Goal: Information Seeking & Learning: Learn about a topic

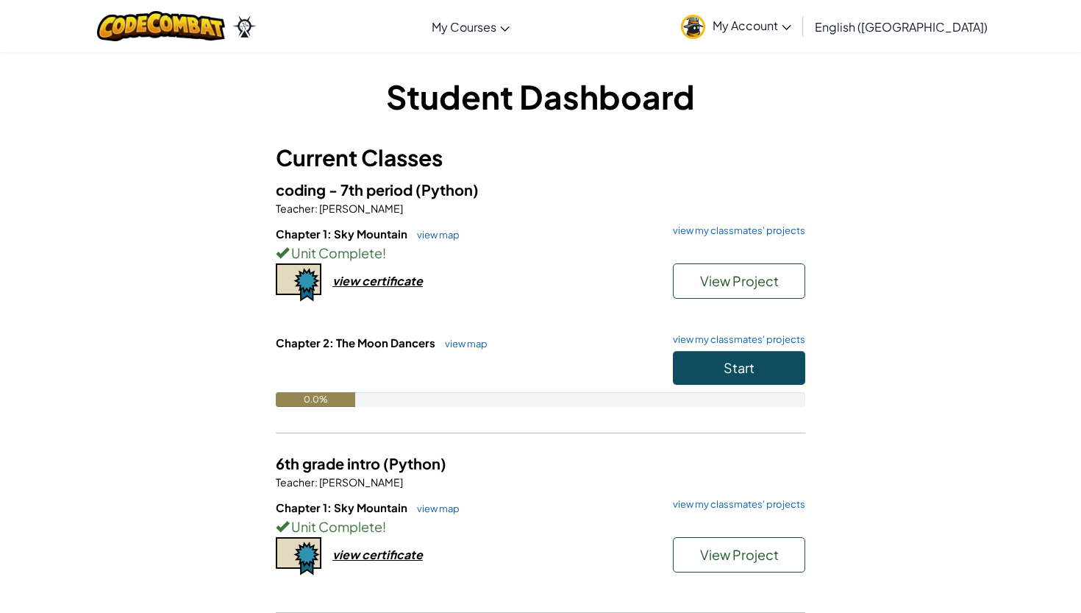
click at [729, 359] on span "Start" at bounding box center [739, 367] width 31 height 17
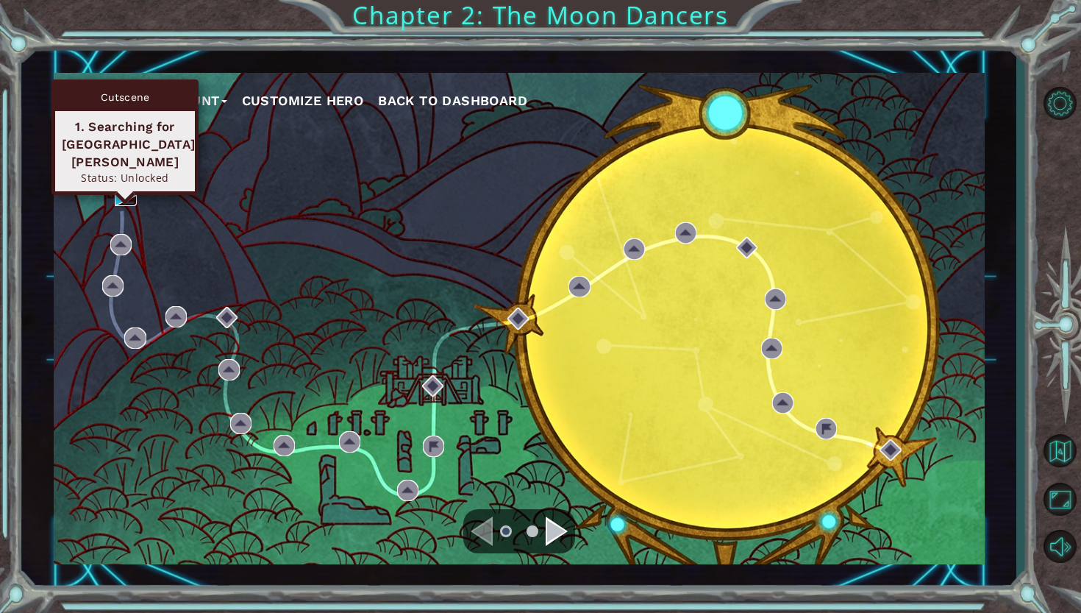
click at [132, 192] on img at bounding box center [125, 195] width 21 height 21
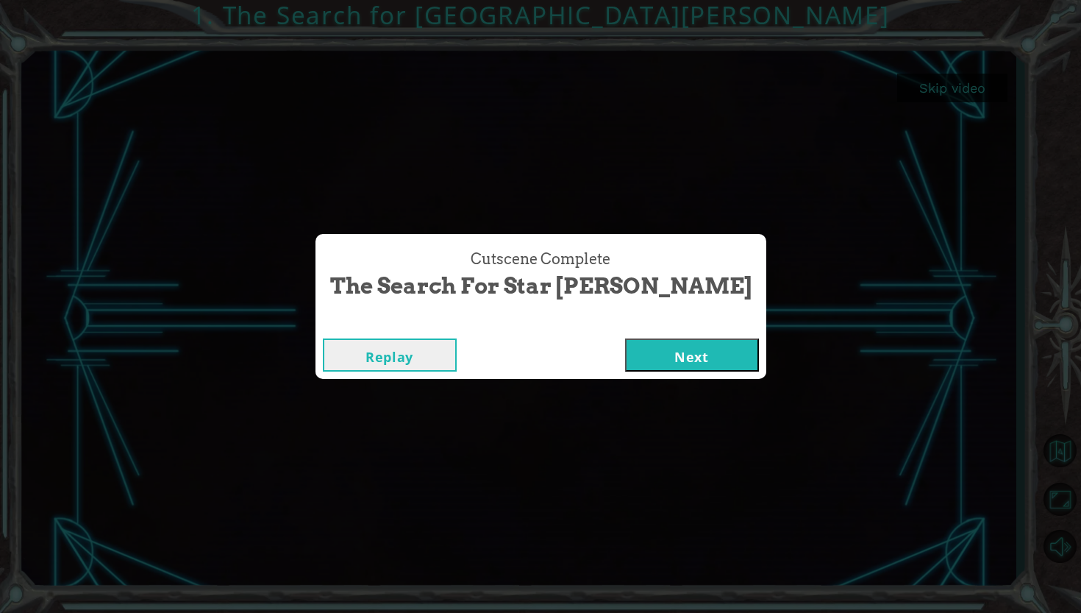
click at [637, 357] on button "Next" at bounding box center [692, 354] width 134 height 33
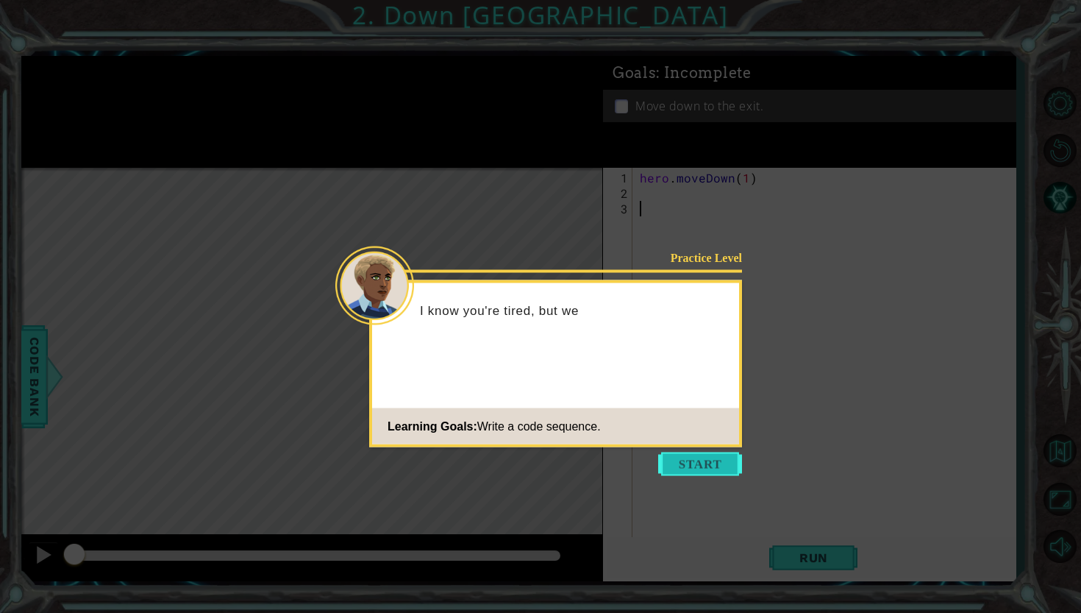
click at [703, 474] on button "Start" at bounding box center [700, 464] width 84 height 24
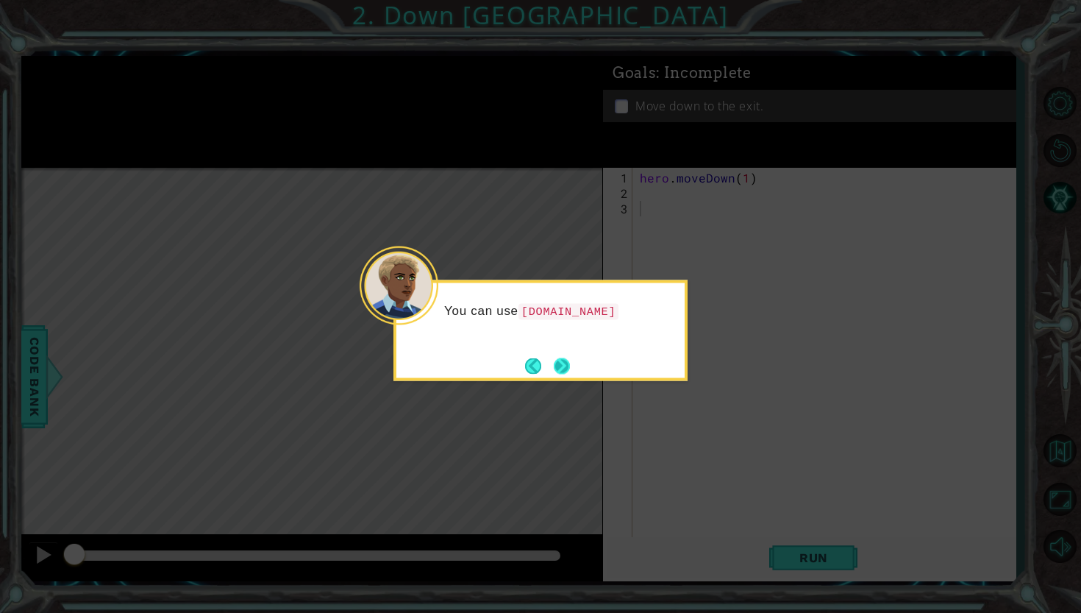
click at [558, 362] on button "Next" at bounding box center [562, 365] width 21 height 21
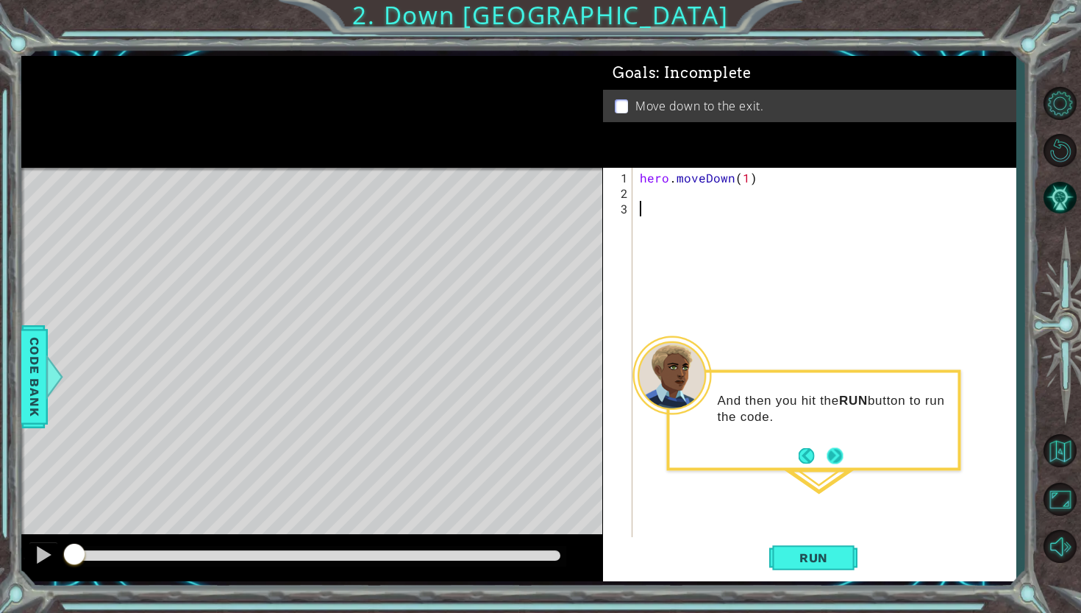
click at [839, 457] on button "Next" at bounding box center [835, 456] width 26 height 26
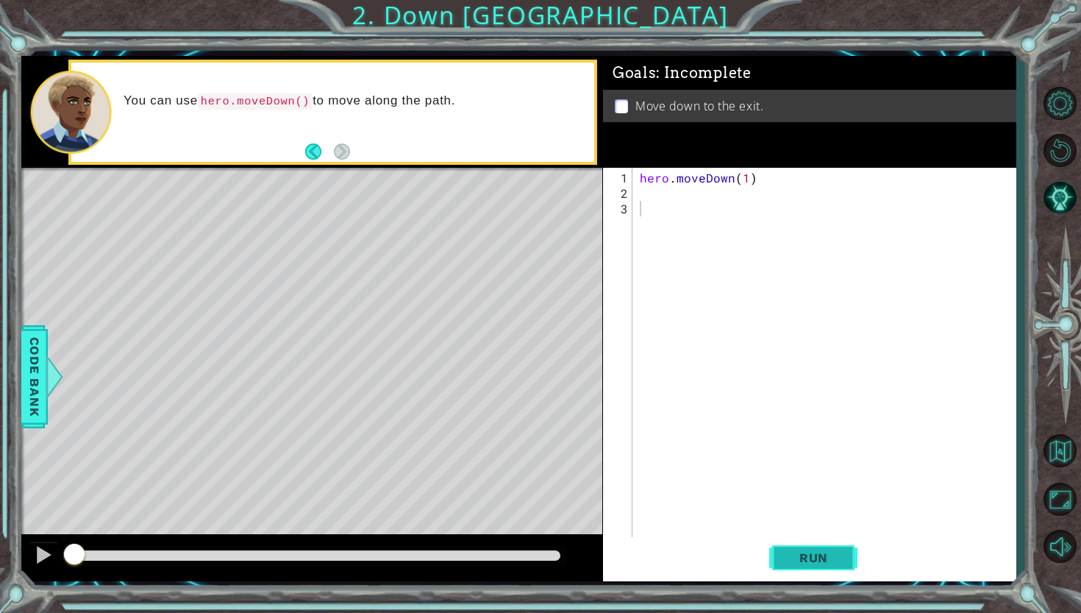
click at [815, 555] on span "Run" at bounding box center [814, 557] width 58 height 15
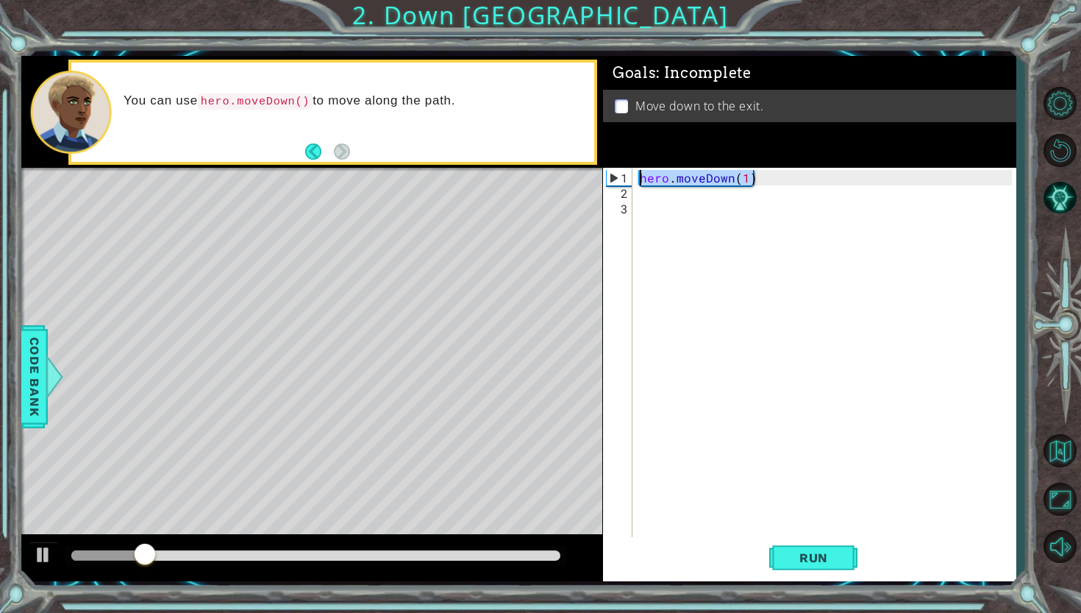
drag, startPoint x: 773, startPoint y: 175, endPoint x: 634, endPoint y: 178, distance: 139.0
click at [634, 178] on div "1 2 3 hero . moveDown ( 1 ) ההההההההההההההההההההההההההההההההההההההההההההההההההה…" at bounding box center [807, 353] width 409 height 371
type textarea "hero.moveDown(1)"
click at [638, 200] on div "hero . moveDown ( 1 )" at bounding box center [828, 371] width 382 height 402
click at [647, 193] on div "hero . moveDown ( 1 )" at bounding box center [828, 371] width 382 height 402
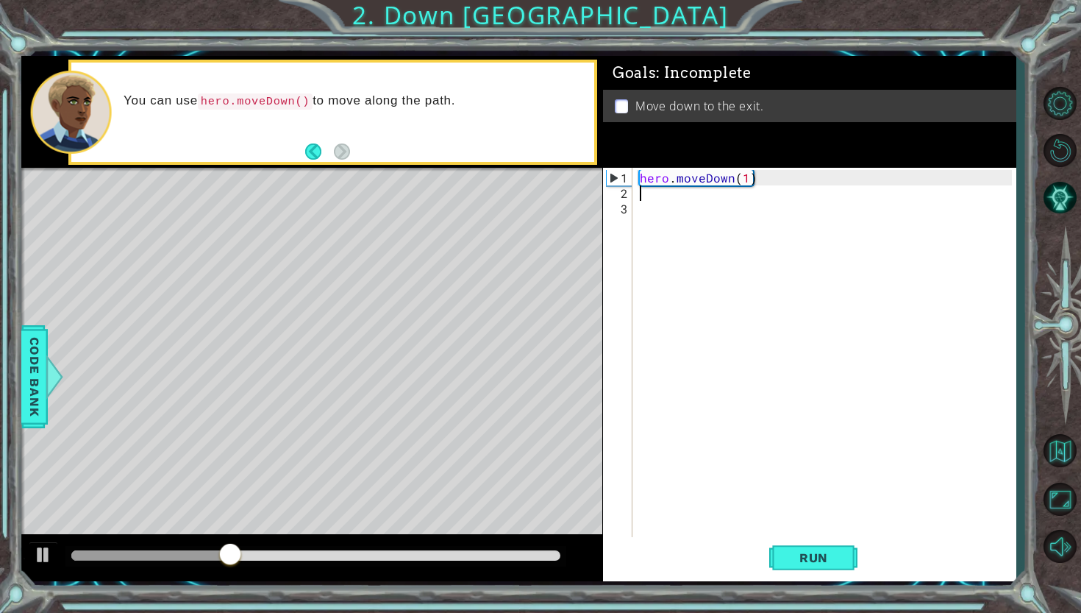
paste textarea "hero.moveDown(1)"
type textarea "hero.moveDown(1)"
click at [794, 553] on span "Run" at bounding box center [814, 557] width 58 height 15
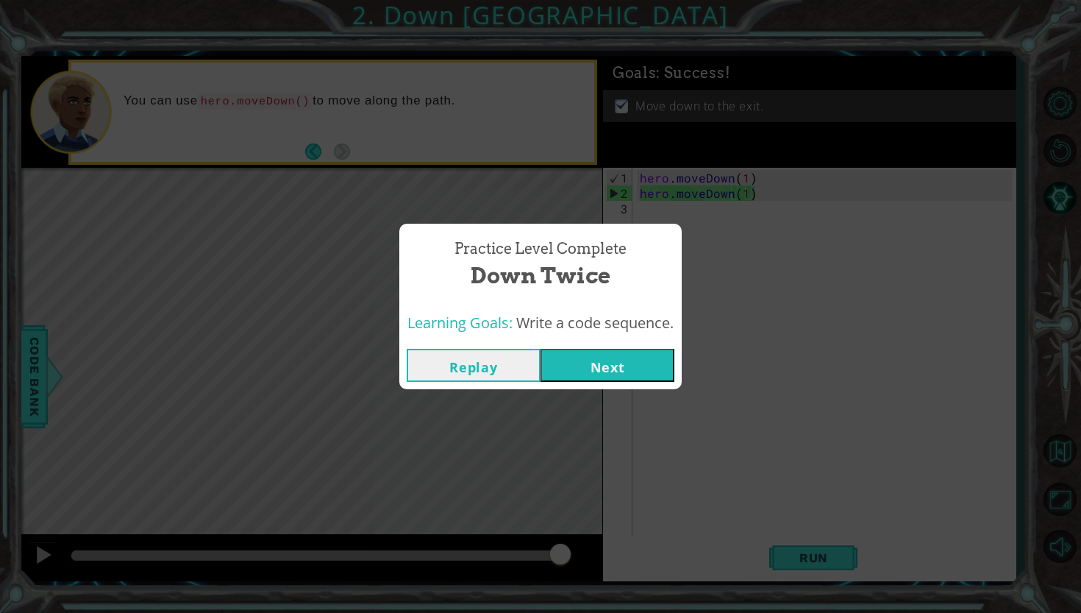
click at [587, 371] on button "Next" at bounding box center [608, 365] width 134 height 33
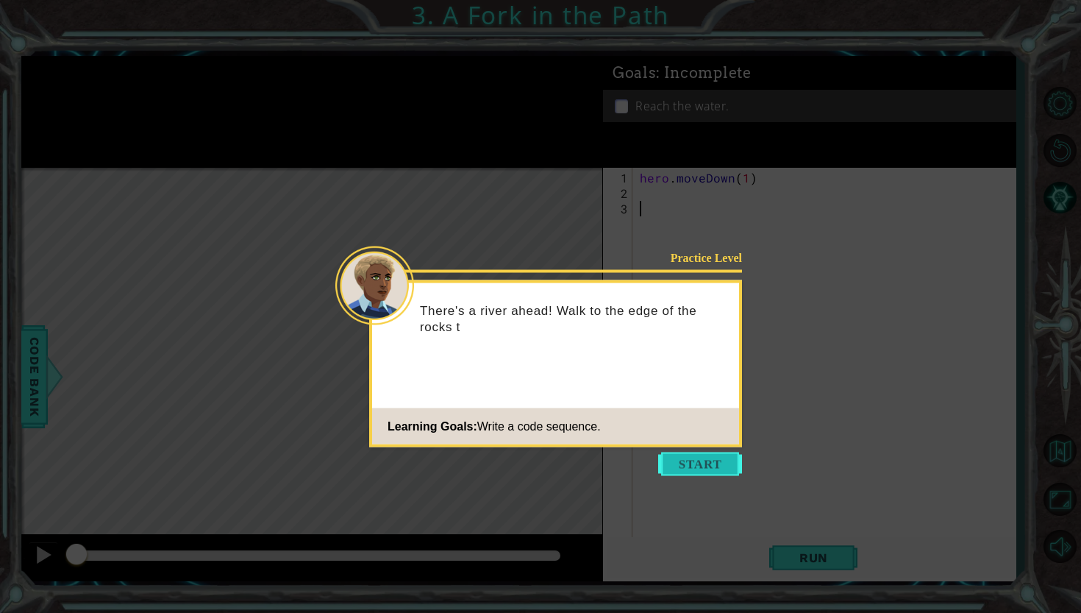
click at [697, 472] on button "Start" at bounding box center [700, 464] width 84 height 24
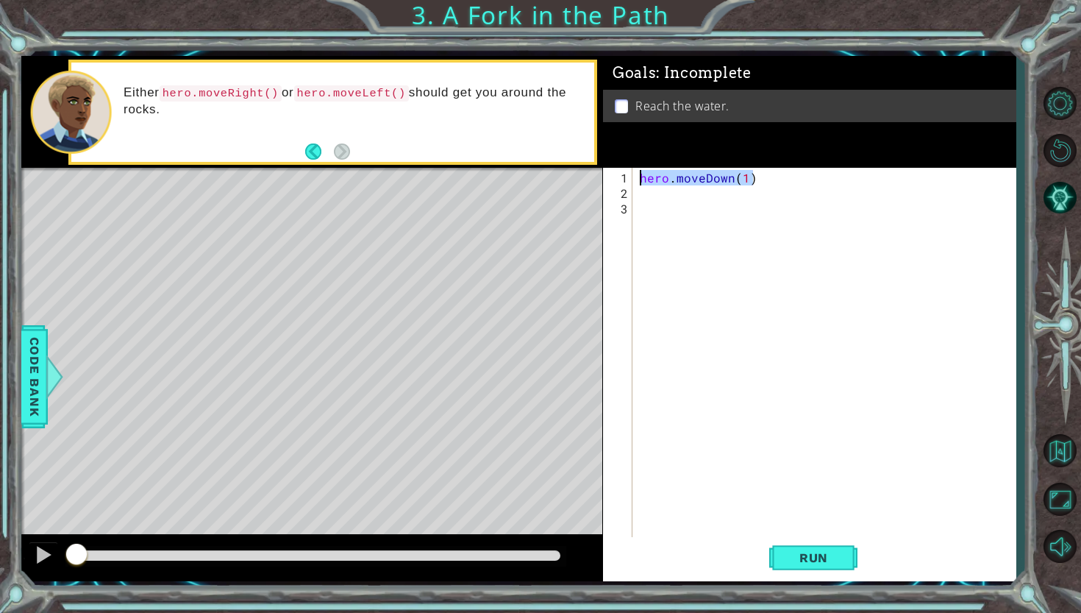
drag, startPoint x: 773, startPoint y: 182, endPoint x: 607, endPoint y: 177, distance: 166.3
click at [607, 177] on div "1 2 3 hero . moveDown ( 1 ) ההההההההההההההההההההההההההההההההההההההההההההההההההה…" at bounding box center [807, 353] width 409 height 371
type textarea "hero.moveDown(1)"
click at [409, 95] on code "hero.moveLeft()" at bounding box center [351, 93] width 115 height 16
drag, startPoint x: 416, startPoint y: 95, endPoint x: 336, endPoint y: 93, distance: 80.2
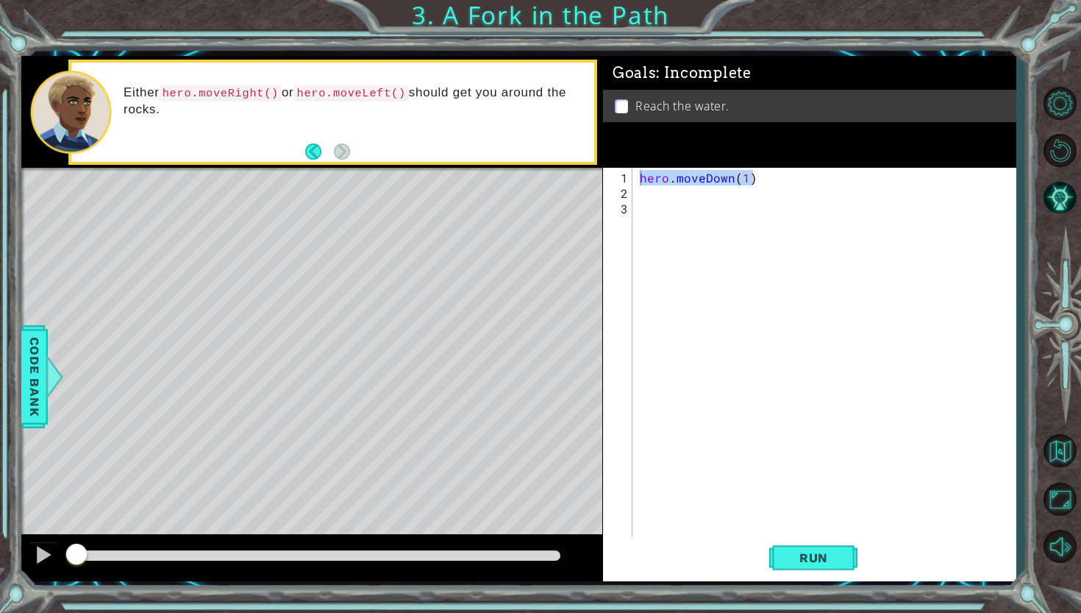
click at [336, 93] on code "hero.moveLeft()" at bounding box center [351, 93] width 115 height 16
click at [409, 100] on code "hero.moveLeft()" at bounding box center [351, 93] width 115 height 16
drag, startPoint x: 411, startPoint y: 100, endPoint x: 721, endPoint y: 262, distance: 349.4
click at [722, 264] on div "1 ההההההההההההההההההההההההההההההההההההההההההההההההההההההההההההההההההההההההההההה…" at bounding box center [518, 318] width 994 height 525
click at [644, 189] on div "hero . moveDown ( 1 )" at bounding box center [828, 371] width 382 height 402
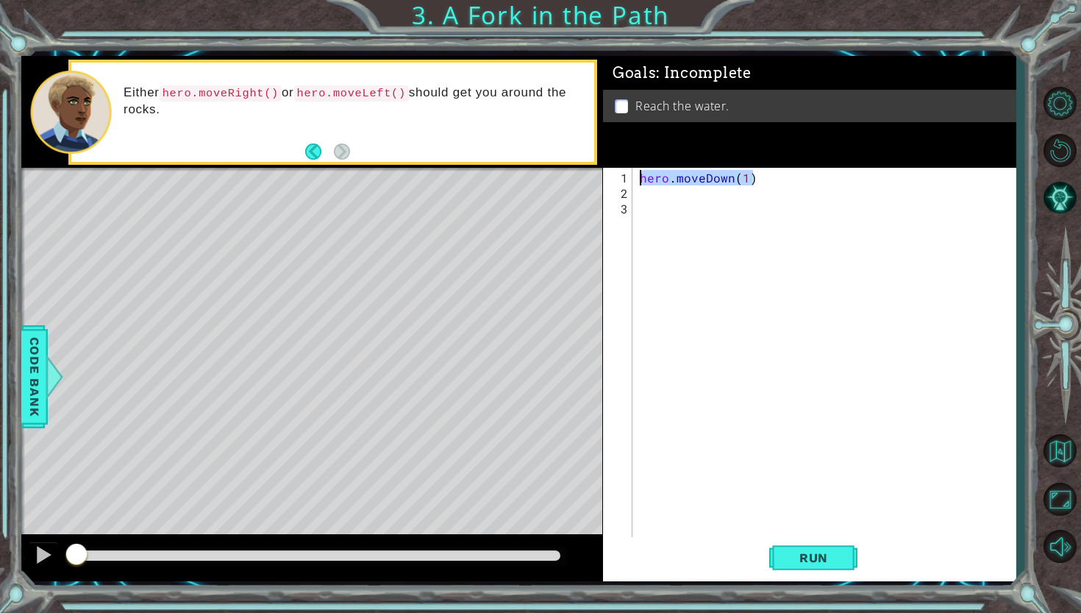
drag, startPoint x: 763, startPoint y: 175, endPoint x: 612, endPoint y: 170, distance: 150.9
click at [612, 170] on div "1 2 3 hero . moveDown ( 1 ) ההההההההההההההההההההההההההההההההההההההההההההההההההה…" at bounding box center [807, 353] width 409 height 371
type textarea "hero.moveDown(1)"
click at [652, 196] on div "hero . moveDown ( 1 )" at bounding box center [828, 371] width 382 height 402
paste textarea "hero.moveDown(1)"
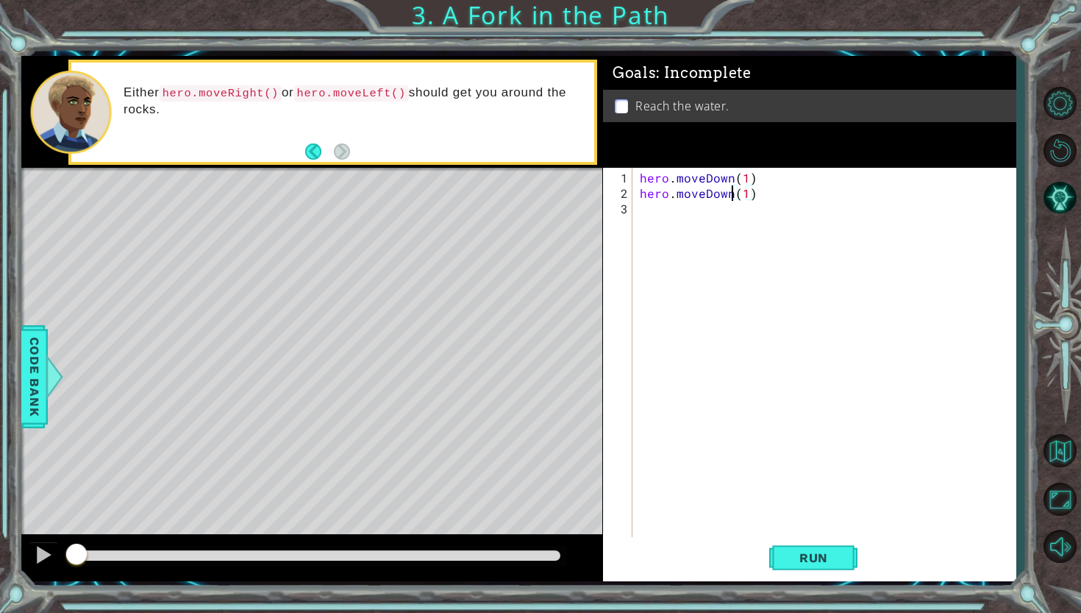
click at [730, 196] on div "hero . moveDown ( 1 ) hero . moveDown ( 1 )" at bounding box center [828, 371] width 382 height 402
type textarea "hero.moveRight(1)"
click at [681, 209] on div "hero . moveDown ( 1 ) hero . moveRight ( 1 )" at bounding box center [828, 371] width 382 height 402
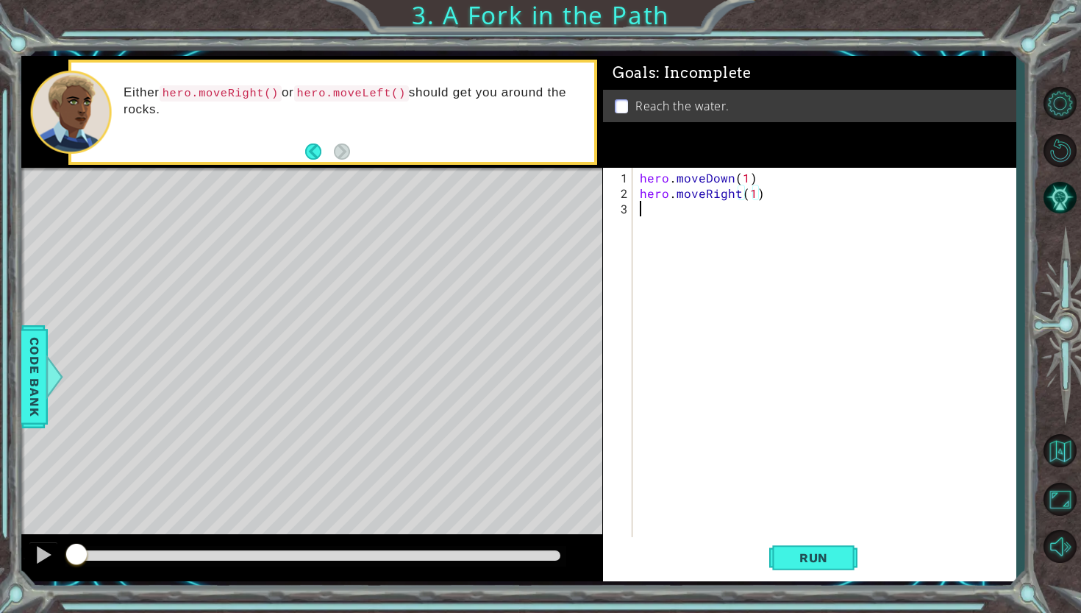
scroll to position [0, 0]
click at [583, 177] on div "1 ההההההההההההההההההההההההההההההההההההההההההההההההההההההההההההההההההההההההההההה…" at bounding box center [518, 318] width 994 height 525
type textarea "hero.moveDown(1)"
click at [648, 213] on div "hero . moveDown ( 1 ) hero . moveRight ( 1 )" at bounding box center [828, 371] width 382 height 402
paste textarea "hero.moveDown(1)"
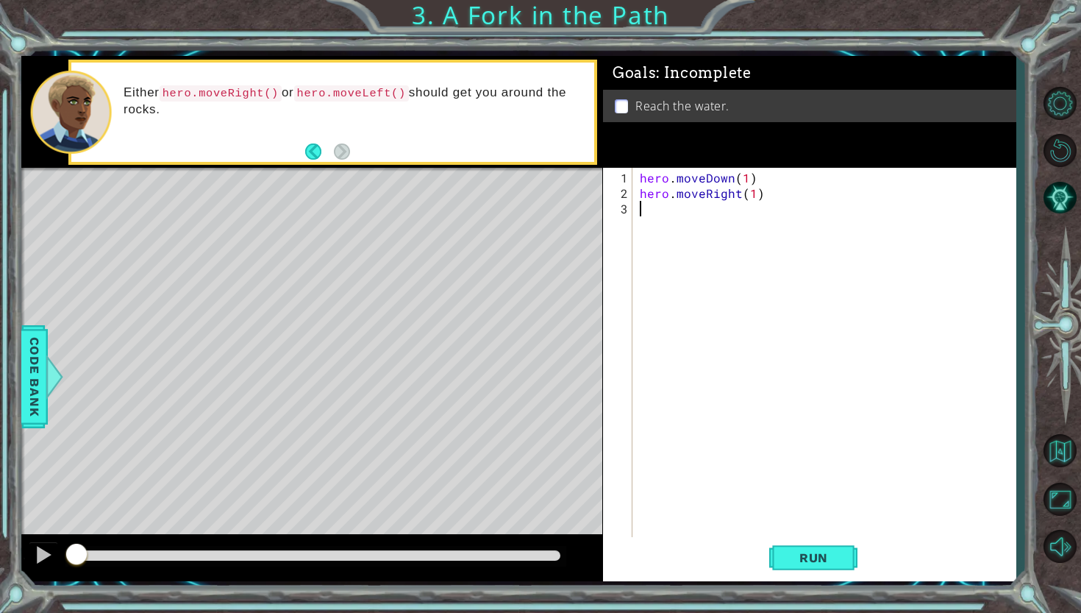
type textarea "hero.moveDown(1)"
click at [815, 549] on button "Run" at bounding box center [813, 557] width 88 height 41
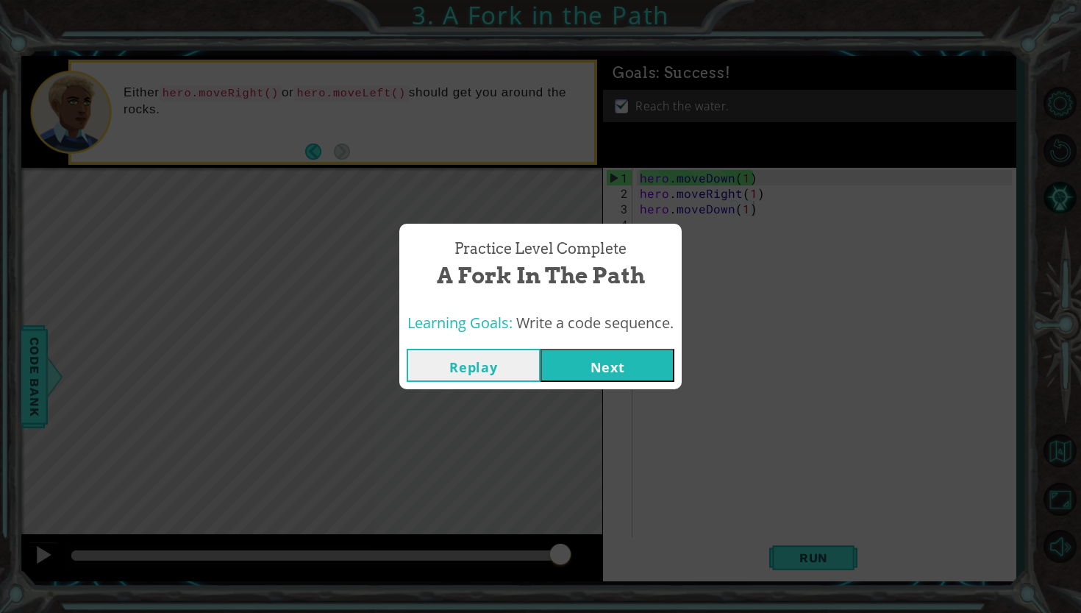
click at [602, 357] on button "Next" at bounding box center [608, 365] width 134 height 33
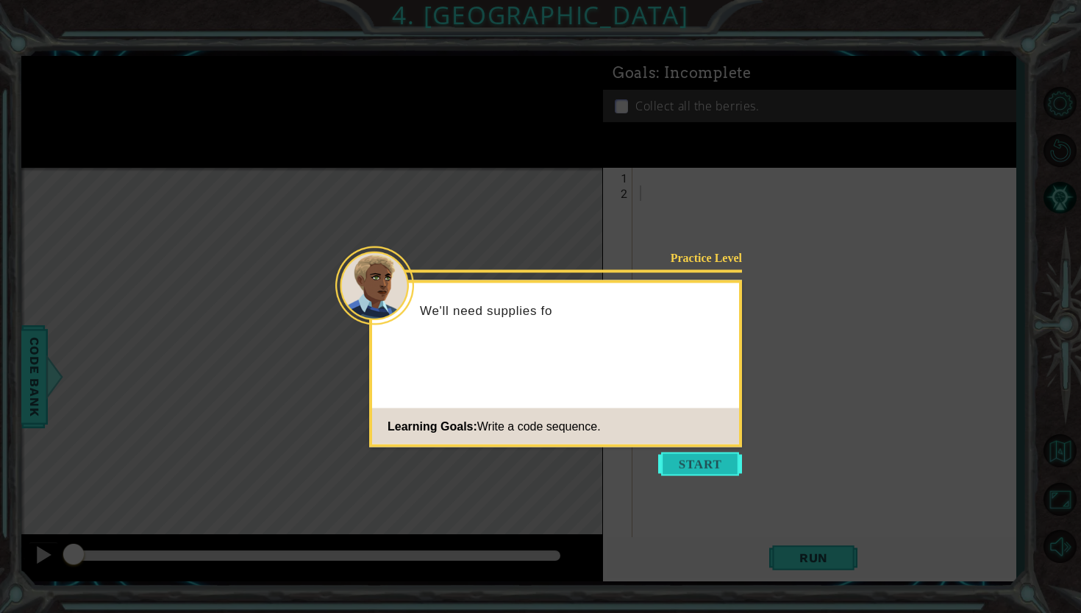
click at [690, 467] on button "Start" at bounding box center [700, 464] width 84 height 24
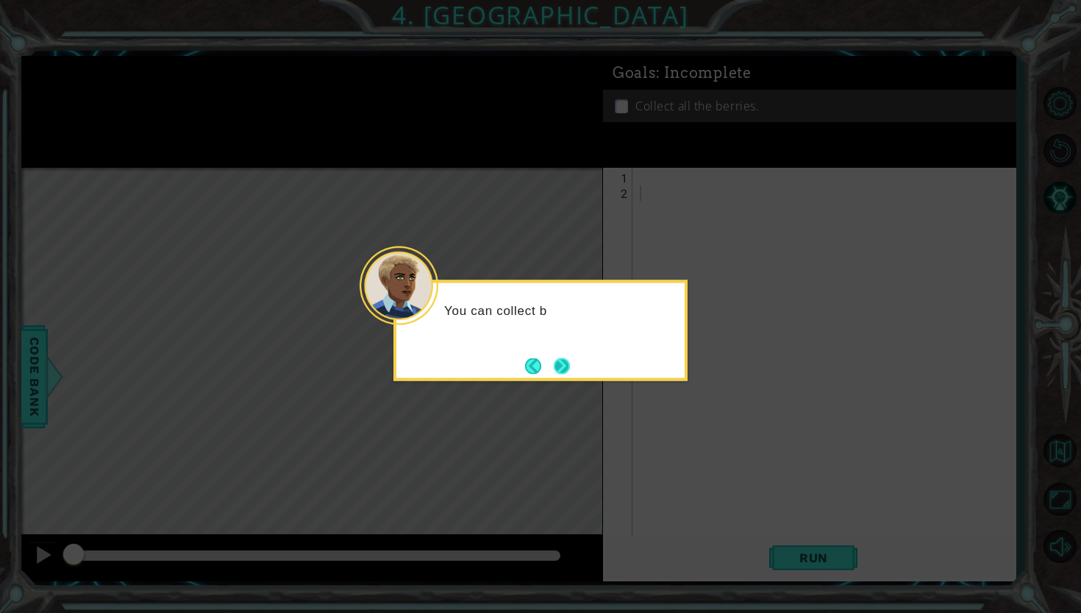
click at [561, 363] on button "Next" at bounding box center [562, 365] width 26 height 26
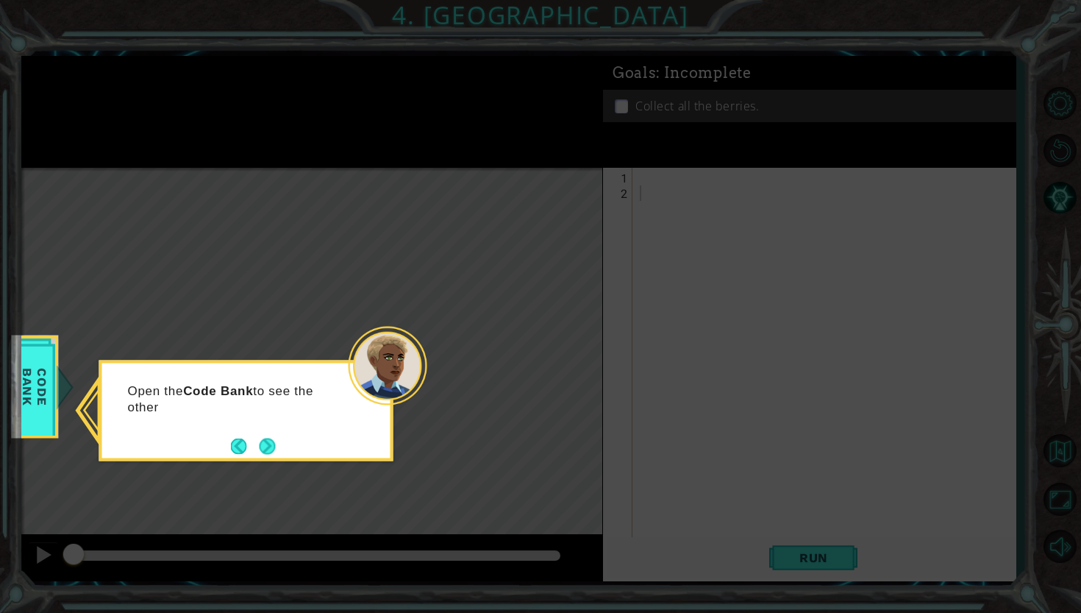
click at [282, 452] on div "Open the Code Bank to see the other" at bounding box center [246, 410] width 294 height 101
click at [271, 449] on button "Next" at bounding box center [267, 445] width 21 height 21
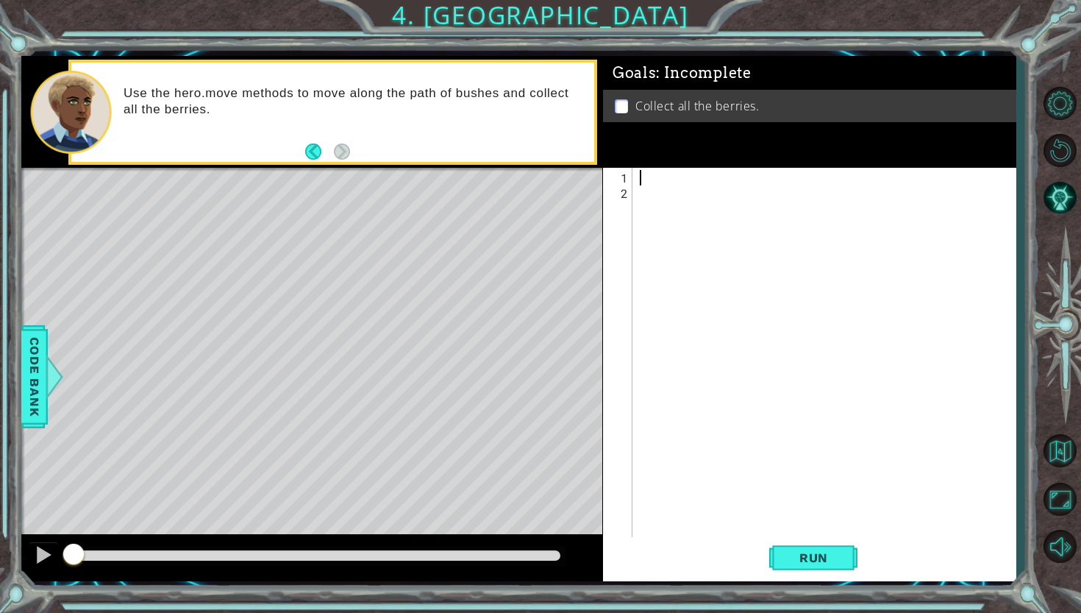
click at [660, 179] on div at bounding box center [828, 371] width 382 height 402
paste textarea "hero.moveDown(1)"
type textarea "hero.moveDown(1)"
click at [659, 202] on div "hero . moveDown ( 1 )" at bounding box center [828, 371] width 382 height 402
paste textarea "hero.moveDown(1)"
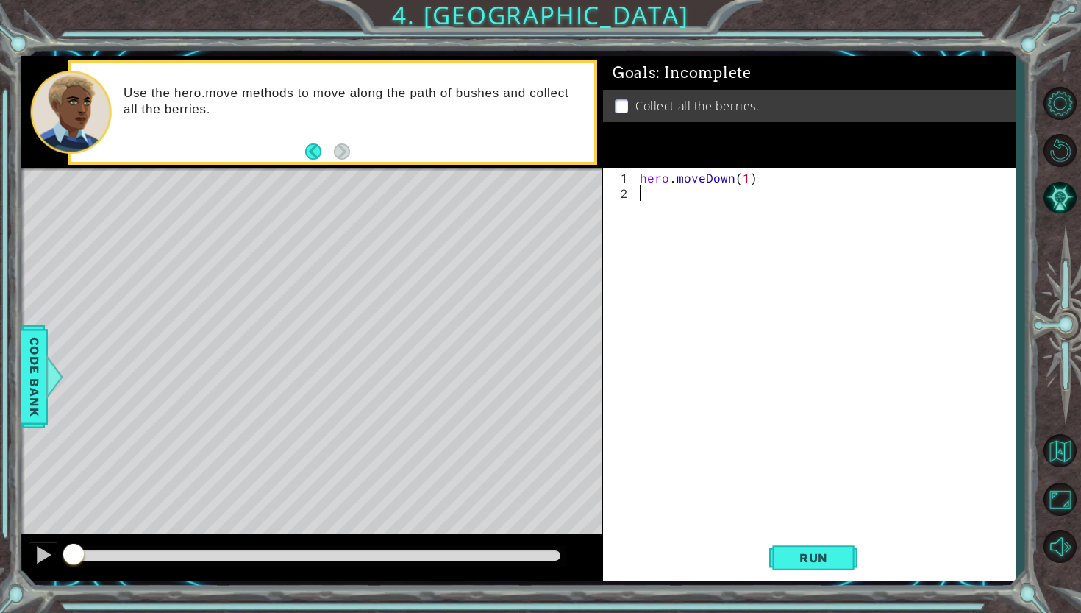
type textarea "hero.moveDown(1)"
click at [671, 207] on div "hero . moveDown ( 1 ) hero . moveDown ( 1 )" at bounding box center [828, 371] width 382 height 402
paste textarea "hero.moveDown(1)"
click at [732, 209] on div "hero . moveDown ( 1 ) hero . moveDown ( 1 ) hero . moveDown ( 1 )" at bounding box center [828, 371] width 382 height 402
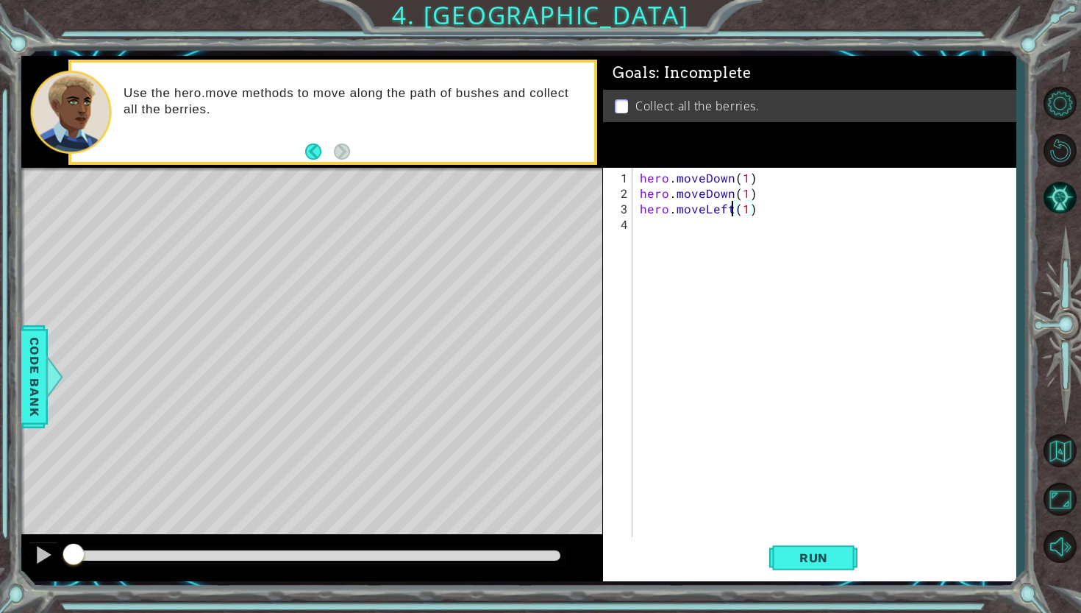
click at [746, 209] on div "hero . moveDown ( 1 ) hero . moveDown ( 1 ) hero . moveLeft ( 1 )" at bounding box center [828, 371] width 382 height 402
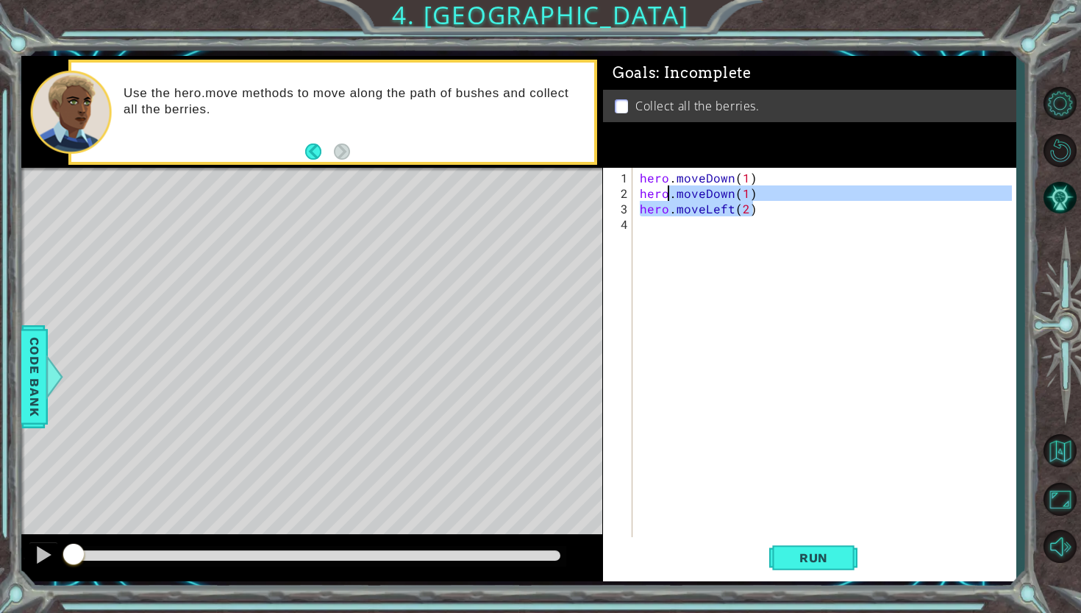
drag, startPoint x: 758, startPoint y: 199, endPoint x: 666, endPoint y: 199, distance: 91.9
click at [666, 199] on div "hero . moveDown ( 1 ) hero . moveDown ( 1 ) hero . moveLeft ( 2 )" at bounding box center [828, 371] width 382 height 402
type textarea "hero.moveDown(1) hero.moveLeft(2)"
click at [766, 253] on div "hero . moveDown ( 1 ) hero . moveDown ( 1 ) hero . moveLeft ( 2 )" at bounding box center [828, 371] width 382 height 402
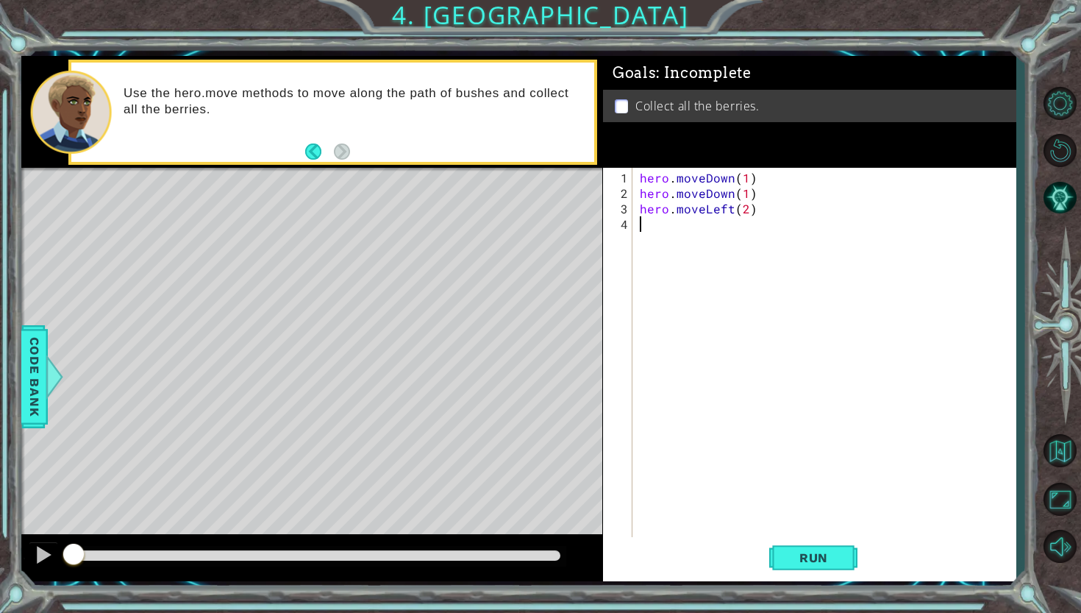
scroll to position [0, 0]
drag, startPoint x: 765, startPoint y: 195, endPoint x: 635, endPoint y: 193, distance: 130.2
click at [635, 193] on div "1 2 3 4 hero . moveDown ( 1 ) hero . moveDown ( 1 ) hero . moveLeft ( 2 ) ההההה…" at bounding box center [807, 353] width 409 height 371
type textarea "hero.moveDown(1)"
click at [652, 229] on div "hero . moveDown ( 1 ) hero . moveDown ( 1 ) hero . moveLeft ( 2 )" at bounding box center [828, 371] width 382 height 402
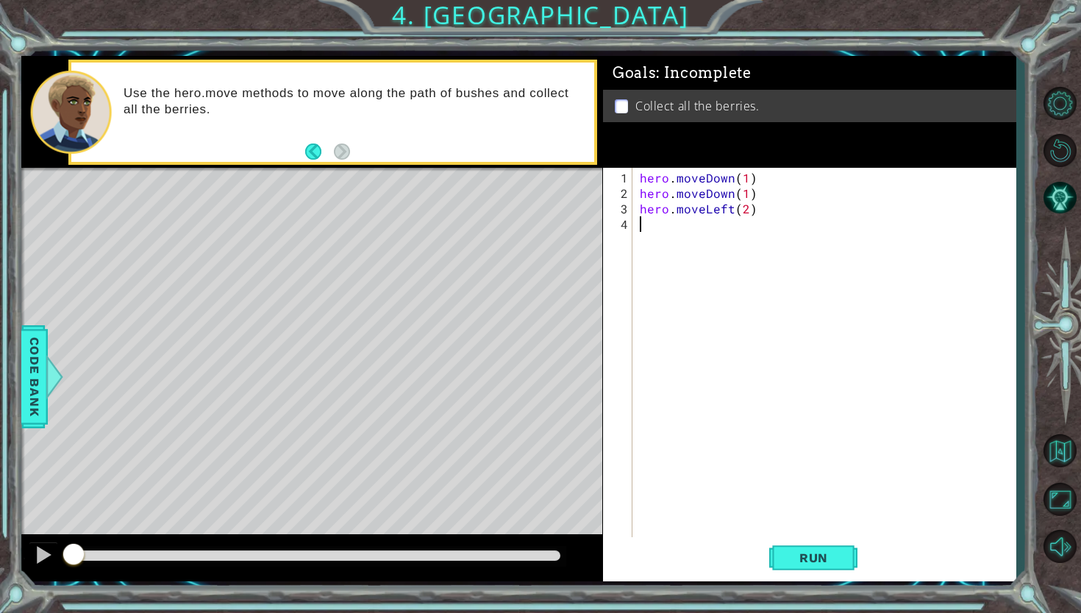
paste textarea "hero.moveDown(1)"
click at [733, 227] on div "hero . moveDown ( 1 ) hero . moveDown ( 1 ) hero . moveLeft ( 2 ) hero . moveDo…" at bounding box center [828, 371] width 382 height 402
click at [731, 226] on div "hero . moveDown ( 1 ) hero . moveDown ( 1 ) hero . moveLeft ( 2 ) hero . moveUp…" at bounding box center [828, 371] width 382 height 402
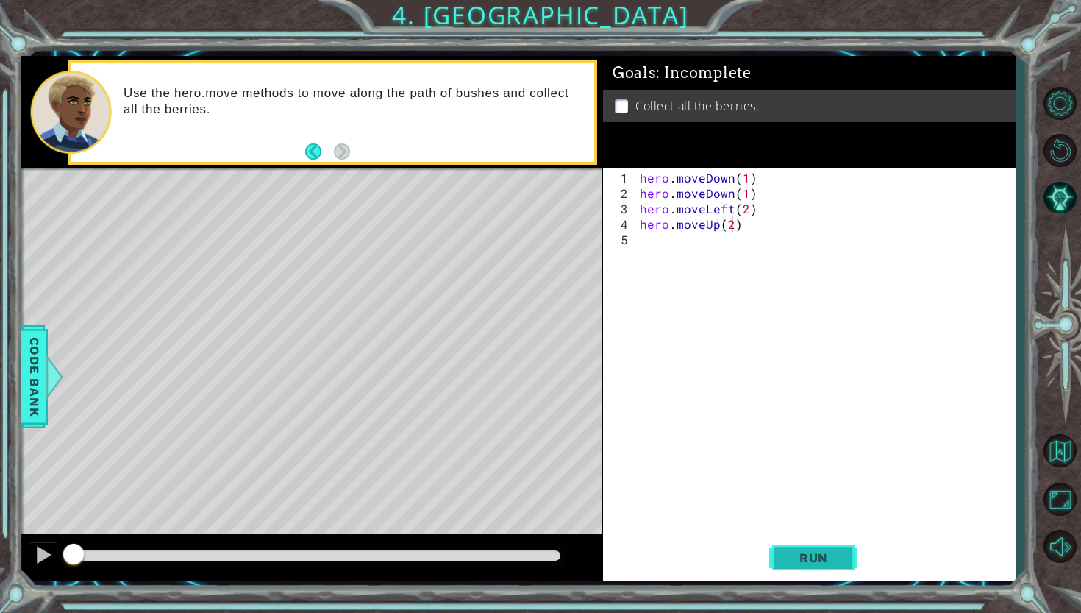
click at [794, 546] on button "Run" at bounding box center [813, 557] width 88 height 41
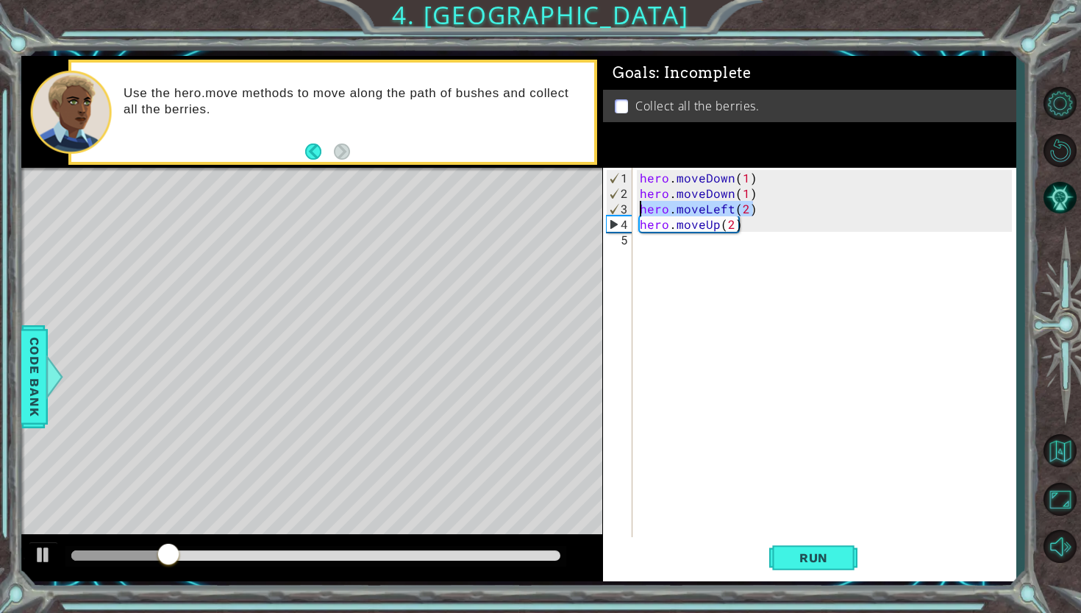
drag, startPoint x: 771, startPoint y: 205, endPoint x: 633, endPoint y: 208, distance: 138.3
click at [633, 208] on div "hero.moveUp(2) 1 2 3 4 5 hero . moveDown ( 1 ) hero . moveDown ( 1 ) hero . mov…" at bounding box center [807, 353] width 409 height 371
type textarea "hero.moveLeft(2)"
click at [637, 246] on div "hero . moveDown ( 1 ) hero . moveDown ( 1 ) hero . moveLeft ( 2 ) hero . moveUp…" at bounding box center [828, 371] width 382 height 402
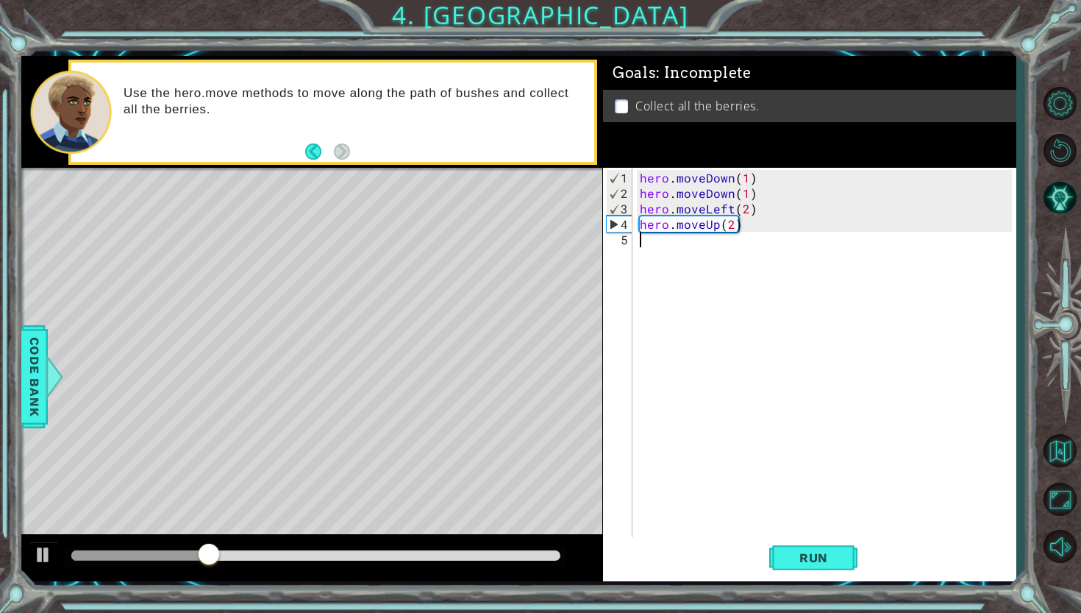
paste textarea "hero.moveLeft(2)"
click at [734, 243] on div "hero . moveDown ( 1 ) hero . moveDown ( 1 ) hero . moveLeft ( 2 ) hero . moveUp…" at bounding box center [828, 371] width 382 height 402
type textarea "hero.moveRight(2)"
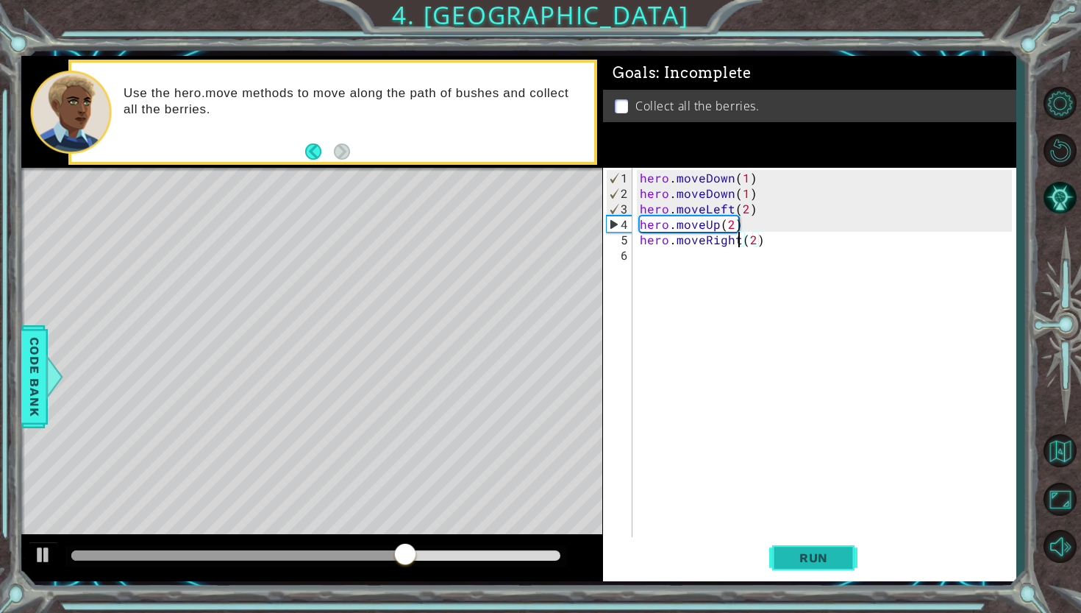
click at [801, 561] on span "Run" at bounding box center [814, 557] width 58 height 15
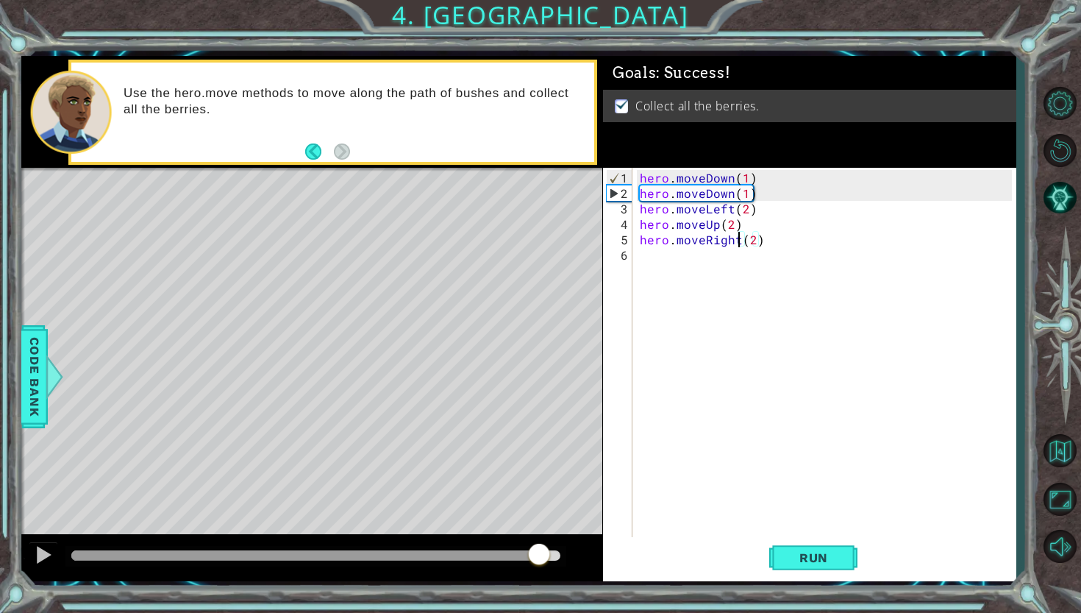
click at [540, 553] on div at bounding box center [315, 555] width 488 height 10
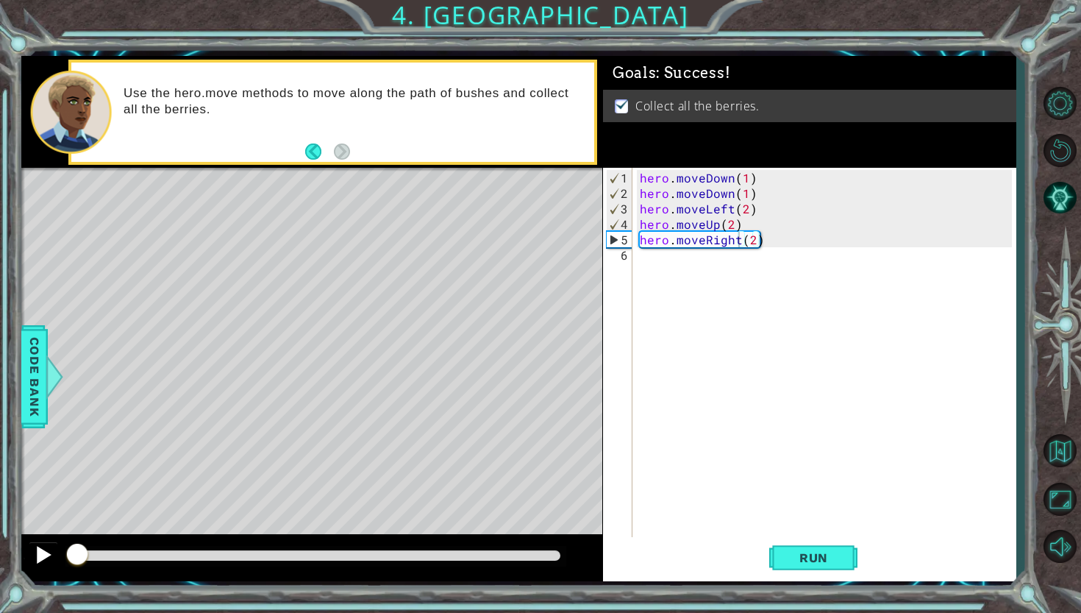
click at [39, 564] on div at bounding box center [43, 554] width 19 height 19
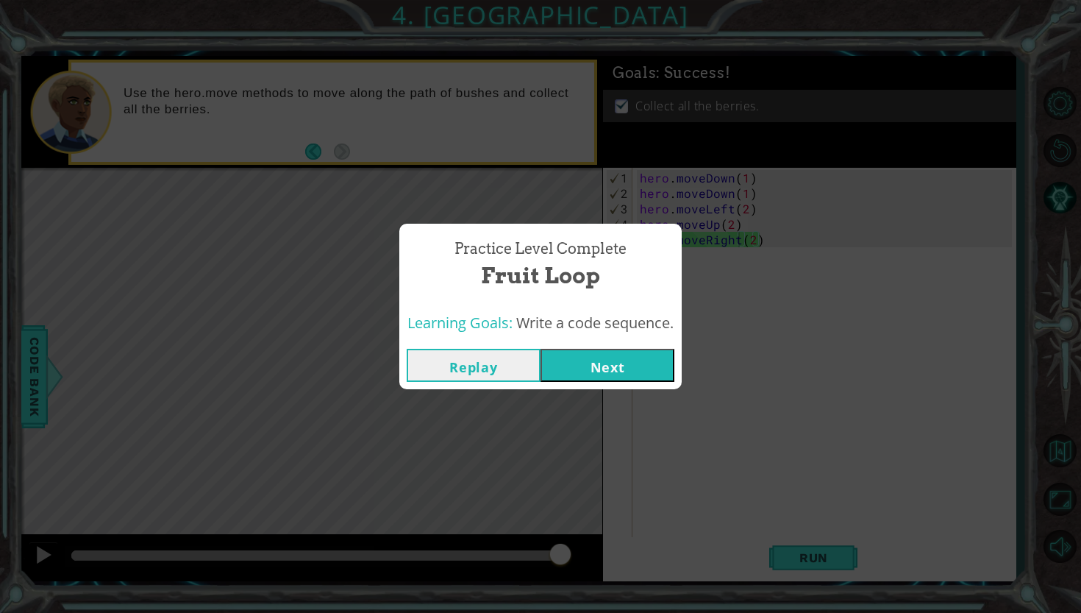
click at [609, 357] on button "Next" at bounding box center [608, 365] width 134 height 33
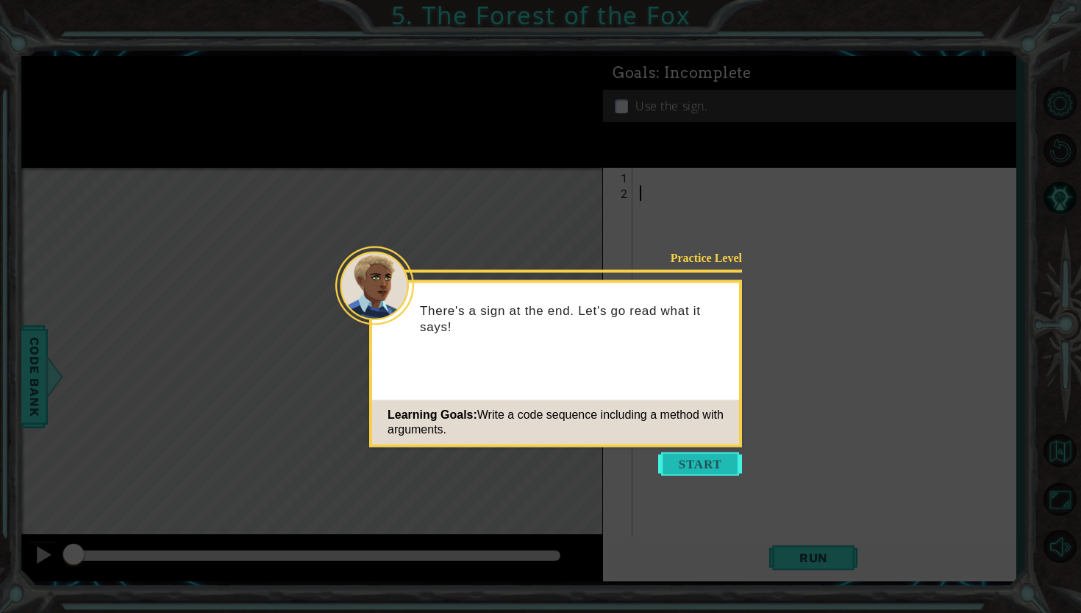
click at [699, 460] on button "Start" at bounding box center [700, 464] width 84 height 24
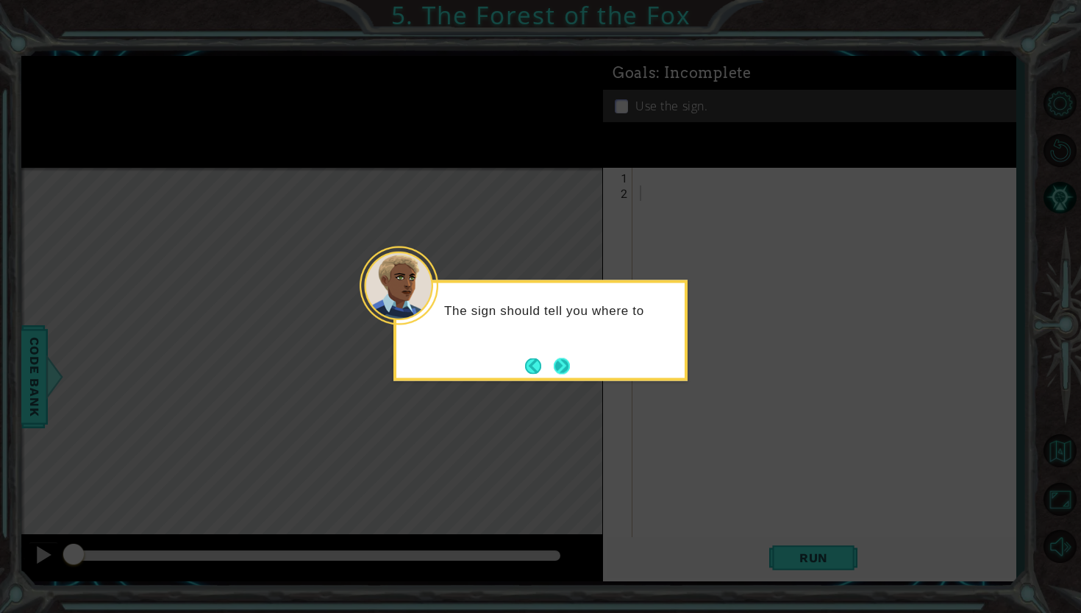
click at [561, 363] on button "Next" at bounding box center [561, 366] width 23 height 23
click at [560, 363] on button "Next" at bounding box center [561, 365] width 27 height 27
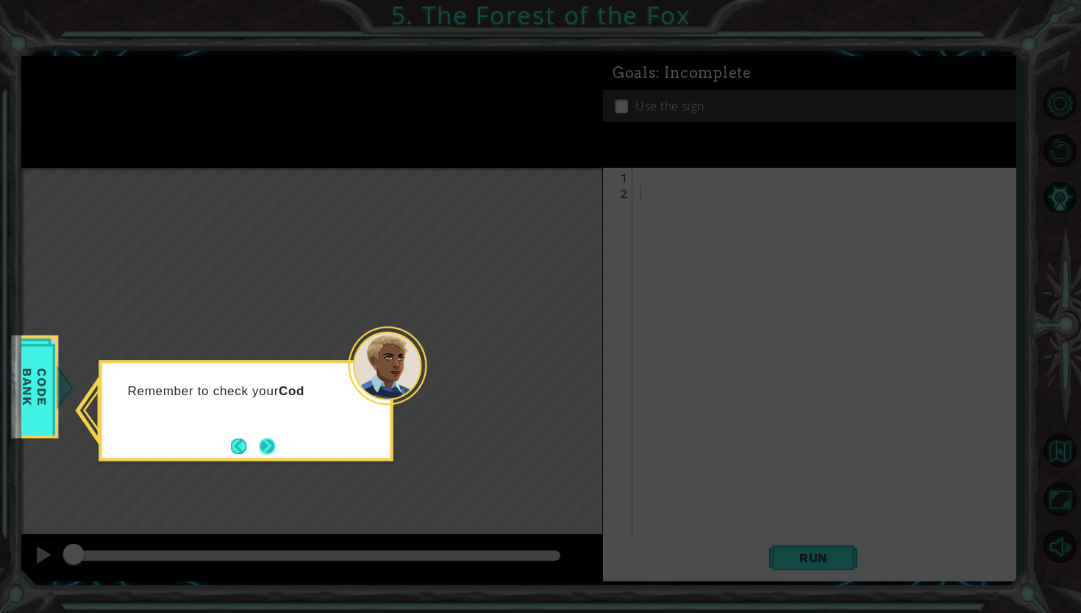
click at [255, 440] on button "Next" at bounding box center [267, 446] width 24 height 24
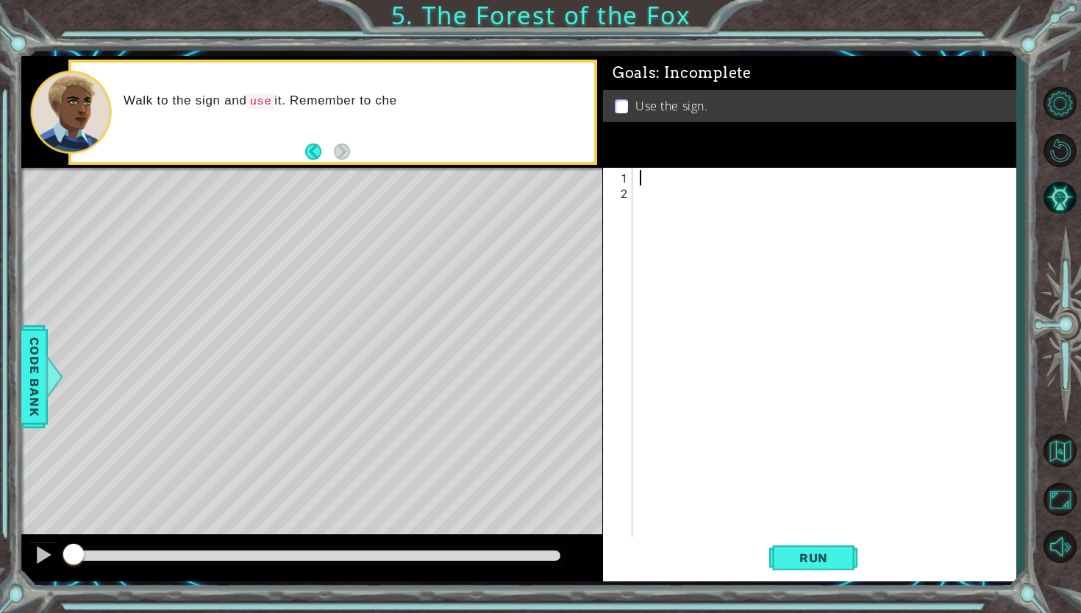
click at [666, 179] on div at bounding box center [828, 371] width 382 height 402
paste textarea "hero.moveLeft(2)"
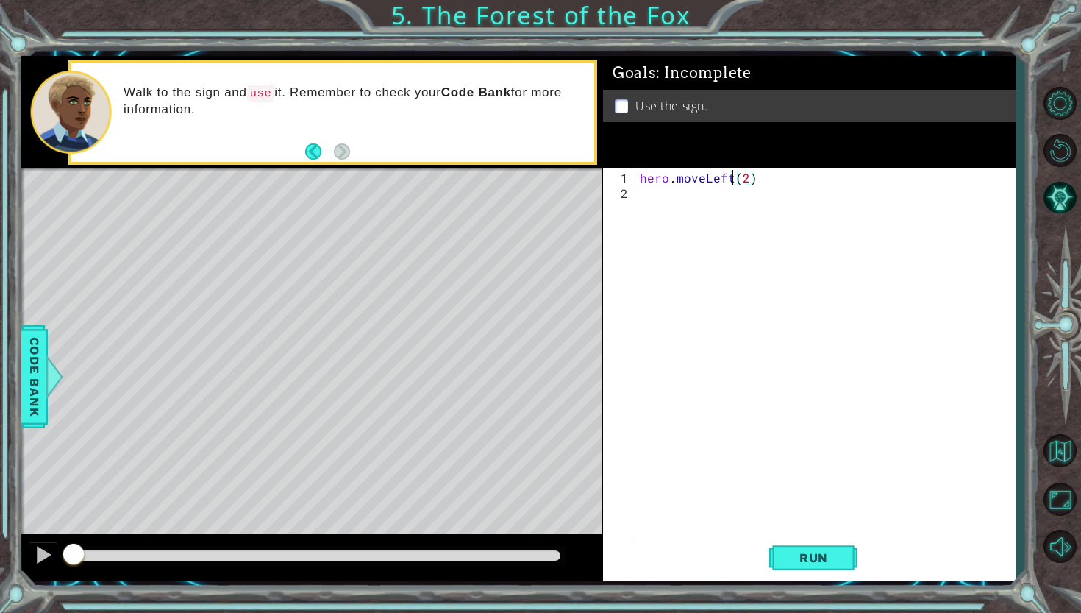
click at [731, 179] on div "hero . moveLeft ( 2 )" at bounding box center [828, 371] width 382 height 402
click at [752, 182] on div "hero . moveRight ( 2 )" at bounding box center [828, 371] width 382 height 402
type textarea "hero.moveRight(1)"
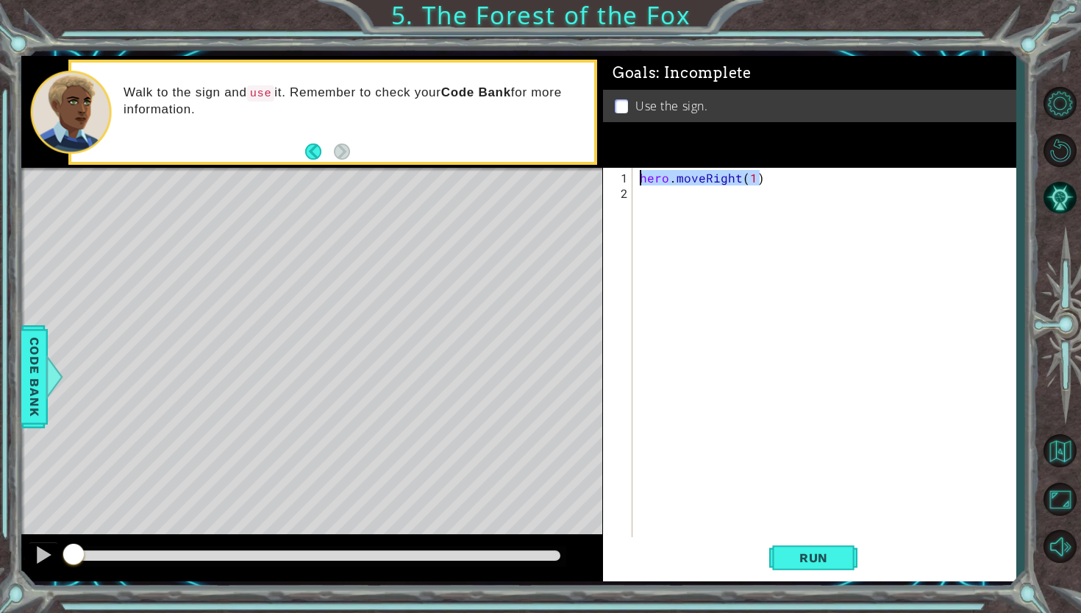
drag, startPoint x: 775, startPoint y: 182, endPoint x: 626, endPoint y: 174, distance: 149.5
click at [626, 174] on div "hero.moveRight(1) 1 2 hero . moveRight ( 1 ) הההההההההההההההההההההההההההההההההה…" at bounding box center [807, 353] width 409 height 371
click at [652, 194] on div "hero . moveRight ( 1 )" at bounding box center [828, 371] width 382 height 402
paste textarea "hero.moveRight(1)"
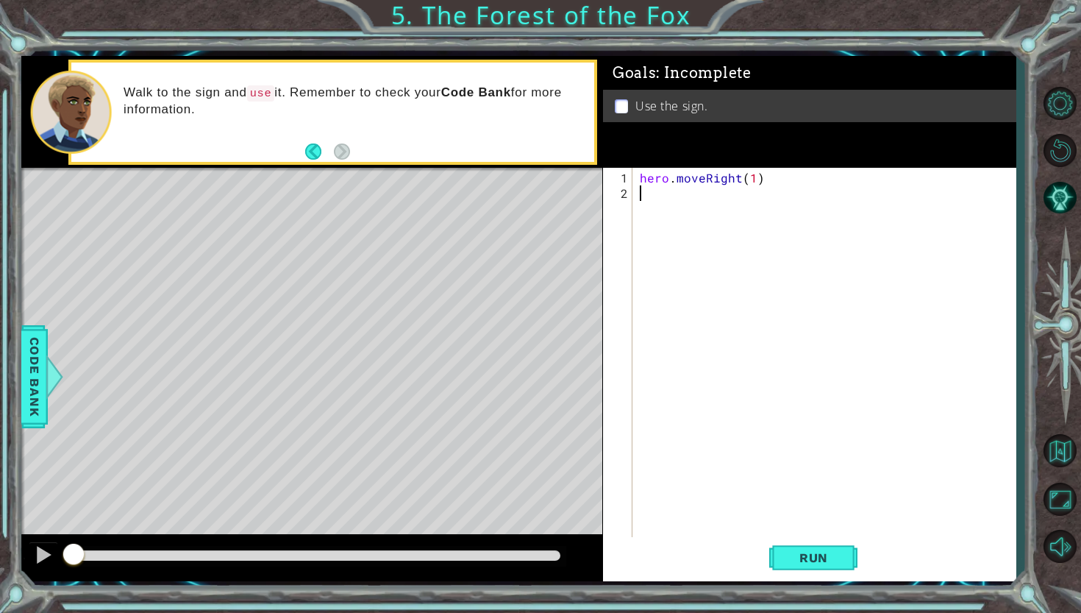
type textarea "hero.moveRight(1)"
click at [738, 200] on div "hero . moveRight ( 1 ) hero . moveRight ( 1 )" at bounding box center [828, 371] width 382 height 402
click at [738, 197] on div "hero . moveRight ( 1 ) hero . moveRight ( 1 )" at bounding box center [828, 371] width 382 height 402
drag, startPoint x: 766, startPoint y: 179, endPoint x: 613, endPoint y: 182, distance: 152.3
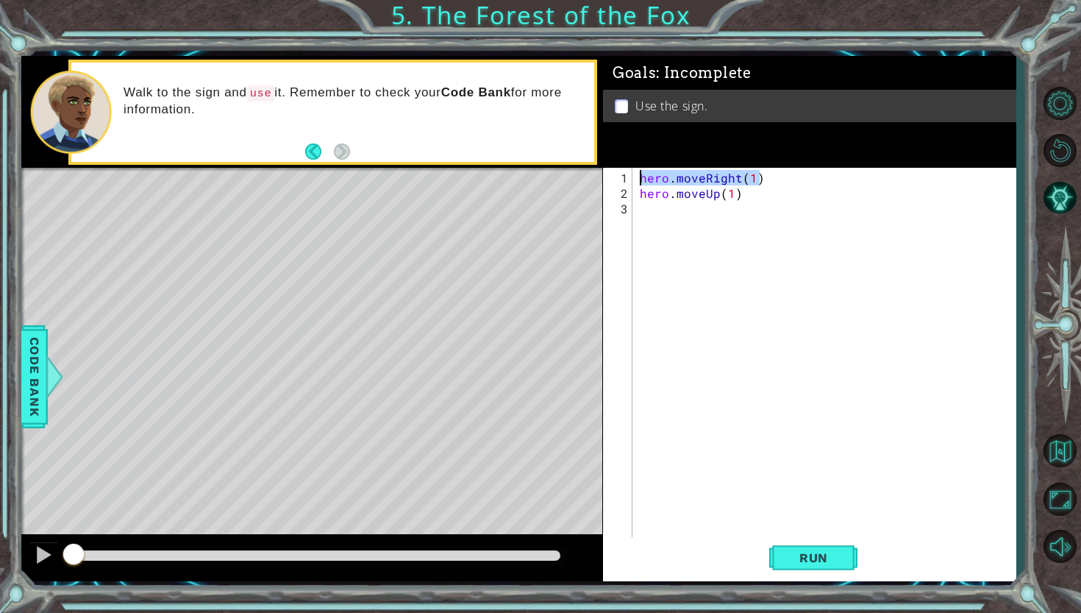
click at [613, 182] on div "hero.moveUp(1) 1 2 3 hero . moveRight ( 1 ) hero . moveUp ( 1 ) ההההההההההההההה…" at bounding box center [807, 353] width 409 height 371
type textarea "hero.moveRight(1)"
click at [644, 208] on div "hero . moveRight ( 1 ) hero . moveUp ( 1 )" at bounding box center [828, 371] width 382 height 402
paste textarea "hero.moveRight(1)"
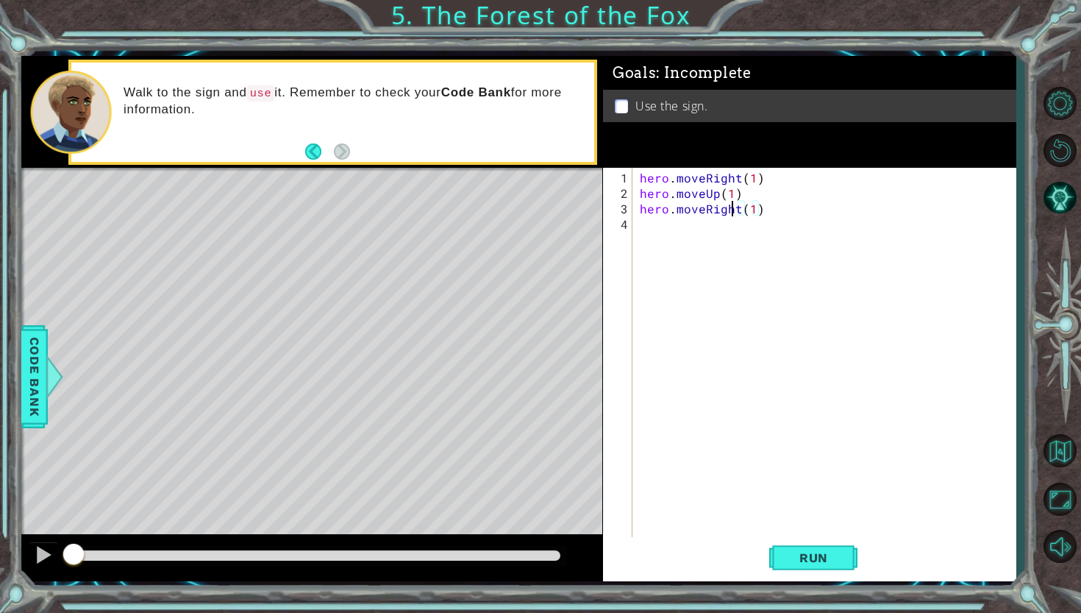
click at [735, 210] on div "hero . moveRight ( 1 ) hero . moveUp ( 1 ) hero . moveRight ( 1 )" at bounding box center [828, 371] width 382 height 402
click at [738, 210] on div "hero . moveRight ( 1 ) hero . moveUp ( 1 ) hero . moveRight ( 1 )" at bounding box center [828, 371] width 382 height 402
drag, startPoint x: 761, startPoint y: 197, endPoint x: 621, endPoint y: 198, distance: 139.7
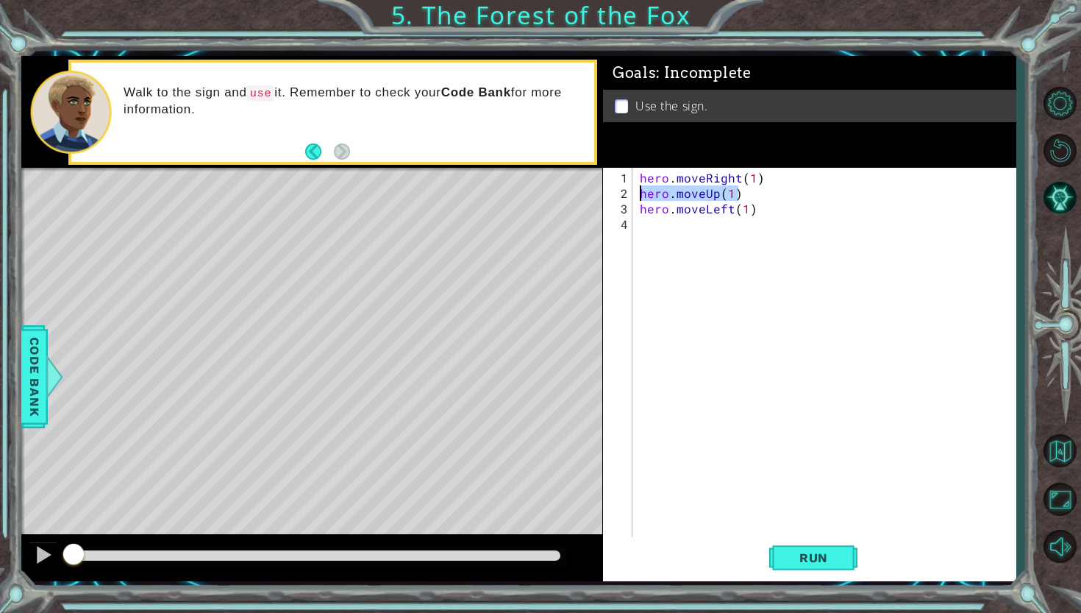
click at [621, 198] on div "hero.moveLeft(1) 1 2 3 4 hero . moveRight ( 1 ) hero . moveUp ( 1 ) hero . move…" at bounding box center [807, 353] width 409 height 371
type textarea "hero.moveUp(1)"
click at [647, 229] on div "hero . moveRight ( 1 ) hero . moveUp ( 1 ) hero . moveLeft ( 1 )" at bounding box center [828, 371] width 382 height 402
paste textarea "hero.moveUp(1)"
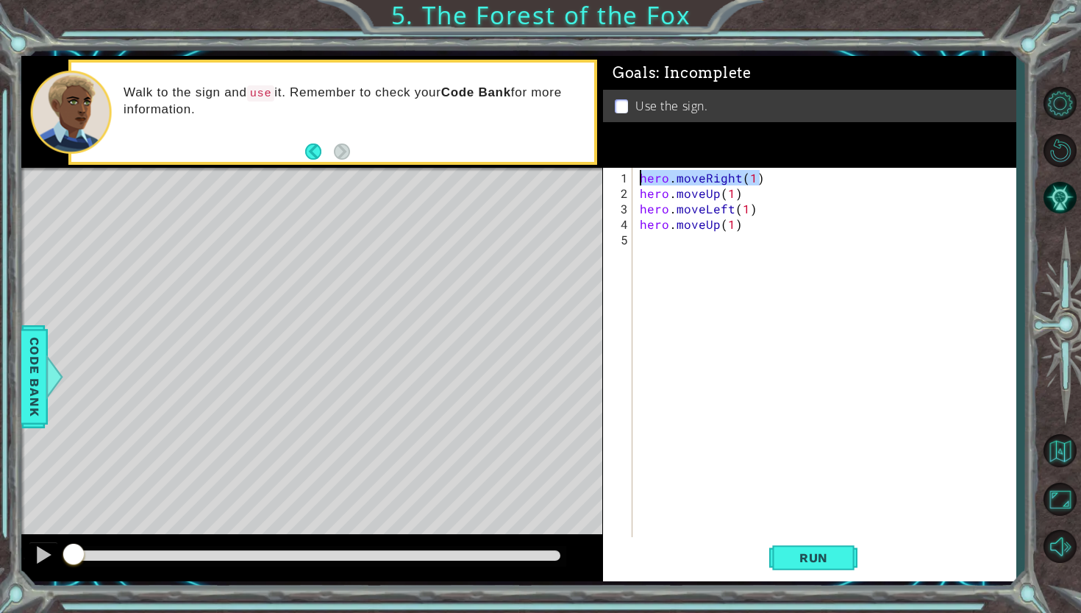
drag, startPoint x: 774, startPoint y: 177, endPoint x: 602, endPoint y: 179, distance: 171.4
click at [603, 178] on div "hero.moveUp(1) 1 2 3 4 5 hero . moveRight ( 1 ) hero . moveUp ( 1 ) hero . move…" at bounding box center [807, 353] width 409 height 371
type textarea "hero.moveRight(1)"
click at [674, 246] on div "hero . moveRight ( 1 ) hero . moveUp ( 1 ) hero . moveLeft ( 1 ) hero . moveUp …" at bounding box center [828, 371] width 382 height 402
paste textarea "hero.moveRight(1)"
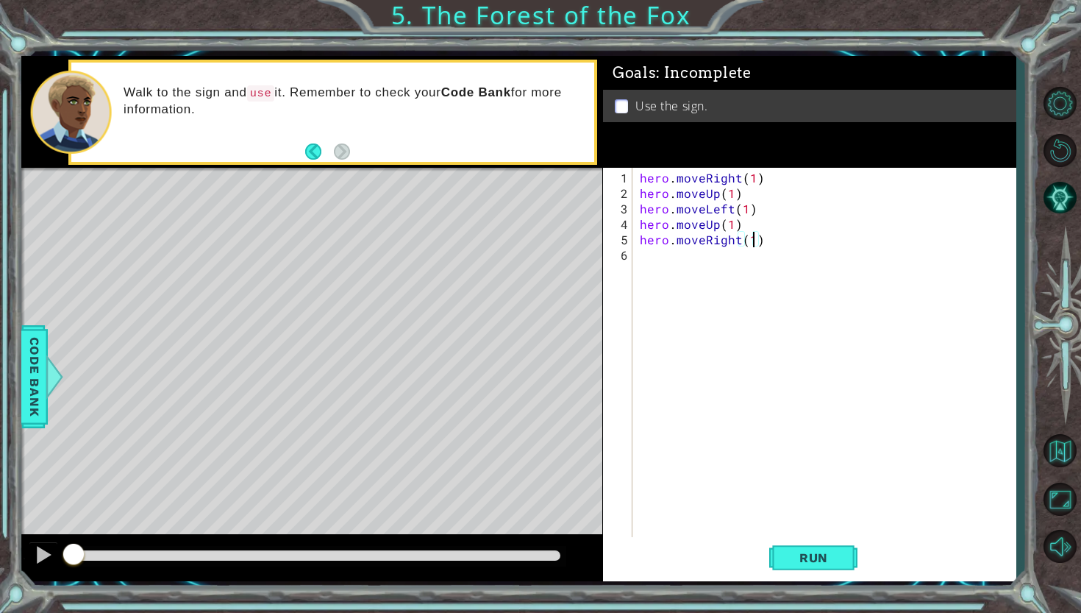
click at [751, 234] on div "hero . moveRight ( 1 ) hero . moveUp ( 1 ) hero . moveLeft ( 1 ) hero . moveUp …" at bounding box center [828, 371] width 382 height 402
click at [738, 192] on div "hero . moveRight ( 1 ) hero . moveUp ( 1 ) hero . moveLeft ( 1 ) hero . moveUp …" at bounding box center [828, 371] width 382 height 402
type textarea "hero.moveUp(1)"
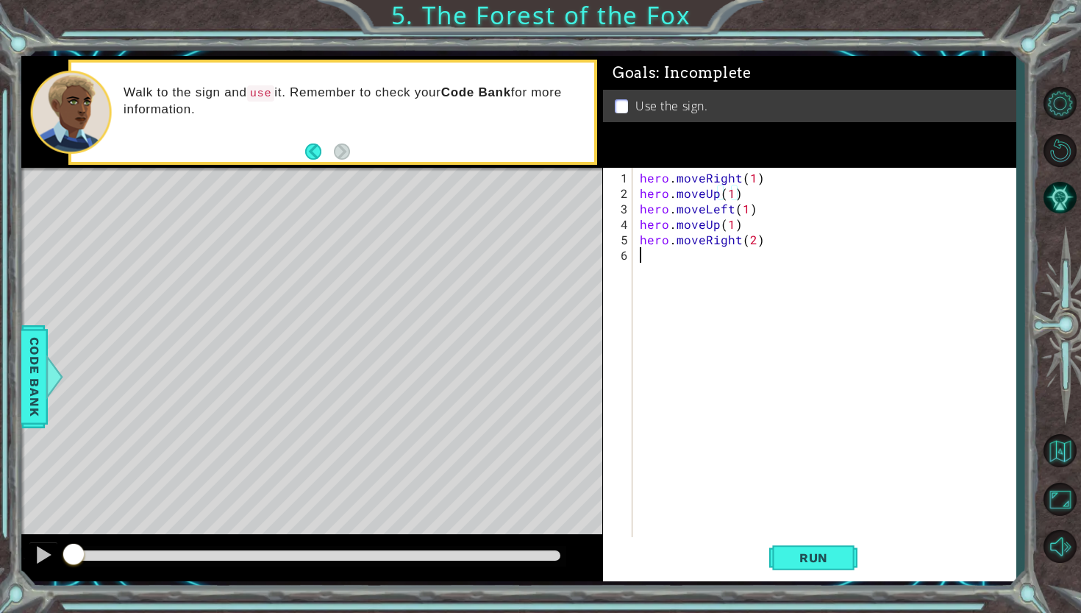
click at [690, 260] on div "hero . moveRight ( 1 ) hero . moveUp ( 1 ) hero . moveLeft ( 1 ) hero . moveUp …" at bounding box center [828, 371] width 382 height 402
click at [596, 226] on div "1 ההההההההההההההההההההההההההההההההההההההההההההההההההההההההההההההההההההההההההההה…" at bounding box center [518, 318] width 994 height 525
type textarea "hero.moveUp(1)"
click at [661, 256] on div "hero . moveRight ( 1 ) hero . moveUp ( 1 ) hero . moveLeft ( 1 ) hero . moveUp …" at bounding box center [828, 371] width 382 height 402
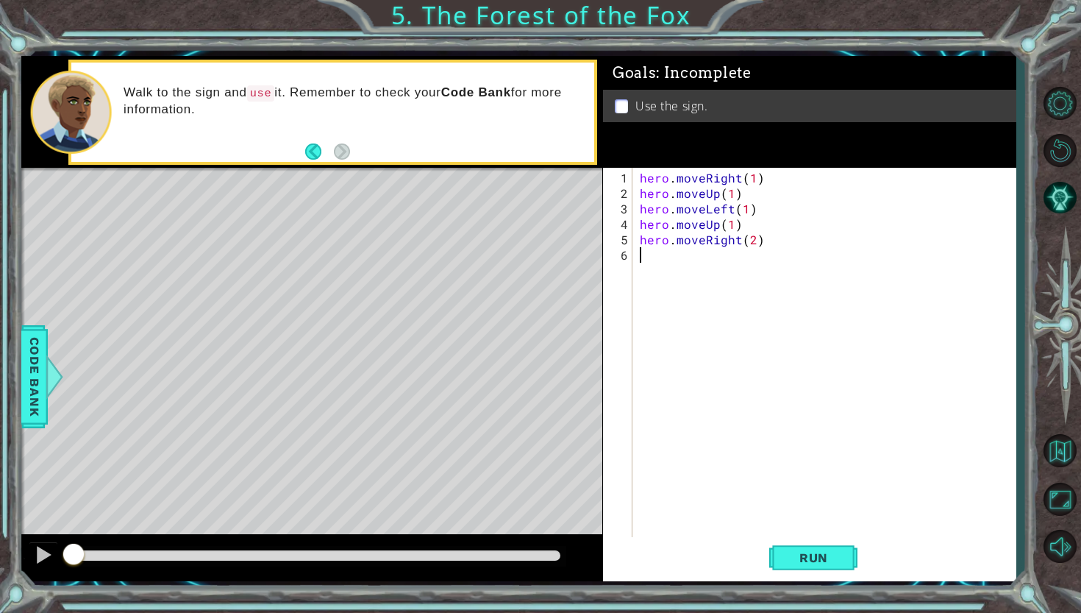
paste textarea "hero.moveUp(1)"
click at [718, 257] on div "hero . moveRight ( 1 ) hero . moveUp ( 1 ) hero . moveLeft ( 1 ) hero . moveUp …" at bounding box center [828, 371] width 382 height 402
type textarea "hero.moveDown(1)"
click at [805, 563] on span "Run" at bounding box center [814, 557] width 58 height 15
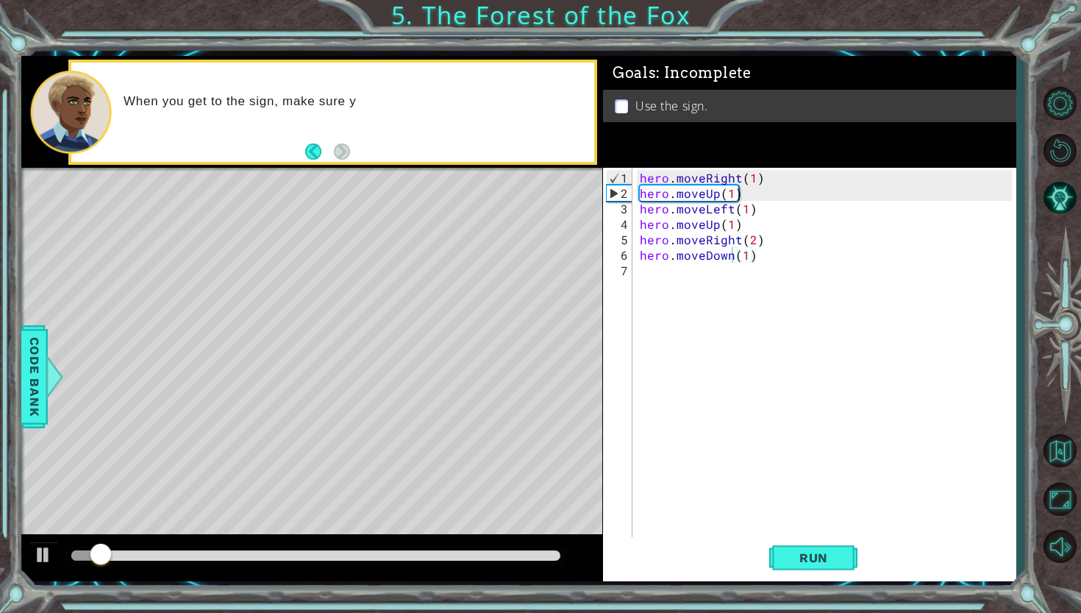
click at [518, 563] on div at bounding box center [315, 556] width 500 height 21
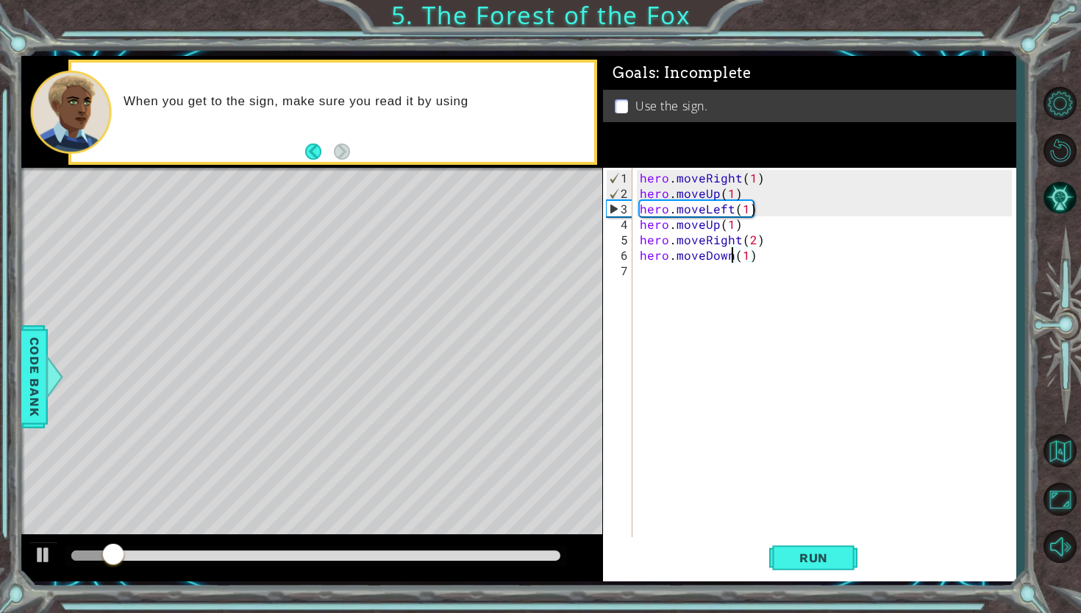
click at [512, 558] on div at bounding box center [315, 555] width 488 height 10
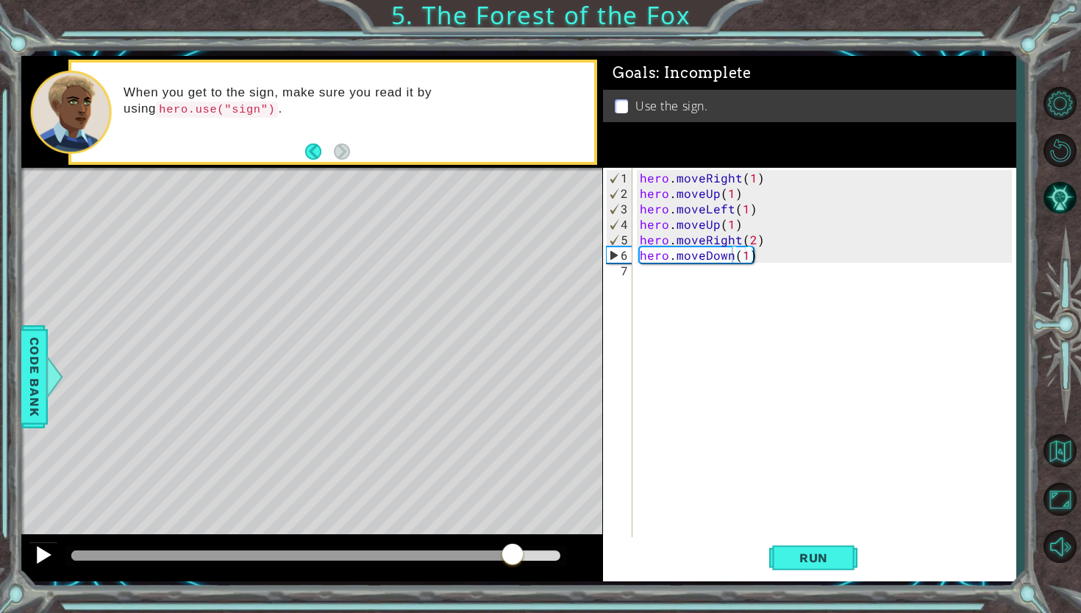
click at [35, 546] on div at bounding box center [43, 554] width 19 height 19
click at [660, 277] on div "hero . moveRight ( 1 ) hero . moveUp ( 1 ) hero . moveLeft ( 1 ) hero . moveUp …" at bounding box center [828, 371] width 382 height 402
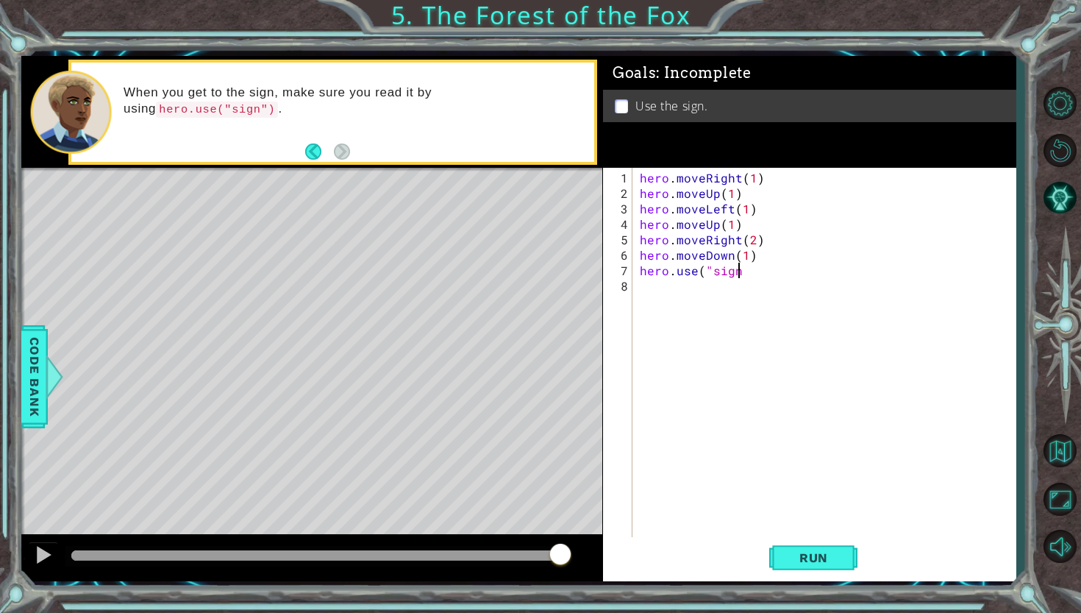
scroll to position [0, 6]
type textarea "hero.use("sign")"
click at [818, 552] on span "Run" at bounding box center [814, 557] width 58 height 15
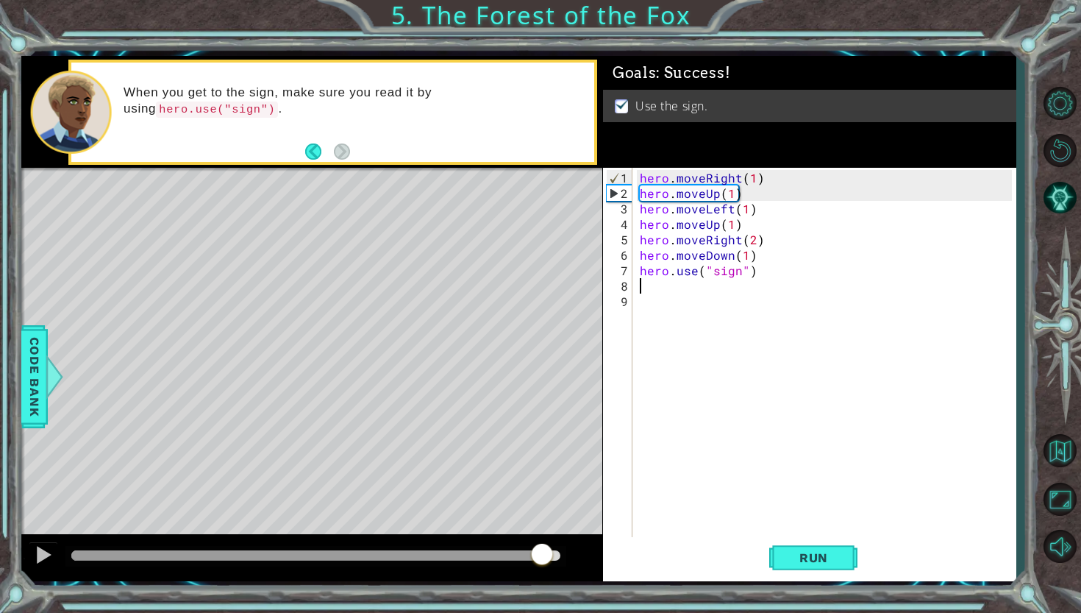
click at [542, 553] on div at bounding box center [315, 555] width 488 height 10
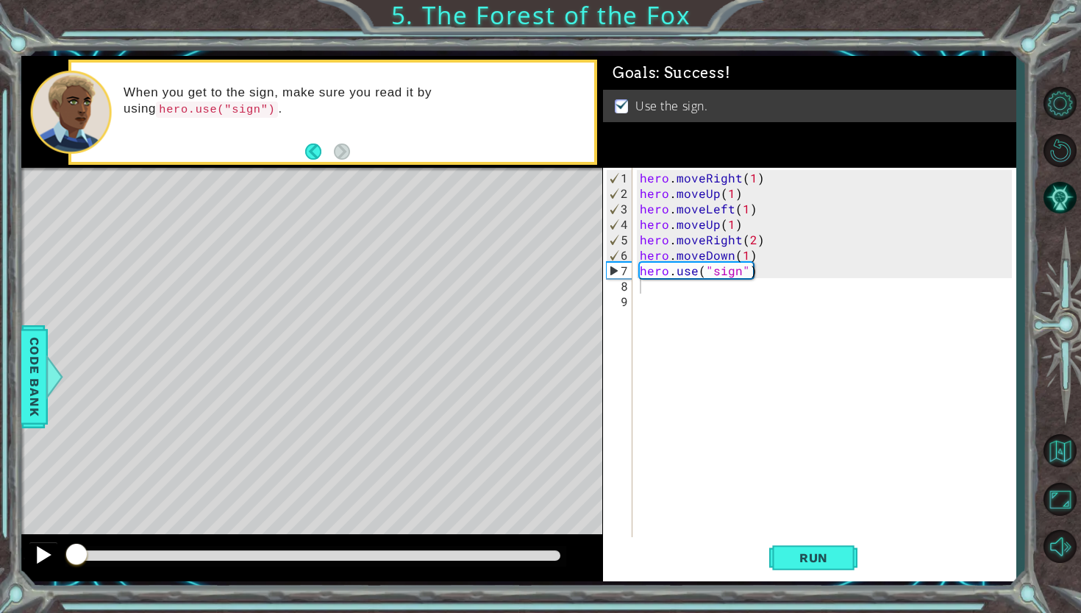
click at [49, 558] on div at bounding box center [43, 554] width 19 height 19
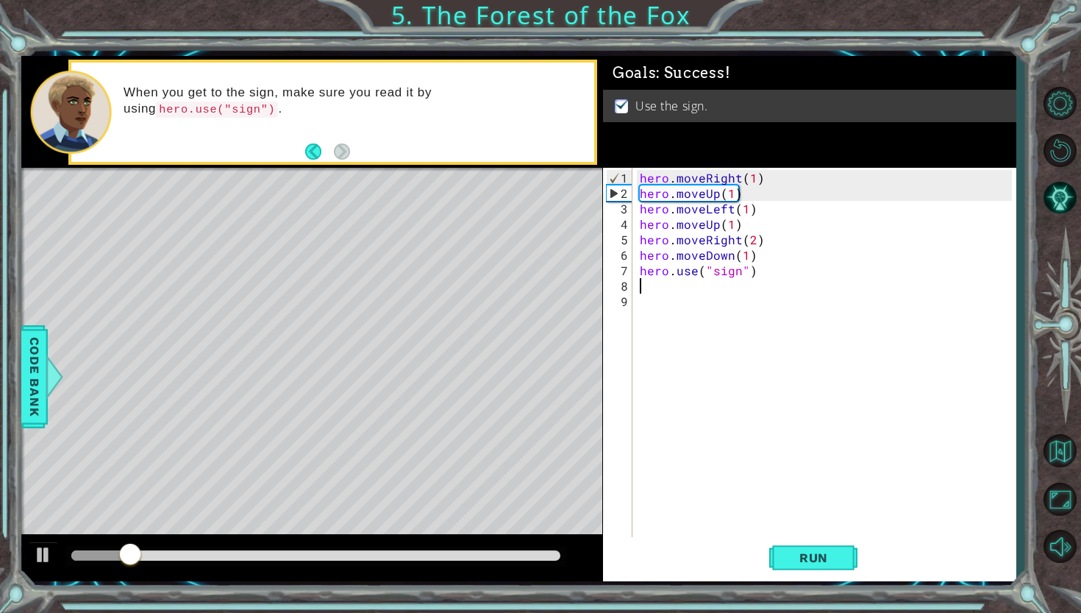
click at [466, 558] on div at bounding box center [315, 555] width 488 height 10
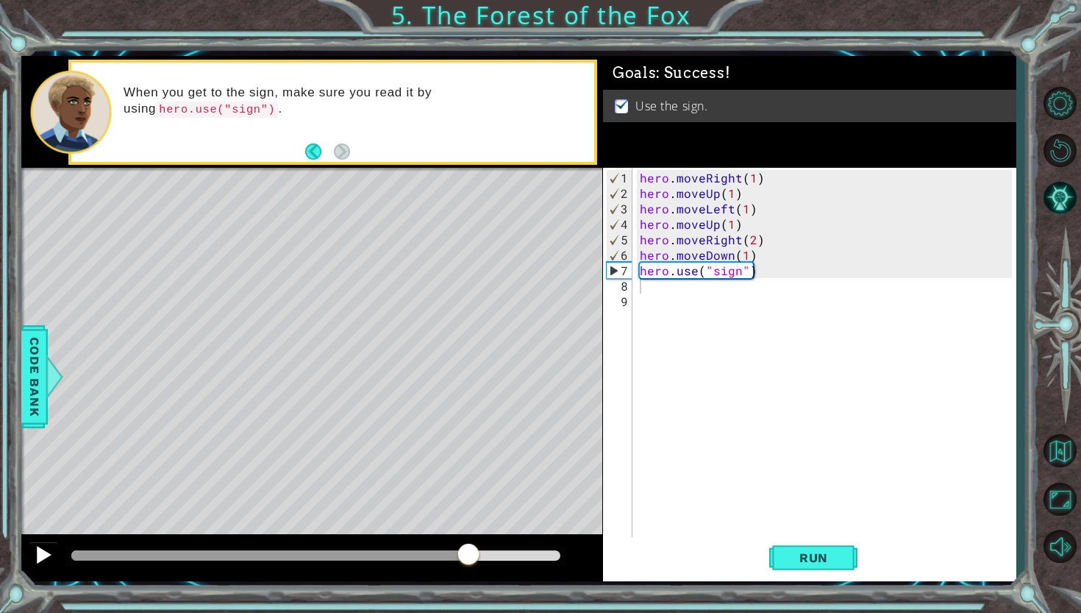
click at [46, 555] on div at bounding box center [43, 554] width 19 height 19
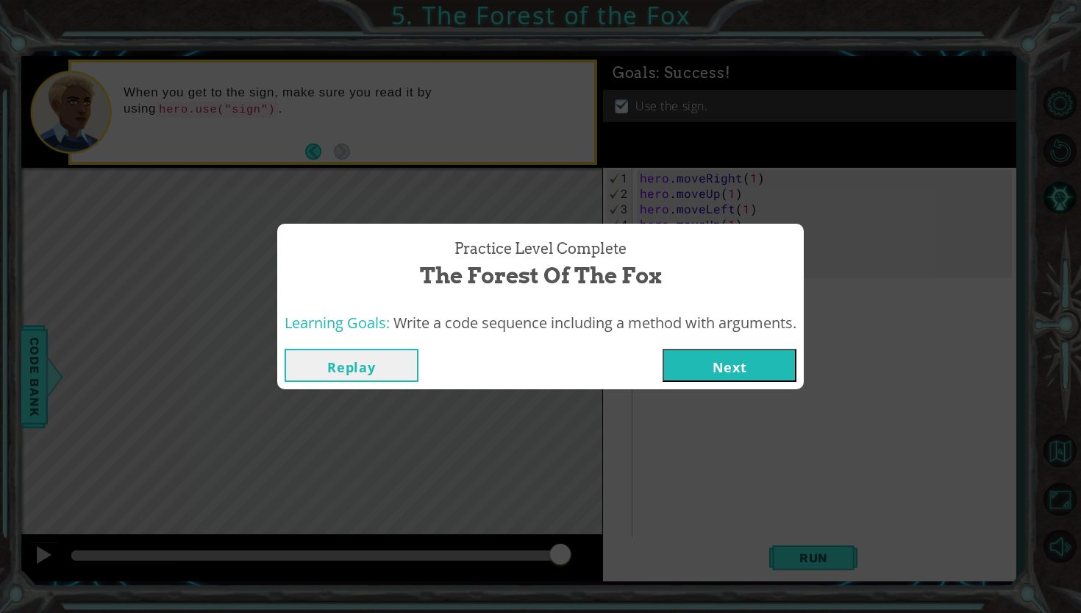
click at [752, 369] on button "Next" at bounding box center [730, 365] width 134 height 33
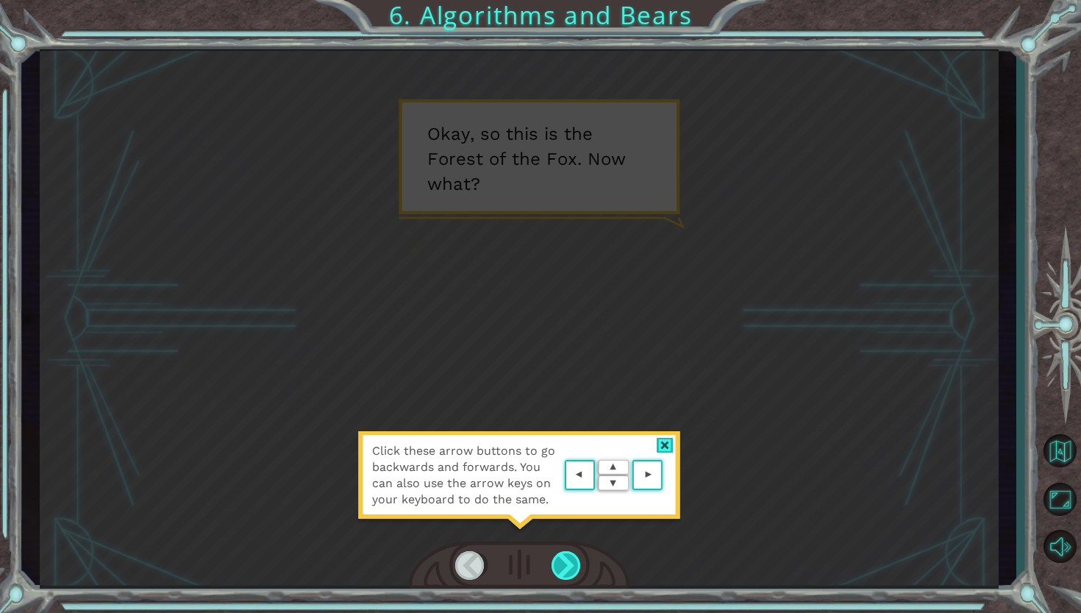
click at [575, 556] on div at bounding box center [567, 565] width 31 height 29
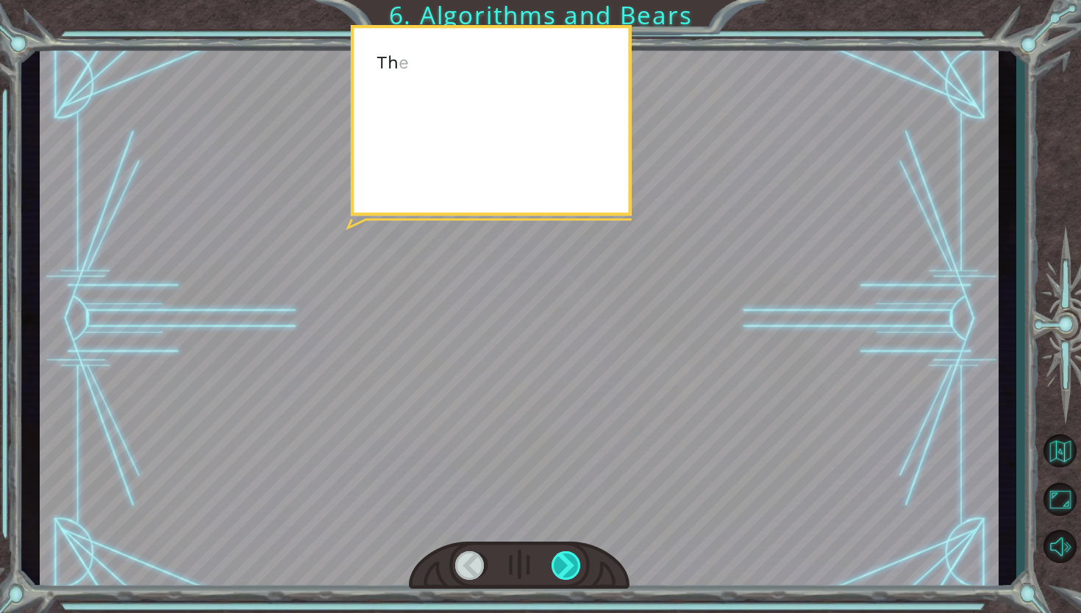
click at [575, 556] on div at bounding box center [567, 565] width 31 height 29
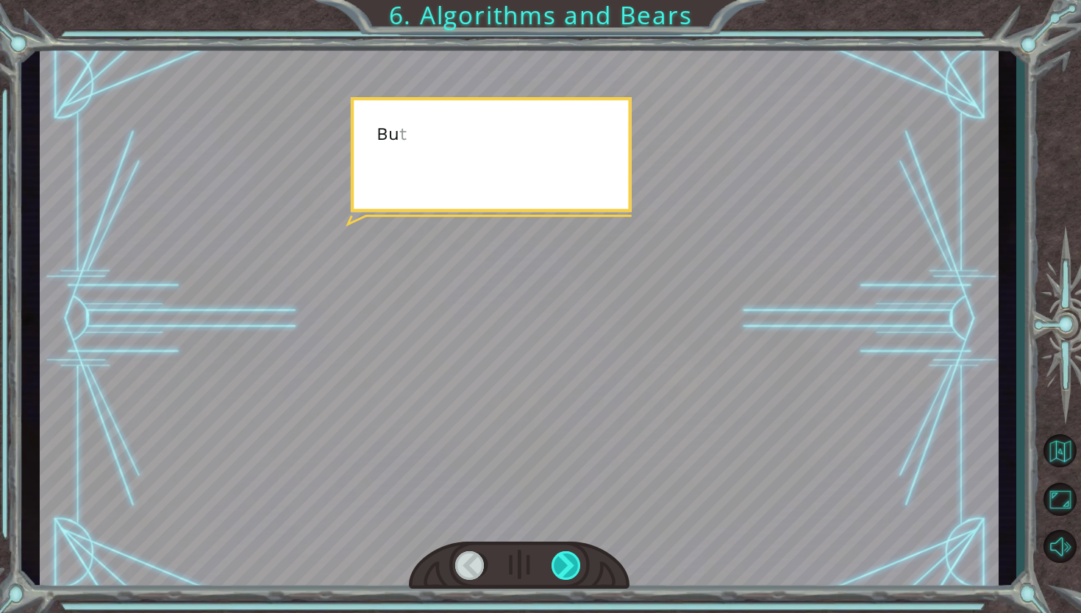
click at [575, 556] on div at bounding box center [567, 565] width 31 height 29
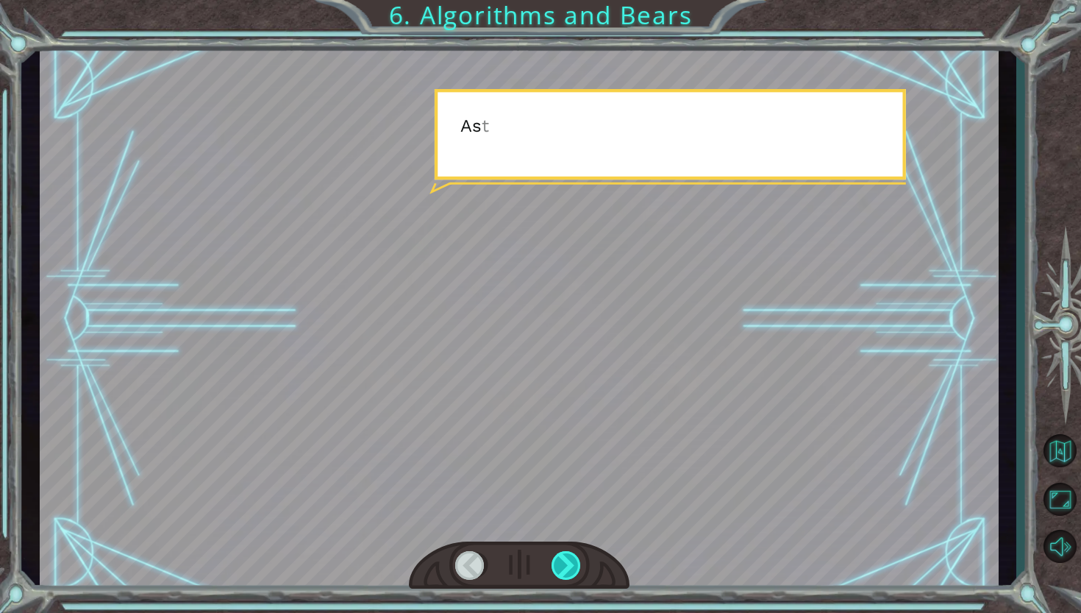
click at [575, 556] on div at bounding box center [567, 565] width 31 height 29
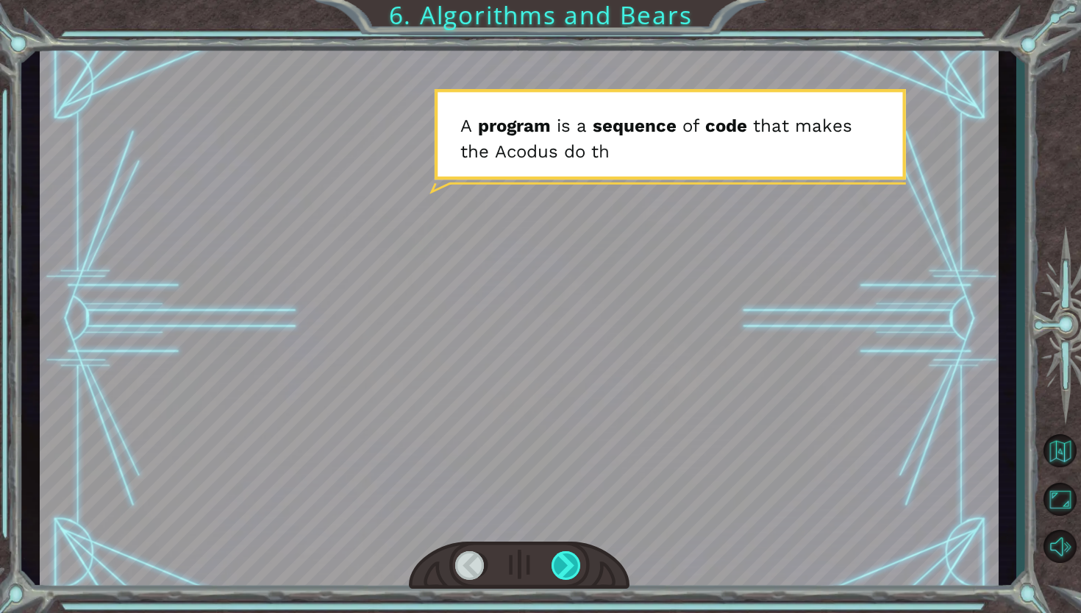
click at [575, 556] on div at bounding box center [567, 565] width 31 height 29
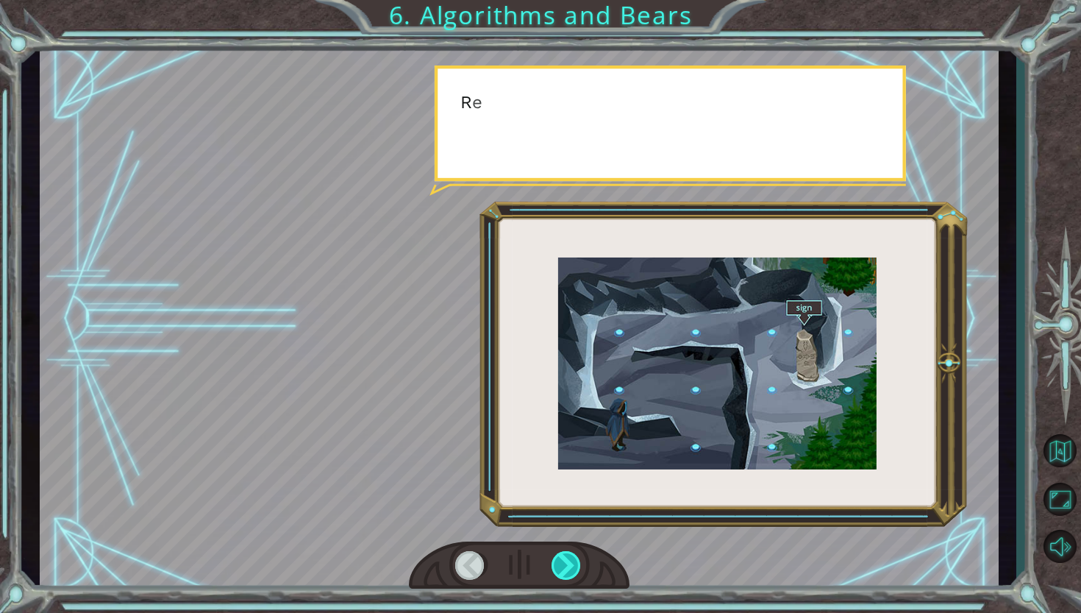
click at [575, 556] on div at bounding box center [567, 565] width 31 height 29
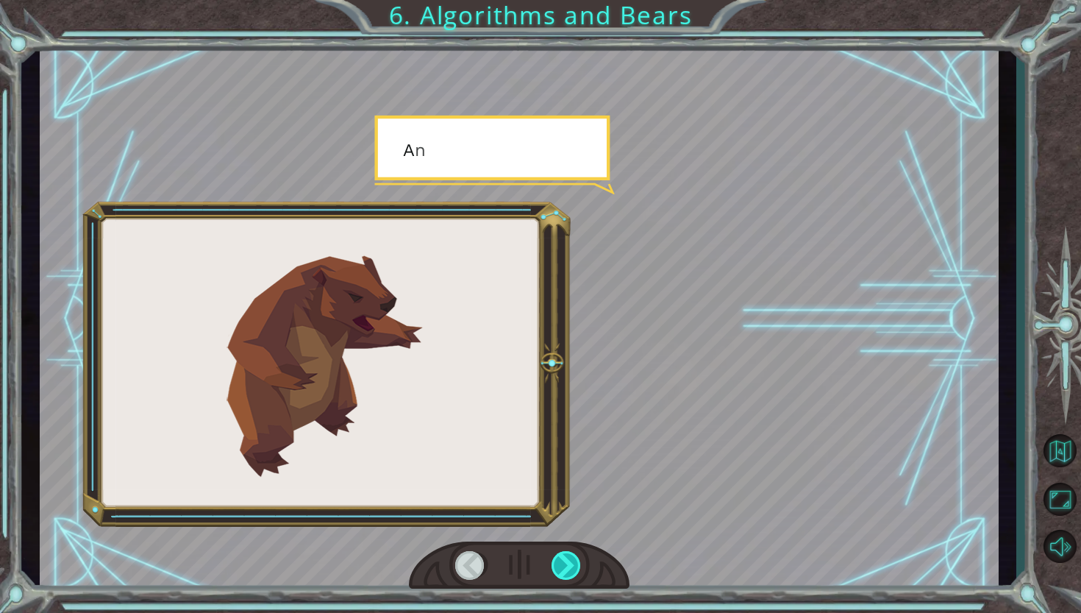
click at [575, 556] on div at bounding box center [567, 565] width 31 height 29
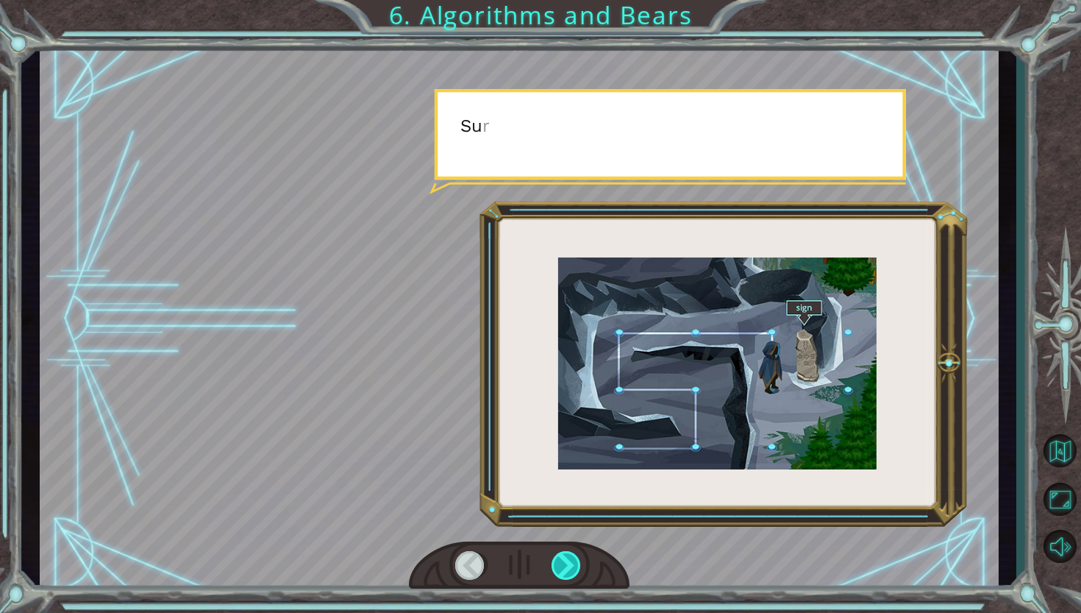
click at [575, 556] on div at bounding box center [567, 565] width 31 height 29
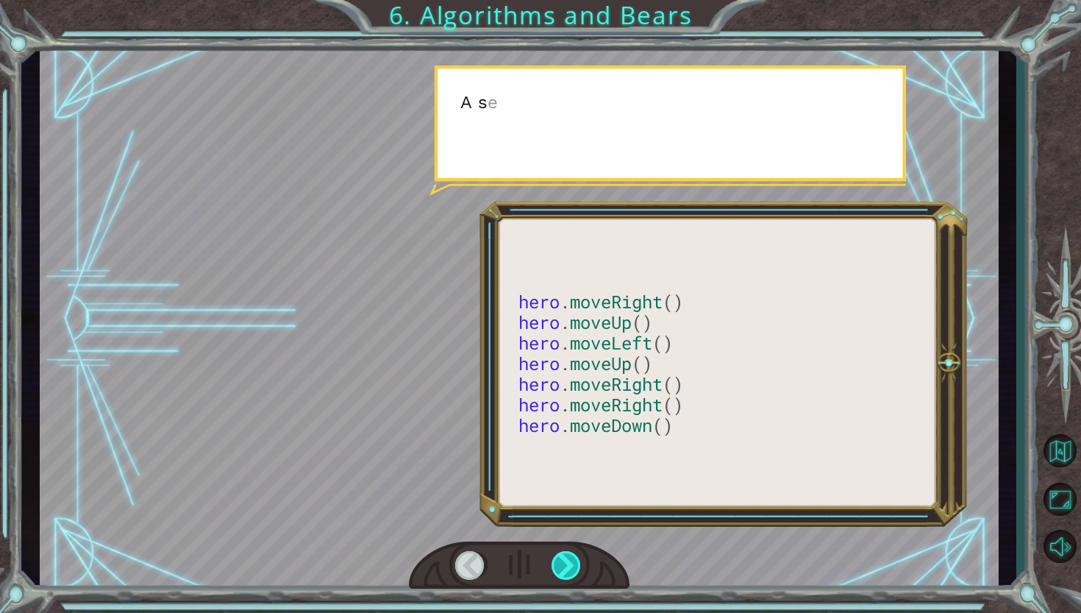
click at [575, 556] on div at bounding box center [567, 565] width 31 height 29
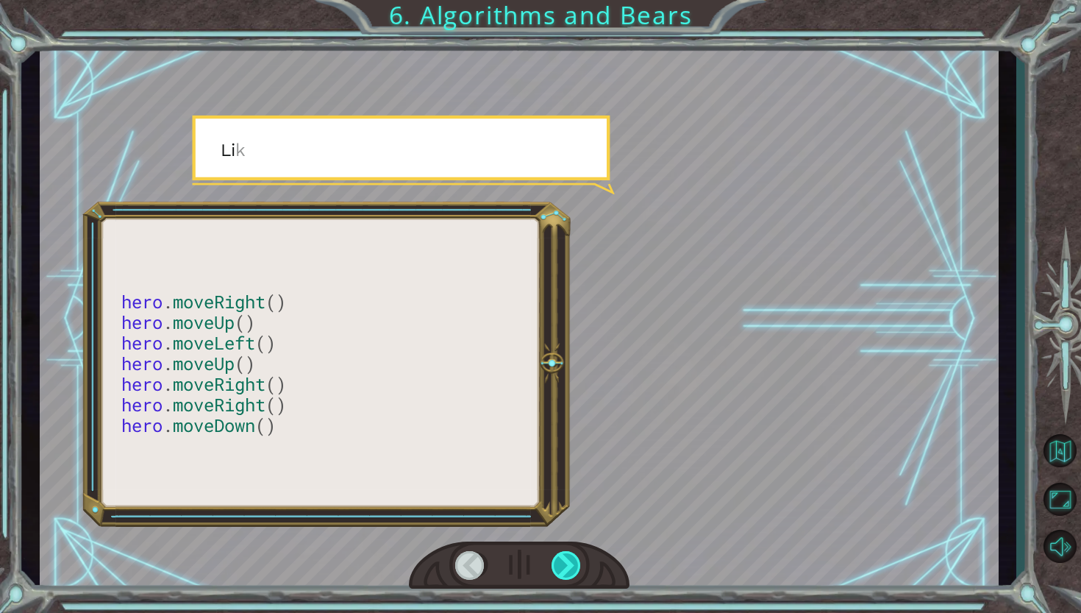
click at [575, 556] on div at bounding box center [567, 565] width 31 height 29
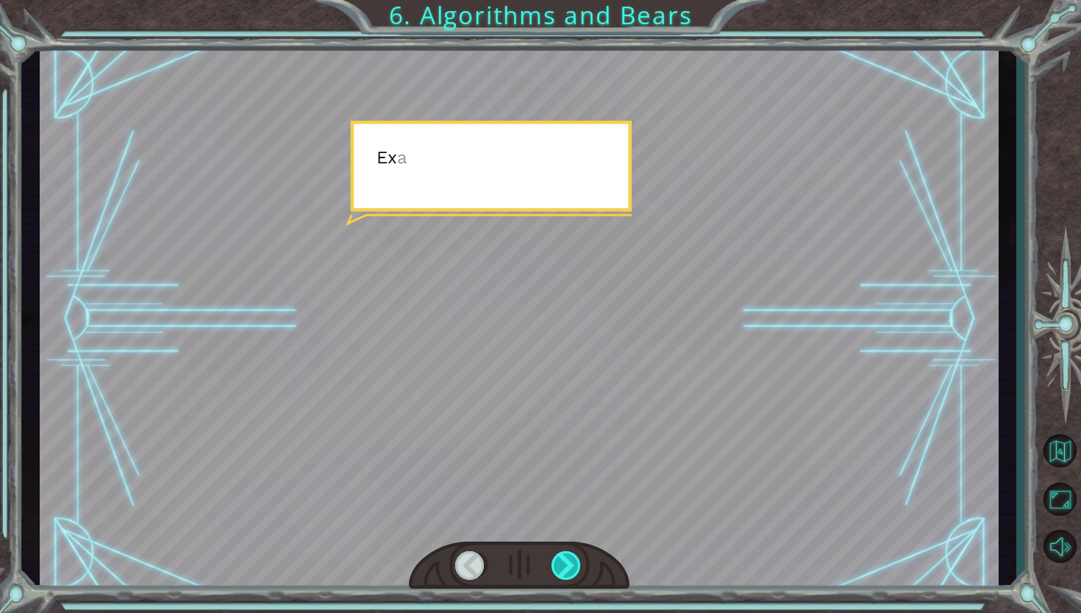
click at [575, 556] on div at bounding box center [567, 565] width 31 height 29
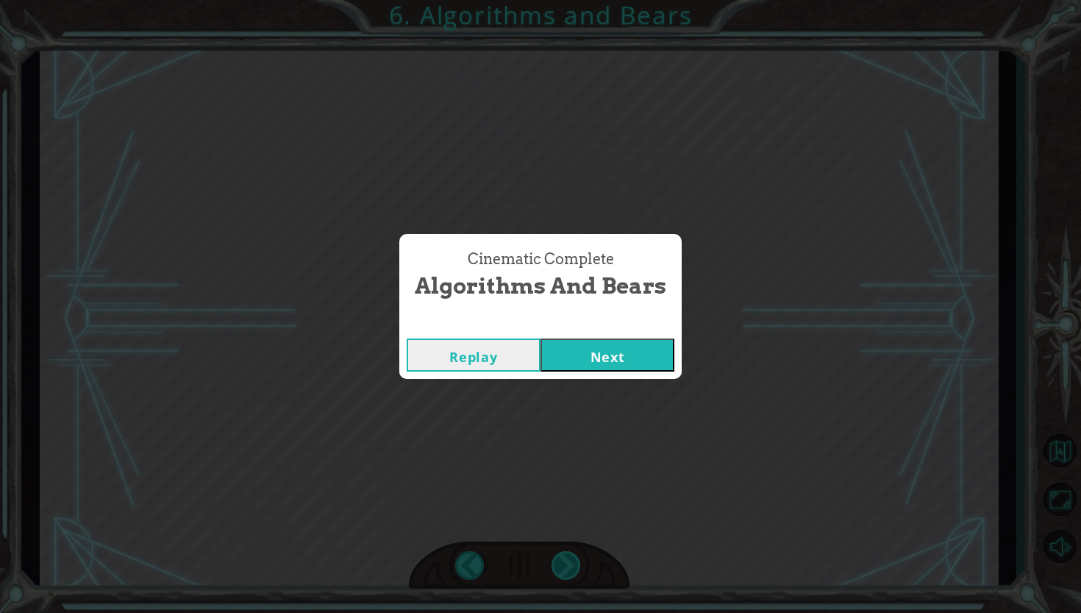
click at [575, 0] on div "hero . moveRight () hero . moveUp () hero . moveLeft () hero . moveUp () hero .…" at bounding box center [540, 0] width 1081 height 0
click at [575, 556] on div "Cinematic Complete Algorithms and Bears Replay Next" at bounding box center [540, 306] width 1081 height 613
click at [604, 352] on button "Next" at bounding box center [608, 354] width 134 height 33
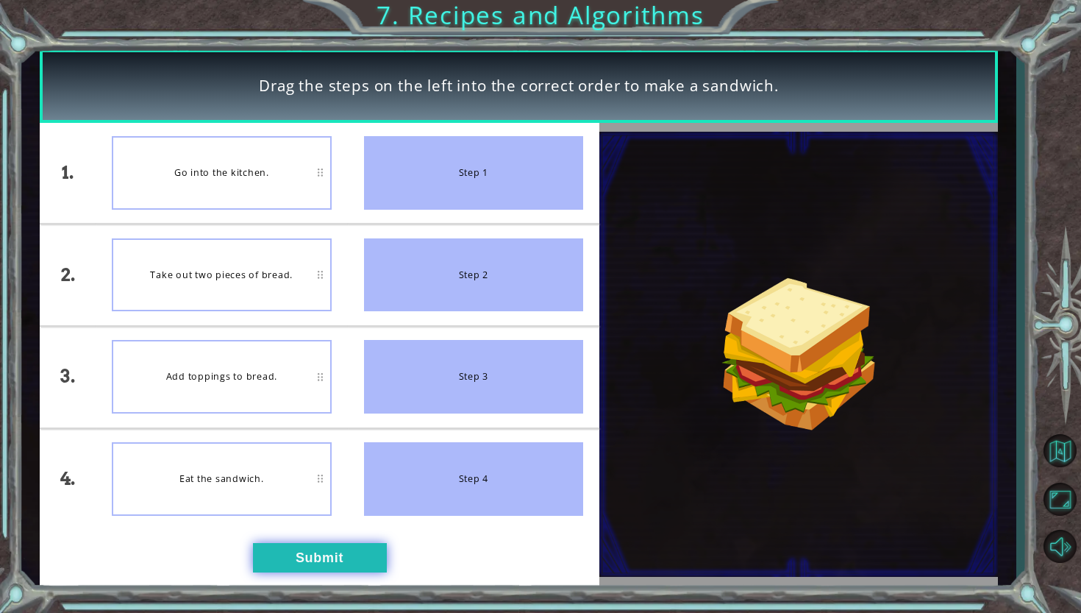
click at [303, 555] on button "Submit" at bounding box center [320, 557] width 134 height 29
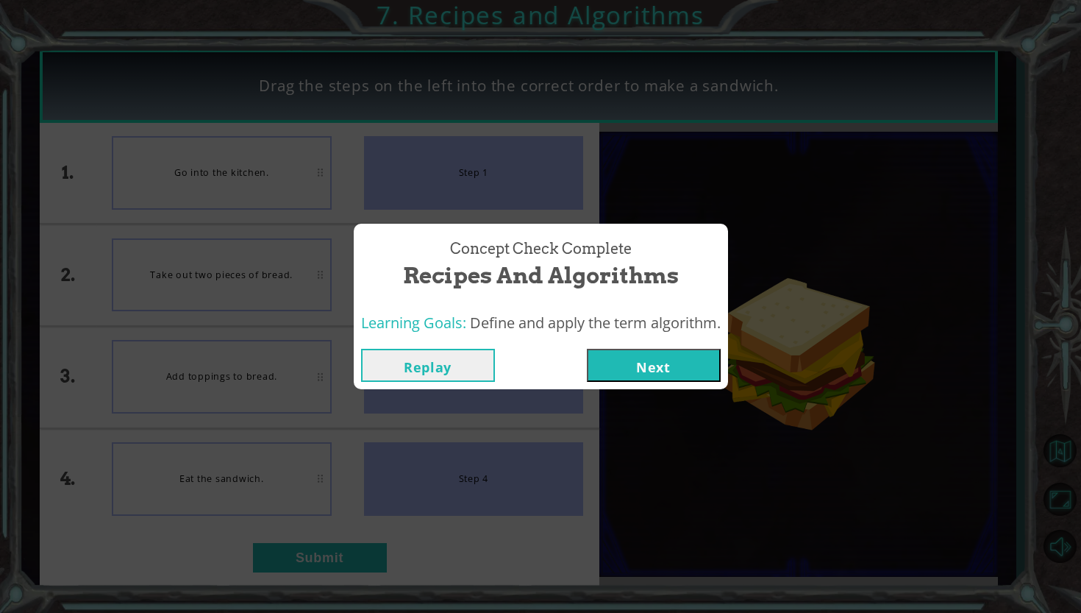
click at [677, 367] on button "Next" at bounding box center [654, 365] width 134 height 33
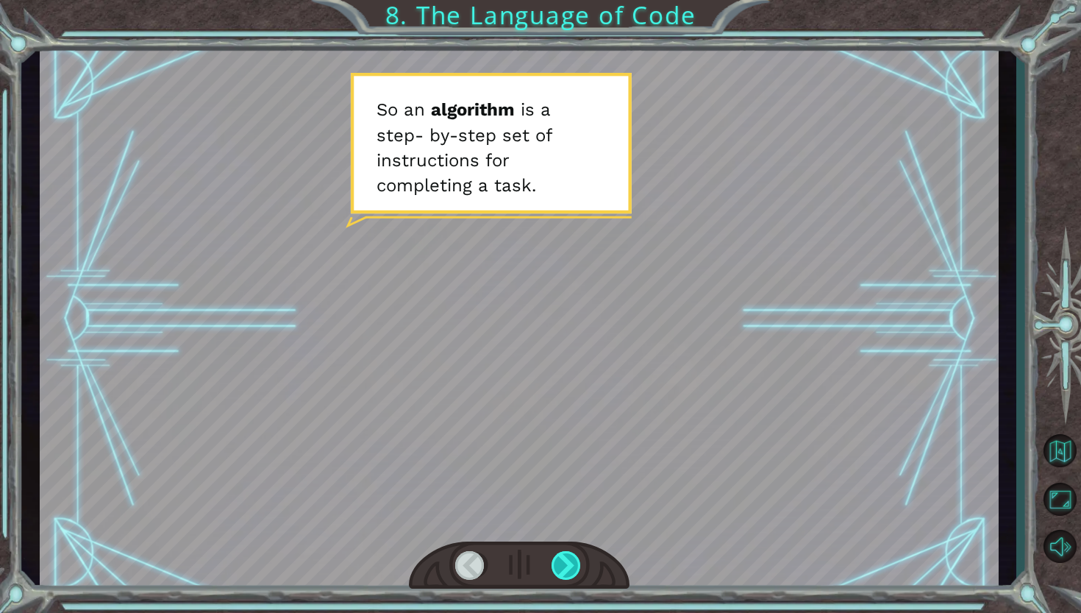
click at [577, 564] on div at bounding box center [567, 565] width 31 height 29
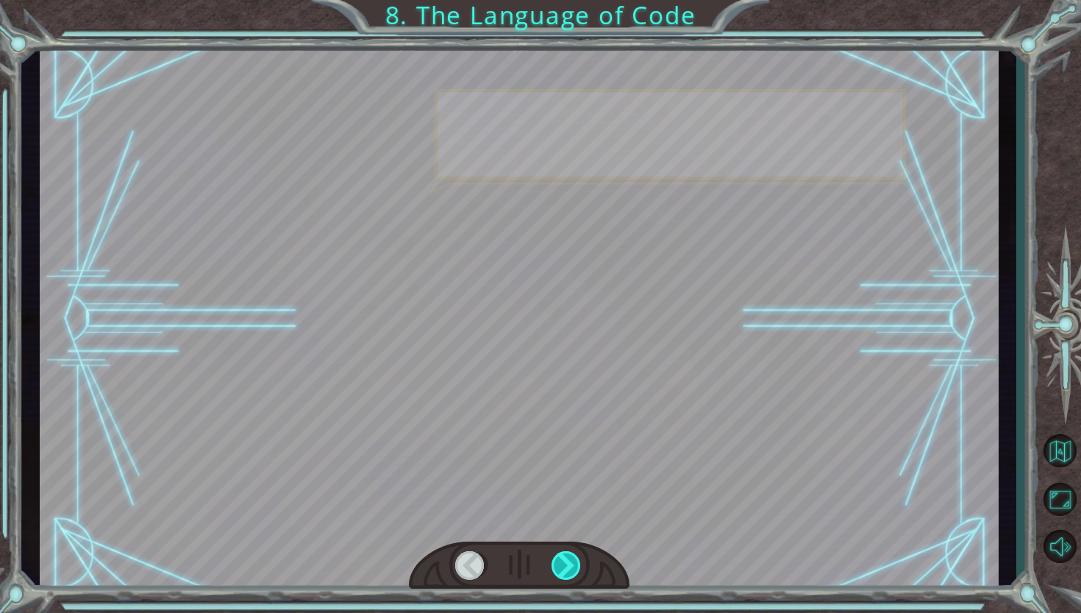
click at [577, 564] on div at bounding box center [567, 565] width 31 height 29
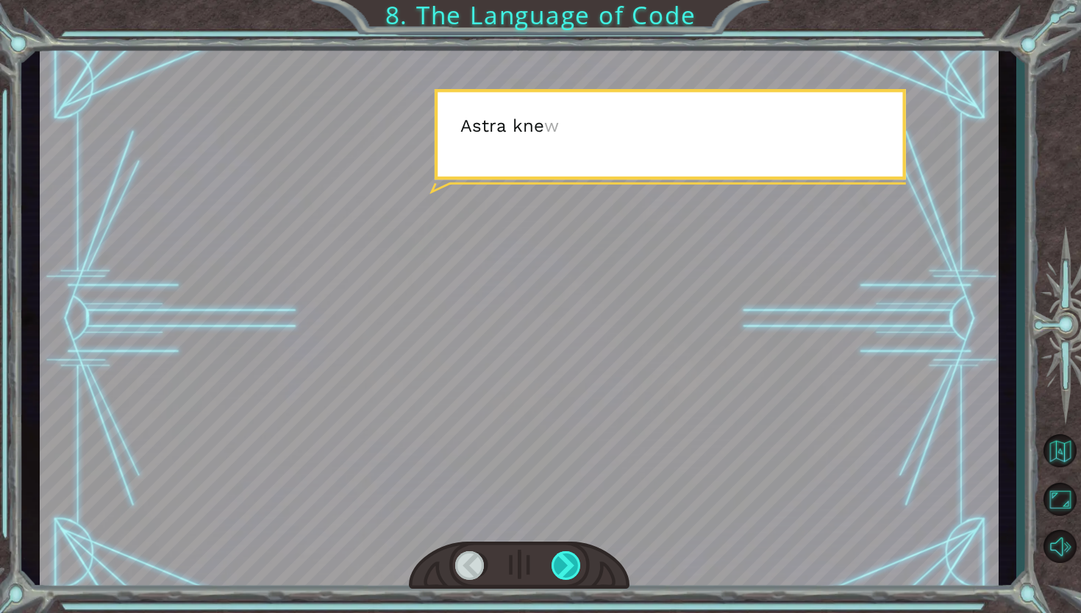
click at [577, 564] on div at bounding box center [567, 565] width 31 height 29
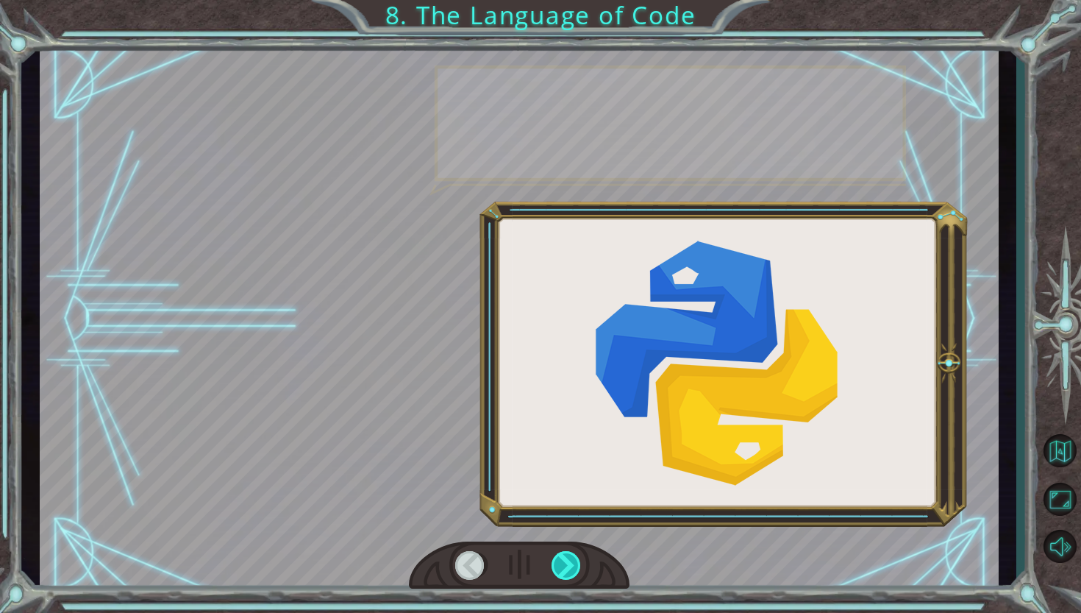
click at [577, 564] on div at bounding box center [567, 565] width 31 height 29
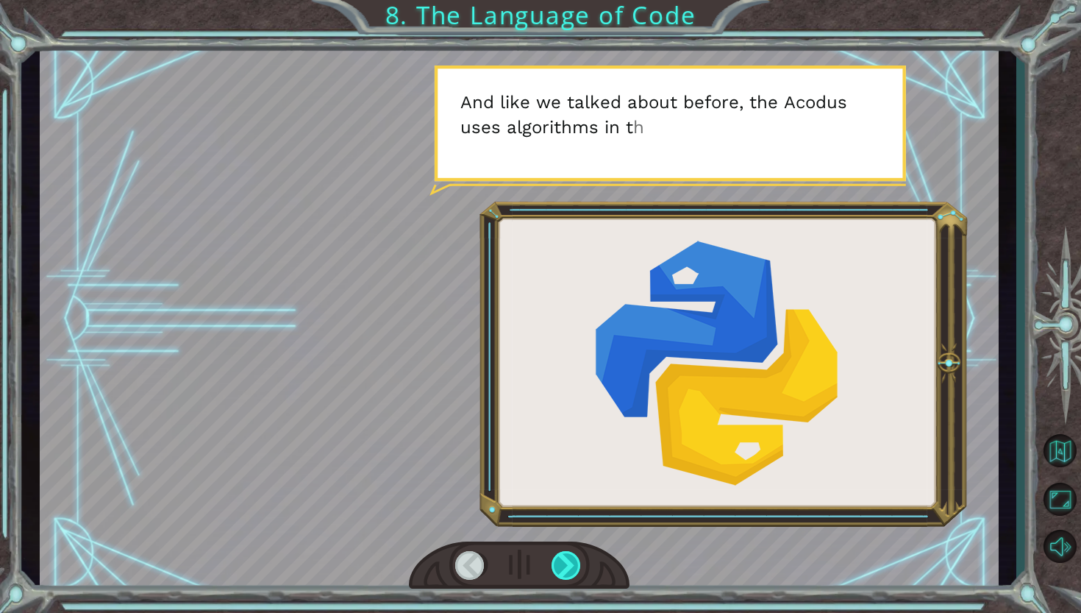
click at [577, 564] on div at bounding box center [567, 565] width 31 height 29
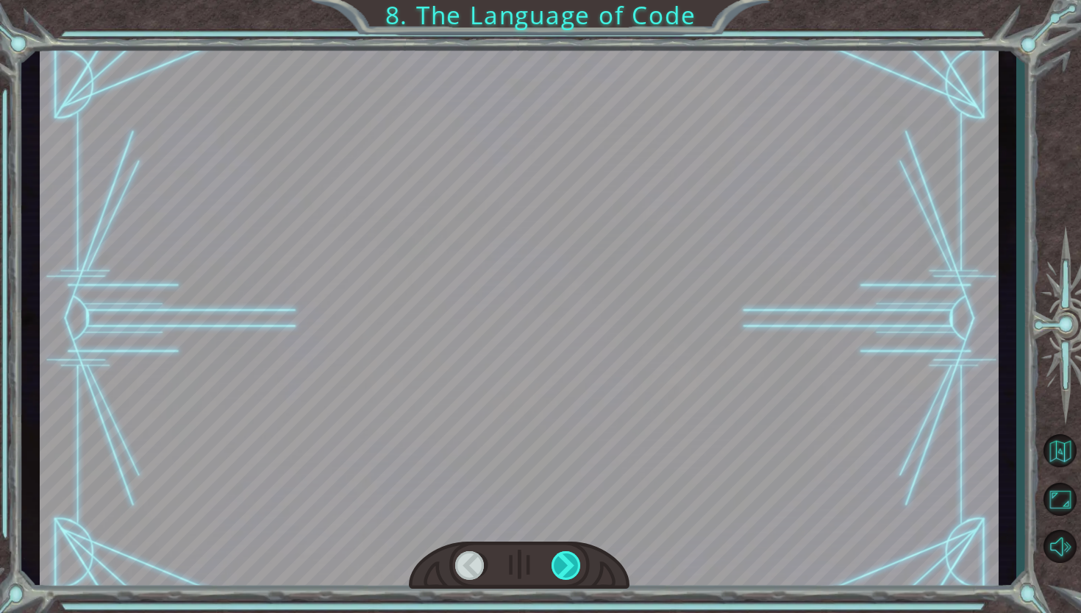
click at [577, 564] on div at bounding box center [567, 565] width 31 height 29
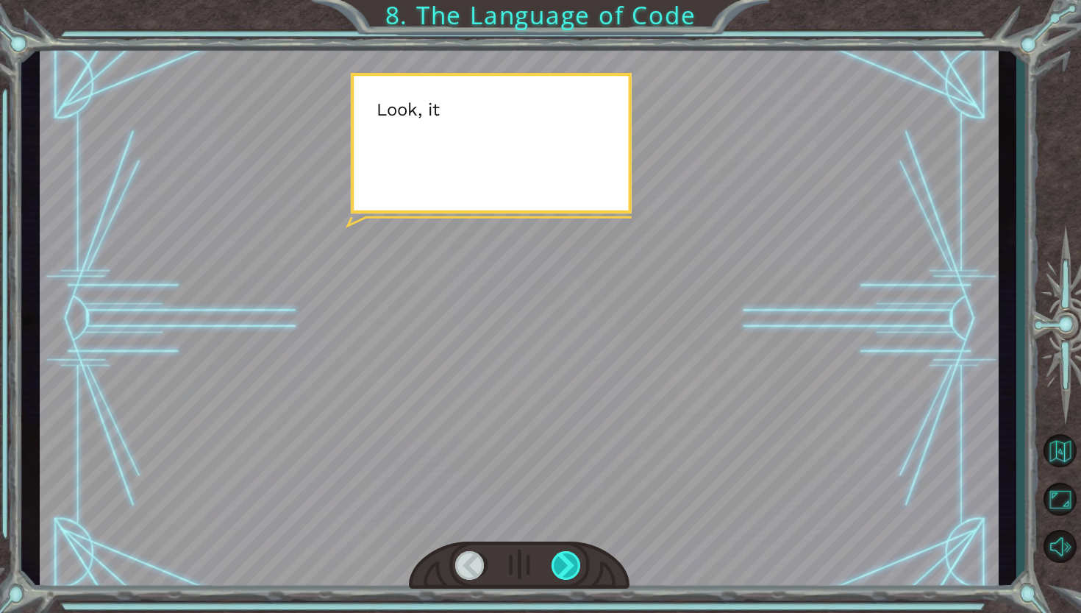
click at [577, 564] on div at bounding box center [567, 565] width 31 height 29
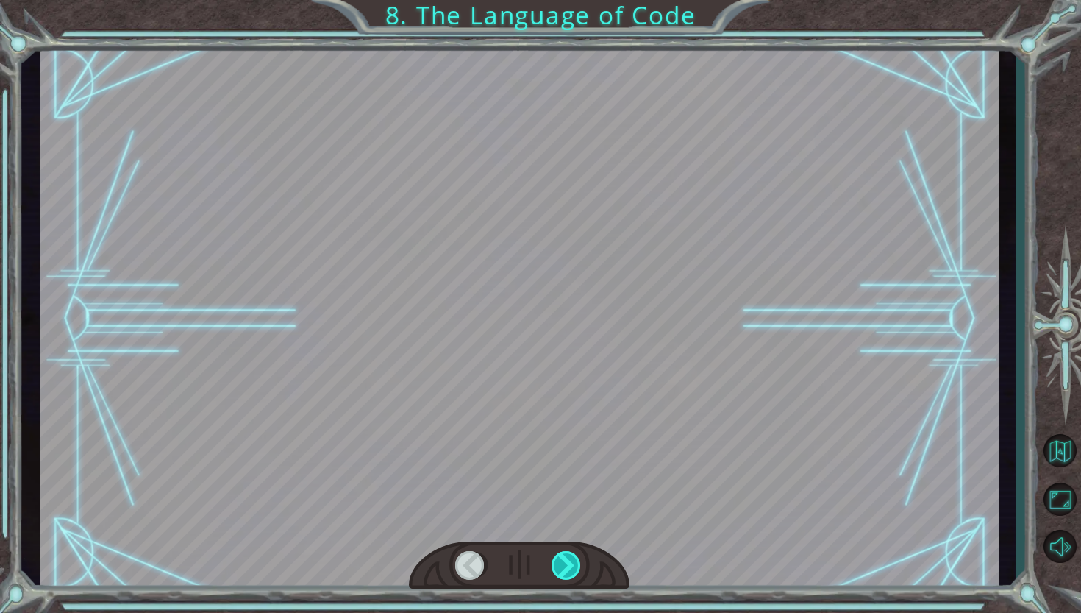
click at [577, 564] on div at bounding box center [567, 565] width 31 height 29
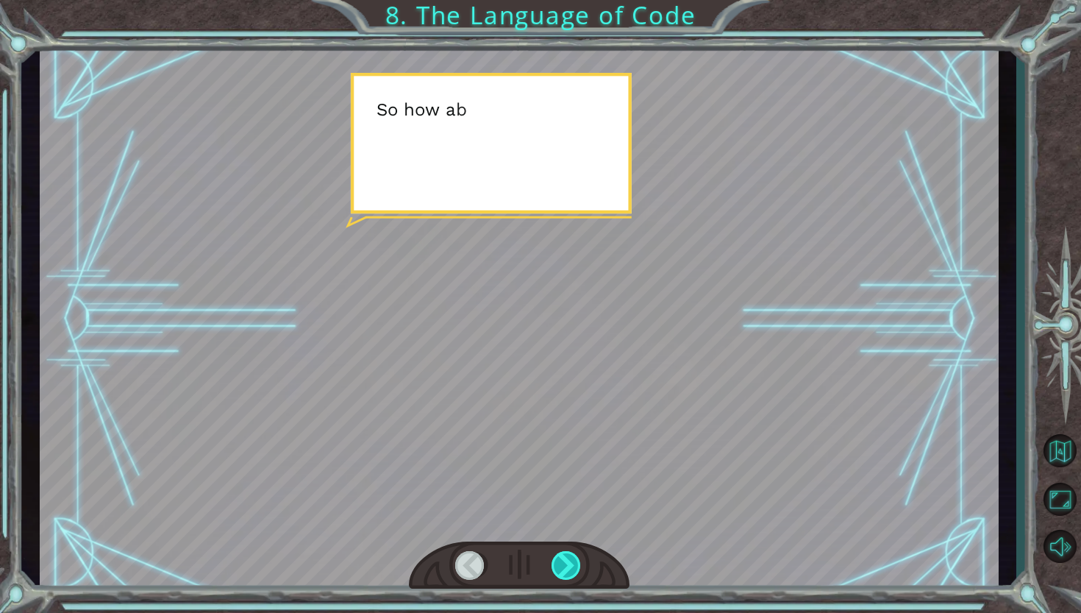
click at [577, 564] on div at bounding box center [567, 565] width 31 height 29
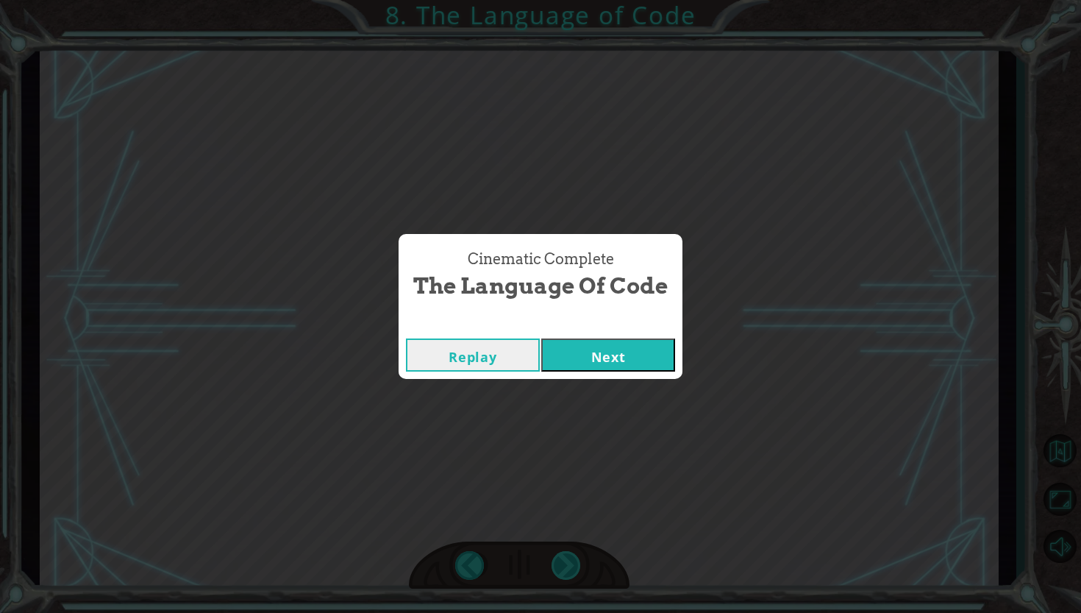
click at [577, 564] on div "Cinematic Complete The Language of Code Replay Next" at bounding box center [540, 306] width 1081 height 613
click at [619, 371] on div "Replay Next" at bounding box center [541, 355] width 284 height 48
click at [613, 354] on button "Next" at bounding box center [608, 354] width 134 height 33
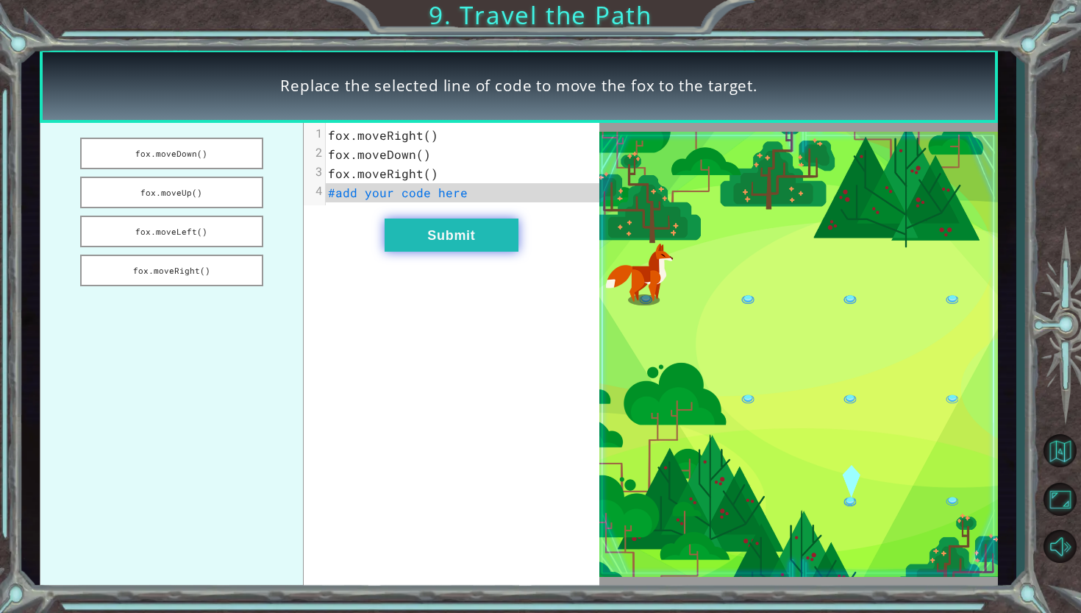
click at [469, 247] on button "Submit" at bounding box center [452, 234] width 134 height 33
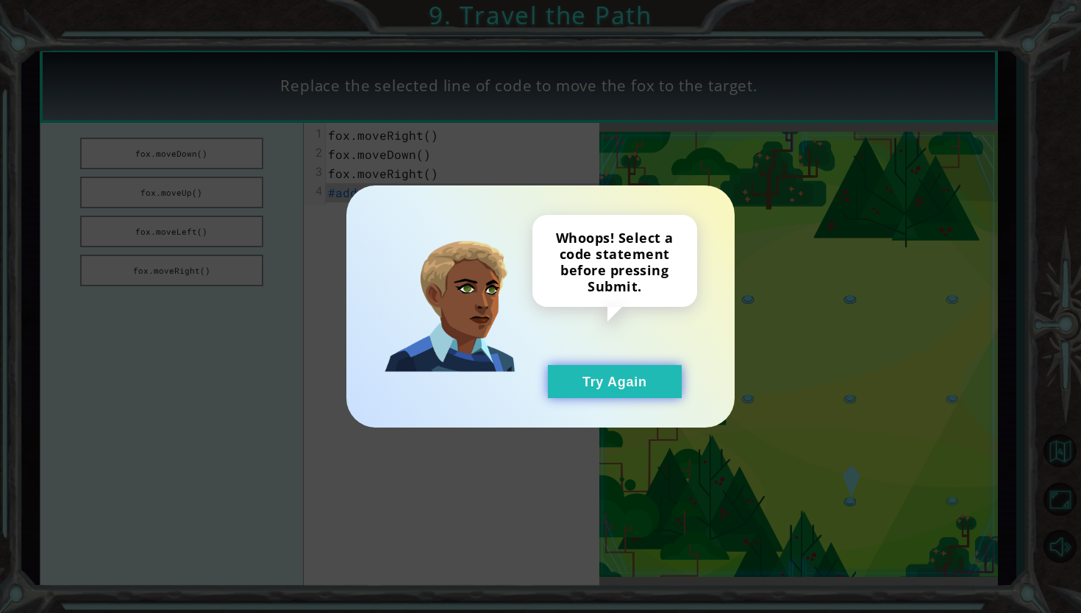
click at [610, 383] on button "Try Again" at bounding box center [615, 381] width 134 height 33
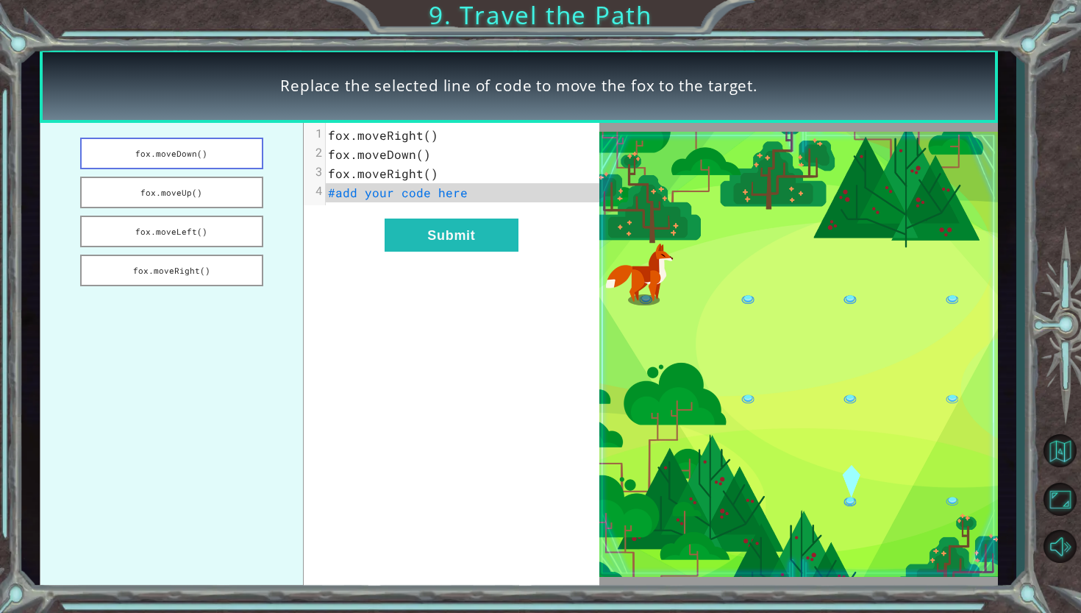
click at [190, 157] on button "fox.moveDown()" at bounding box center [172, 154] width 184 height 32
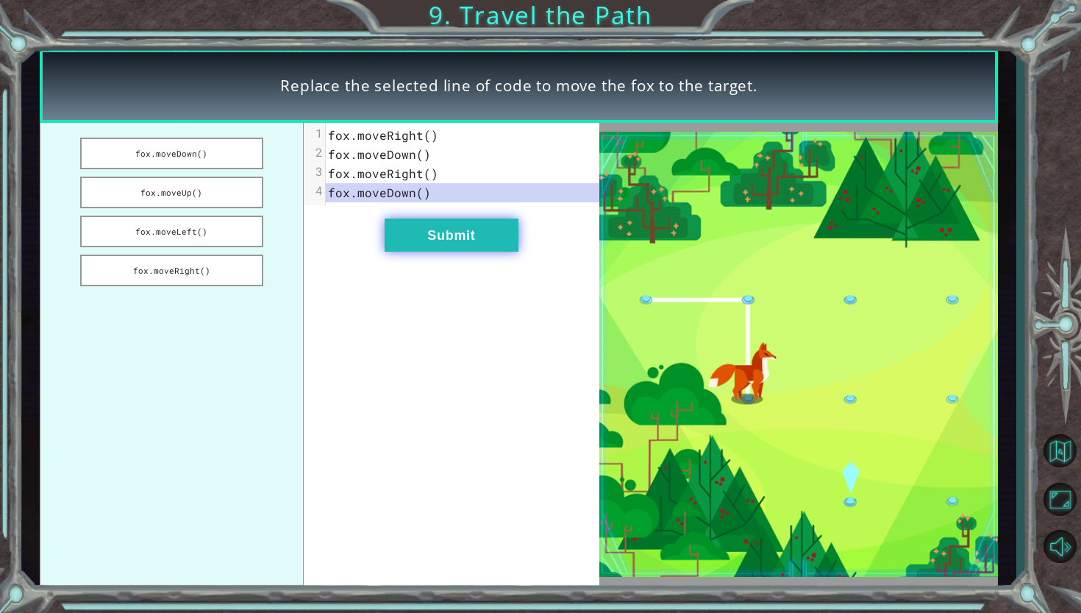
click at [430, 238] on button "Submit" at bounding box center [452, 234] width 134 height 33
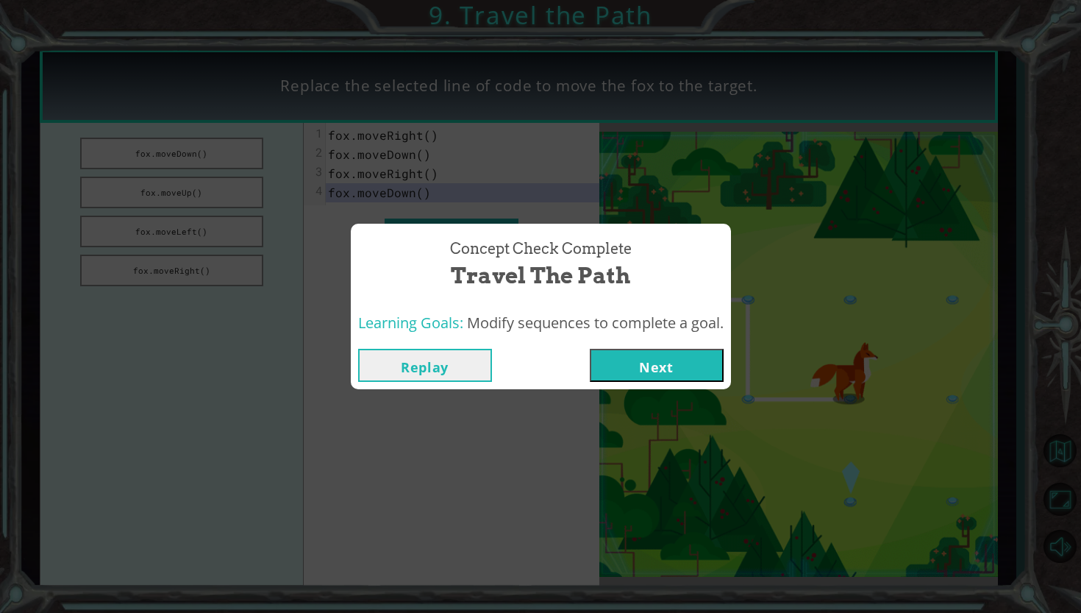
click at [699, 367] on button "Next" at bounding box center [657, 365] width 134 height 33
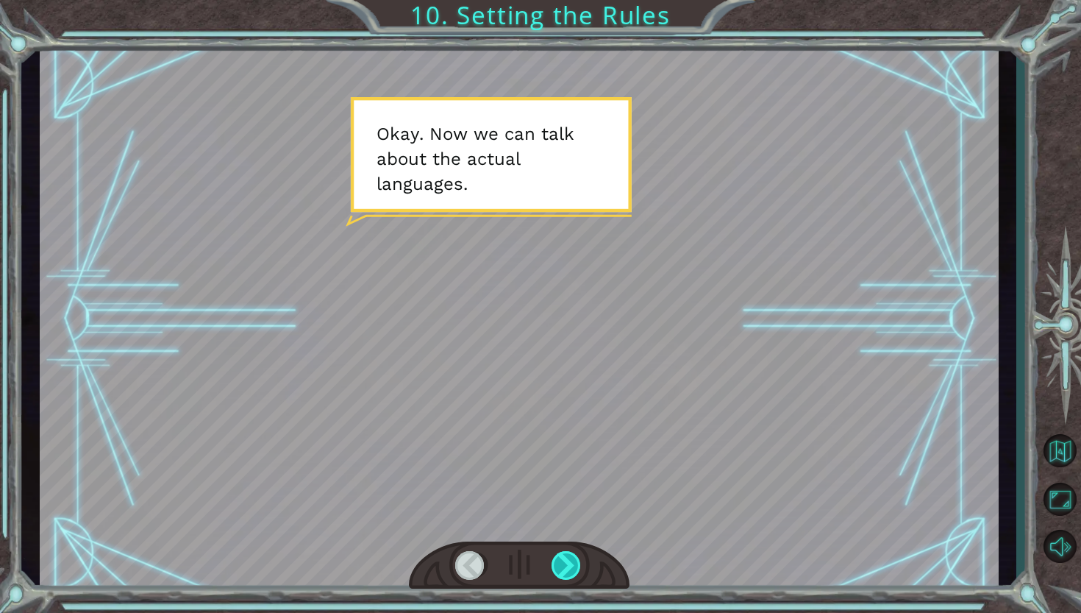
click at [574, 574] on div at bounding box center [567, 565] width 31 height 29
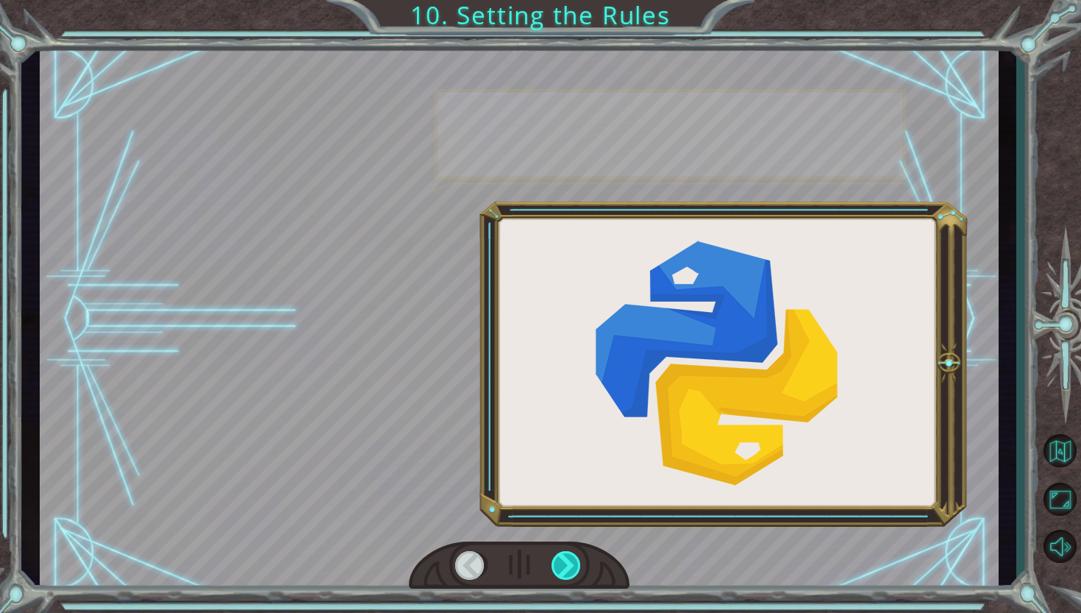
click at [574, 574] on div at bounding box center [567, 565] width 31 height 29
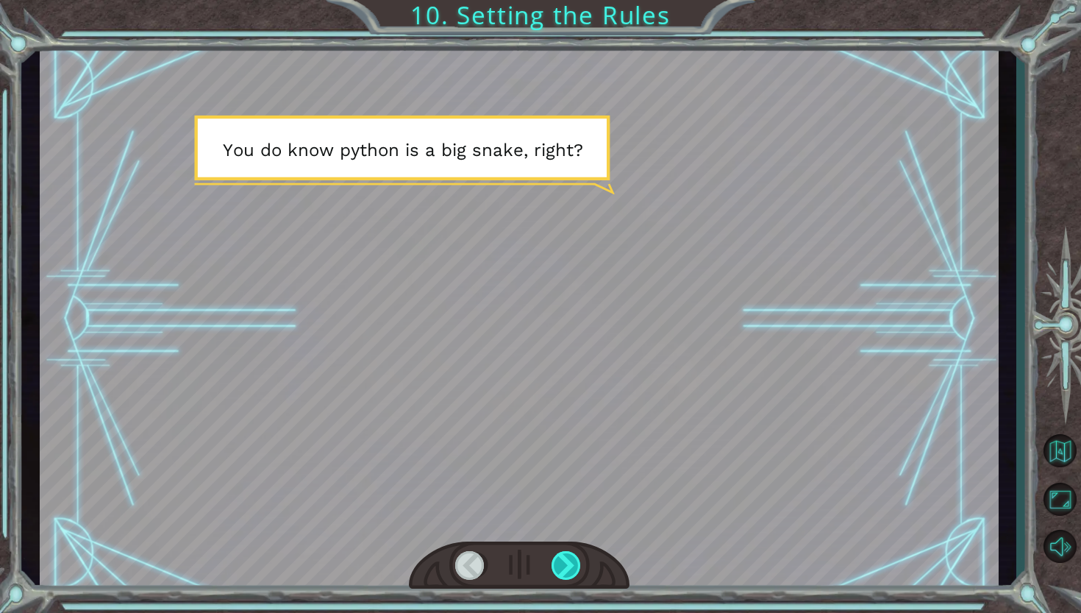
click at [574, 574] on div at bounding box center [567, 565] width 31 height 29
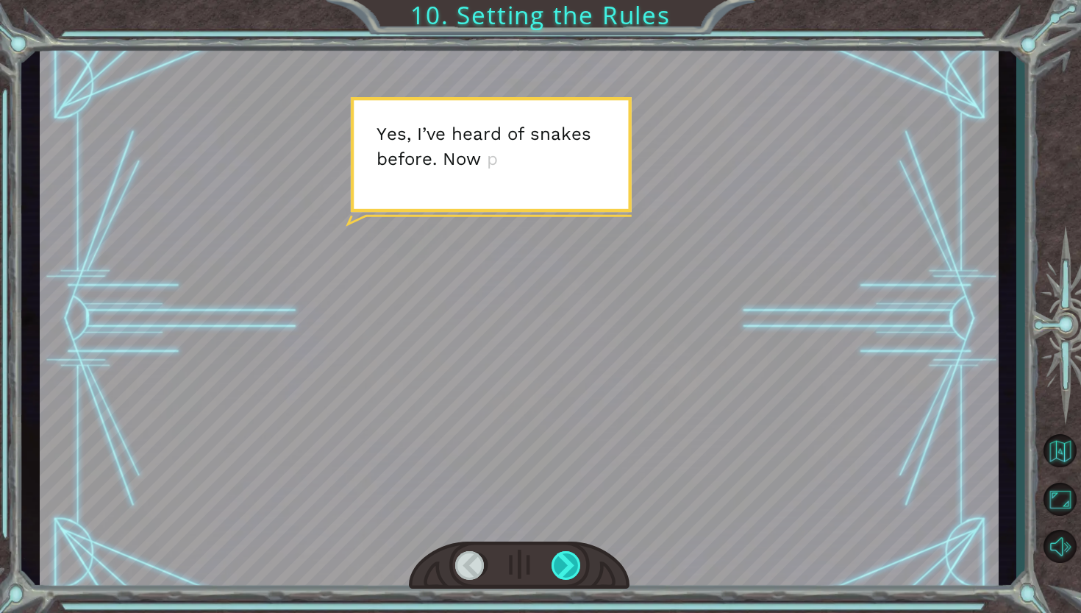
click at [574, 574] on div at bounding box center [567, 565] width 31 height 29
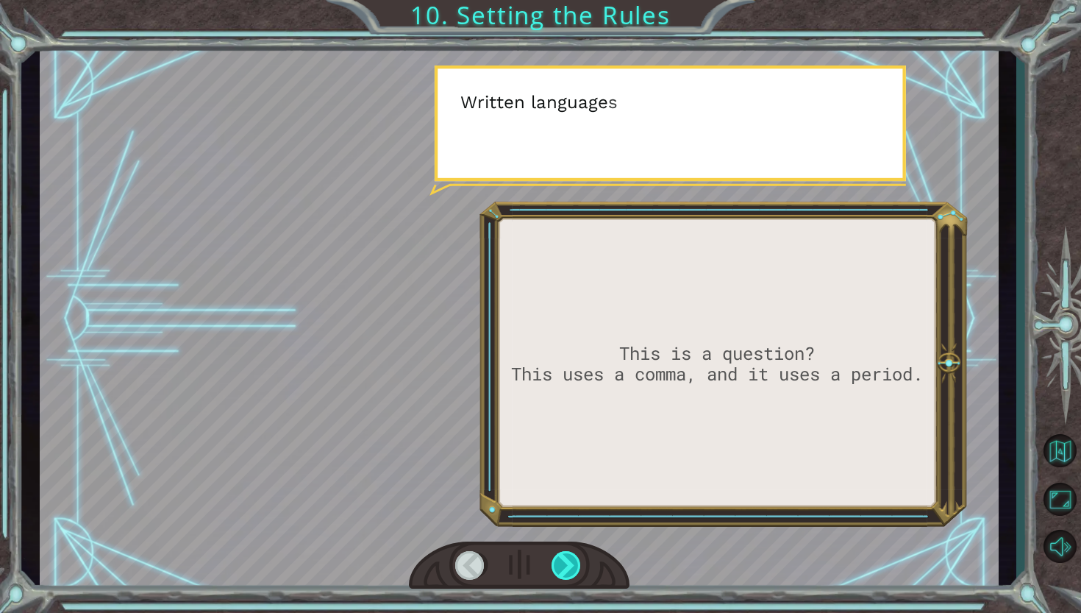
click at [574, 574] on div at bounding box center [567, 565] width 31 height 29
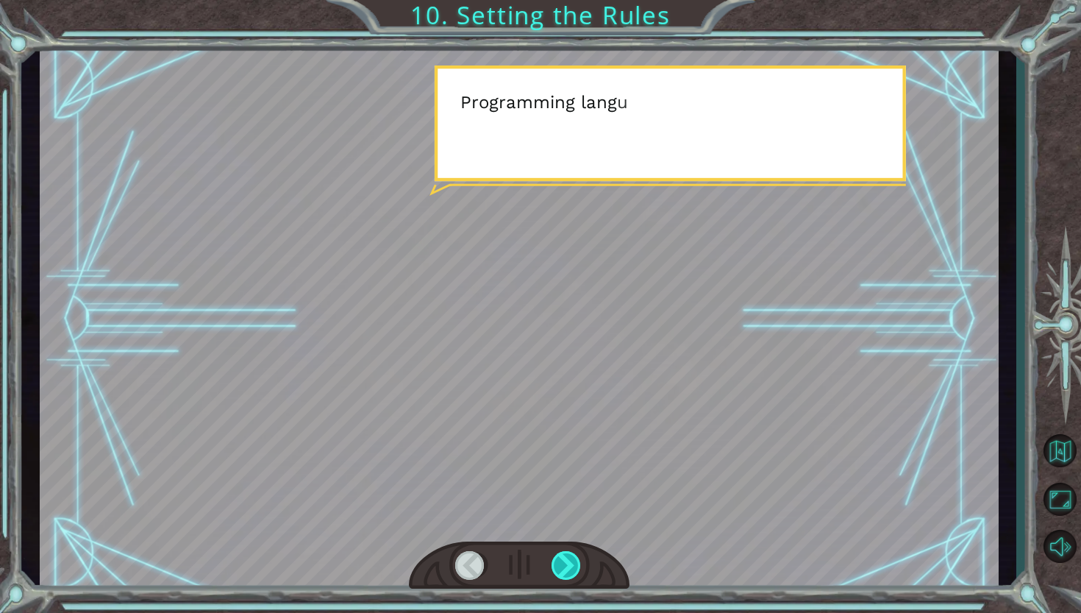
click at [574, 574] on div at bounding box center [567, 565] width 31 height 29
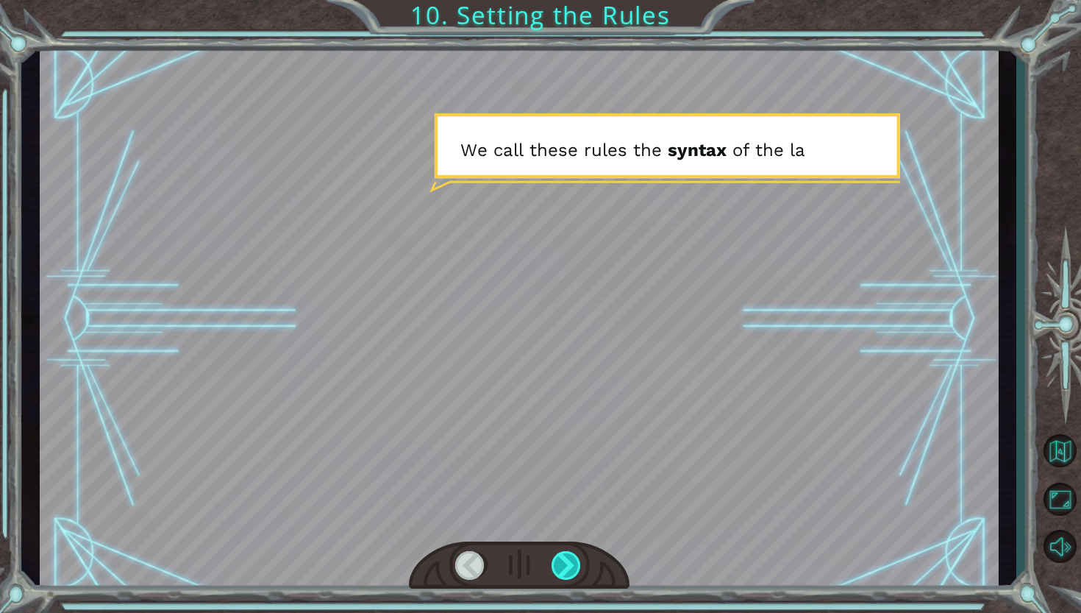
click at [574, 574] on div at bounding box center [567, 565] width 31 height 29
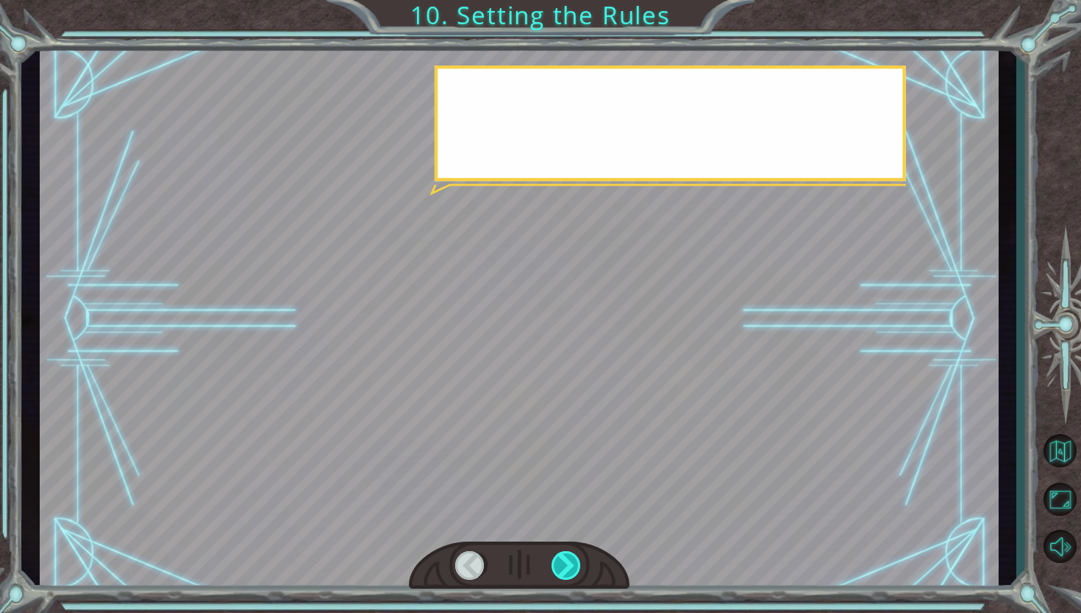
click at [574, 574] on div at bounding box center [567, 565] width 31 height 29
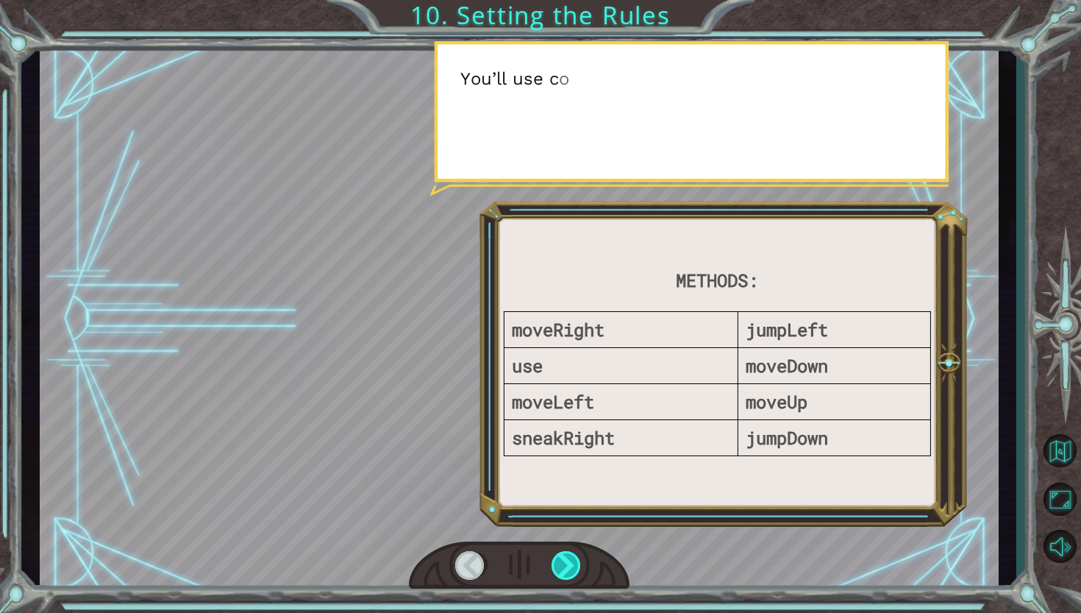
click at [574, 574] on div at bounding box center [567, 565] width 31 height 29
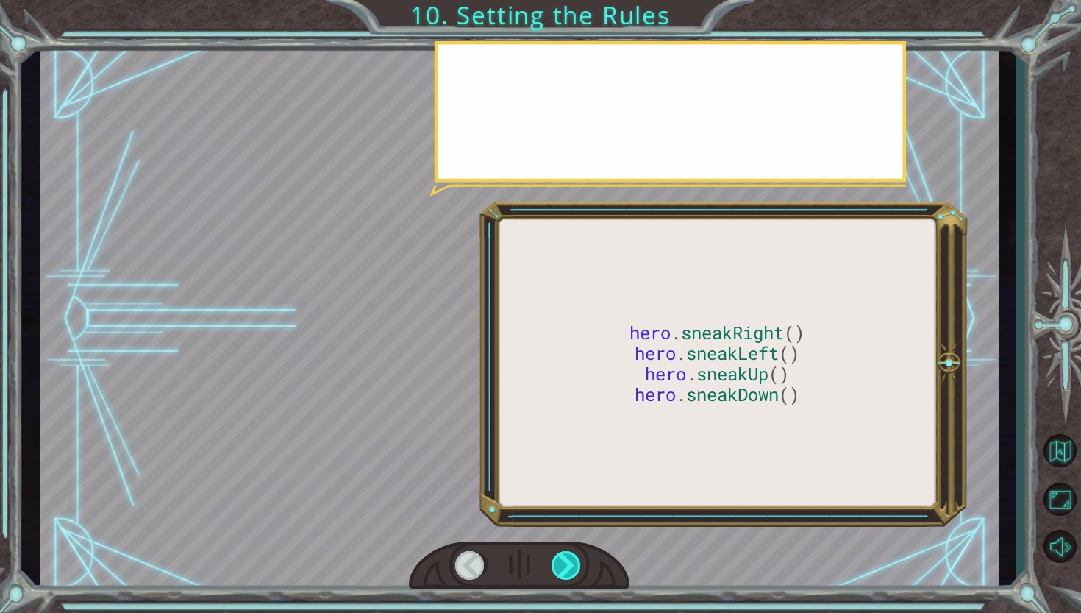
click at [574, 574] on div at bounding box center [567, 565] width 31 height 29
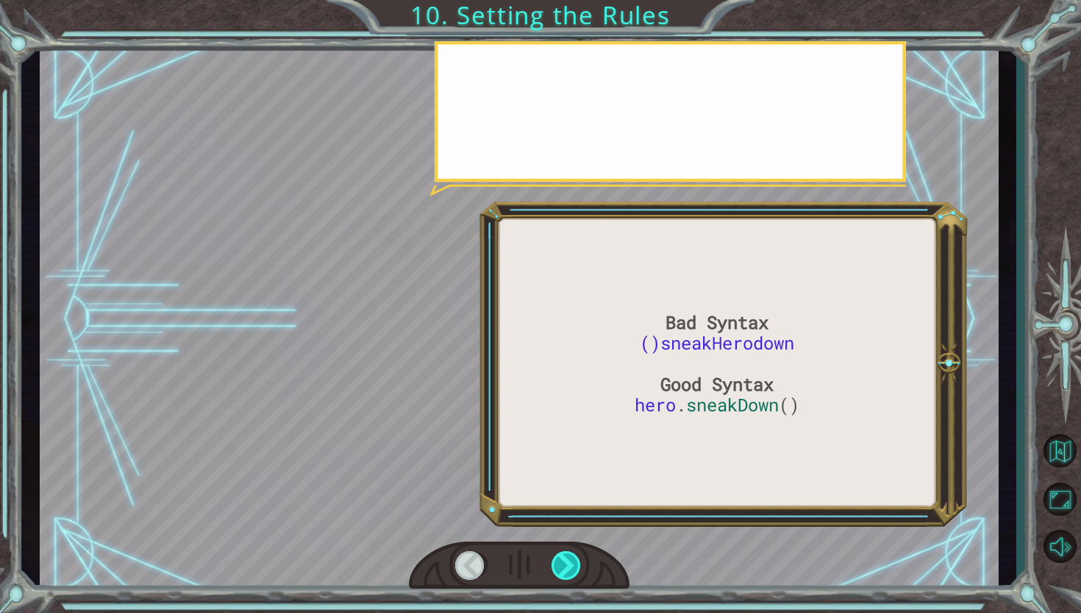
click at [574, 574] on div at bounding box center [567, 565] width 31 height 29
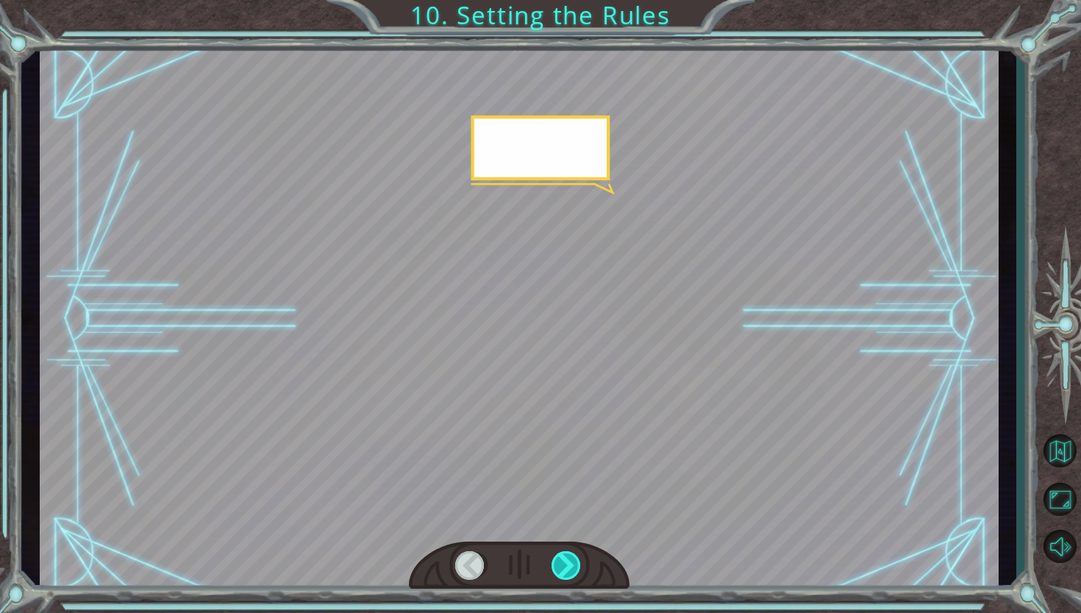
click at [574, 574] on div at bounding box center [567, 565] width 31 height 29
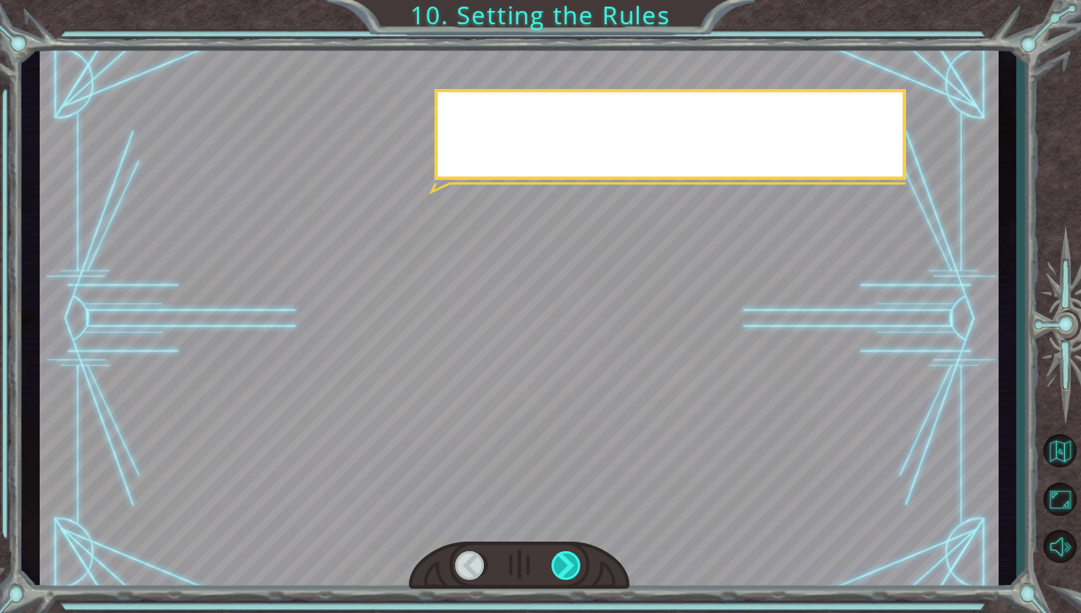
click at [574, 574] on div at bounding box center [567, 565] width 31 height 29
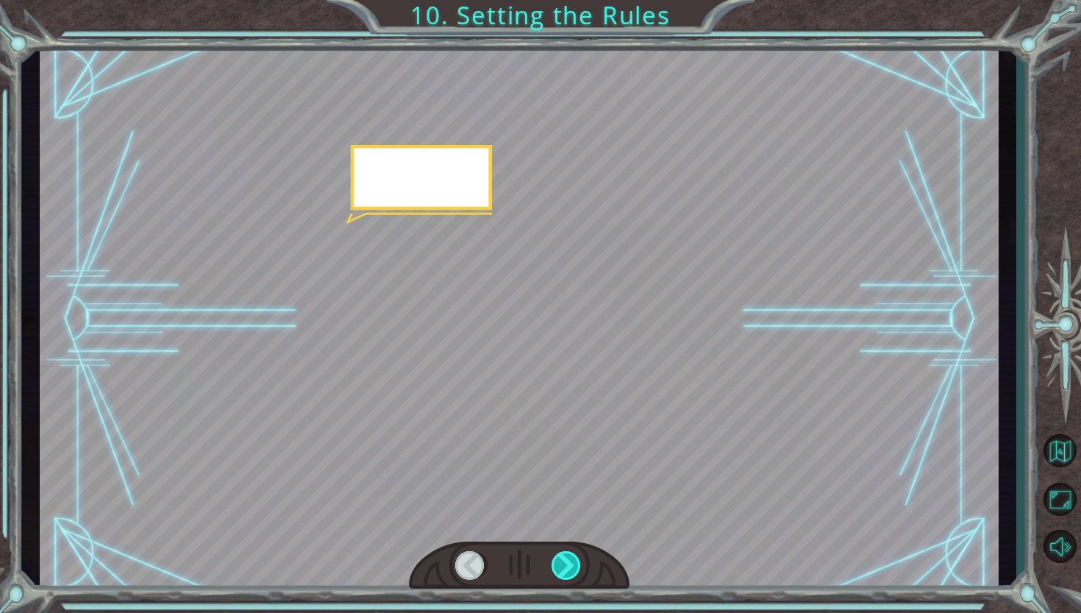
click at [574, 574] on div at bounding box center [567, 565] width 31 height 29
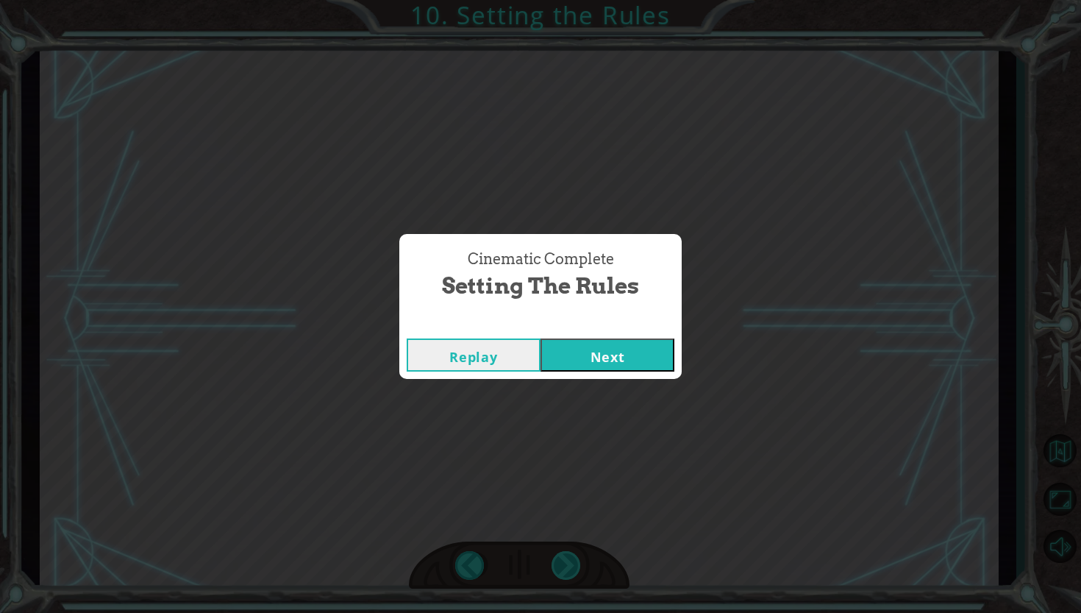
click at [574, 0] on div "Bad Syntax ()sneakHerodown Good Syntax hero . sneakDown () O k a y . N o w w e …" at bounding box center [540, 0] width 1081 height 0
click at [574, 574] on div "Cinematic Complete Setting the Rules Replay Next" at bounding box center [540, 306] width 1081 height 613
click at [583, 354] on button "Next" at bounding box center [608, 354] width 134 height 33
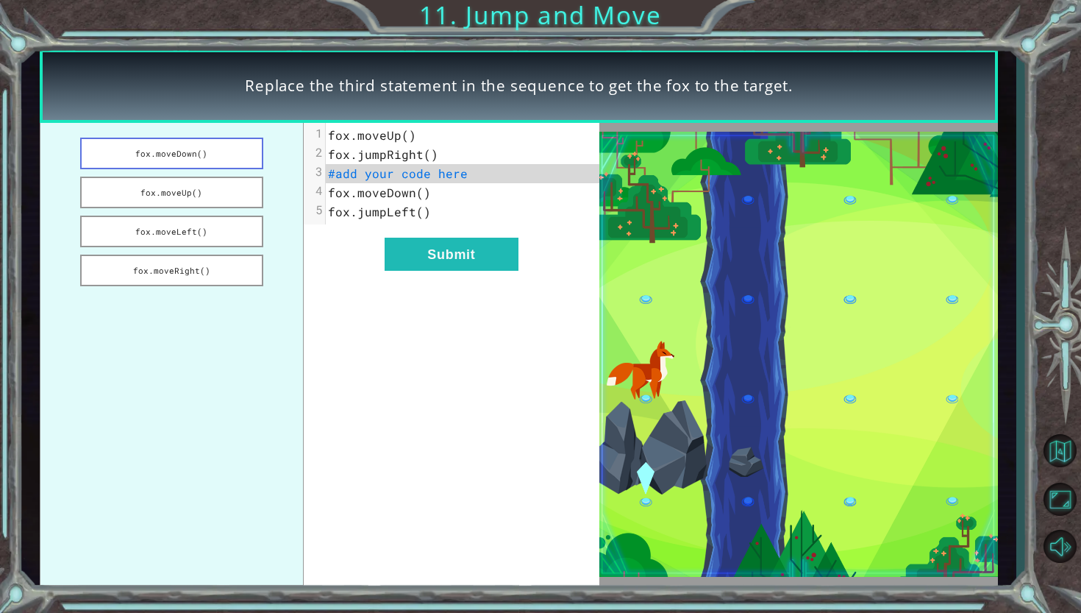
click at [223, 163] on button "fox.moveDown()" at bounding box center [172, 154] width 184 height 32
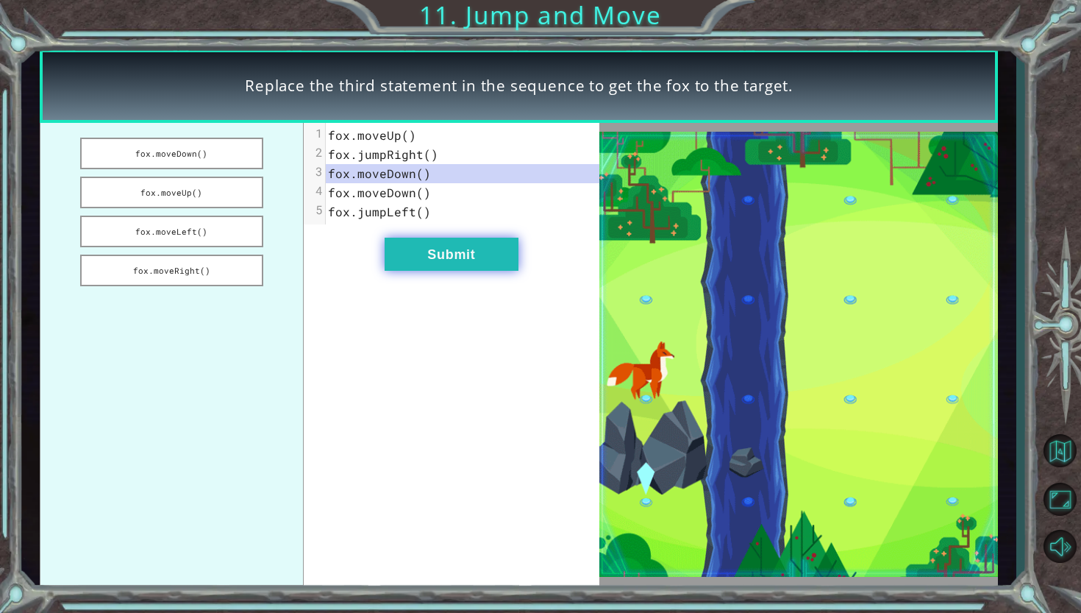
click at [438, 255] on button "Submit" at bounding box center [452, 254] width 134 height 33
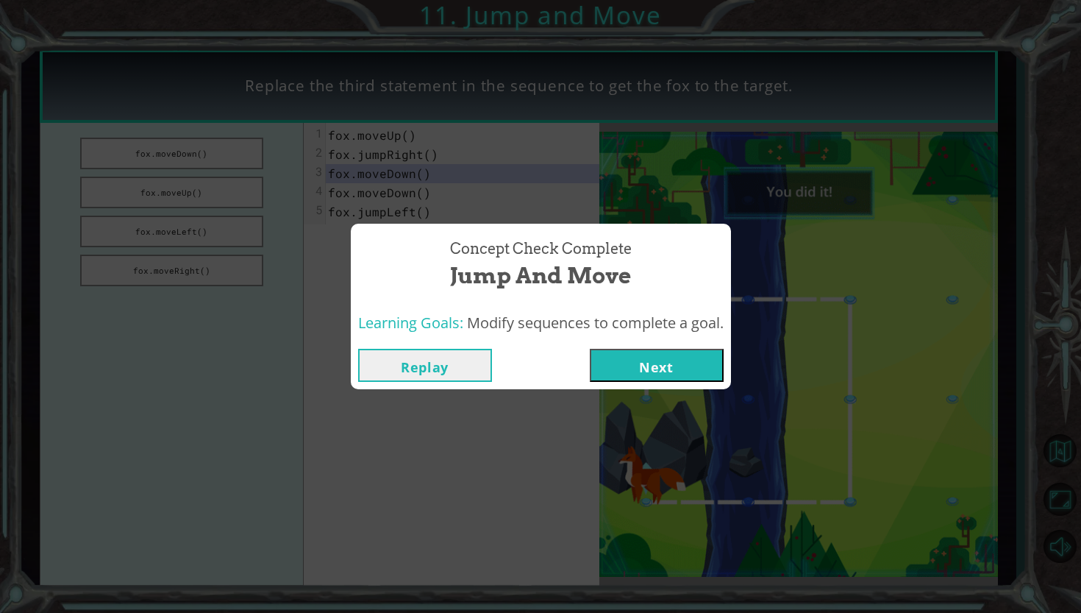
click at [680, 368] on button "Next" at bounding box center [657, 365] width 134 height 33
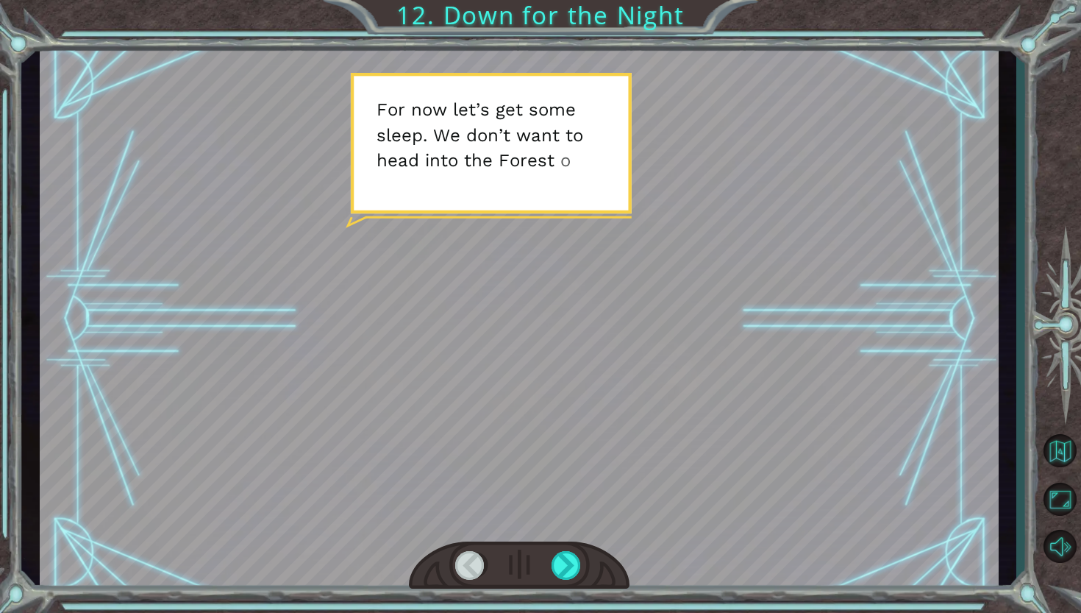
click at [584, 569] on div at bounding box center [519, 565] width 221 height 49
click at [577, 569] on div at bounding box center [567, 565] width 31 height 29
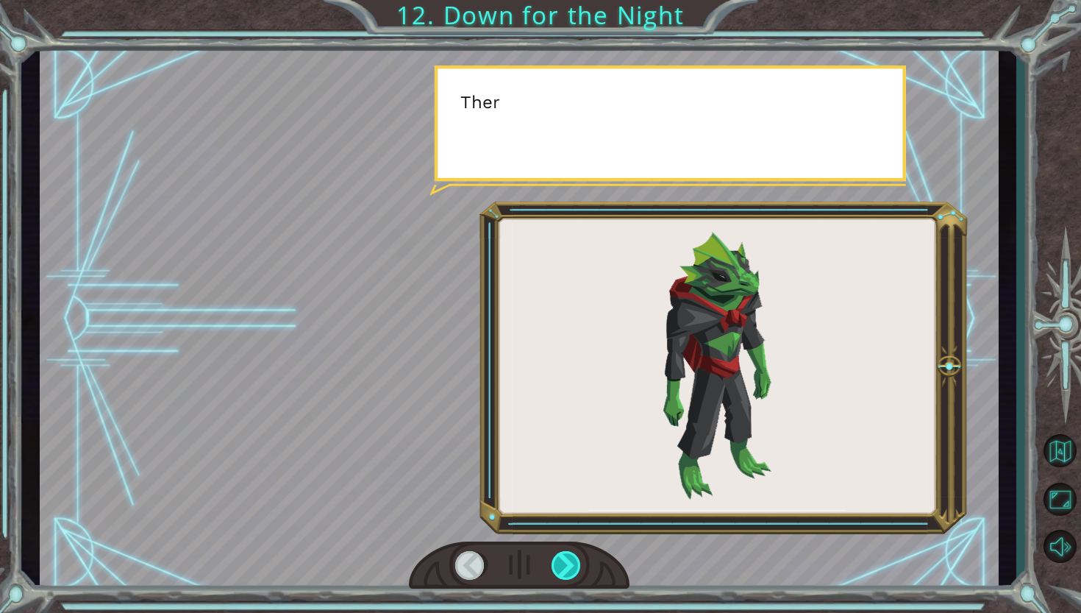
click at [577, 569] on div at bounding box center [567, 565] width 31 height 29
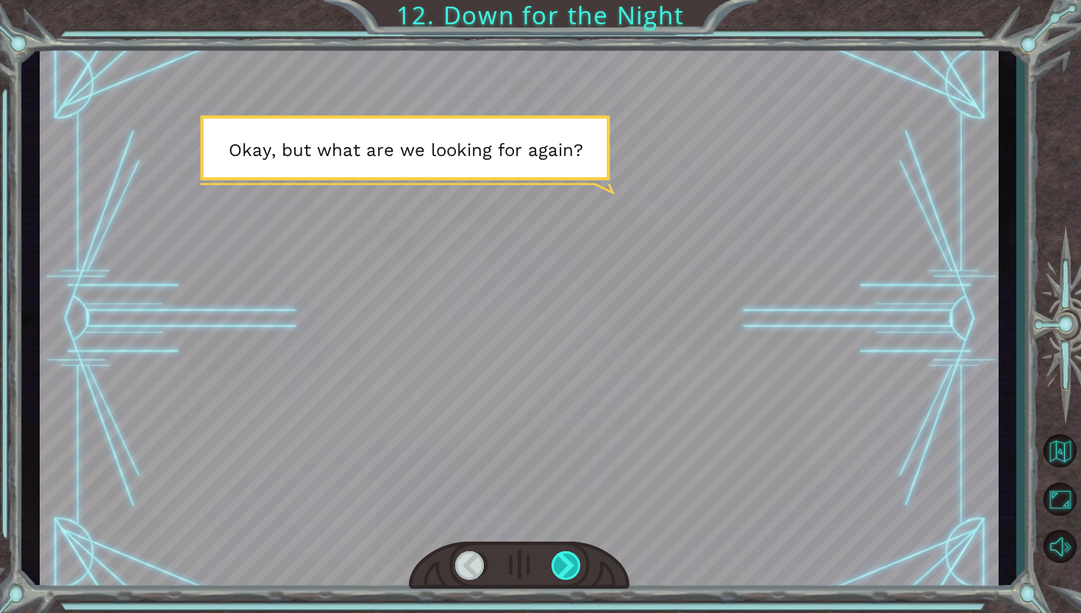
click at [577, 569] on div at bounding box center [567, 565] width 31 height 29
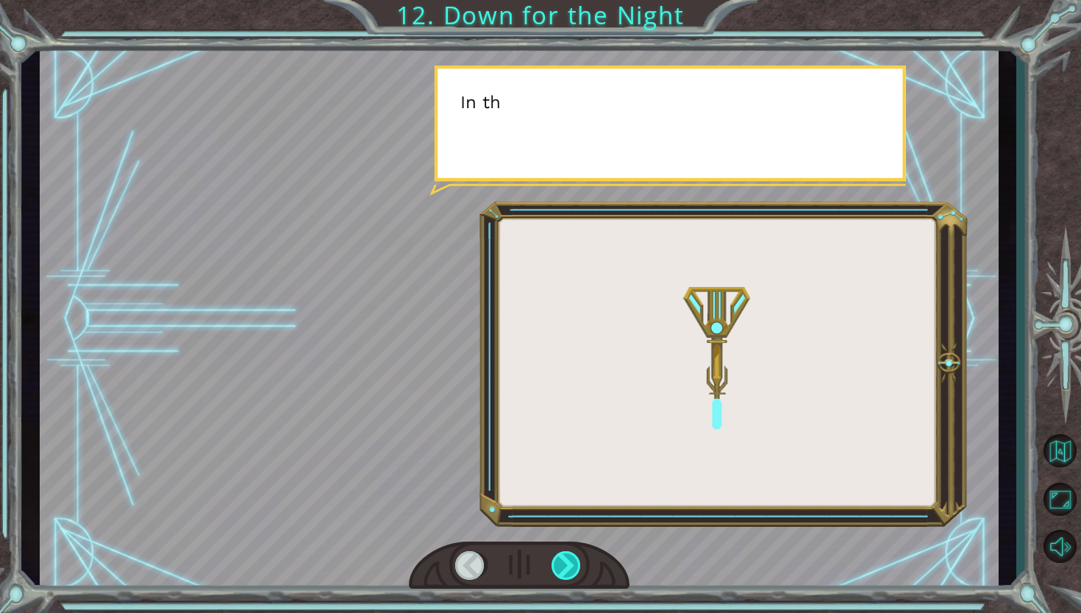
click at [577, 569] on div at bounding box center [567, 565] width 31 height 29
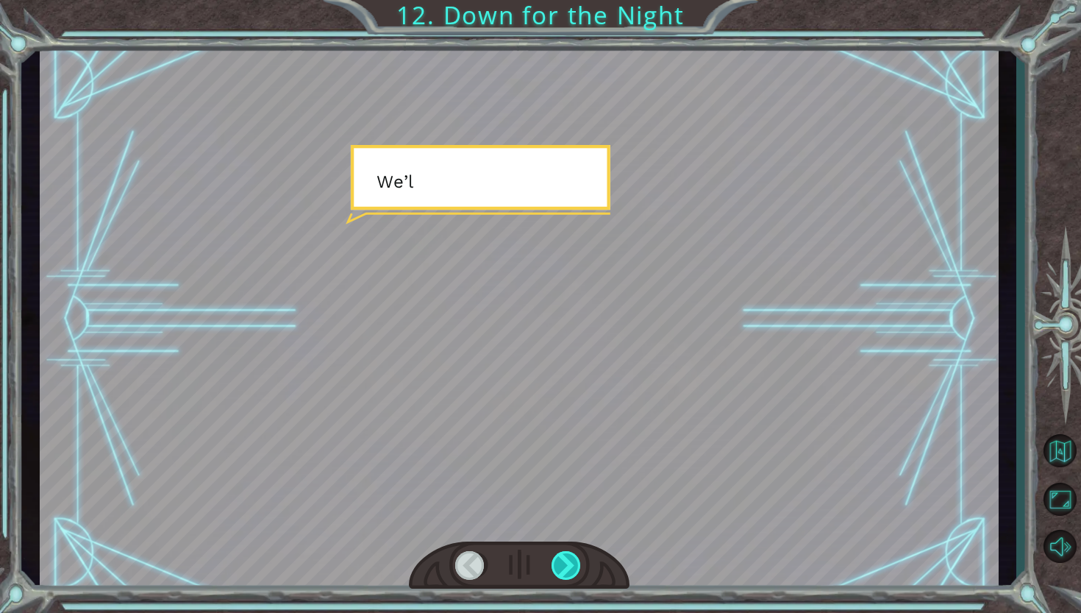
click at [577, 569] on div at bounding box center [567, 565] width 31 height 29
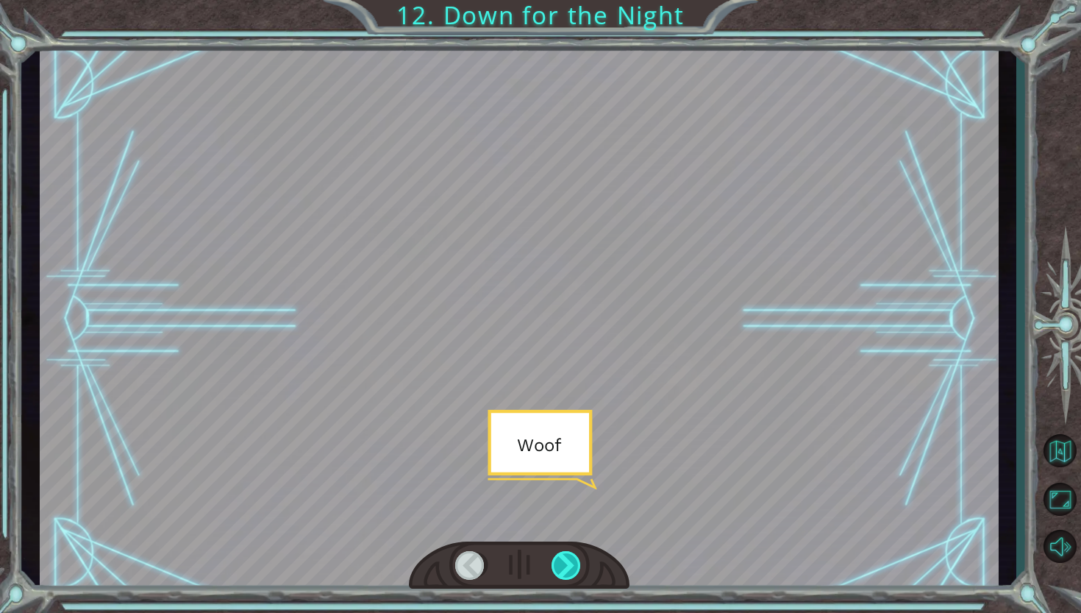
click at [577, 569] on div at bounding box center [567, 565] width 31 height 29
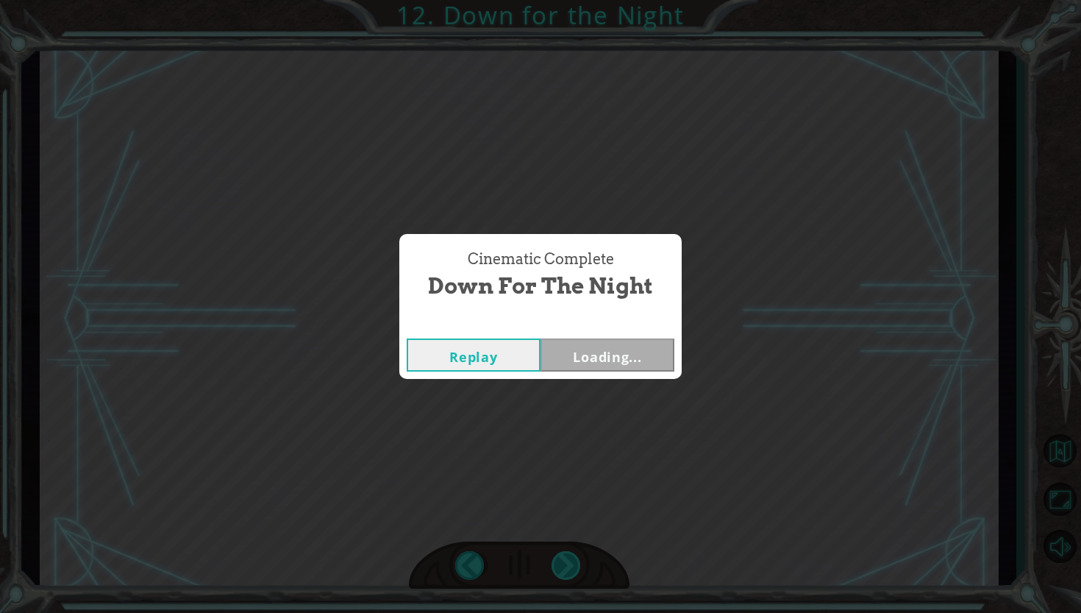
click at [577, 569] on div "Cinematic Complete Down for the Night Replay Loading..." at bounding box center [540, 306] width 1081 height 613
click at [613, 361] on button "Next" at bounding box center [608, 354] width 134 height 33
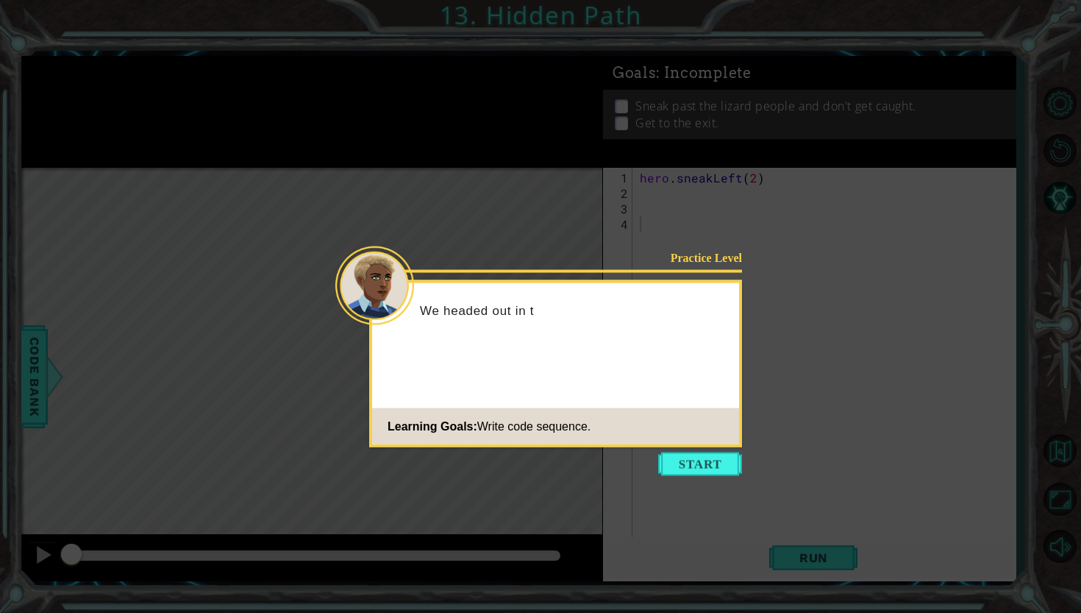
click at [707, 451] on icon at bounding box center [540, 306] width 1081 height 613
click at [702, 459] on button "Start" at bounding box center [700, 464] width 84 height 24
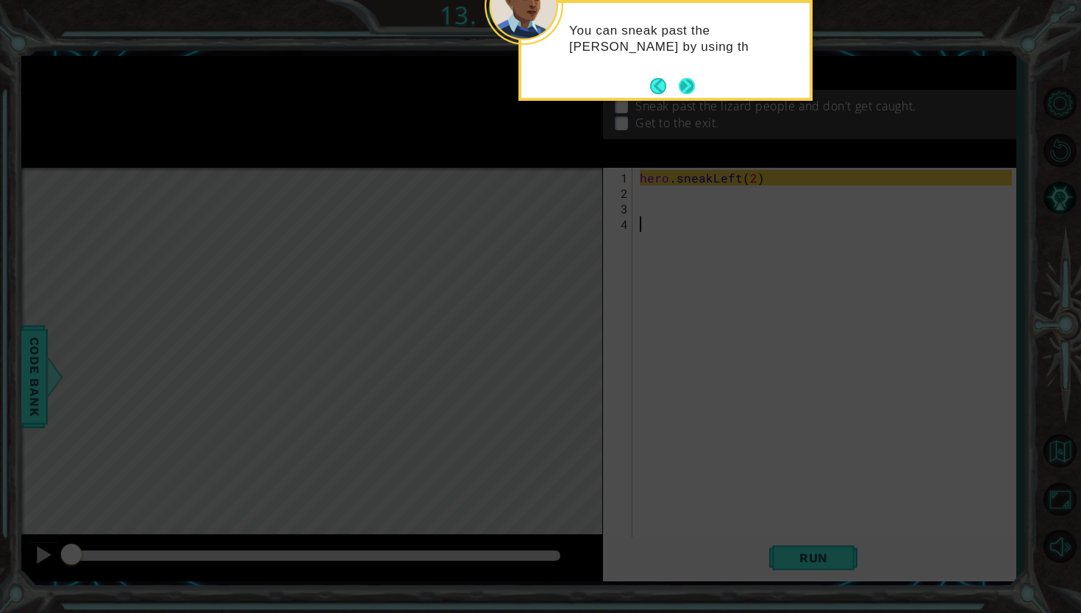
click at [685, 85] on button "Next" at bounding box center [687, 85] width 18 height 18
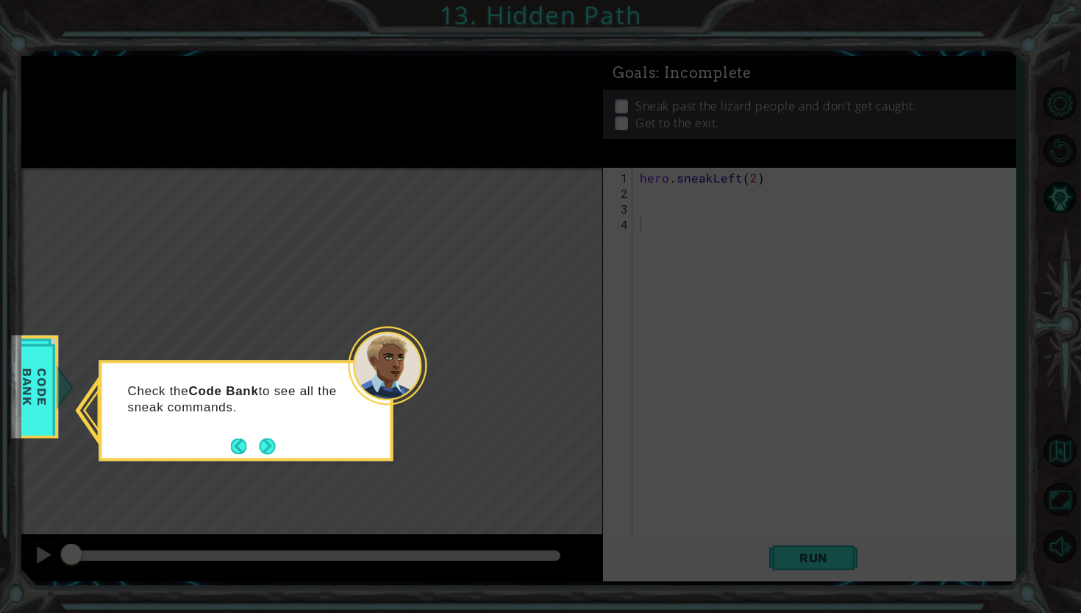
click at [275, 430] on div "Check the Code Bank to see all the sneak commands." at bounding box center [246, 405] width 288 height 74
click at [272, 449] on button "Next" at bounding box center [267, 446] width 16 height 16
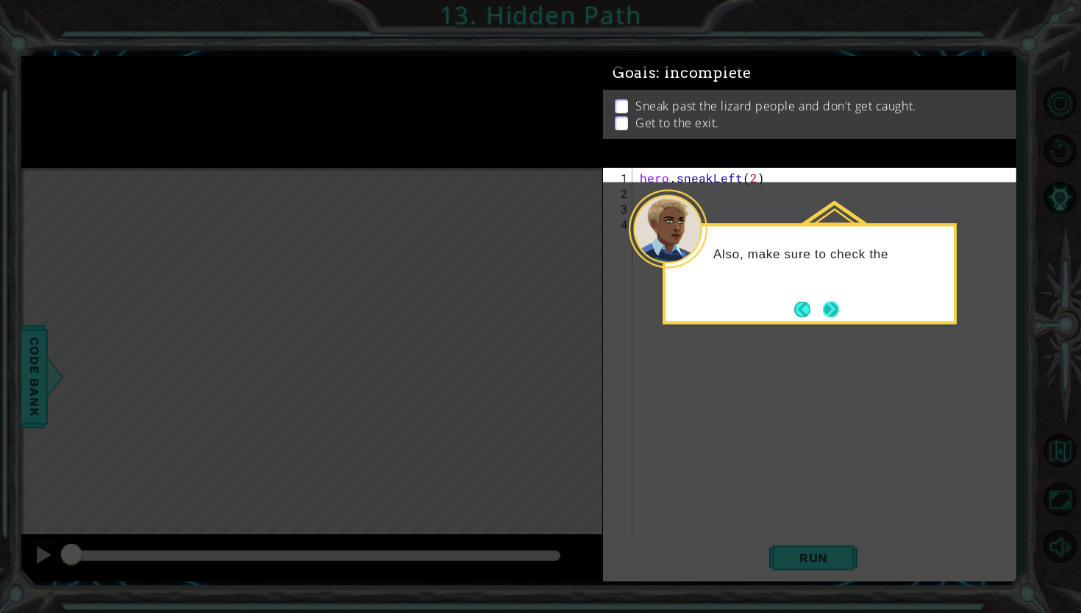
click at [840, 310] on button "Next" at bounding box center [831, 309] width 18 height 18
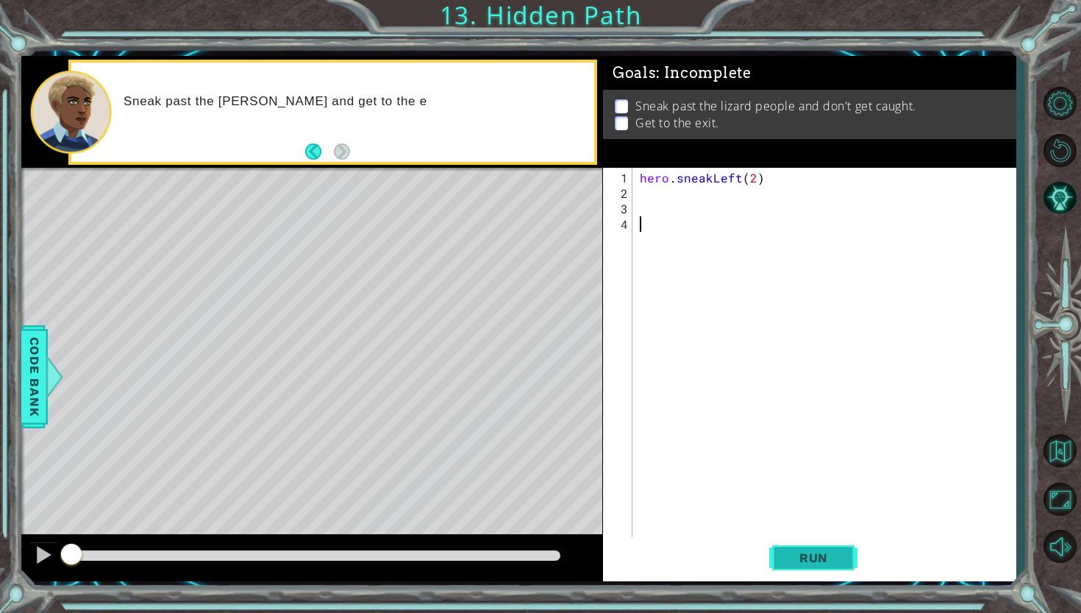
click at [805, 550] on span "Run" at bounding box center [814, 557] width 58 height 15
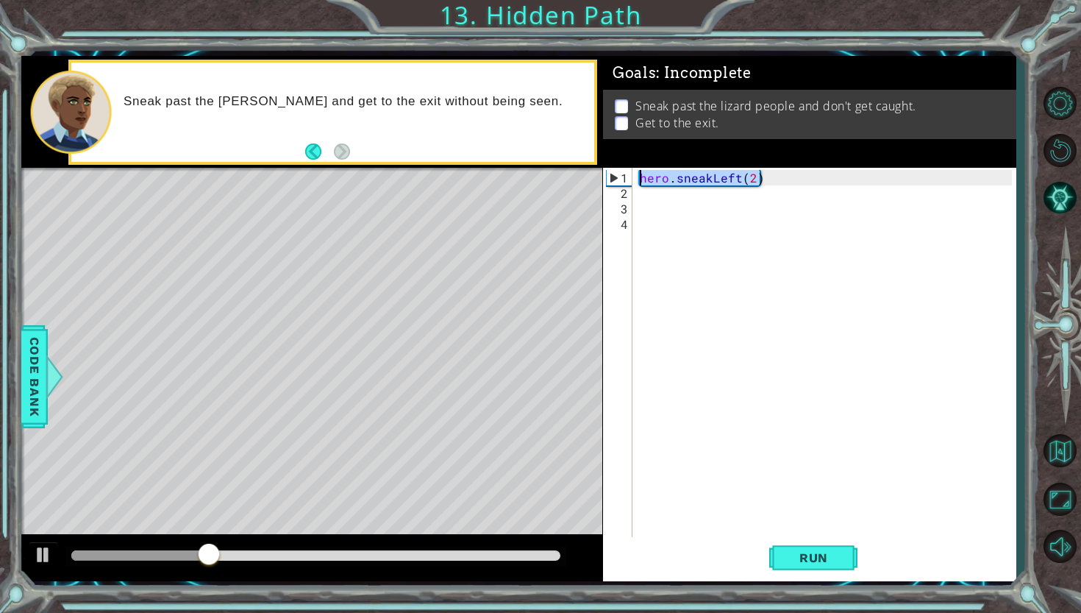
drag, startPoint x: 778, startPoint y: 174, endPoint x: 608, endPoint y: 178, distance: 169.9
click at [608, 178] on div "1 2 3 4 hero . sneakLeft ( 2 ) הההההההההההההההההההההההההההההההההההההההההההההההה…" at bounding box center [807, 353] width 409 height 371
type textarea "hero.sneakLeft(2)"
click at [652, 202] on div "hero . sneakLeft ( 2 )" at bounding box center [828, 371] width 382 height 402
paste textarea "hero.sneakLeft(2)"
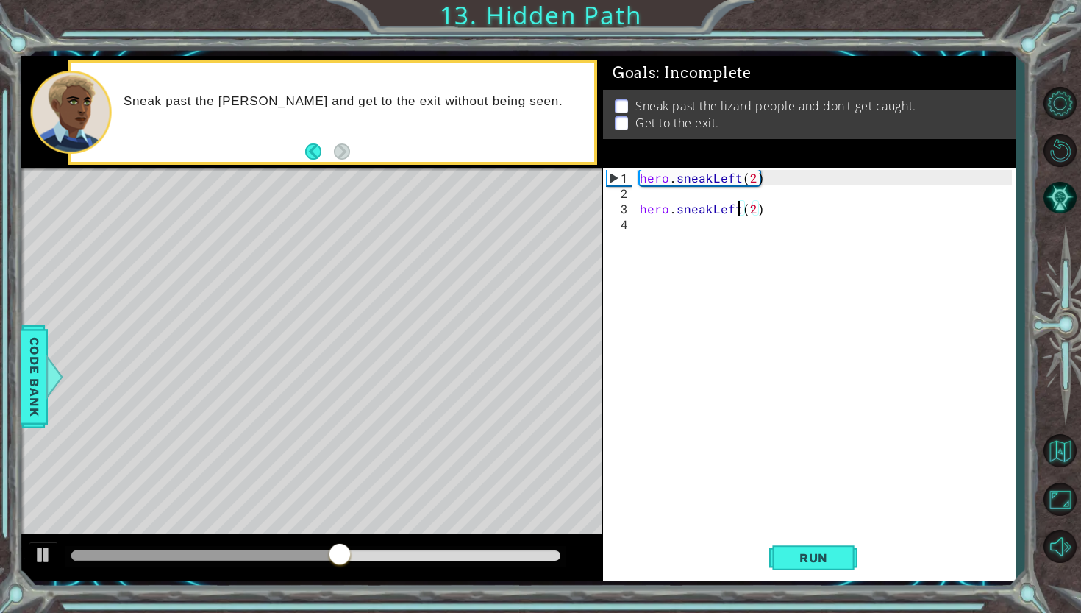
click at [737, 210] on div "hero . sneakLeft ( 2 ) hero . sneakLeft ( 2 )" at bounding box center [828, 371] width 382 height 402
click at [715, 203] on div "hero . sneakLeft ( 2 ) hero . sneakLUp ( 2 )" at bounding box center [828, 371] width 382 height 402
type textarea "hero.sneakUp(2)"
click at [657, 203] on div "hero . sneakLeft ( 2 ) hero . sneakUp ( 2 )" at bounding box center [828, 371] width 382 height 402
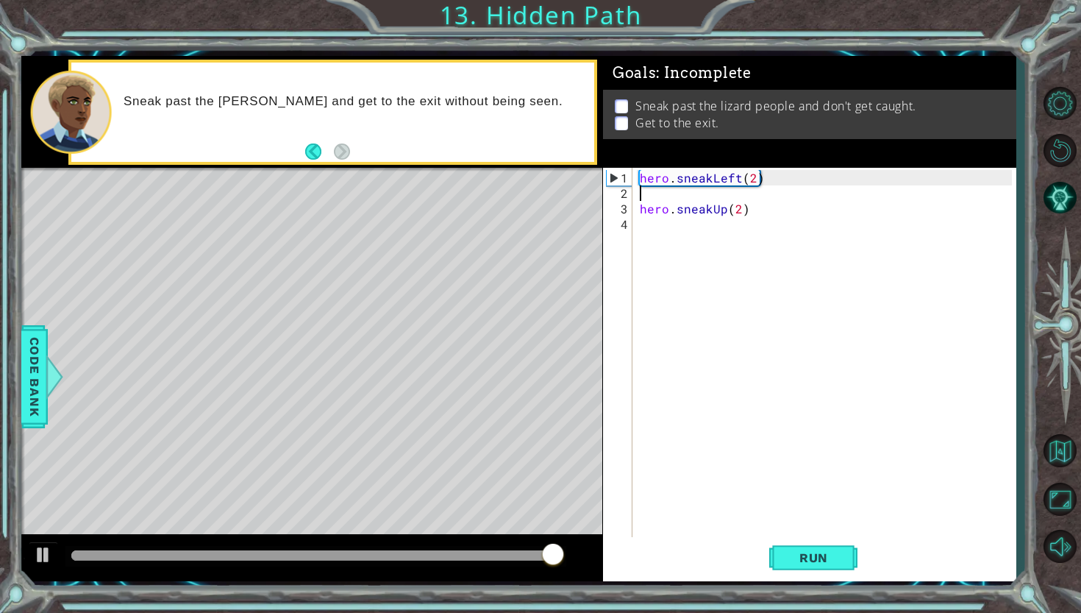
click at [649, 190] on div "hero . sneakLeft ( 2 ) hero . sneakUp ( 2 )" at bounding box center [828, 371] width 382 height 402
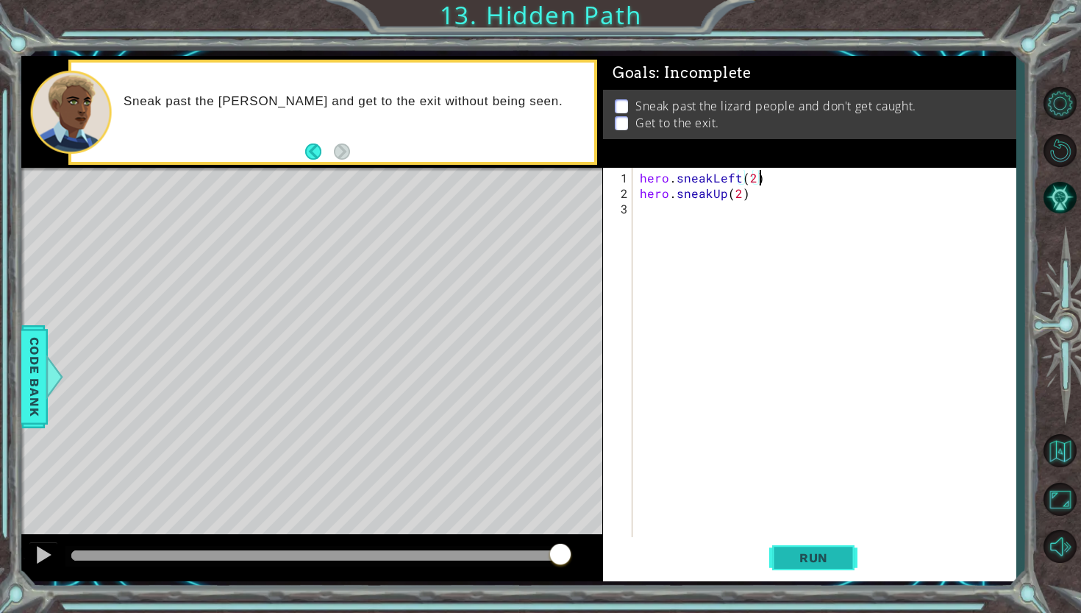
click at [812, 544] on button "Run" at bounding box center [813, 557] width 88 height 41
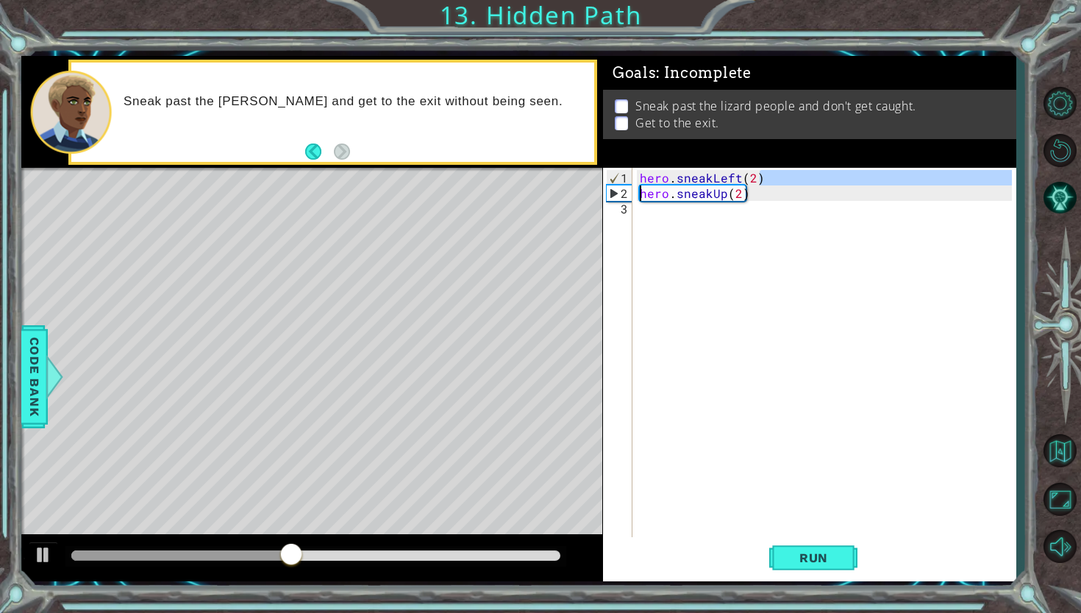
drag, startPoint x: 773, startPoint y: 171, endPoint x: 636, endPoint y: 185, distance: 137.5
click at [637, 185] on div "hero . sneakLeft ( 2 ) hero . sneakUp ( 2 )" at bounding box center [828, 371] width 382 height 402
click at [646, 166] on div "Goals : Incomplete Sneak past the lizard people and don't get caught. Get to th…" at bounding box center [809, 110] width 413 height 112
type textarea "her o.sneakLeft(2)hero.sneakUp(2)"
click at [735, 234] on div "her o . sneakLeft ( 2 ) hero . sneakUp ( 2 )" at bounding box center [828, 371] width 382 height 402
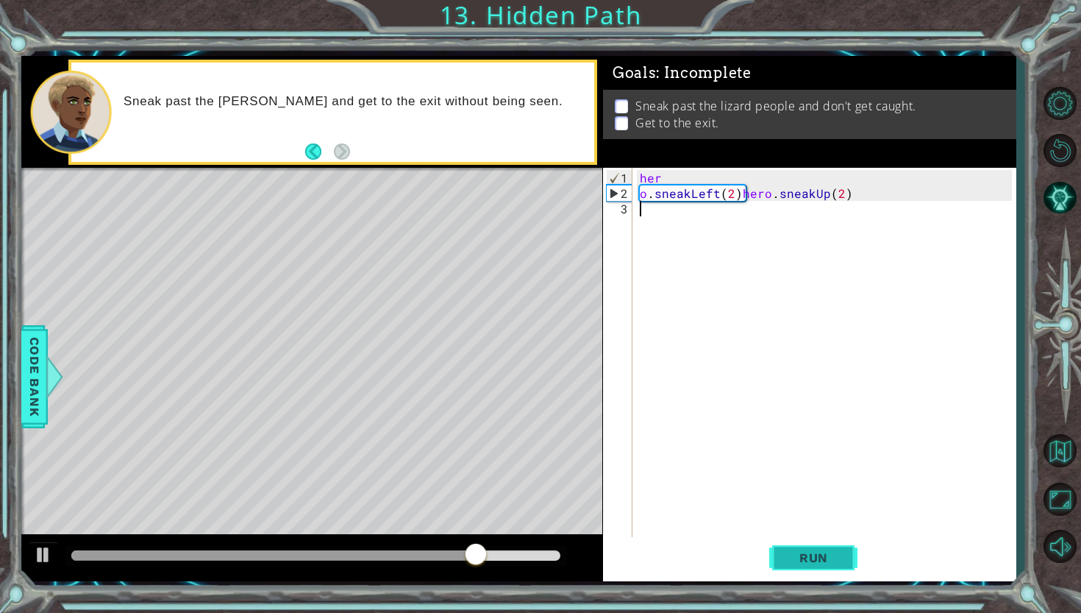
click at [812, 566] on button "Run" at bounding box center [813, 557] width 88 height 41
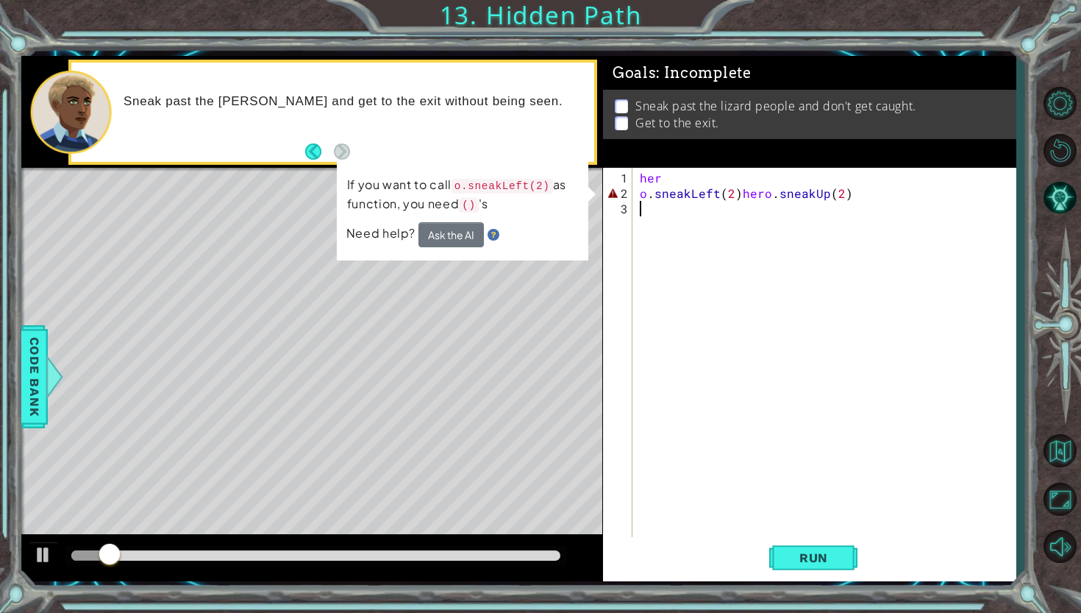
click at [458, 232] on button "Ask the AI" at bounding box center [450, 234] width 65 height 25
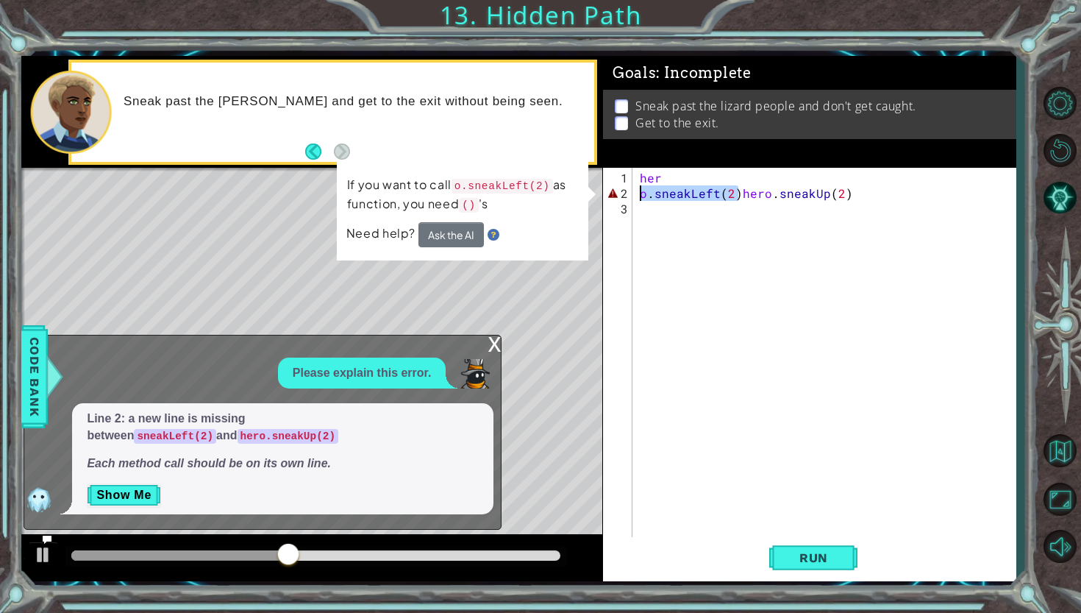
drag, startPoint x: 740, startPoint y: 197, endPoint x: 630, endPoint y: 205, distance: 110.6
click at [632, 201] on div "1 2 3 her o . sneakLeft ( 2 ) hero . sneakUp ( 2 ) הההההההההההההההההההההההההההה…" at bounding box center [807, 353] width 409 height 371
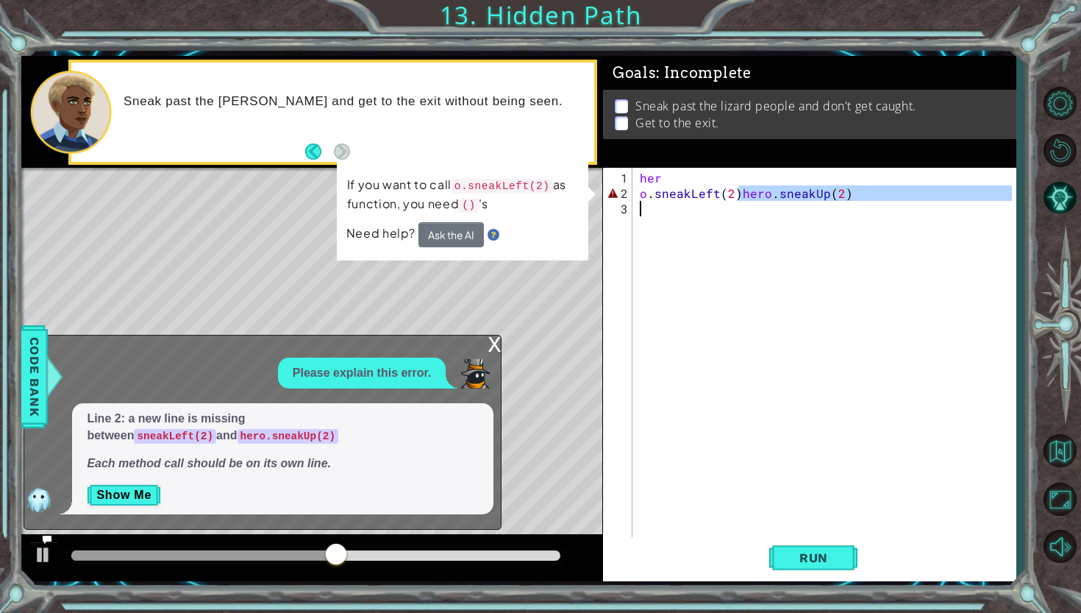
click at [664, 185] on div "her o . sneakLeft ( 2 ) hero . sneakUp ( 2 )" at bounding box center [828, 371] width 382 height 402
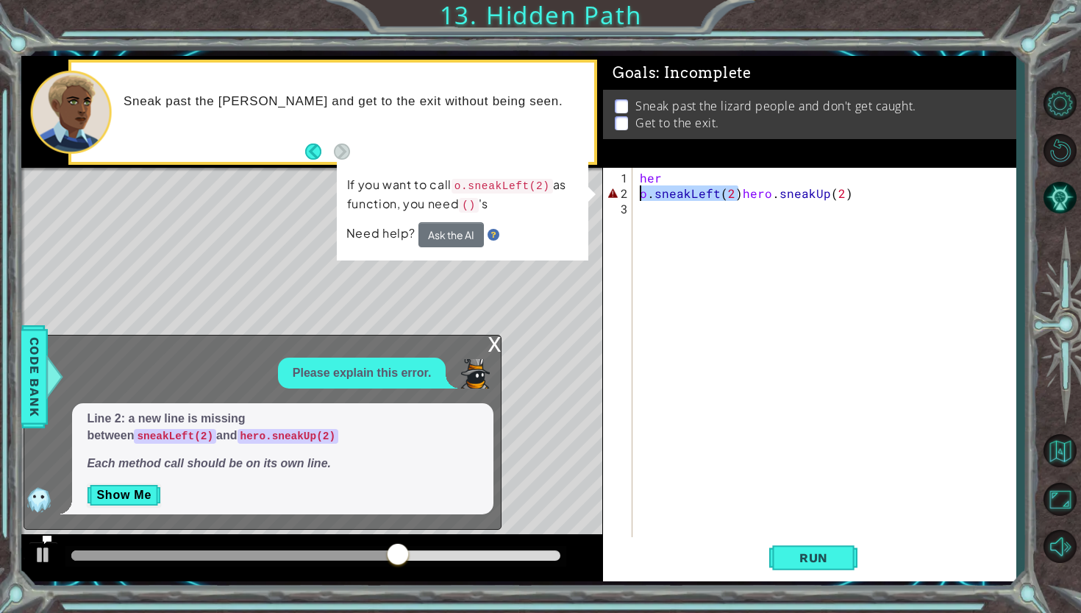
drag, startPoint x: 739, startPoint y: 199, endPoint x: 628, endPoint y: 188, distance: 111.5
click at [628, 188] on div "o.sneakLeft(2)hero.sneakUp(2) 1 2 3 her o . sneakLeft ( 2 ) hero . sneakUp ( 2 …" at bounding box center [807, 353] width 409 height 371
click at [667, 179] on div "her o . sneakLeft ( 2 ) hero . sneakUp ( 2 )" at bounding box center [828, 371] width 382 height 402
paste textarea "o.sneakLeft(2)"
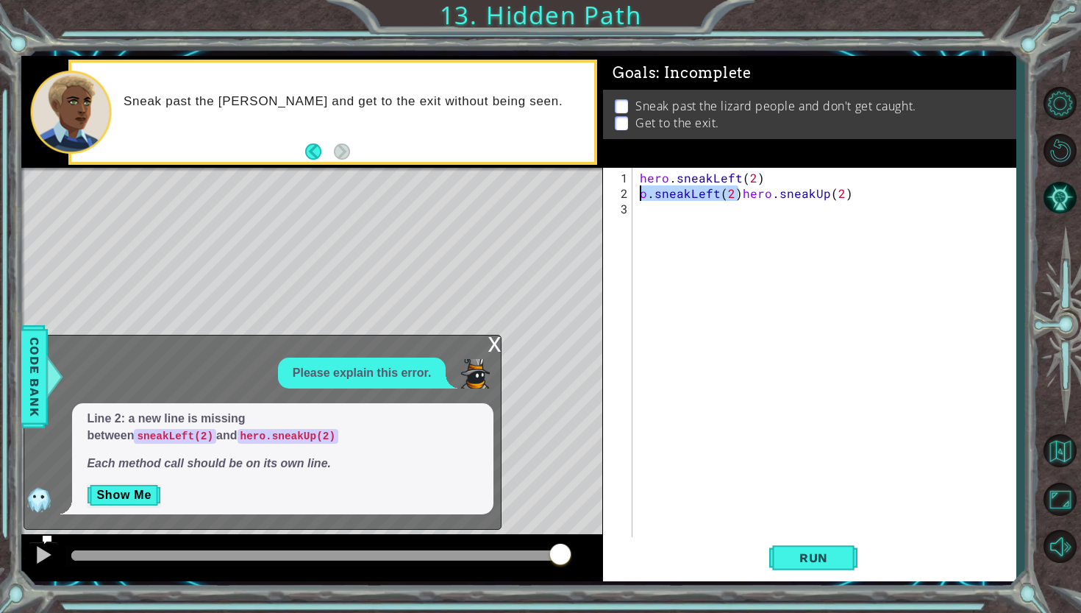
drag, startPoint x: 738, startPoint y: 195, endPoint x: 635, endPoint y: 199, distance: 102.3
click at [635, 199] on div "hero.sneakLeft(2) 1 2 3 hero . sneakLeft ( 2 ) o . sneakLeft ( 2 ) hero . sneak…" at bounding box center [807, 353] width 409 height 371
type textarea "o.sneakLeft(2)hero.sneakUp(2)"
drag, startPoint x: 738, startPoint y: 192, endPoint x: 637, endPoint y: 196, distance: 101.6
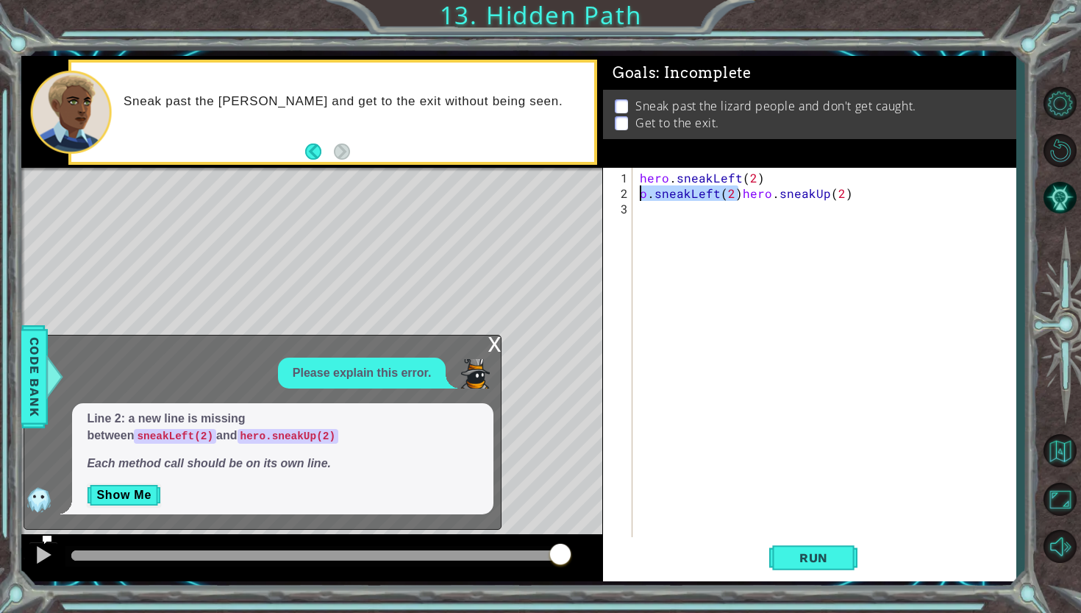
click at [637, 195] on div "hero . sneakLeft ( 2 ) o . sneakLeft ( 2 ) hero . sneakUp ( 2 )" at bounding box center [828, 371] width 382 height 402
drag, startPoint x: 768, startPoint y: 175, endPoint x: 637, endPoint y: 169, distance: 131.1
click at [637, 169] on div "hero . sneakLeft ( 2 ) hero . sneakUp ( 2 )" at bounding box center [824, 353] width 375 height 371
type textarea "hero.sneakLeft(2)"
click at [652, 208] on div "hero . sneakLeft ( 2 ) hero . sneakUp ( 2 )" at bounding box center [828, 371] width 382 height 402
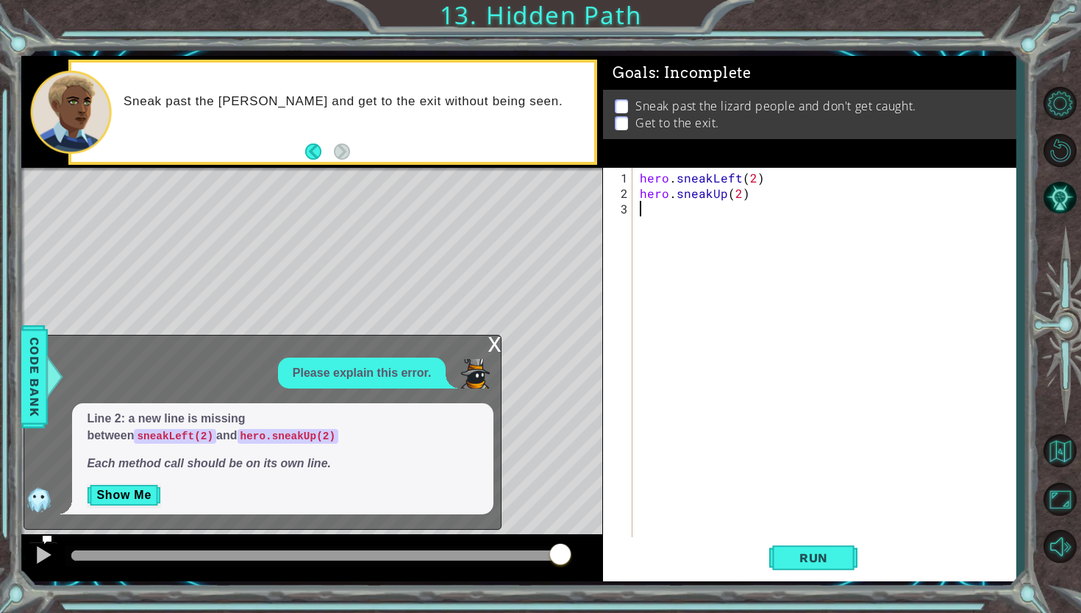
paste textarea "hero.sneakLeft(2)"
click at [738, 213] on div "hero . sneakLeft ( 2 ) hero . sneakUp ( 2 ) hero . sneakLeft ( 2 )" at bounding box center [828, 371] width 382 height 402
type textarea "hero.sneakRight(2)"
click at [798, 555] on span "Run" at bounding box center [814, 557] width 58 height 15
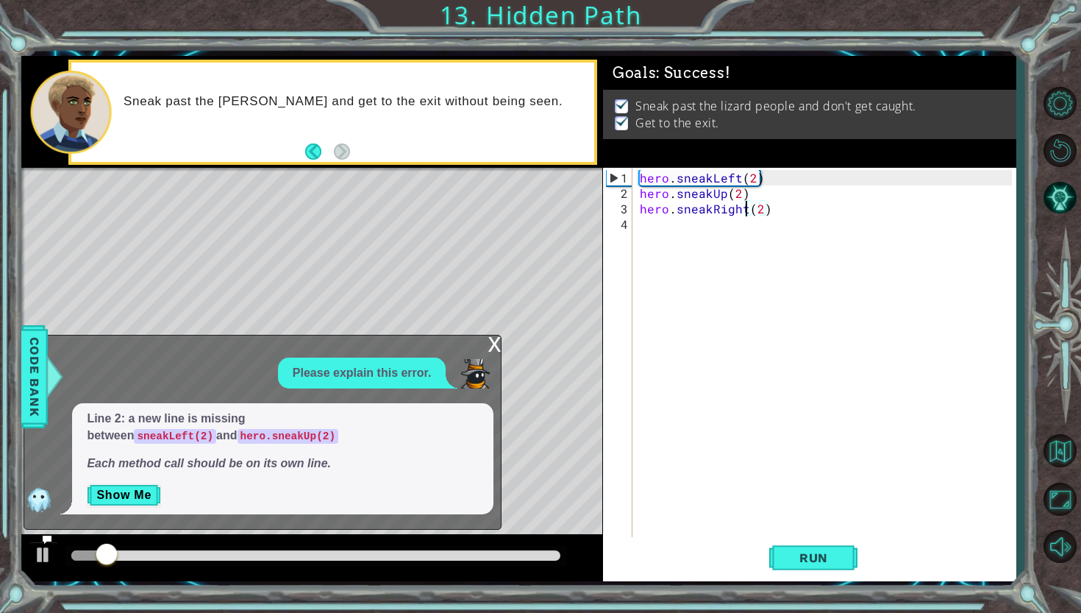
click at [492, 349] on div "x" at bounding box center [494, 342] width 13 height 15
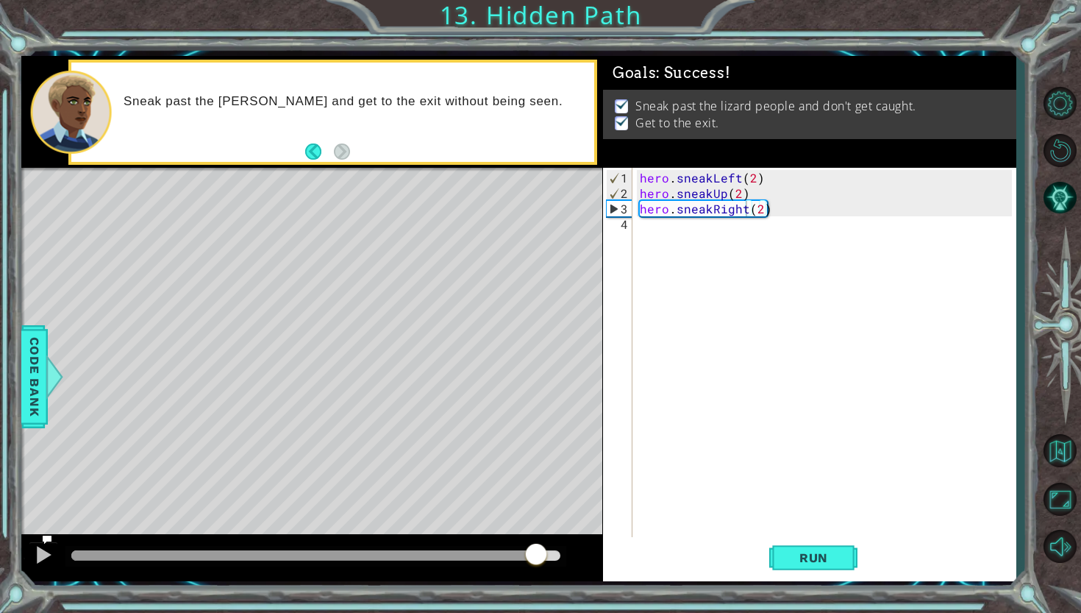
click at [535, 554] on div at bounding box center [315, 555] width 488 height 10
click at [43, 555] on div at bounding box center [43, 554] width 19 height 19
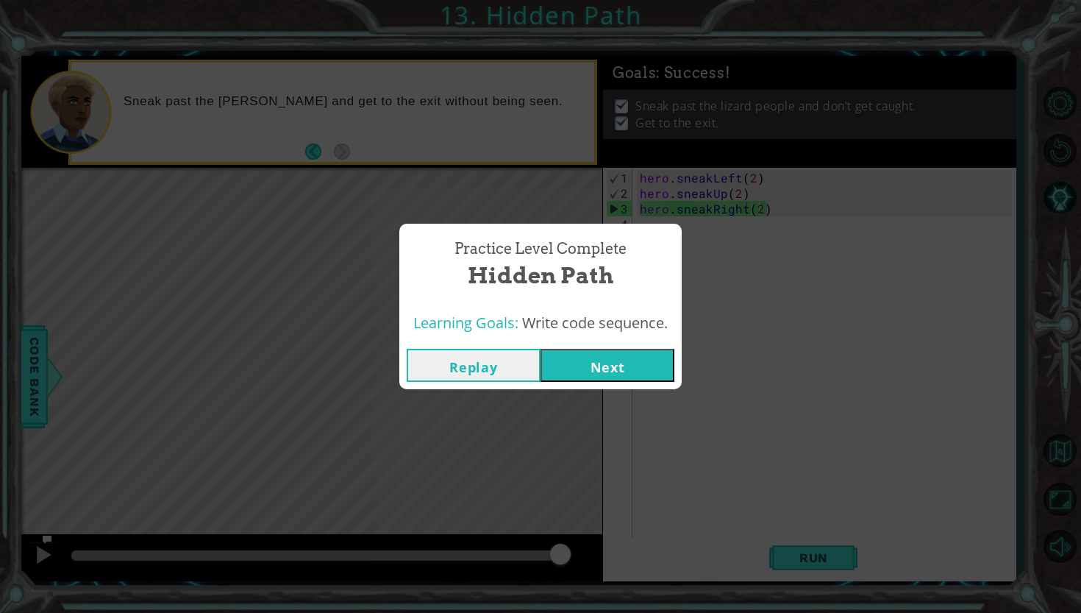
click at [656, 360] on button "Next" at bounding box center [608, 365] width 134 height 33
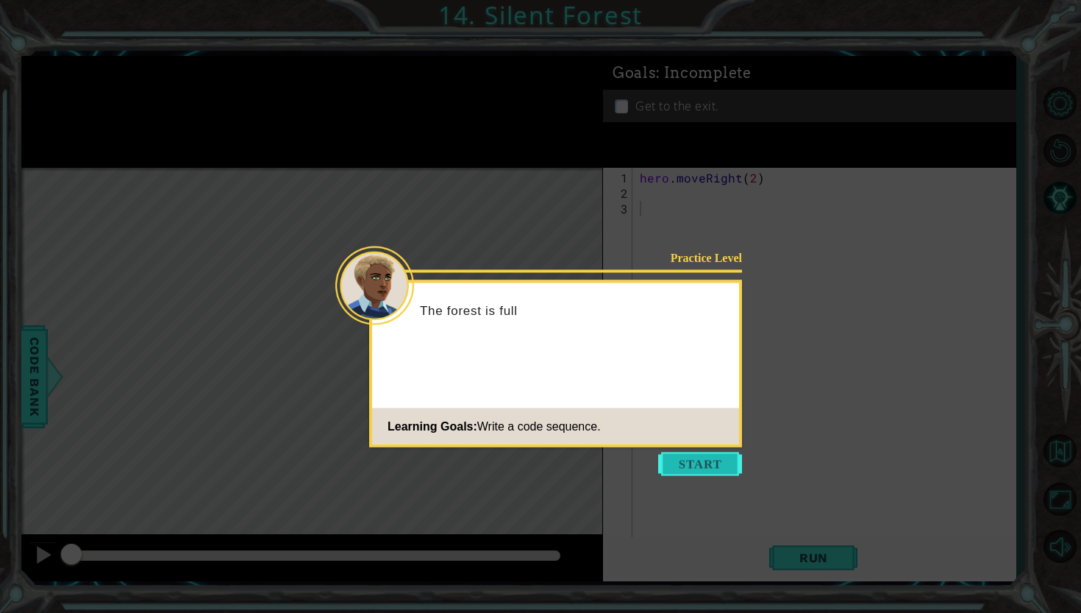
click at [691, 472] on button "Start" at bounding box center [700, 464] width 84 height 24
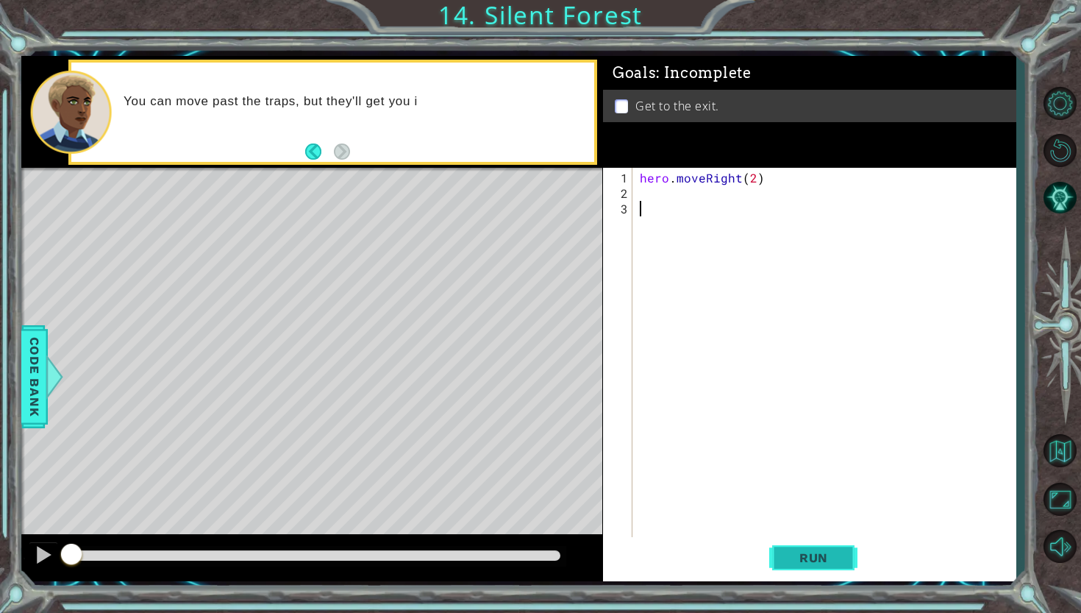
click at [792, 558] on span "Run" at bounding box center [814, 557] width 58 height 15
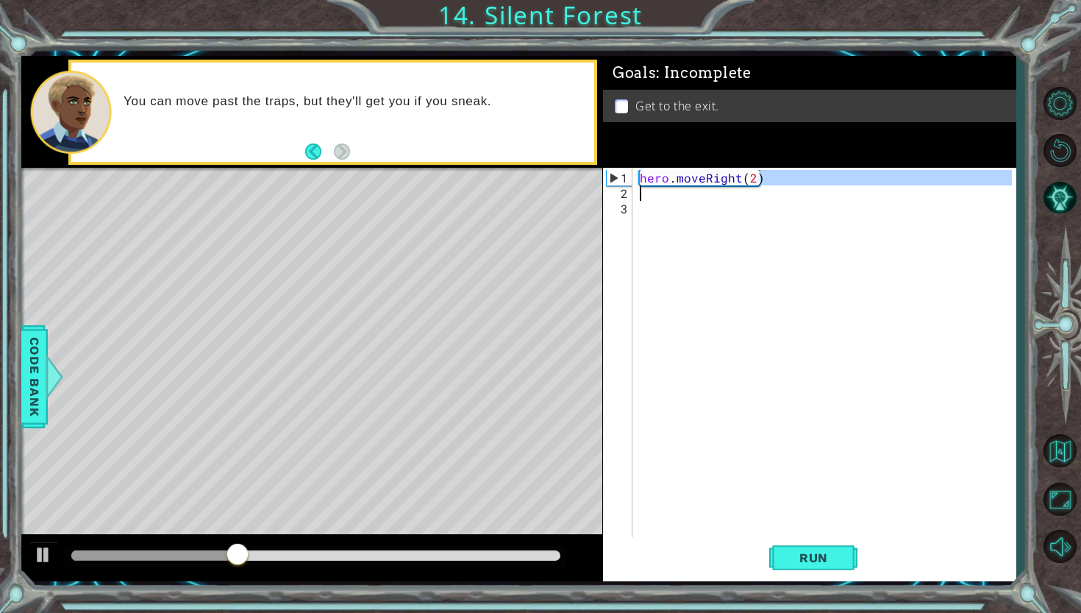
drag, startPoint x: 768, startPoint y: 182, endPoint x: 633, endPoint y: 193, distance: 135.1
click at [633, 194] on div "1 2 3 hero . moveRight ( 2 ) הההההההההההההההההההההההההההההההההההההההההההההההההה…" at bounding box center [807, 353] width 409 height 371
paste textarea "hero.sneakLeft(2)"
drag, startPoint x: 897, startPoint y: 185, endPoint x: 767, endPoint y: 174, distance: 130.7
click at [767, 174] on div "hero . moveRight ( 2 ) hero . sneakLeft ( 2 )" at bounding box center [828, 371] width 382 height 402
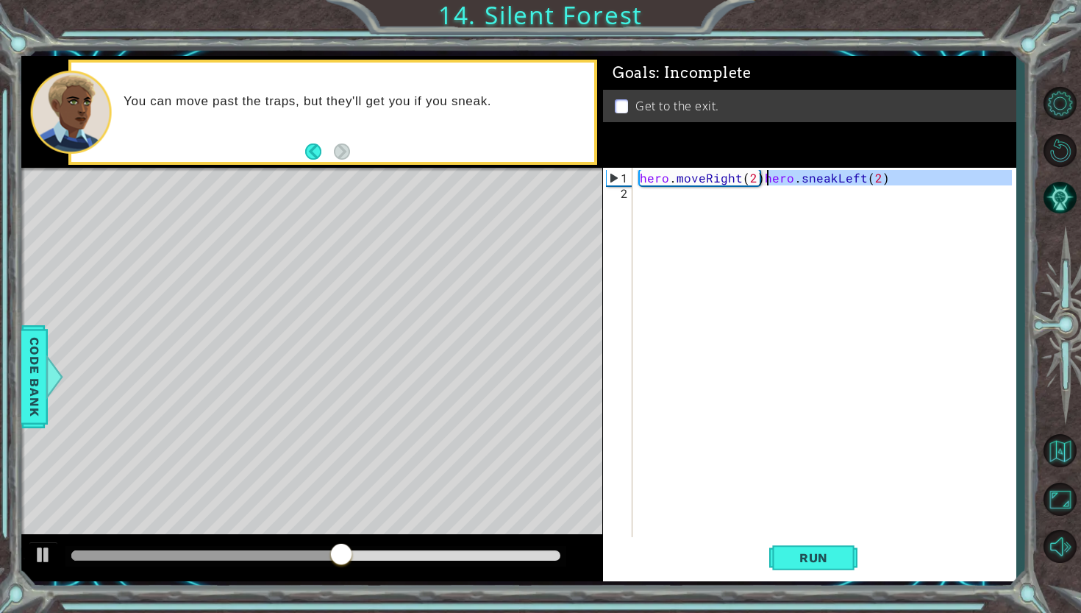
click at [767, 174] on div "hero . moveRight ( 2 ) hero . sneakLeft ( 2 )" at bounding box center [828, 371] width 382 height 402
drag, startPoint x: 761, startPoint y: 181, endPoint x: 882, endPoint y: 182, distance: 120.6
click at [883, 182] on div "hero . moveRight ( 2 ) hero . sneakLeft ( 2 )" at bounding box center [828, 371] width 382 height 402
type textarea "hero.moveRight(2)"
click at [759, 197] on div "hero . moveRight ( 2 )" at bounding box center [828, 371] width 382 height 402
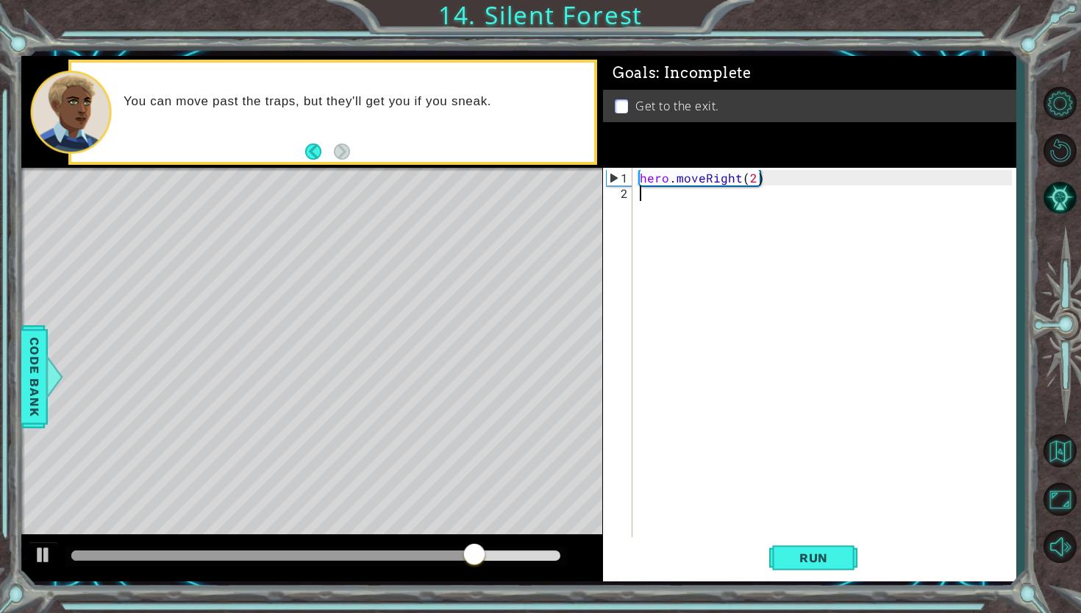
paste textarea "hero.sneakLeft(2)"
click at [741, 194] on div "hero . moveRight ( 2 ) hero . sneakLeft ( 2 )" at bounding box center [828, 371] width 382 height 402
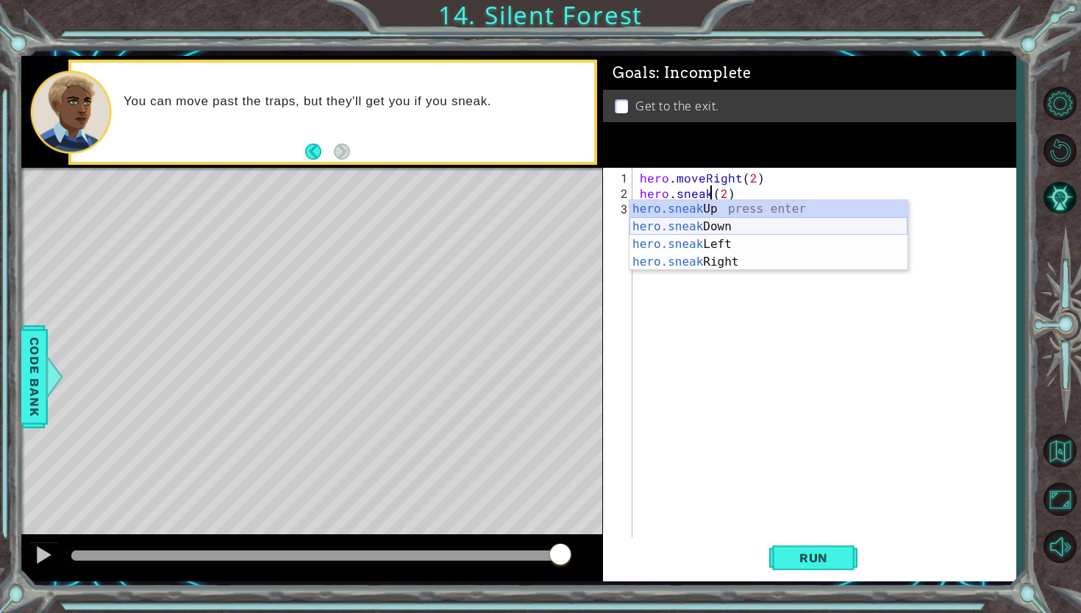
click at [736, 227] on div "hero.sneak Up press enter hero.sneak Down press enter hero.sneak Left press ent…" at bounding box center [769, 253] width 278 height 106
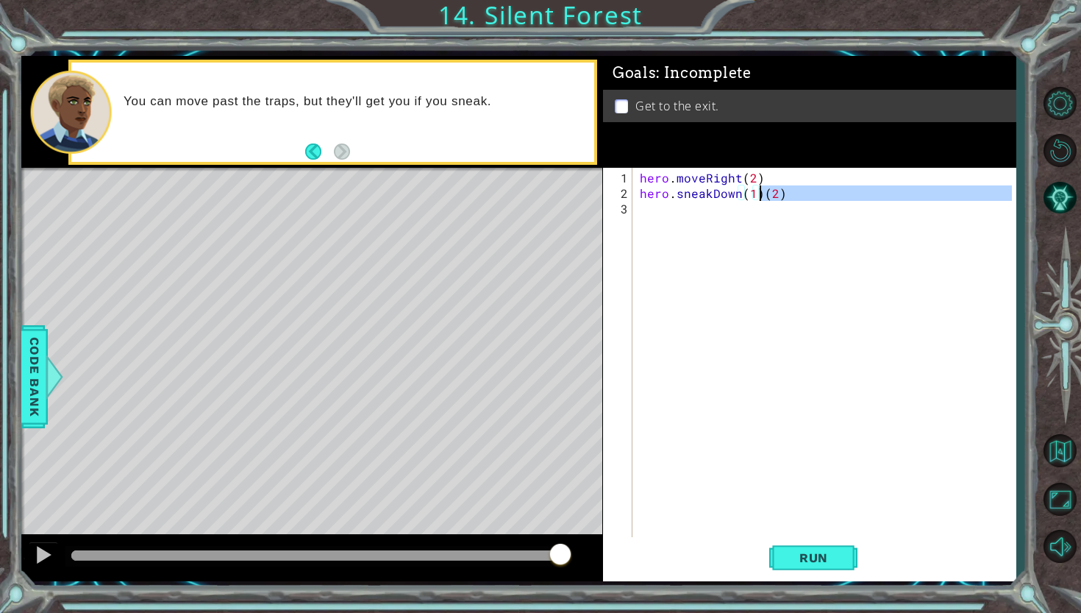
drag, startPoint x: 785, startPoint y: 199, endPoint x: 762, endPoint y: 195, distance: 23.2
click at [762, 195] on div "hero . moveRight ( 2 ) hero . sneakDown ( 1 ) ( 2 )" at bounding box center [828, 371] width 382 height 402
type textarea "hero.sneakDown(1)"
click at [696, 401] on div "hero . moveRight ( 2 ) hero . sneakDown ( 1 )" at bounding box center [828, 371] width 382 height 402
click at [813, 566] on button "Run" at bounding box center [813, 557] width 88 height 41
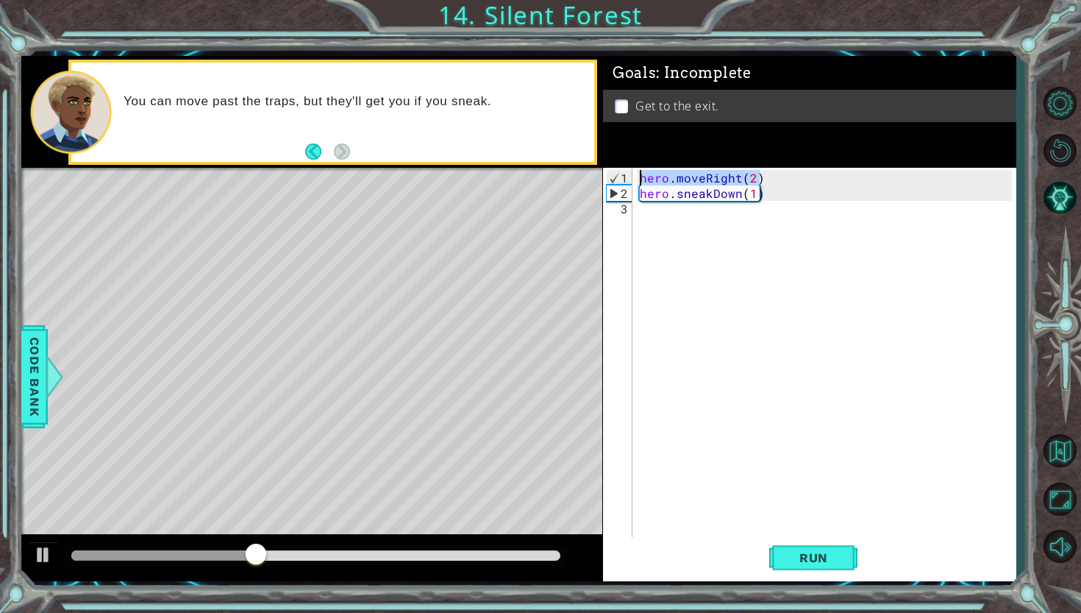
drag, startPoint x: 766, startPoint y: 182, endPoint x: 611, endPoint y: 174, distance: 155.4
click at [611, 174] on div "1 2 3 hero . moveRight ( 2 ) hero . sneakDown ( 1 ) ההההההההההההההההההההההההההה…" at bounding box center [807, 353] width 409 height 371
type textarea "hero.moveRight(2)"
click at [675, 213] on div "hero . moveRight ( 2 ) hero . sneakDown ( 1 )" at bounding box center [828, 371] width 382 height 402
paste textarea "hero.moveRight(2)"
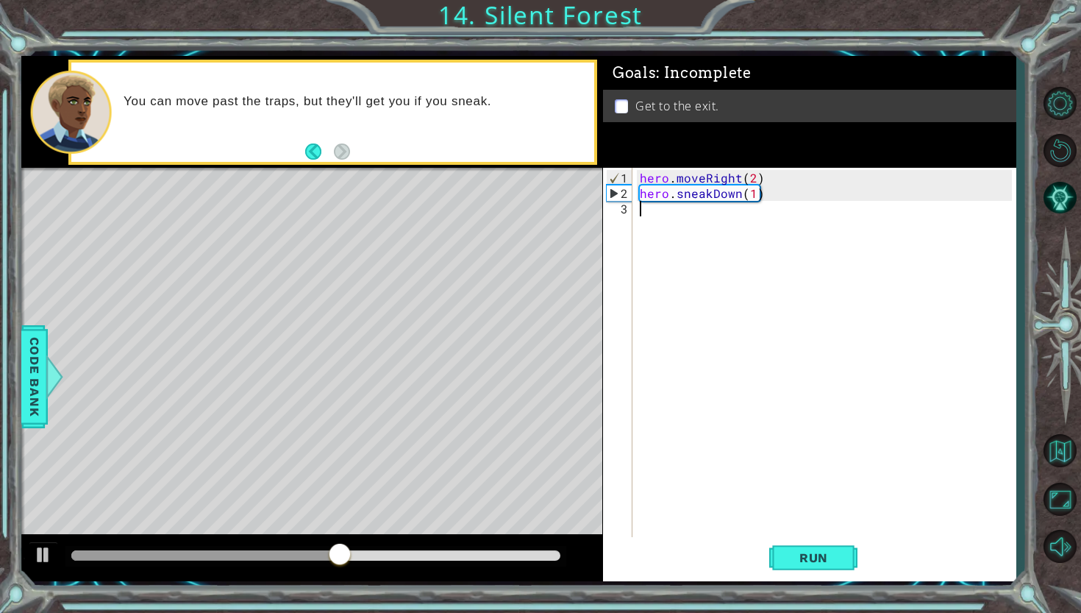
type textarea "hero.moveRight(2)"
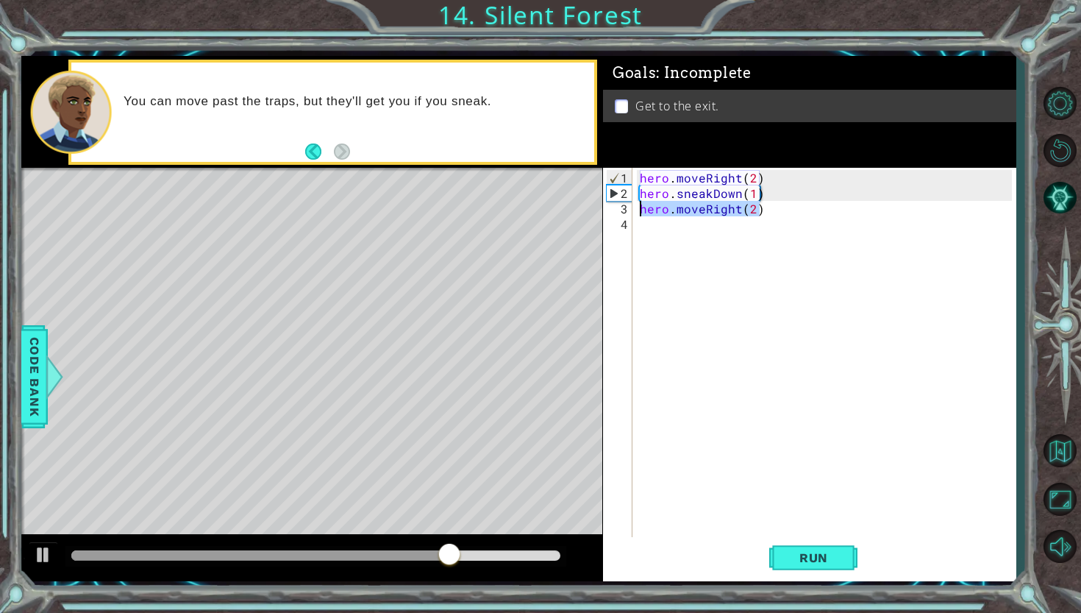
drag, startPoint x: 764, startPoint y: 208, endPoint x: 637, endPoint y: 207, distance: 127.2
click at [637, 207] on div "hero . moveRight ( 2 ) hero . sneakDown ( 1 ) hero . moveRight ( 2 )" at bounding box center [828, 371] width 382 height 402
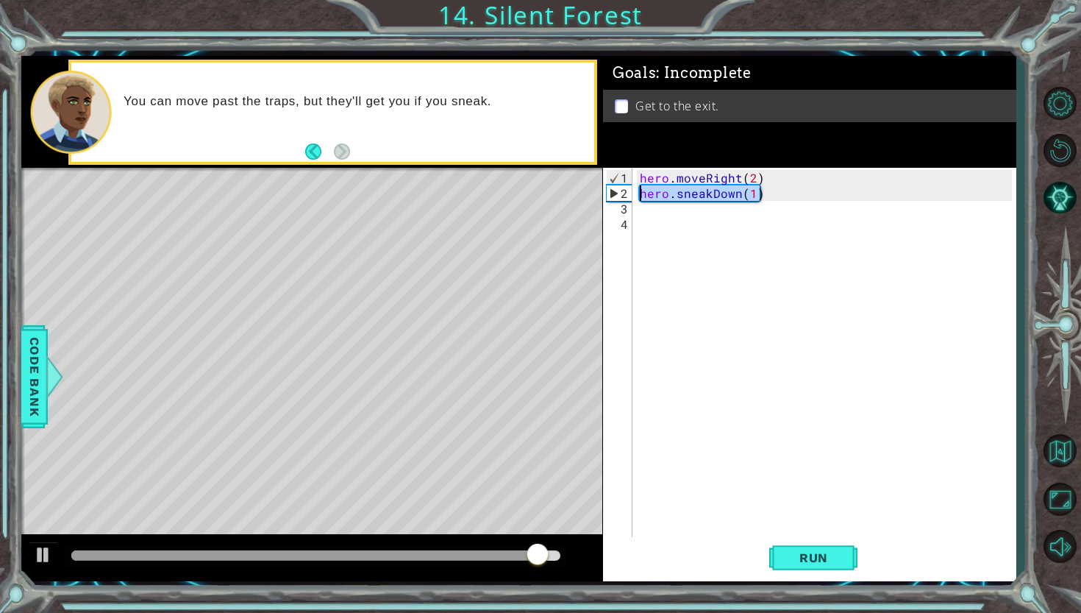
drag, startPoint x: 771, startPoint y: 188, endPoint x: 624, endPoint y: 193, distance: 146.5
click at [624, 193] on div "1 2 3 4 hero . moveRight ( 2 ) hero . sneakDown ( 1 ) ההההההההההההההההההההההההה…" at bounding box center [807, 353] width 409 height 371
type textarea "hero.sneakDown(1)"
click at [666, 211] on div "hero . moveRight ( 2 ) hero . sneakDown ( 1 )" at bounding box center [828, 371] width 382 height 402
paste textarea "hero.sneakDown(1)"
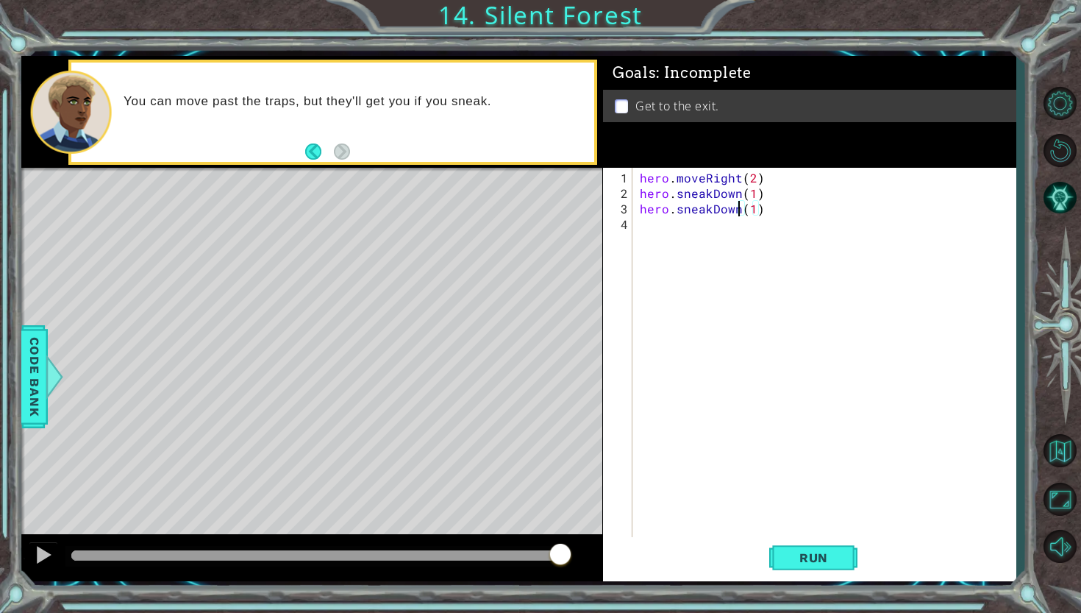
click at [738, 209] on div "hero . moveRight ( 2 ) hero . sneakDown ( 1 ) hero . sneakDown ( 1 )" at bounding box center [828, 371] width 382 height 402
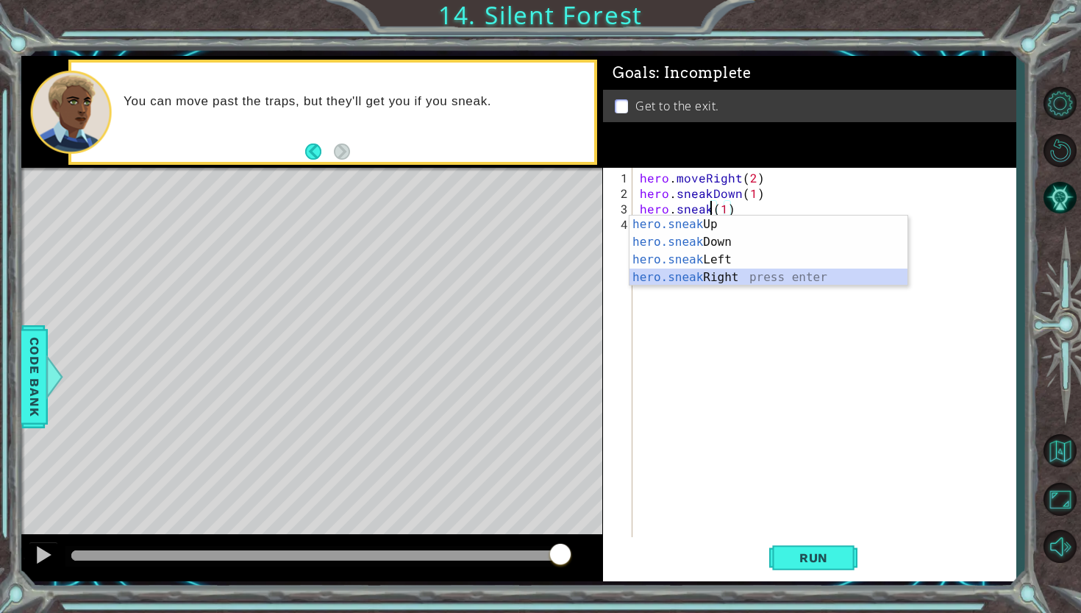
click at [740, 273] on div "hero.sneak Up press enter hero.sneak Down press enter hero.sneak Left press ent…" at bounding box center [769, 269] width 278 height 106
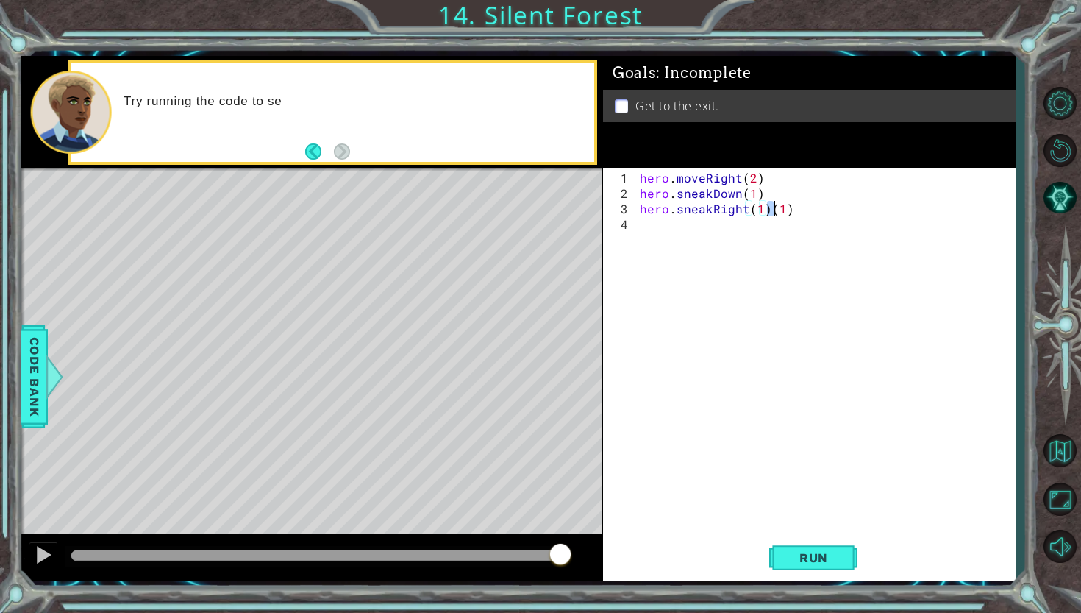
drag, startPoint x: 801, startPoint y: 207, endPoint x: 771, endPoint y: 212, distance: 30.6
click at [771, 212] on div "hero . moveRight ( 2 ) hero . sneakDown ( 1 ) hero . sneakRight ( 1 ) ( 1 )" at bounding box center [828, 371] width 382 height 402
click at [777, 212] on div "hero . moveRight ( 2 ) hero . sneakDown ( 1 ) hero . sneakRight ( 1 ) 1 )" at bounding box center [828, 371] width 382 height 402
click at [784, 212] on div "hero . moveRight ( 2 ) hero . sneakDown ( 1 ) hero . sneakRight ( 1 ) 1 )" at bounding box center [828, 371] width 382 height 402
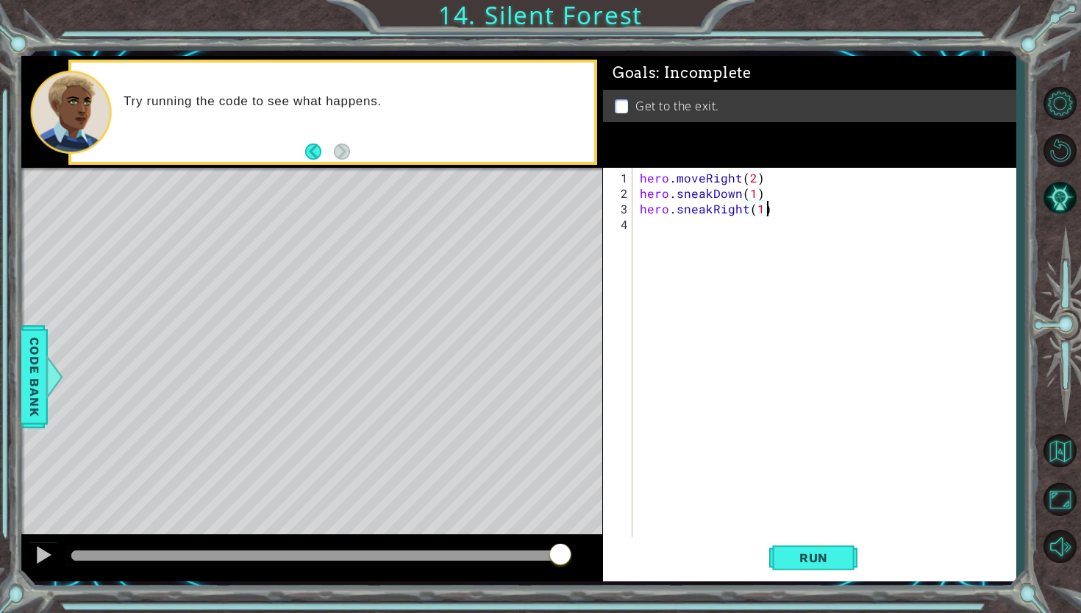
click at [759, 207] on div "hero . moveRight ( 2 ) hero . sneakDown ( 1 ) hero . sneakRight ( 1 )" at bounding box center [828, 371] width 382 height 402
type textarea "hero.sneakRight(2)"
drag, startPoint x: 766, startPoint y: 194, endPoint x: 636, endPoint y: 192, distance: 129.5
click at [637, 192] on div "hero . moveRight ( 2 ) hero . sneakDown ( 1 ) hero . sneakRight ( 2 )" at bounding box center [828, 371] width 382 height 402
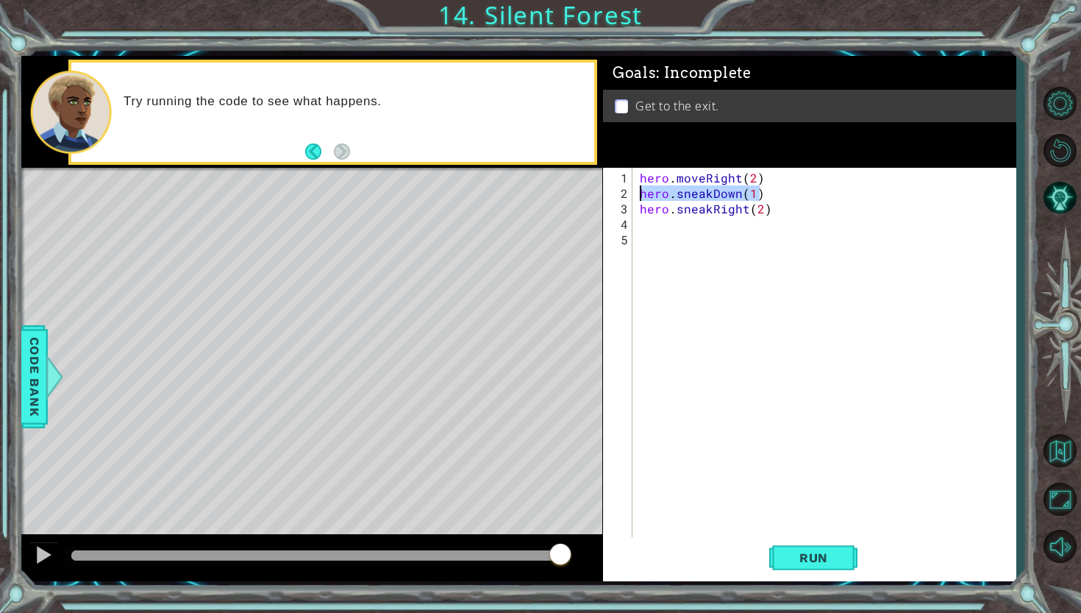
type textarea "hero.sneakDown(1)"
click at [649, 224] on div "hero . moveRight ( 2 ) hero . sneakDown ( 1 ) hero . sneakRight ( 2 )" at bounding box center [828, 371] width 382 height 402
paste textarea "hero.sneakDown(1)"
click at [741, 227] on div "hero . moveRight ( 2 ) hero . sneakDown ( 1 ) hero . sneakRight ( 2 ) hero . sn…" at bounding box center [828, 371] width 382 height 402
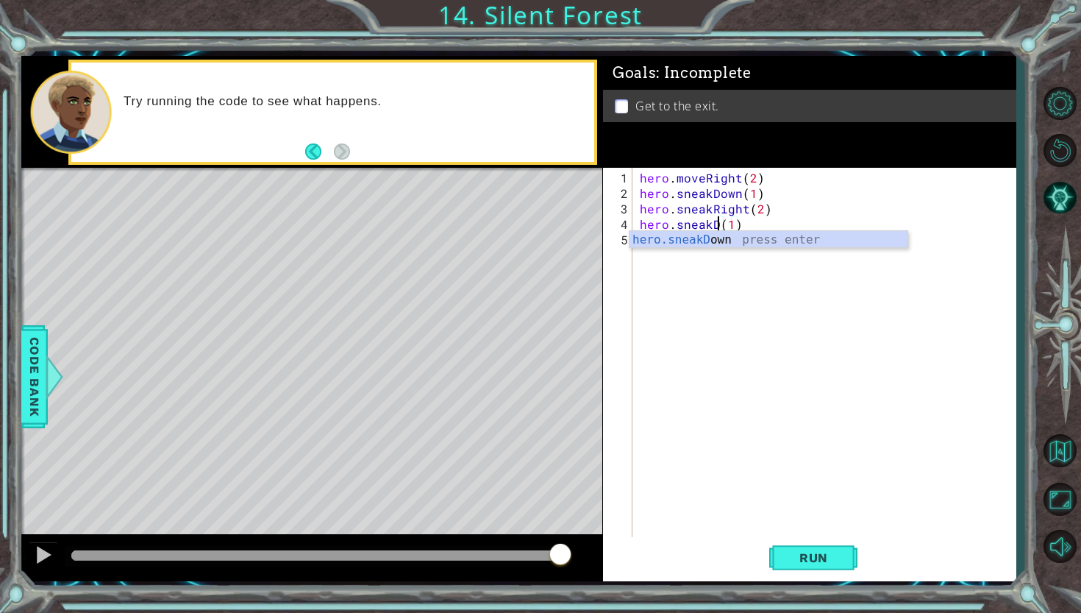
scroll to position [0, 5]
click at [811, 550] on span "Run" at bounding box center [814, 557] width 58 height 15
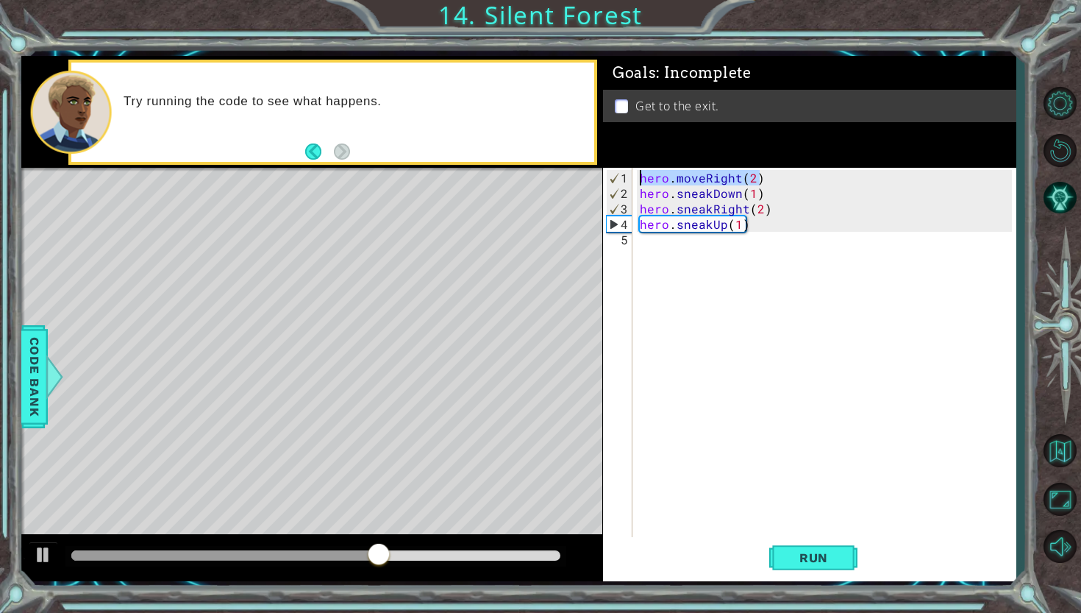
drag, startPoint x: 777, startPoint y: 173, endPoint x: 629, endPoint y: 165, distance: 148.1
click at [629, 165] on div "Goals : Incomplete Get to the exit. hero.sneakUp(1) 1 2 3 4 5 hero . moveRight …" at bounding box center [809, 318] width 413 height 525
type textarea "hero.moveRight(2)"
click at [674, 243] on div "hero . moveRight ( 2 ) hero . sneakDown ( 1 ) hero . sneakRight ( 2 ) hero . sn…" at bounding box center [828, 371] width 382 height 402
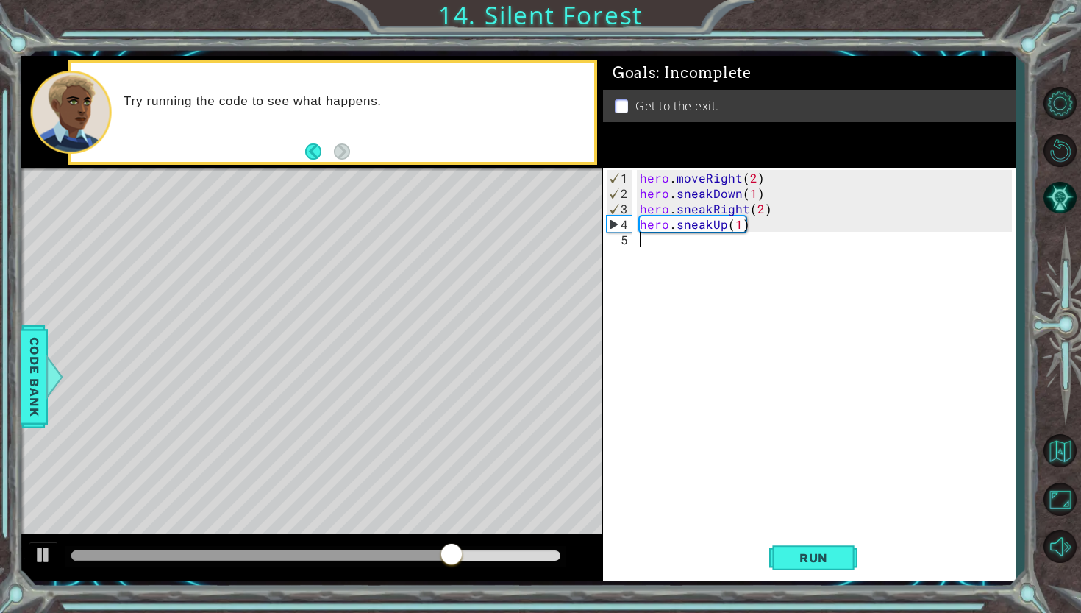
paste textarea "hero.moveRight(2)"
type textarea "hero.moveRight(2)"
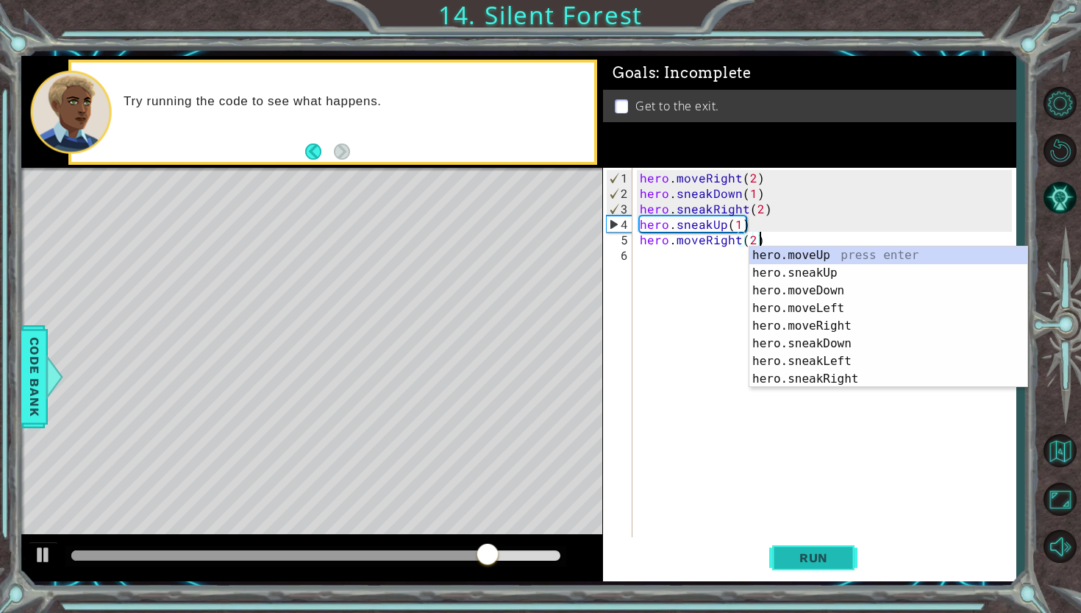
click at [828, 563] on span "Run" at bounding box center [814, 557] width 58 height 15
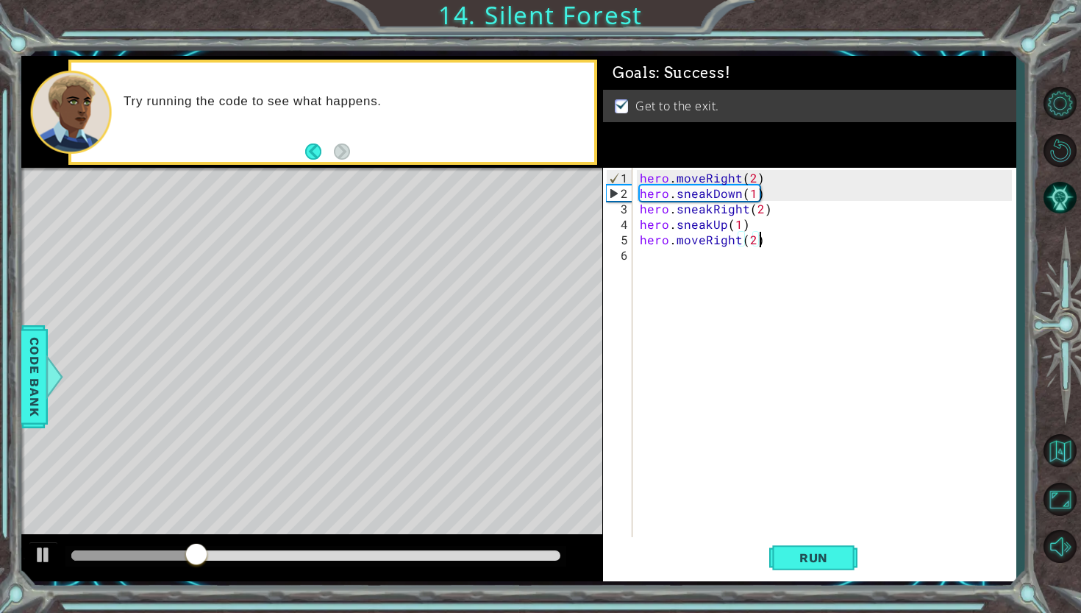
click at [516, 555] on div at bounding box center [315, 555] width 488 height 10
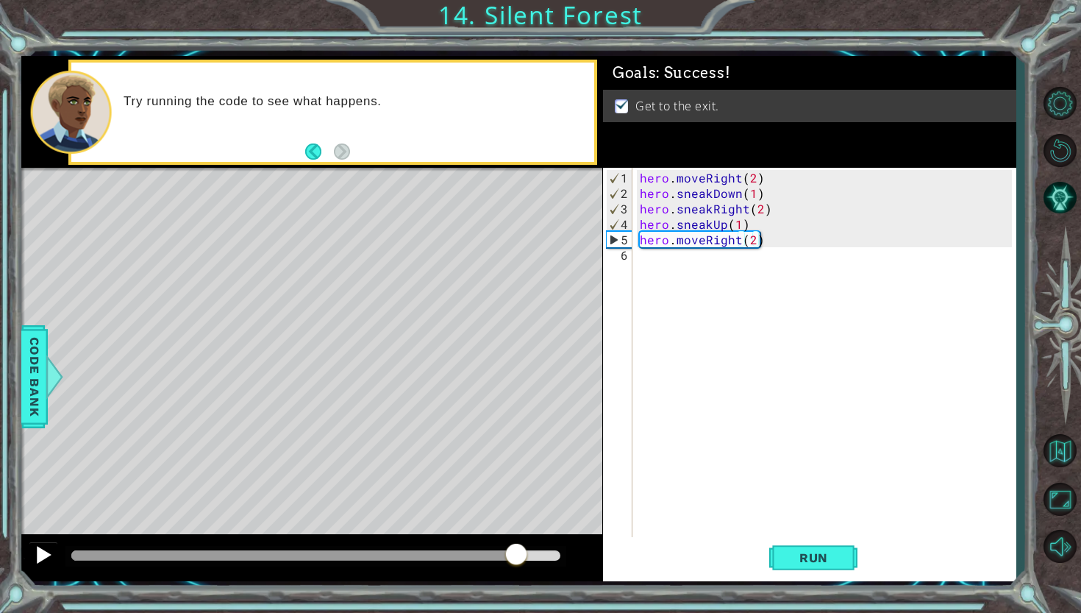
click at [47, 553] on div at bounding box center [43, 554] width 19 height 19
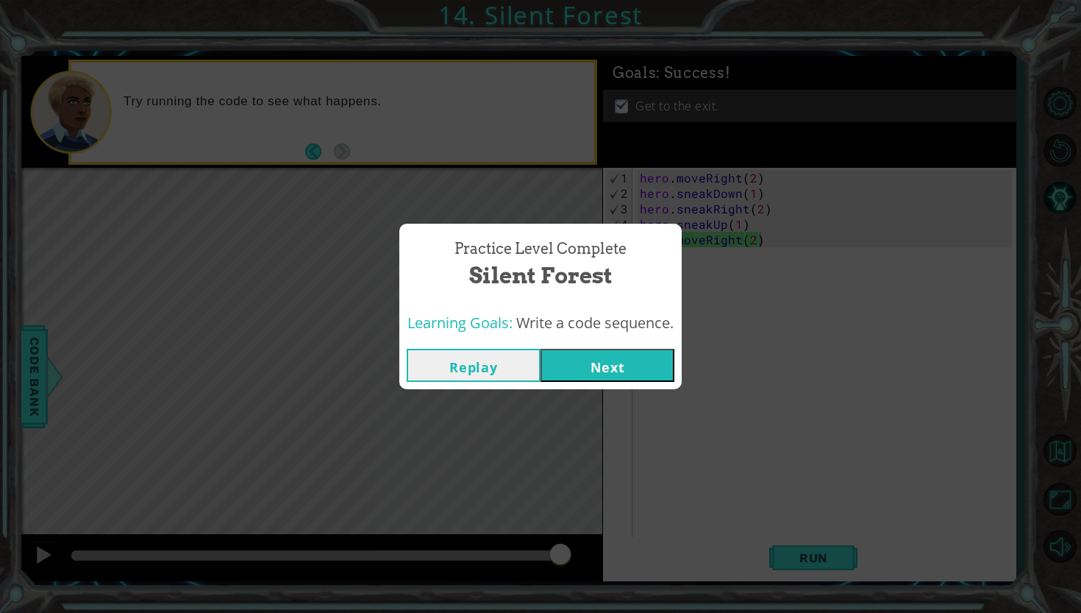
click at [608, 349] on button "Next" at bounding box center [608, 365] width 134 height 33
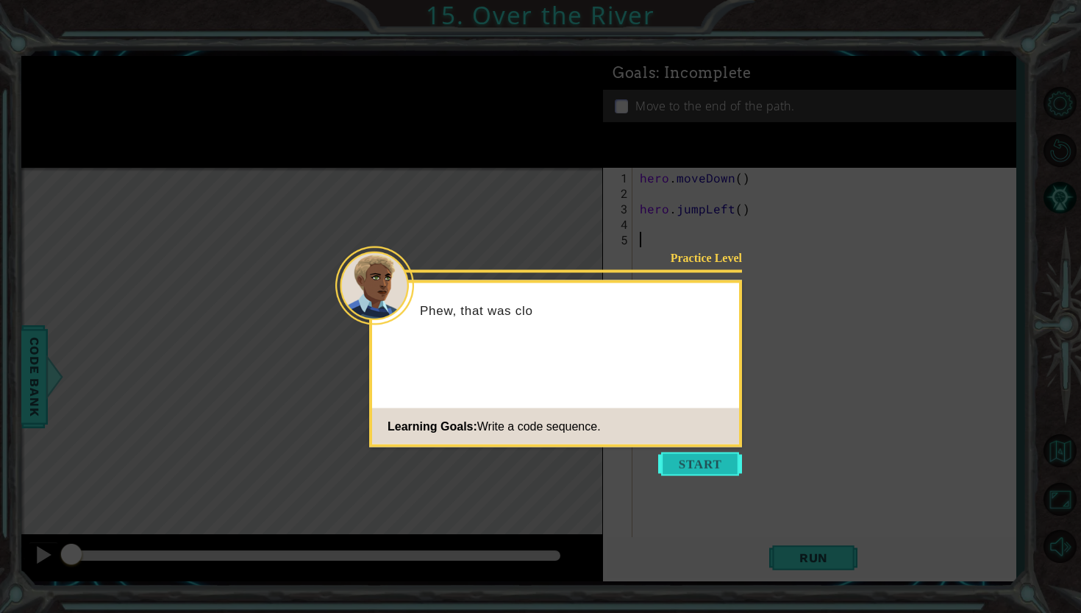
click at [709, 463] on button "Start" at bounding box center [700, 464] width 84 height 24
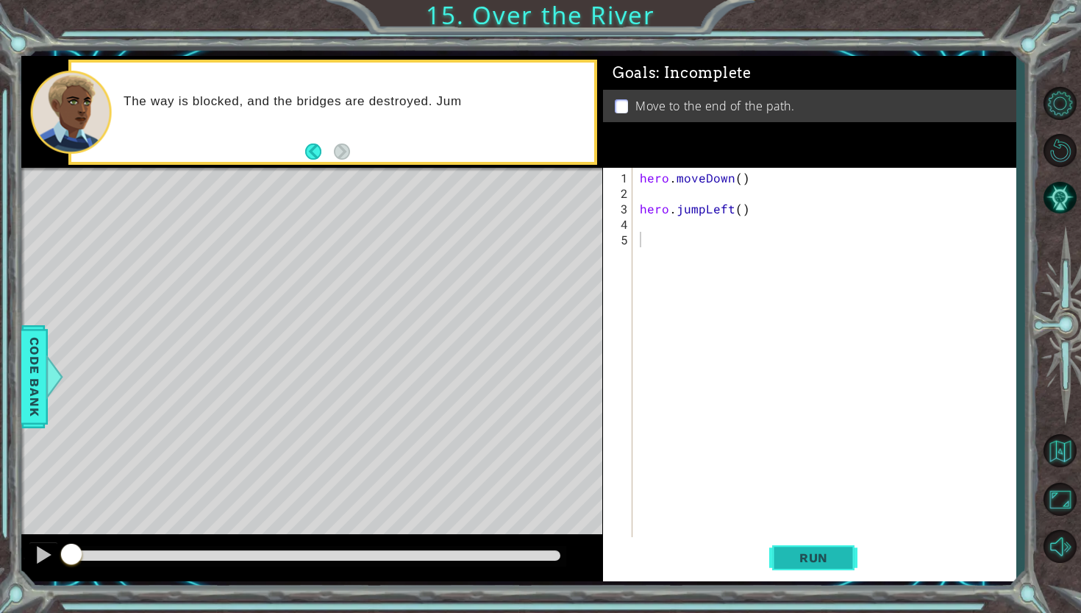
click at [806, 566] on button "Run" at bounding box center [813, 557] width 88 height 41
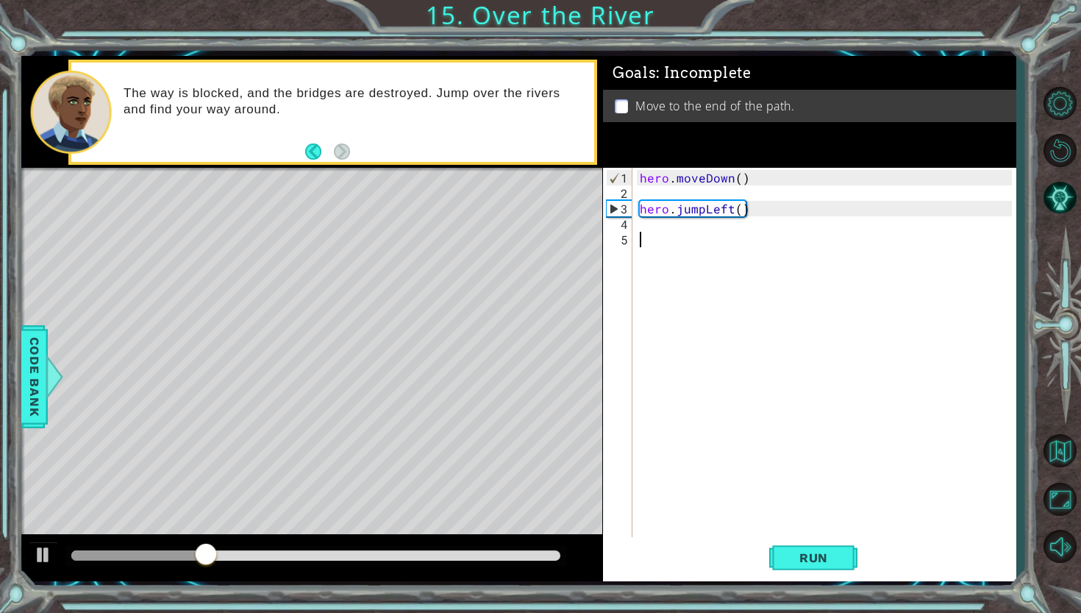
click at [667, 229] on div "hero . moveDown ( ) hero . jumpLeft ( )" at bounding box center [828, 371] width 382 height 402
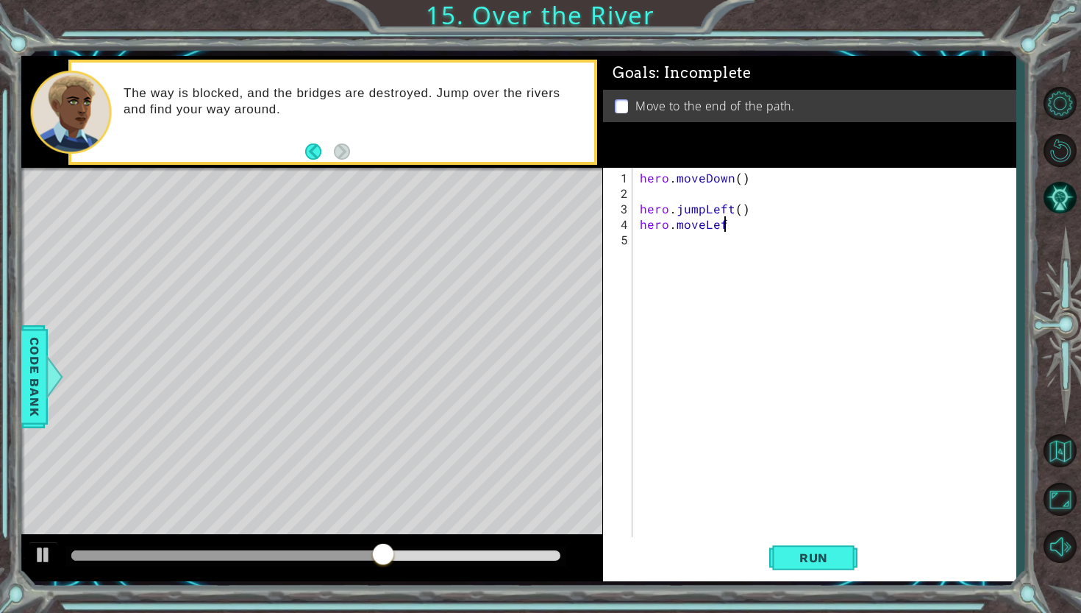
scroll to position [0, 4]
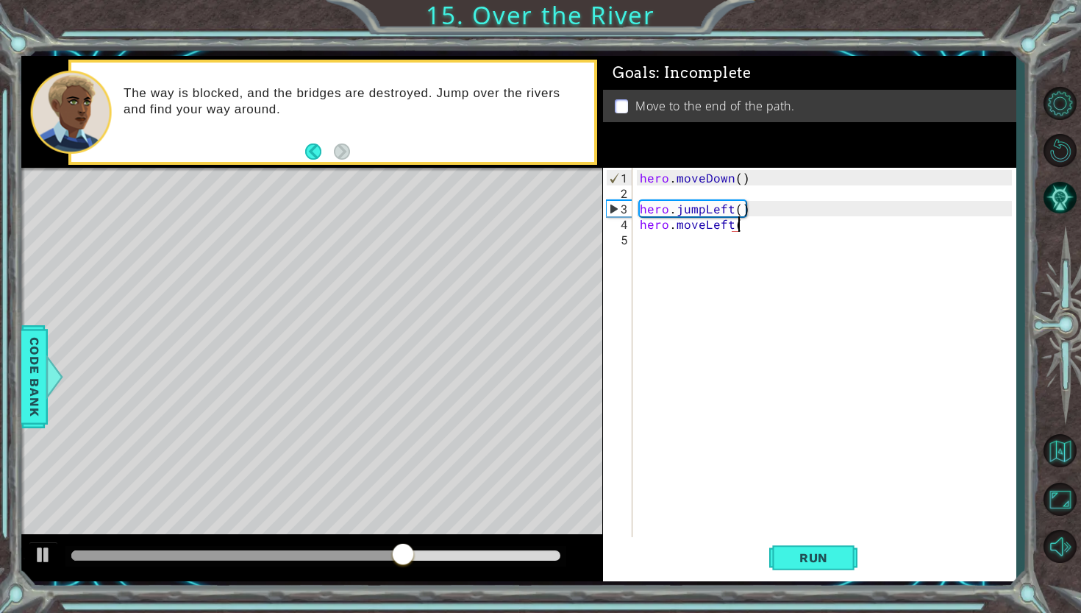
type textarea "hero.moveLeft()"
click at [816, 558] on span "Run" at bounding box center [814, 557] width 58 height 15
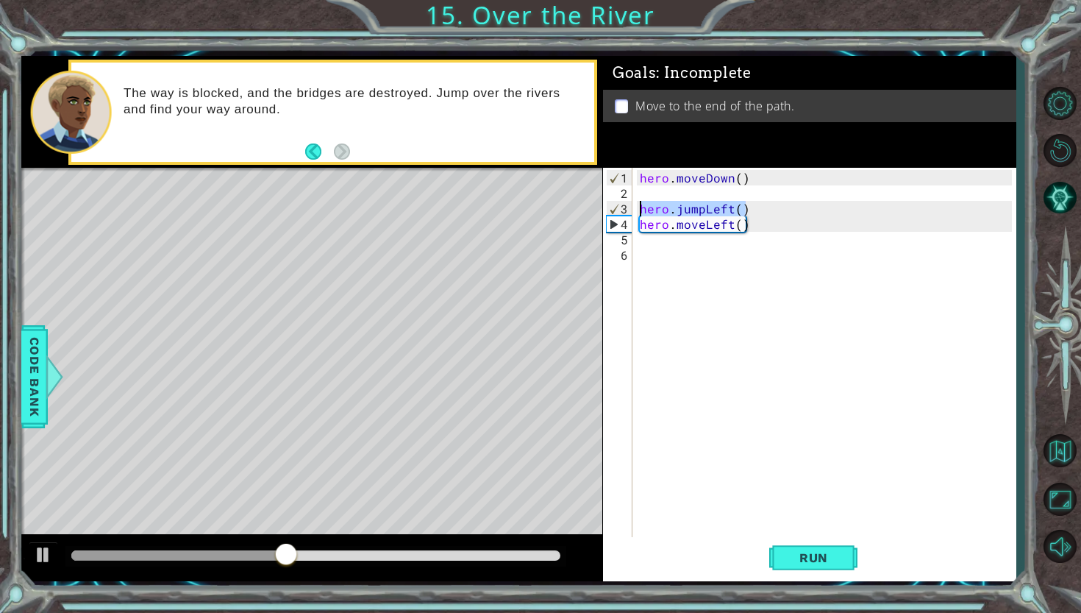
drag, startPoint x: 755, startPoint y: 211, endPoint x: 627, endPoint y: 208, distance: 128.0
click at [627, 208] on div "1 2 3 4 5 6 hero . moveDown ( ) hero . jumpLeft ( ) hero . moveLeft ( ) ההההההה…" at bounding box center [807, 353] width 409 height 371
type textarea "hero.jumpLeft()"
click at [654, 241] on div "hero . moveDown ( ) hero . jumpLeft ( ) hero . moveLeft ( )" at bounding box center [828, 371] width 382 height 402
paste textarea "hero.jumpLeft()"
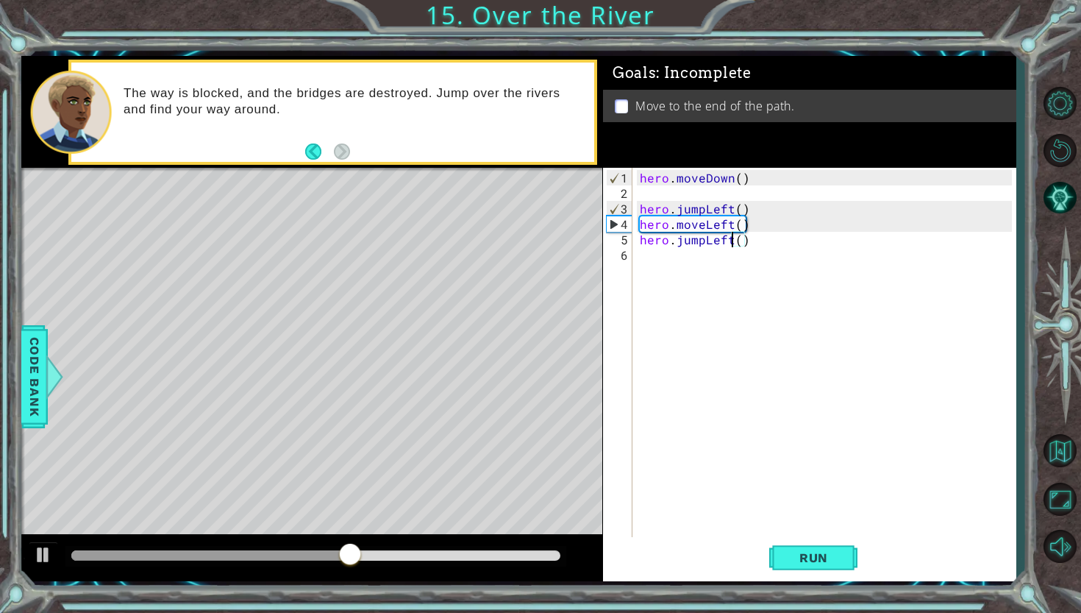
click at [730, 242] on div "hero . moveDown ( ) hero . jumpLeft ( ) hero . moveLeft ( ) hero . jumpLeft ( )" at bounding box center [828, 371] width 382 height 402
type textarea "hero.jumpDown()"
click at [810, 550] on span "Run" at bounding box center [814, 557] width 58 height 15
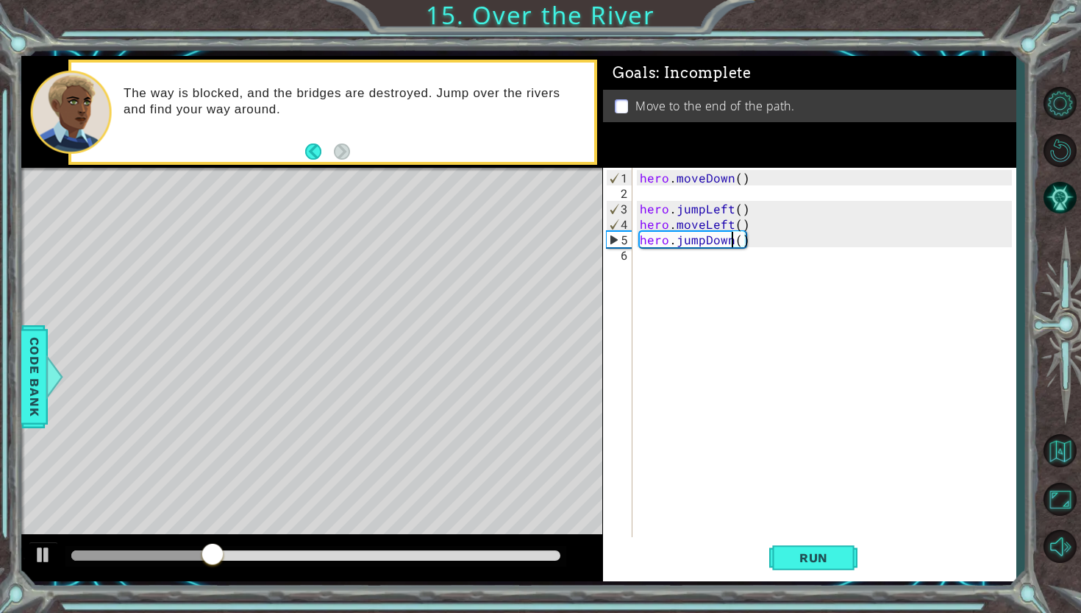
click at [695, 262] on div "hero . moveDown ( ) hero . jumpLeft ( ) hero . moveLeft ( ) hero . jumpDown ( )" at bounding box center [828, 371] width 382 height 402
paste textarea "hero.jumpLeft()"
click at [730, 258] on div "hero . moveDown ( ) hero . jumpLeft ( ) hero . moveLeft ( ) hero . jumpDown ( )…" at bounding box center [828, 371] width 382 height 402
click at [833, 570] on button "Run" at bounding box center [813, 557] width 88 height 41
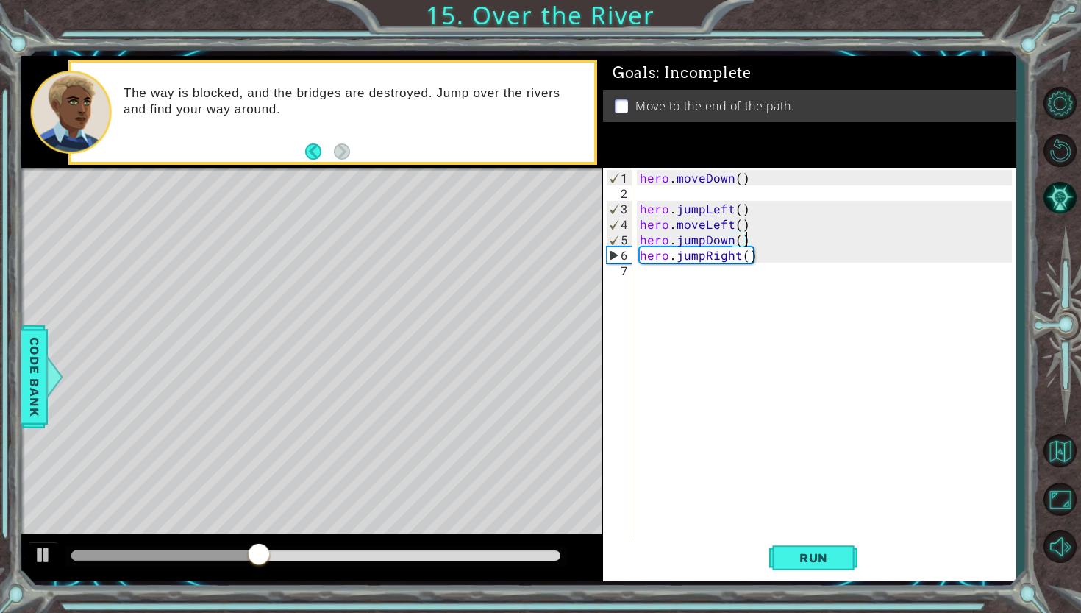
drag, startPoint x: 755, startPoint y: 231, endPoint x: 776, endPoint y: 238, distance: 22.6
click at [776, 238] on div "hero . moveDown ( ) hero . jumpLeft ( ) hero . moveLeft ( ) hero . jumpDown ( )…" at bounding box center [828, 371] width 382 height 402
drag, startPoint x: 749, startPoint y: 223, endPoint x: 639, endPoint y: 221, distance: 110.3
click at [639, 221] on div "hero . moveDown ( ) hero . jumpLeft ( ) hero . moveLeft ( ) hero . jumpDown ( )…" at bounding box center [828, 371] width 382 height 402
type textarea "hero.moveLeft()"
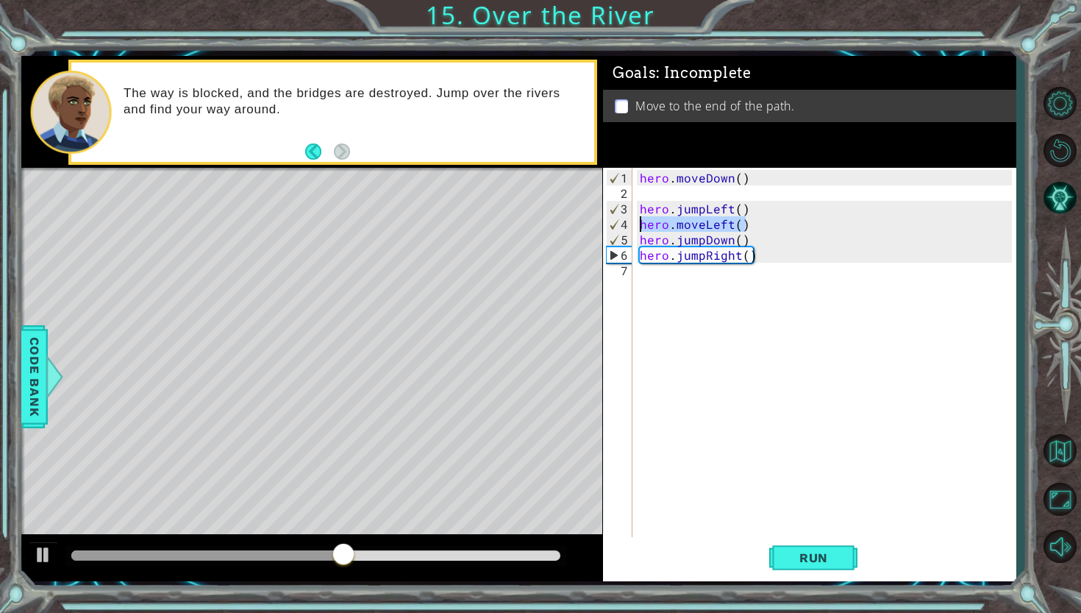
click at [639, 221] on div "hero . moveDown ( ) hero . jumpLeft ( ) hero . moveLeft ( ) hero . jumpDown ( )…" at bounding box center [828, 371] width 382 height 402
click at [656, 274] on div "hero . moveDown ( ) hero . jumpLeft ( ) hero . moveLeft ( ) hero . jumpDown ( )…" at bounding box center [828, 371] width 382 height 402
paste textarea "hero.moveLeft()"
click at [731, 271] on div "hero . moveDown ( ) hero . jumpLeft ( ) hero . moveLeft ( ) hero . jumpDown ( )…" at bounding box center [828, 371] width 382 height 402
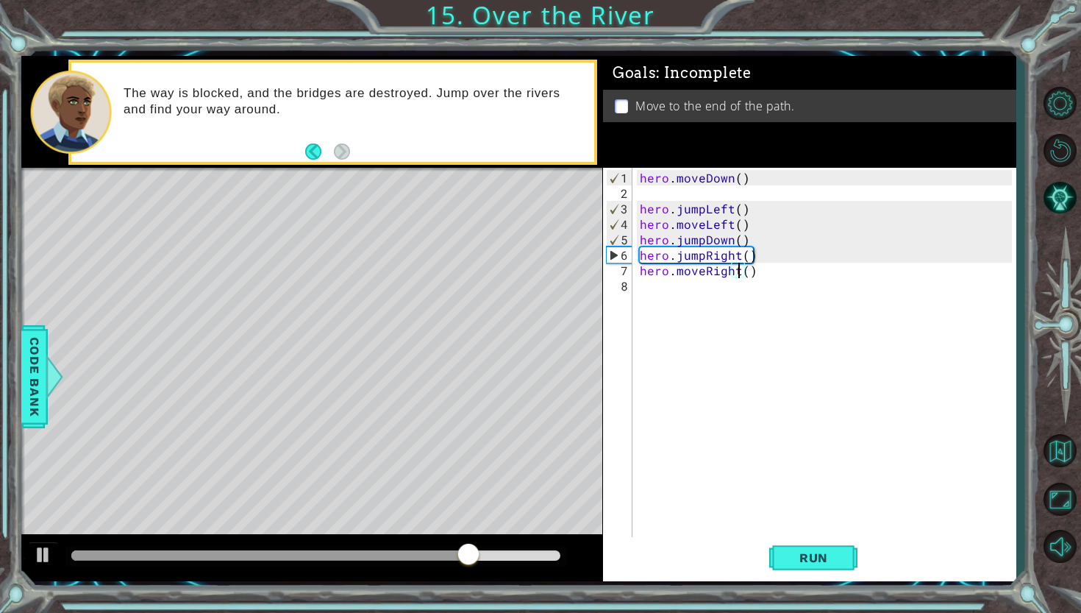
scroll to position [0, 6]
type textarea "hero.moveRight()"
click at [811, 555] on span "Run" at bounding box center [814, 557] width 58 height 15
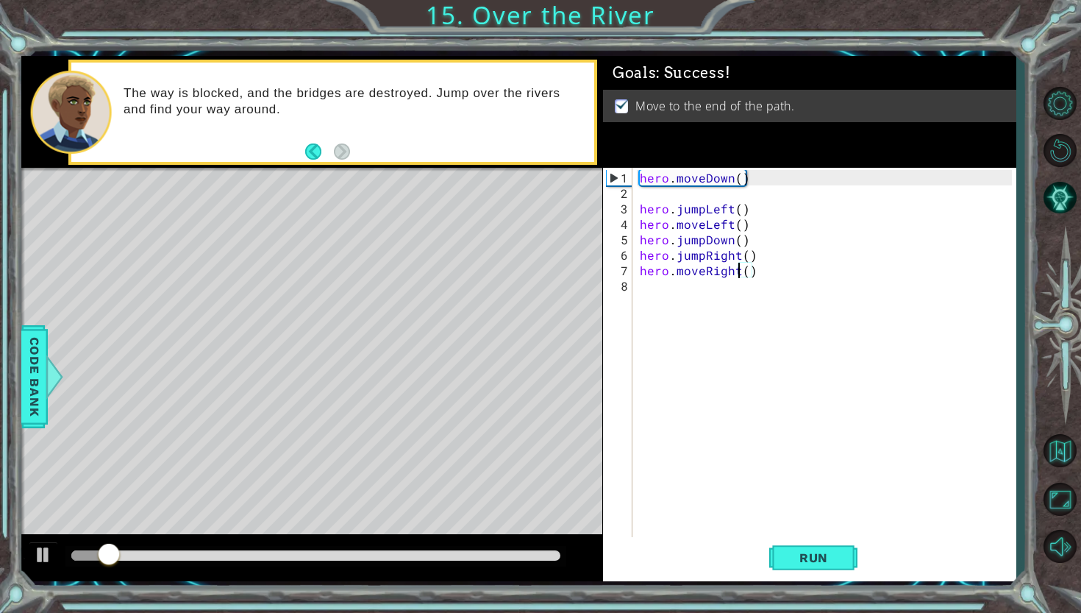
click at [527, 563] on div at bounding box center [315, 556] width 500 height 21
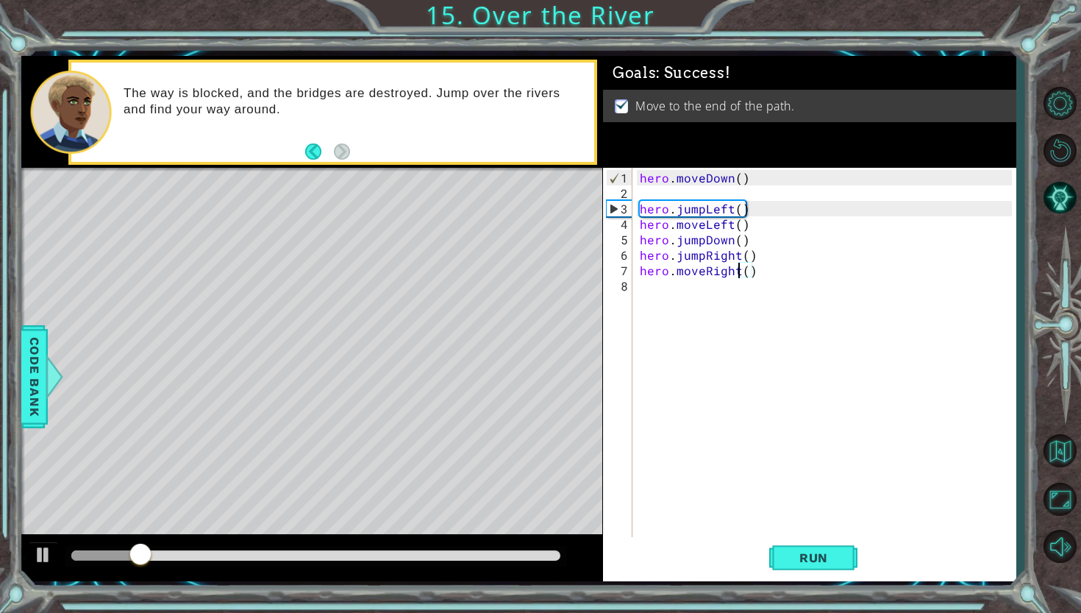
click at [527, 555] on div at bounding box center [315, 555] width 488 height 10
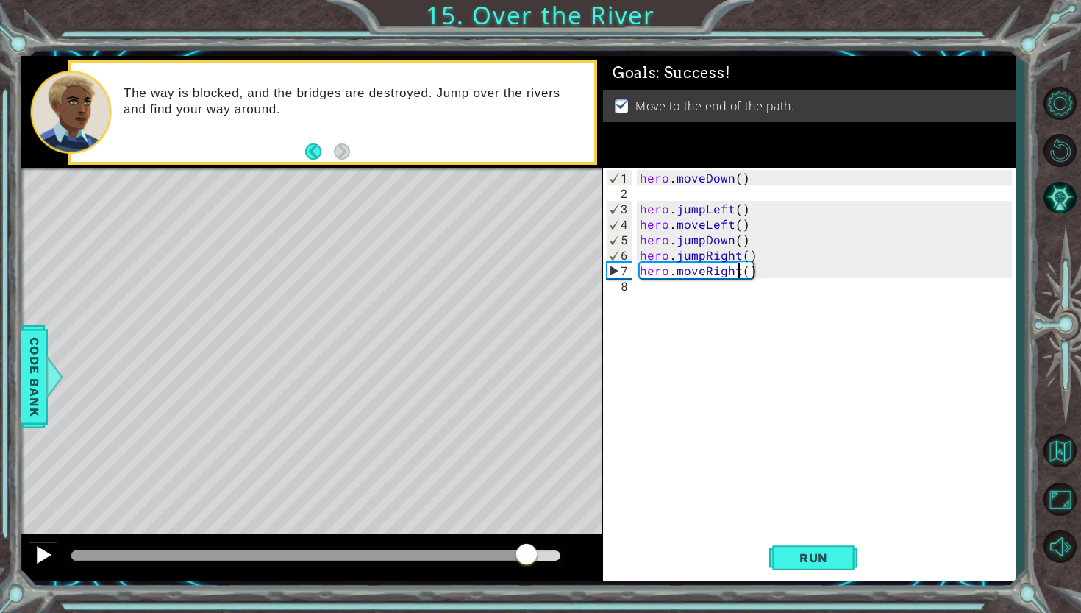
click at [35, 549] on div at bounding box center [43, 554] width 19 height 19
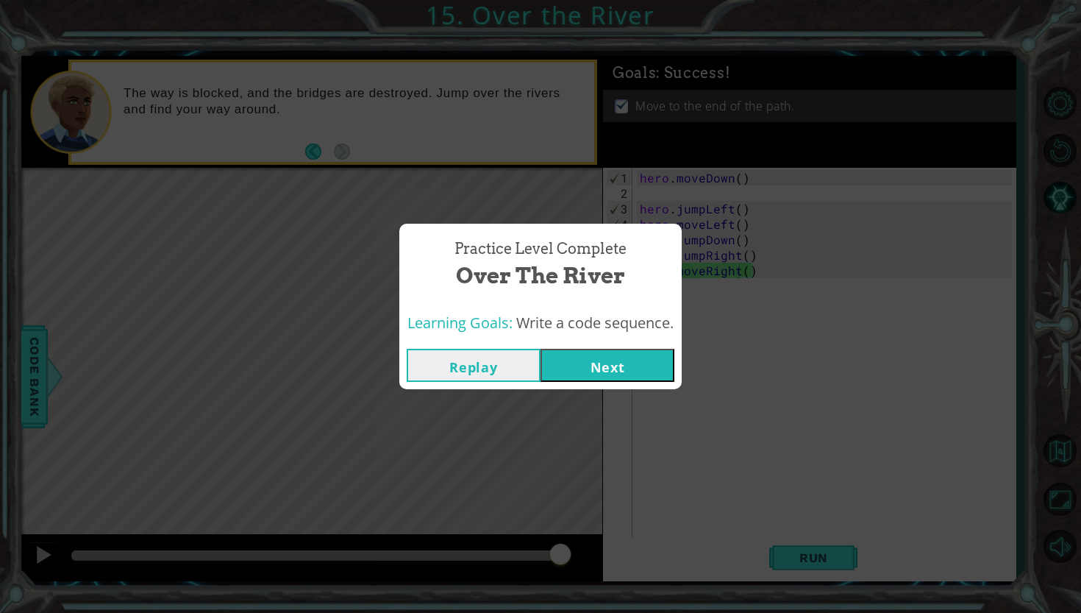
click at [638, 372] on button "Next" at bounding box center [608, 365] width 134 height 33
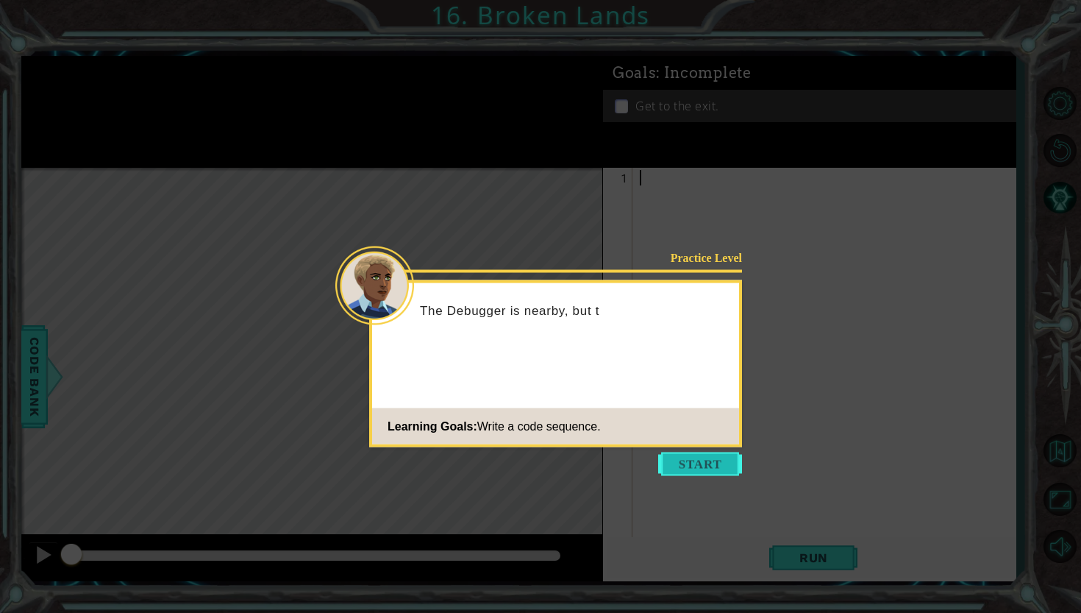
click at [690, 463] on button "Start" at bounding box center [700, 464] width 84 height 24
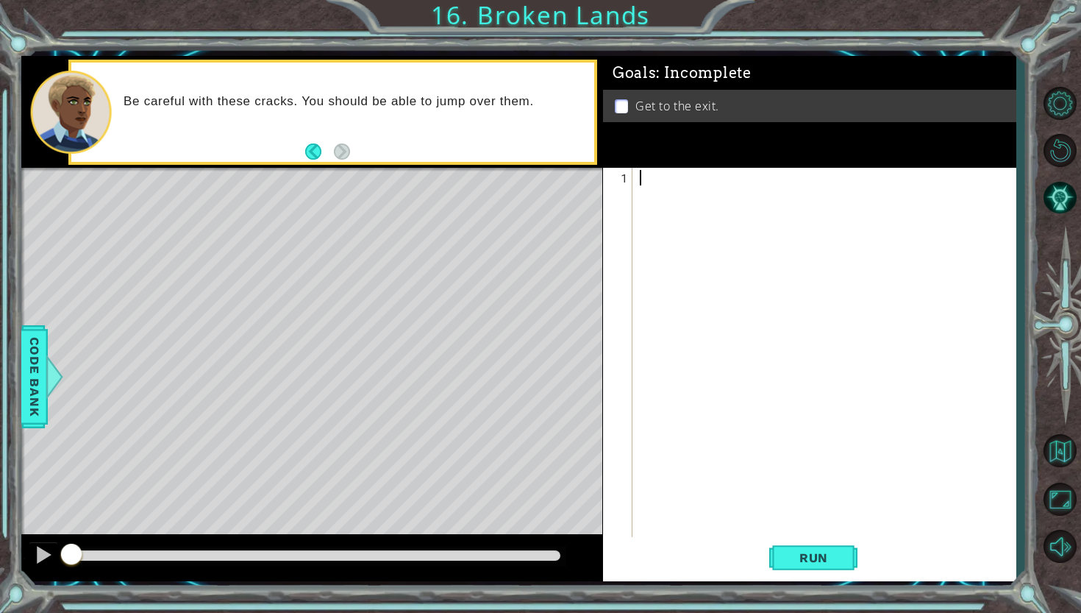
paste textarea "hero.moveLeft()"
click at [730, 180] on div "hero . moveLeft ( )" at bounding box center [828, 371] width 382 height 402
type textarea "hero.moveRight()"
click at [827, 561] on span "Run" at bounding box center [814, 557] width 58 height 15
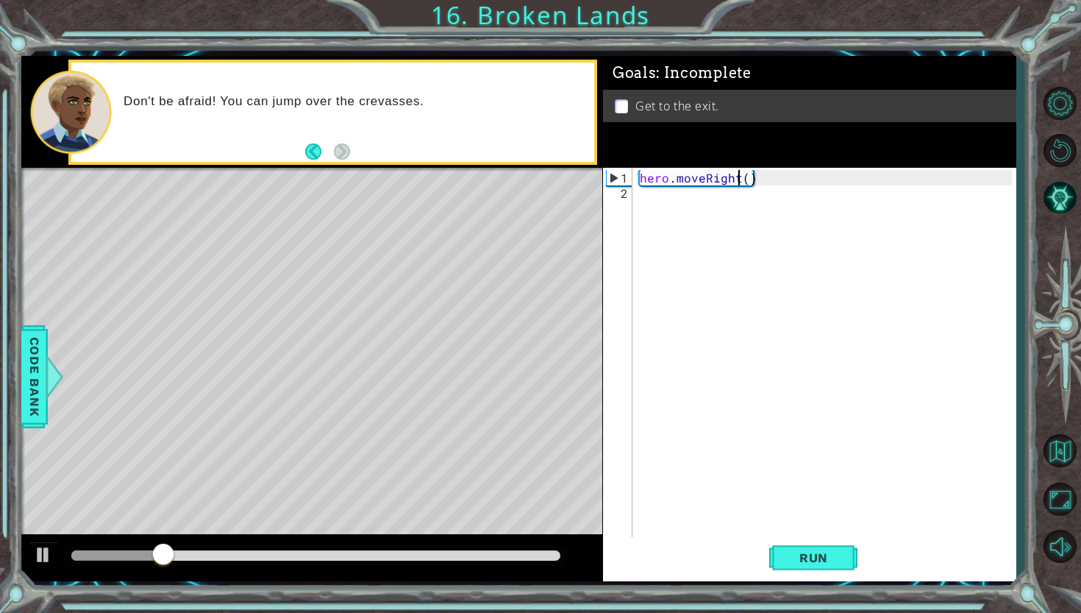
click at [705, 202] on div "hero . moveRight ( )" at bounding box center [828, 371] width 382 height 402
type textarea "hero.jumpRight()"
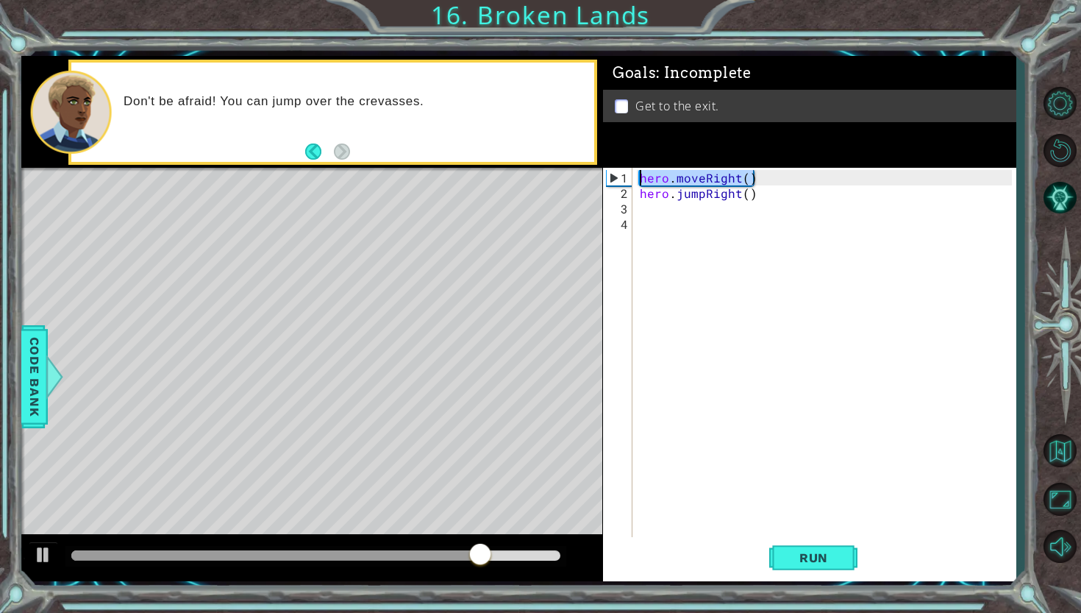
drag, startPoint x: 763, startPoint y: 176, endPoint x: 638, endPoint y: 176, distance: 125.0
click at [638, 175] on div "hero . moveRight ( ) hero . jumpRight ( )" at bounding box center [828, 371] width 382 height 402
type textarea "hero.moveRight()"
click at [670, 208] on div "hero . moveRight ( ) hero . jumpRight ( )" at bounding box center [828, 371] width 382 height 402
paste textarea "hero.moveRight()"
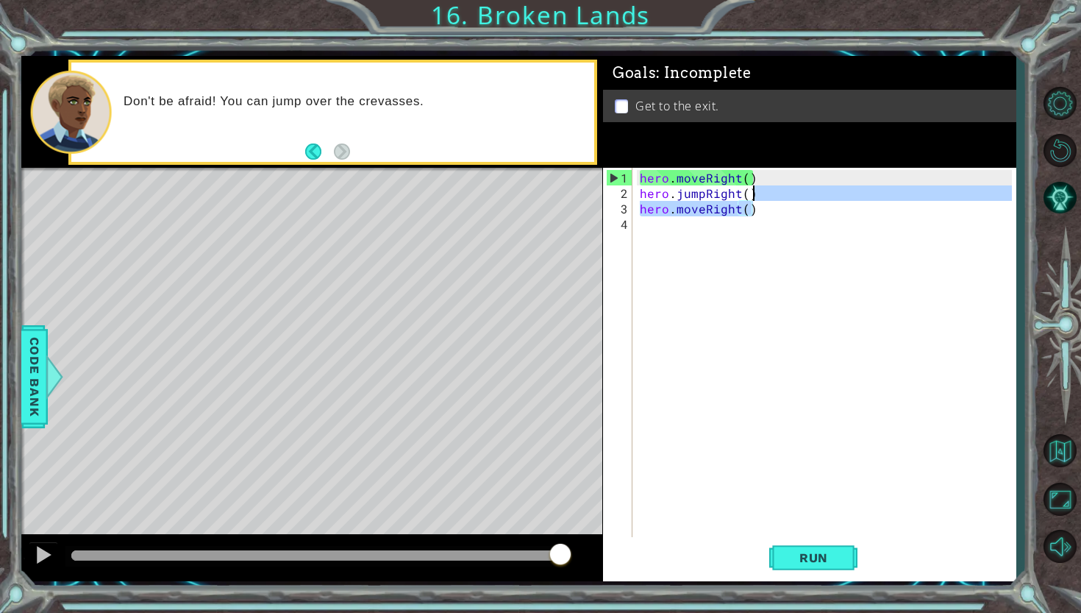
click at [760, 198] on div "hero . moveRight ( ) hero . jumpRight ( ) hero . moveRight ( )" at bounding box center [828, 371] width 382 height 402
click at [760, 195] on div "hero . moveRight ( ) hero . jumpRight ( ) hero . moveRight ( )" at bounding box center [828, 371] width 382 height 402
type textarea "hero.jumpRight()"
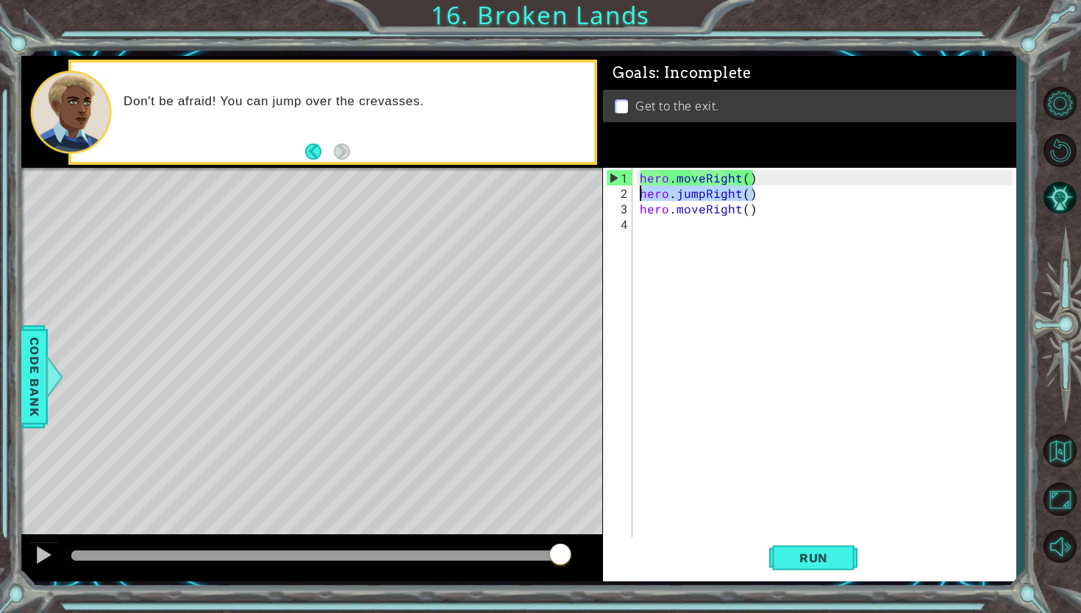
drag, startPoint x: 755, startPoint y: 193, endPoint x: 625, endPoint y: 186, distance: 129.6
click at [625, 186] on div "hero.jumpRight() 1 2 3 4 hero . moveRight ( ) hero . jumpRight ( ) hero . moveR…" at bounding box center [807, 353] width 409 height 371
drag, startPoint x: 774, startPoint y: 198, endPoint x: 627, endPoint y: 195, distance: 147.1
click at [627, 195] on div "hero.jumpRight() 1 2 3 4 hero . moveRight ( ) hero . jumpRight ( ) hero . moveR…" at bounding box center [807, 353] width 409 height 371
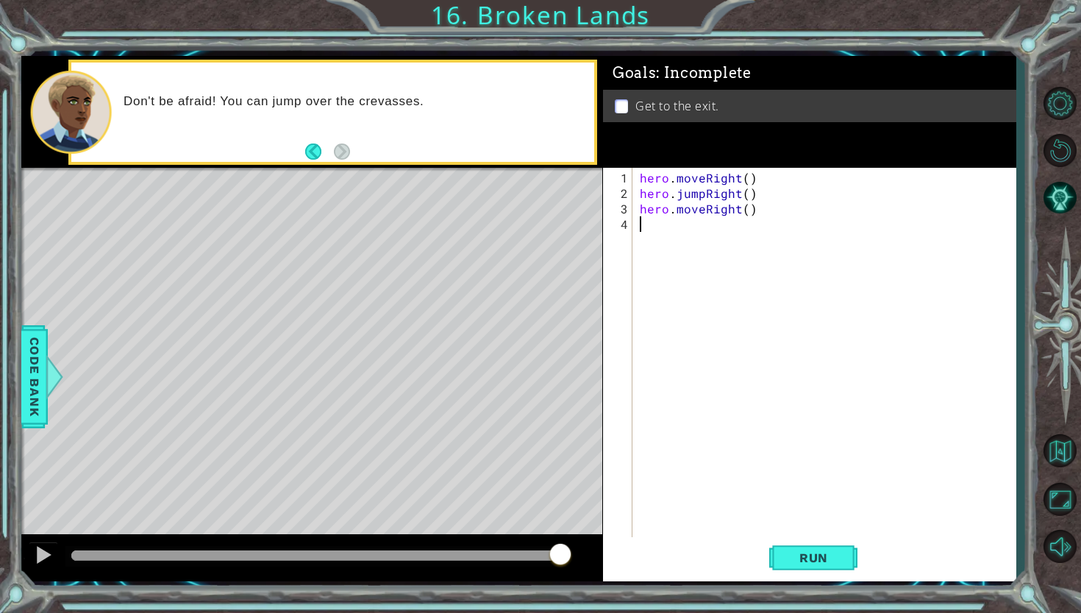
click at [655, 226] on div "hero . moveRight ( ) hero . jumpRight ( ) hero . moveRight ( )" at bounding box center [828, 371] width 382 height 402
paste textarea "hero.jumpRight()"
click at [705, 223] on div "hero . moveRight ( ) hero . jumpRight ( ) hero . moveRight ( ) hero . jumpRight…" at bounding box center [828, 371] width 382 height 402
click at [738, 226] on div "hero . moveRight ( ) hero . jumpRight ( ) hero . moveRight ( ) hero . jumpRight…" at bounding box center [828, 371] width 382 height 402
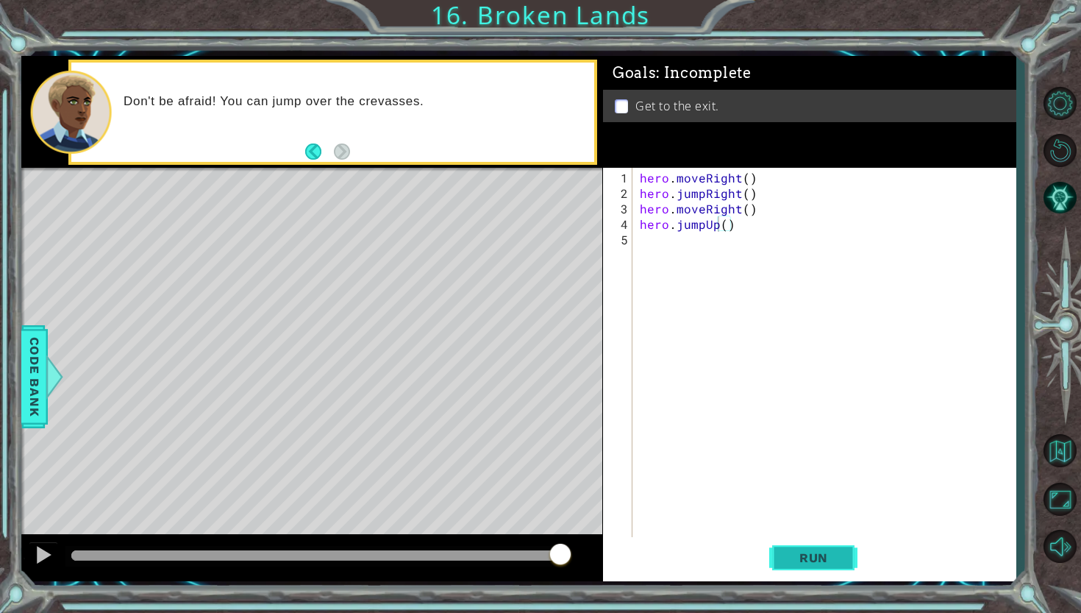
click at [842, 554] on span "Run" at bounding box center [814, 557] width 58 height 15
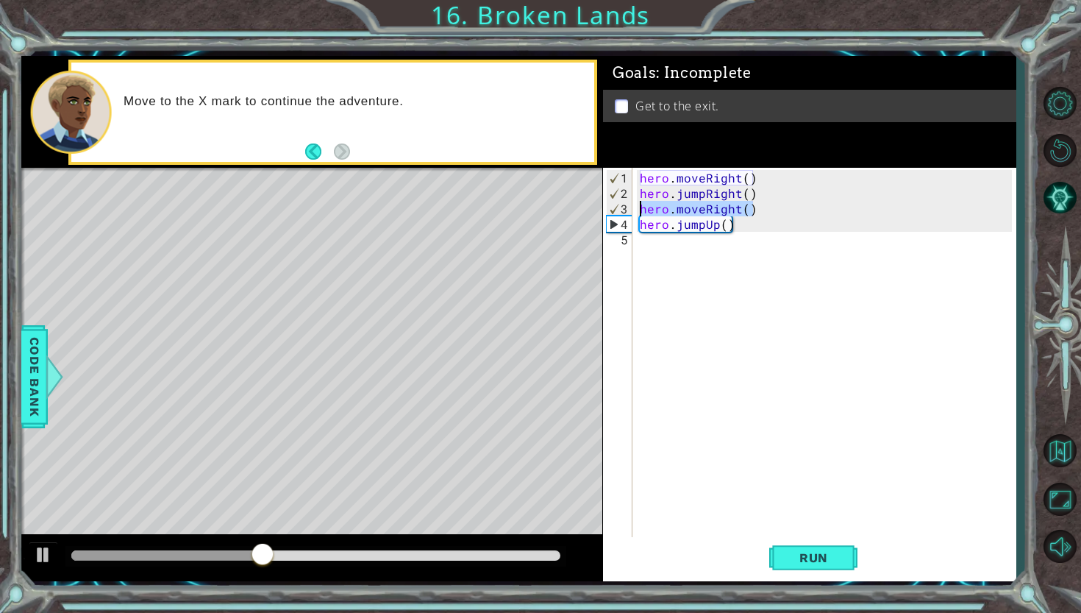
drag, startPoint x: 766, startPoint y: 213, endPoint x: 638, endPoint y: 216, distance: 128.0
click at [638, 214] on div "hero . moveRight ( ) hero . jumpRight ( ) hero . moveRight ( ) hero . jumpUp ( )" at bounding box center [828, 371] width 382 height 402
type textarea "hero.moveRight()"
click at [637, 246] on div "hero . moveRight ( ) hero . jumpRight ( ) hero . moveRight ( ) hero . jumpUp ( )" at bounding box center [828, 371] width 382 height 402
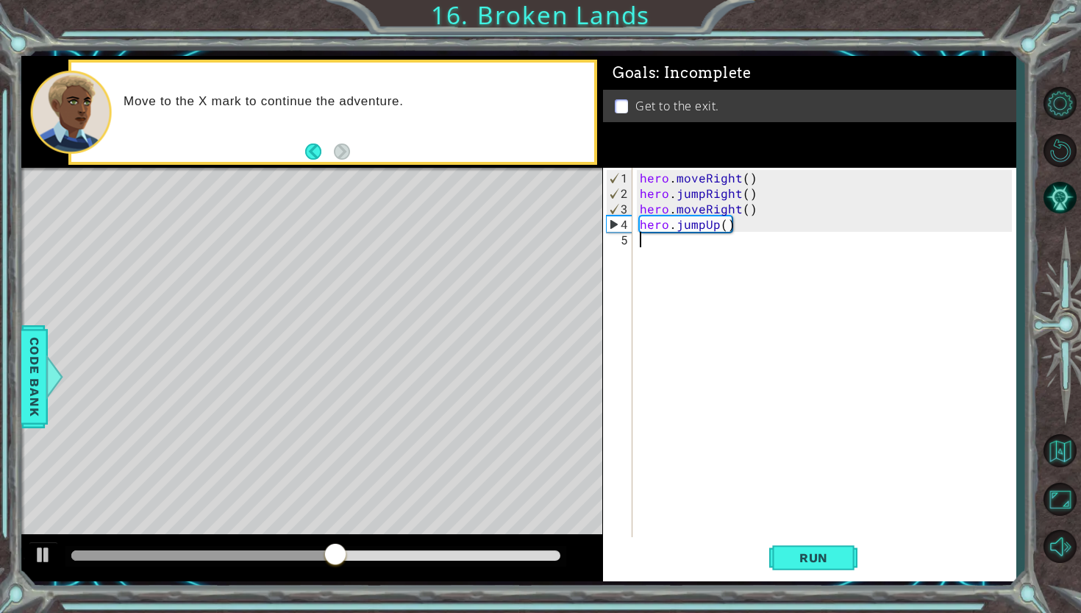
paste textarea "hero.moveRight()"
click at [738, 244] on div "hero . moveRight ( ) hero . jumpRight ( ) hero . moveRight ( ) hero . jumpUp ( …" at bounding box center [828, 371] width 382 height 402
type textarea "hero.moveUp()"
click at [821, 565] on button "Run" at bounding box center [813, 557] width 88 height 41
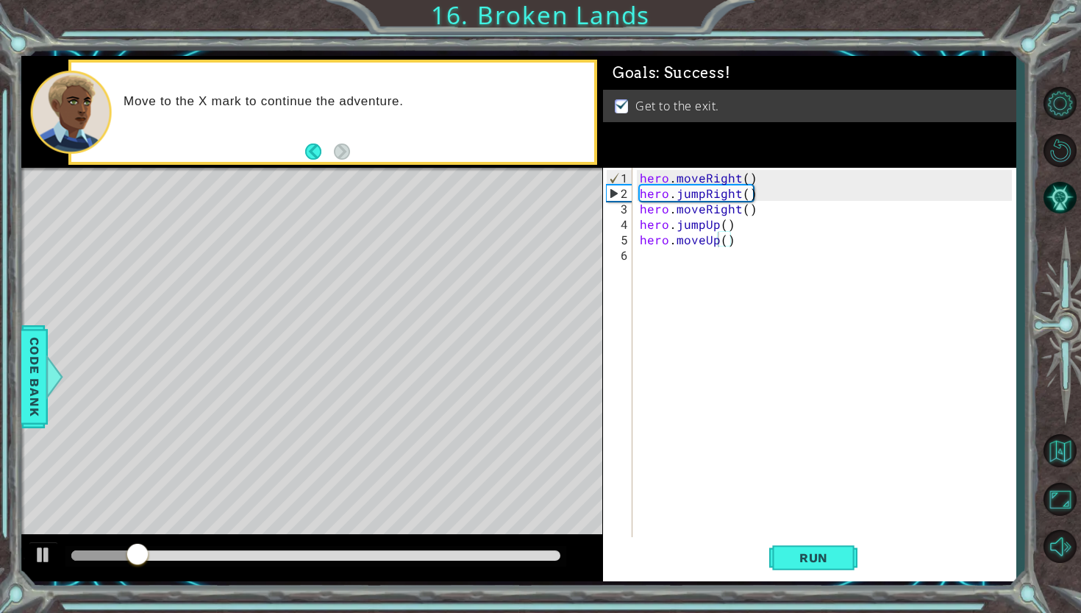
click at [542, 548] on div at bounding box center [315, 556] width 500 height 21
click at [531, 559] on div at bounding box center [315, 555] width 488 height 10
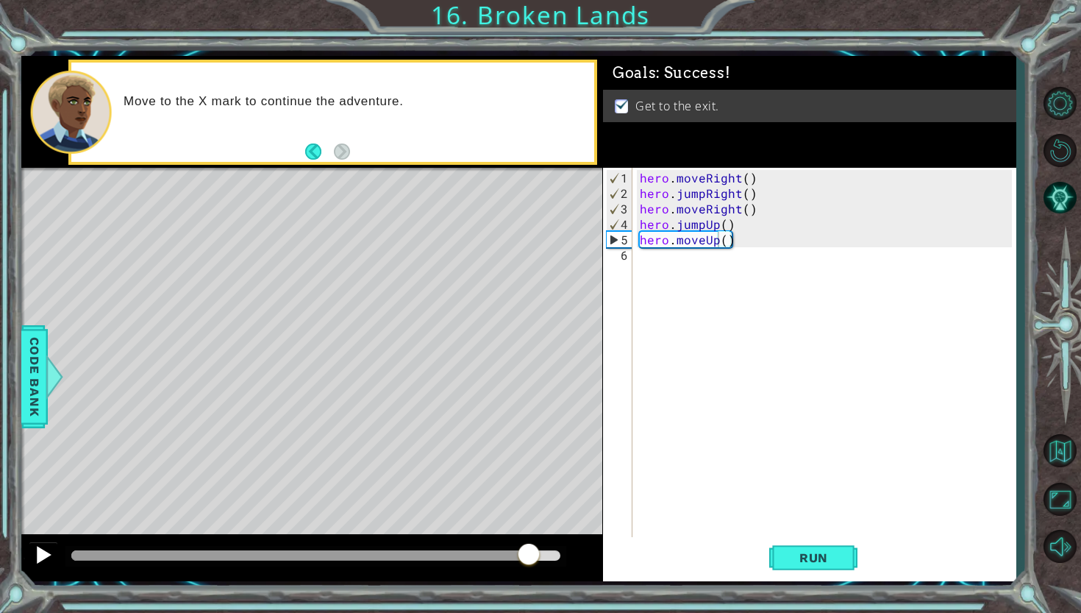
click at [51, 548] on div at bounding box center [43, 554] width 19 height 19
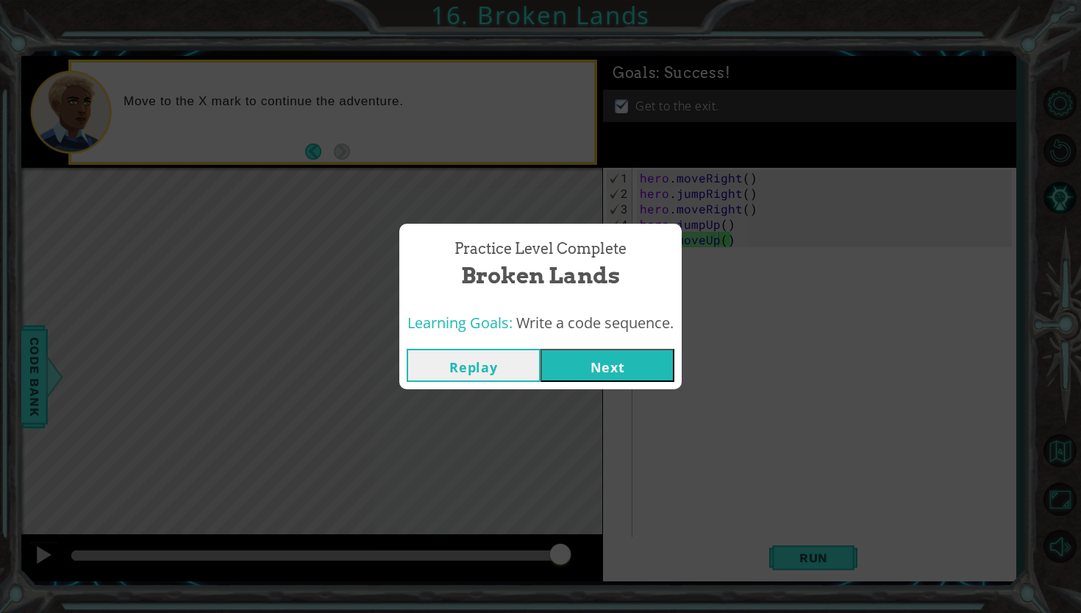
click at [599, 365] on button "Next" at bounding box center [608, 365] width 134 height 33
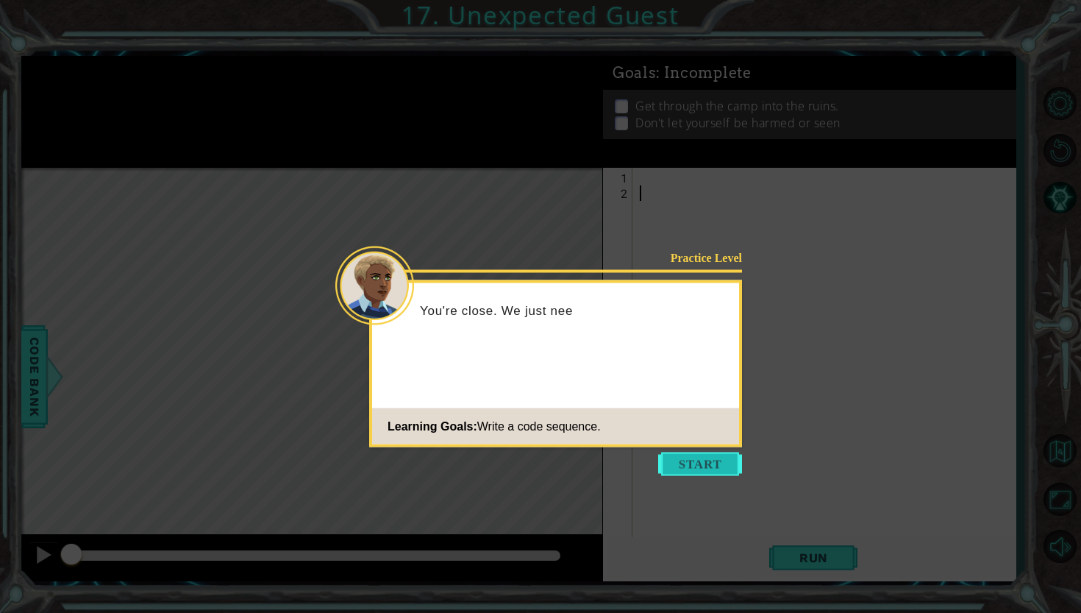
click at [704, 462] on button "Start" at bounding box center [700, 464] width 84 height 24
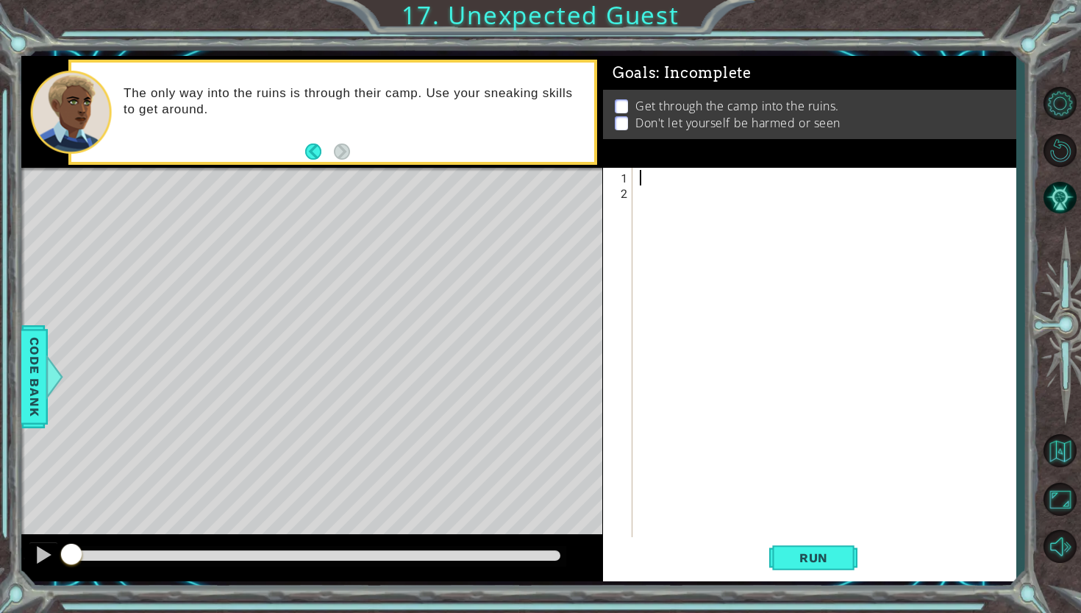
click at [672, 177] on div at bounding box center [828, 371] width 382 height 402
type textarea "hero.moveUp()"
click at [814, 555] on span "Run" at bounding box center [814, 557] width 58 height 15
click at [697, 192] on div "hero . moveUp ( )" at bounding box center [828, 371] width 382 height 402
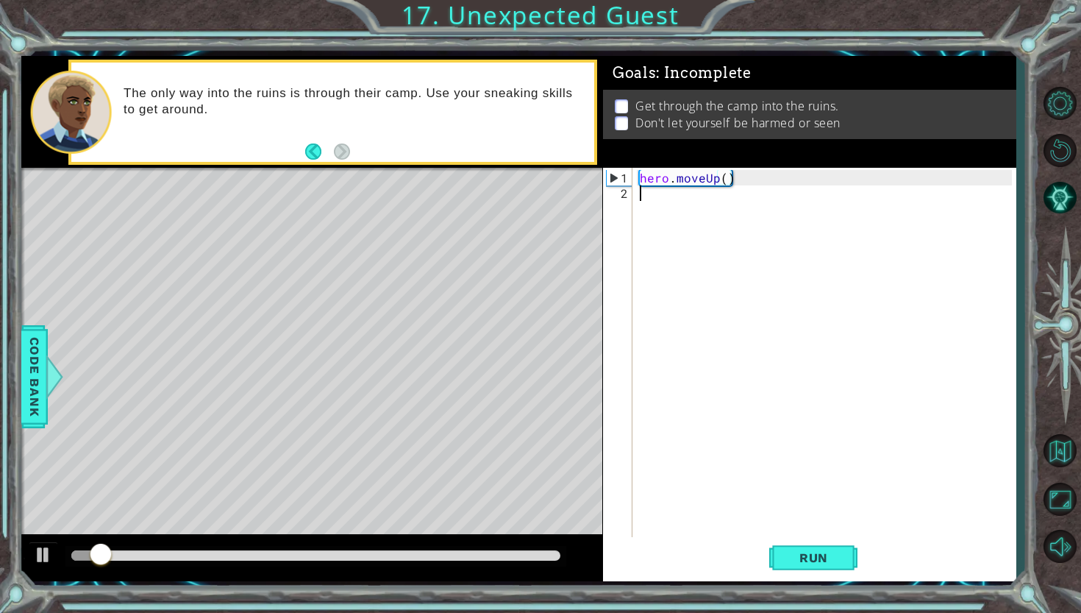
scroll to position [0, 0]
paste textarea "hero.moveRight()"
click at [704, 196] on div "hero . moveUp ( ) hero . moveRight ( )" at bounding box center [828, 371] width 382 height 402
type textarea "hero.jumpRight()"
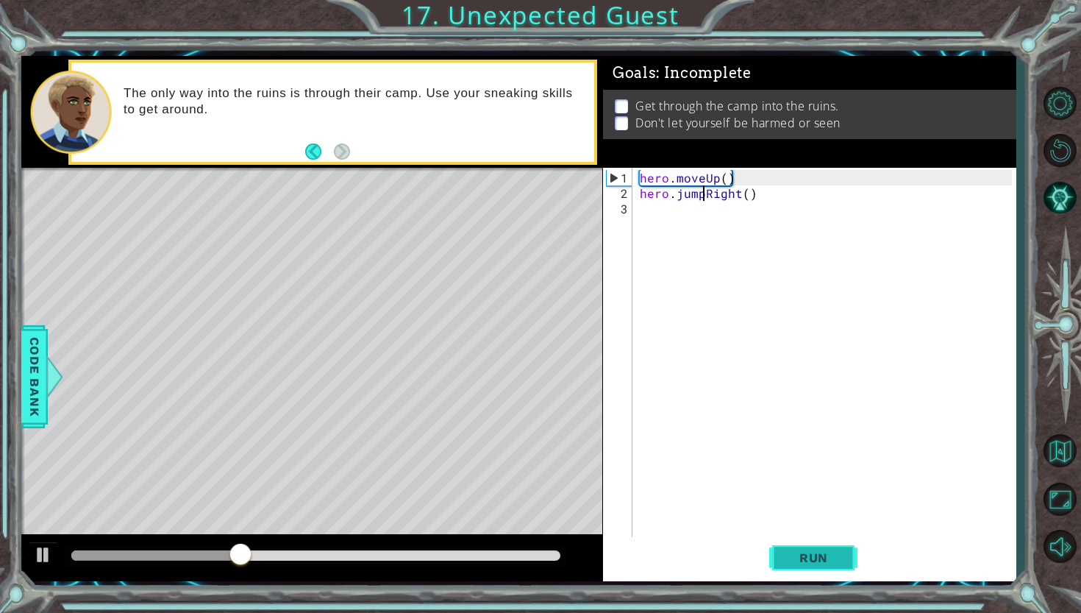
click at [815, 558] on span "Run" at bounding box center [814, 557] width 58 height 15
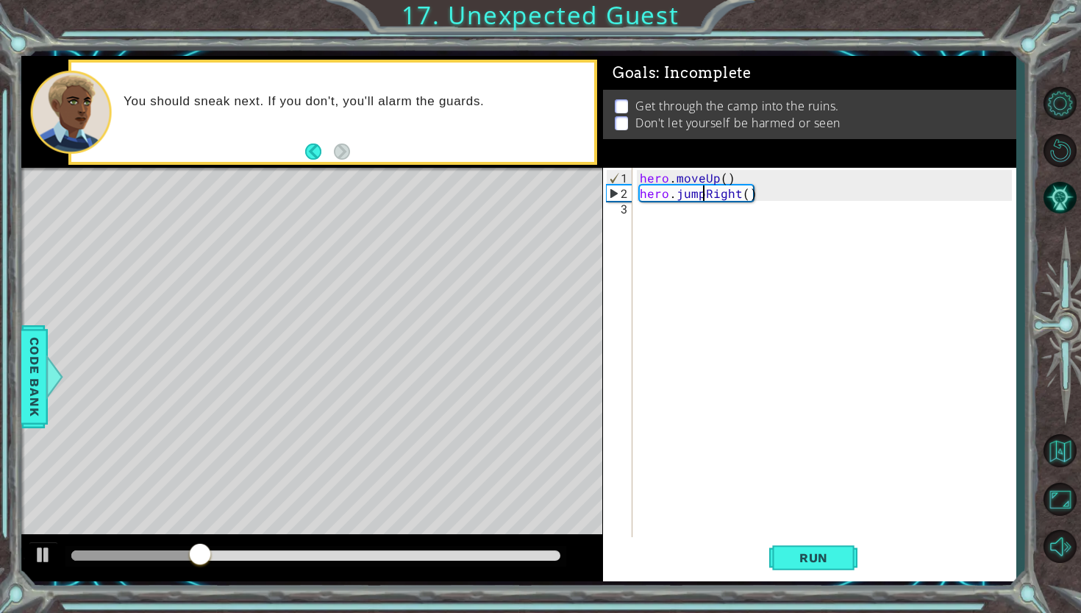
click at [693, 216] on div "hero . moveUp ( ) hero . jumpRight ( )" at bounding box center [828, 371] width 382 height 402
type textarea "hero.jumpDown()"
click at [822, 558] on span "Run" at bounding box center [814, 557] width 58 height 15
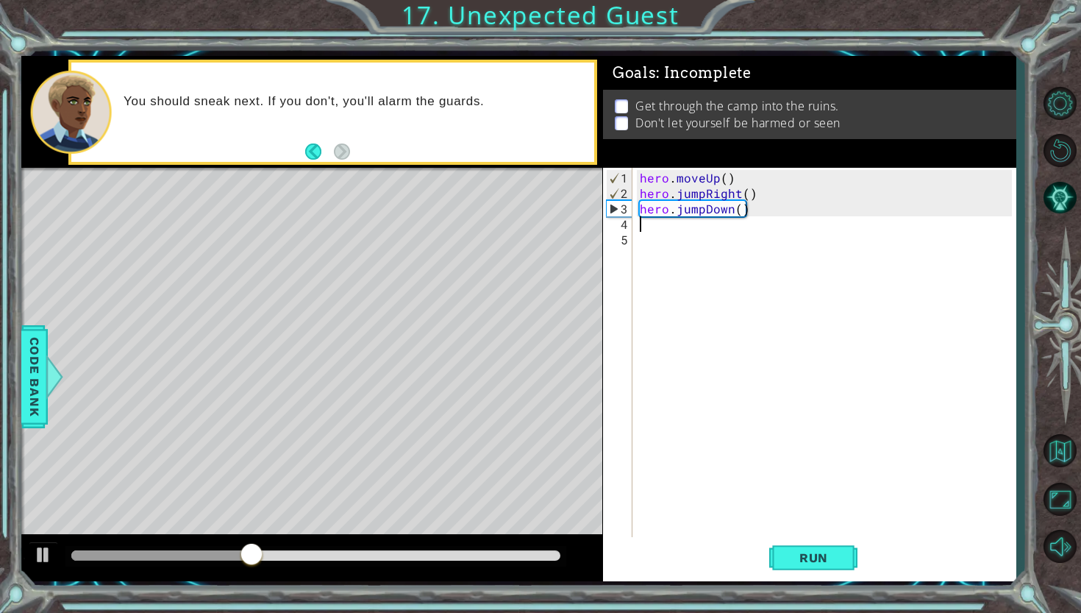
type textarea "s"
type textarea "hero.sneakRight()"
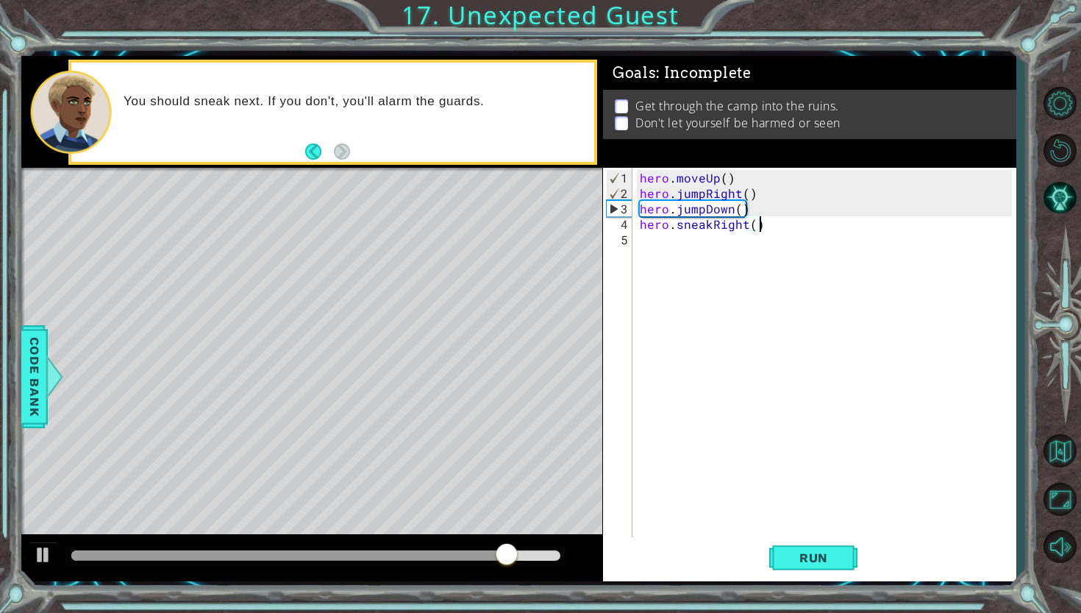
scroll to position [0, 0]
click at [807, 560] on span "Run" at bounding box center [814, 557] width 58 height 15
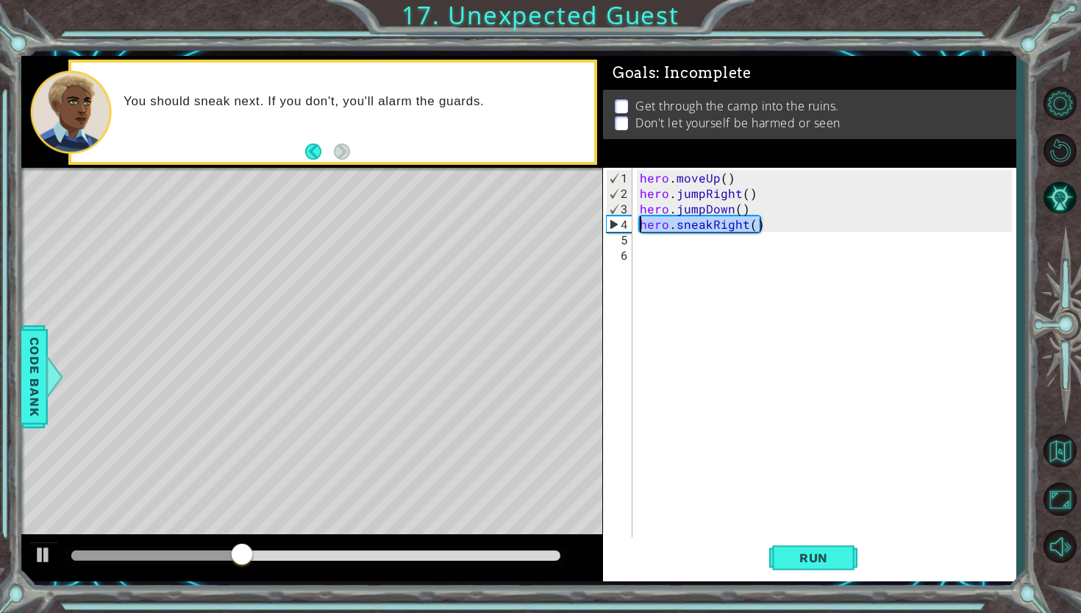
drag, startPoint x: 769, startPoint y: 224, endPoint x: 638, endPoint y: 221, distance: 130.2
click at [638, 221] on div "hero . moveUp ( ) hero . jumpRight ( ) hero . jumpDown ( ) hero . sneakRight ( )" at bounding box center [828, 371] width 382 height 402
type textarea "hero.sneakRight()"
click at [660, 245] on div "hero . moveUp ( ) hero . jumpRight ( ) hero . jumpDown ( ) hero . sneakRight ( )" at bounding box center [828, 371] width 382 height 402
paste textarea "hero.sneakRight()"
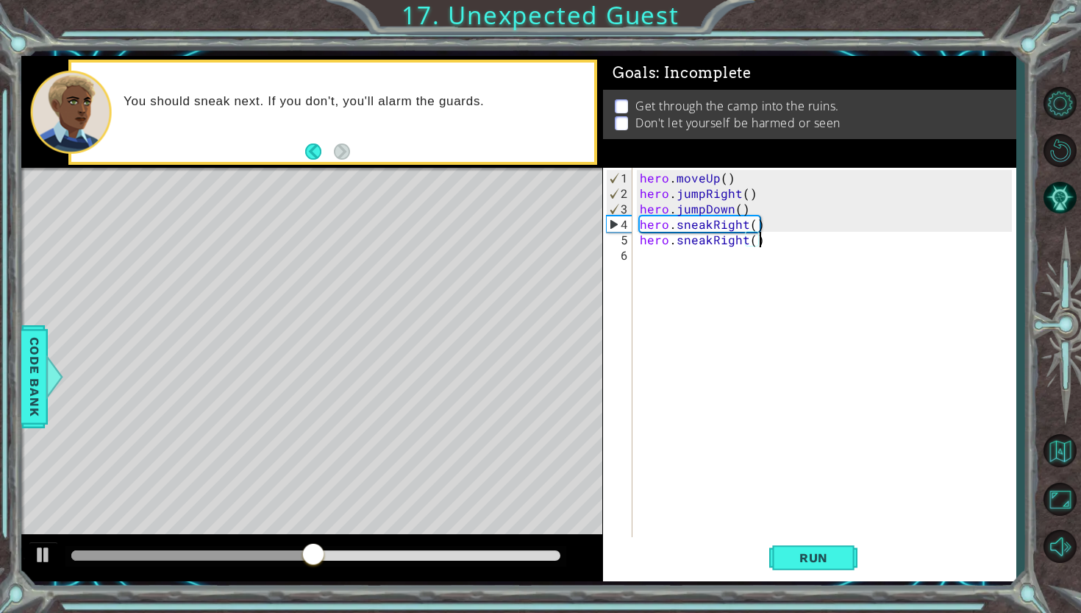
click at [746, 240] on div "hero . moveUp ( ) hero . jumpRight ( ) hero . jumpDown ( ) hero . sneakRight ( …" at bounding box center [828, 371] width 382 height 402
click at [731, 241] on div "hero . moveUp ( ) hero . jumpRight ( ) hero . jumpDown ( ) hero . sneakRight ( …" at bounding box center [828, 371] width 382 height 402
click at [822, 562] on span "Run" at bounding box center [814, 557] width 58 height 15
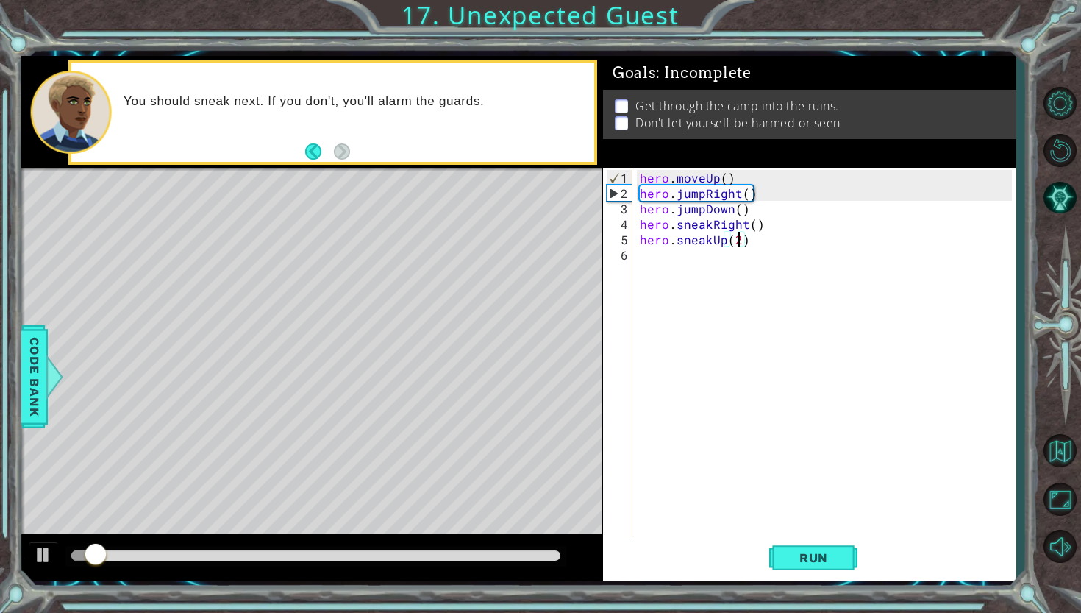
click at [539, 555] on div at bounding box center [315, 555] width 488 height 10
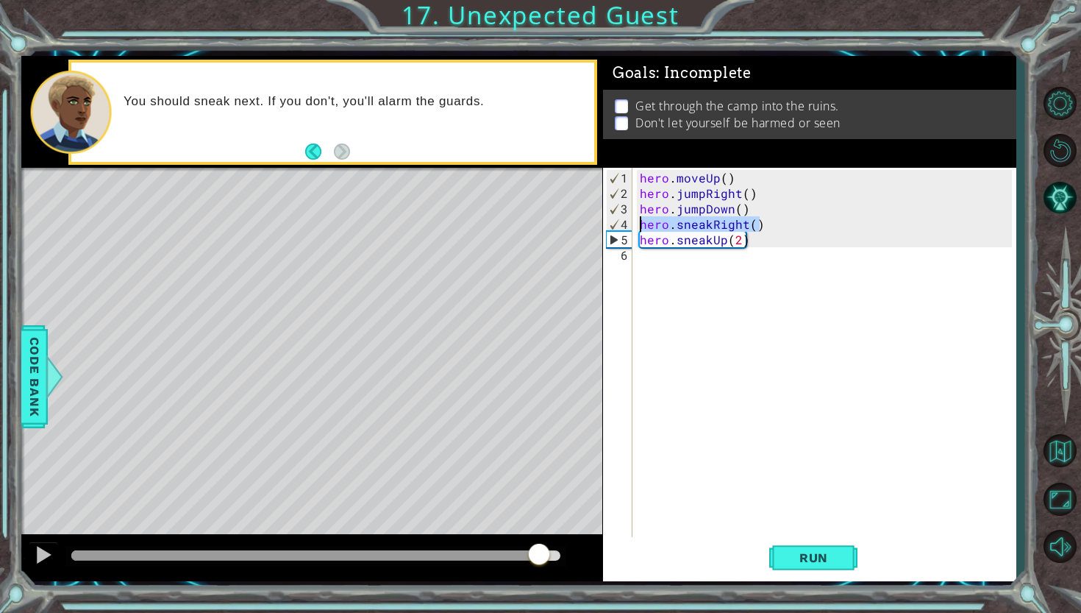
drag, startPoint x: 780, startPoint y: 225, endPoint x: 621, endPoint y: 229, distance: 158.2
click at [621, 229] on div "hero.sneakUp(2) 1 2 3 4 5 6 hero . moveUp ( ) hero . jumpRight ( ) hero . jumpD…" at bounding box center [807, 353] width 409 height 371
type textarea "hero.sneakRight()"
click at [663, 263] on div "hero . moveUp ( ) hero . jumpRight ( ) hero . jumpDown ( ) hero . sneakRight ( …" at bounding box center [828, 371] width 382 height 402
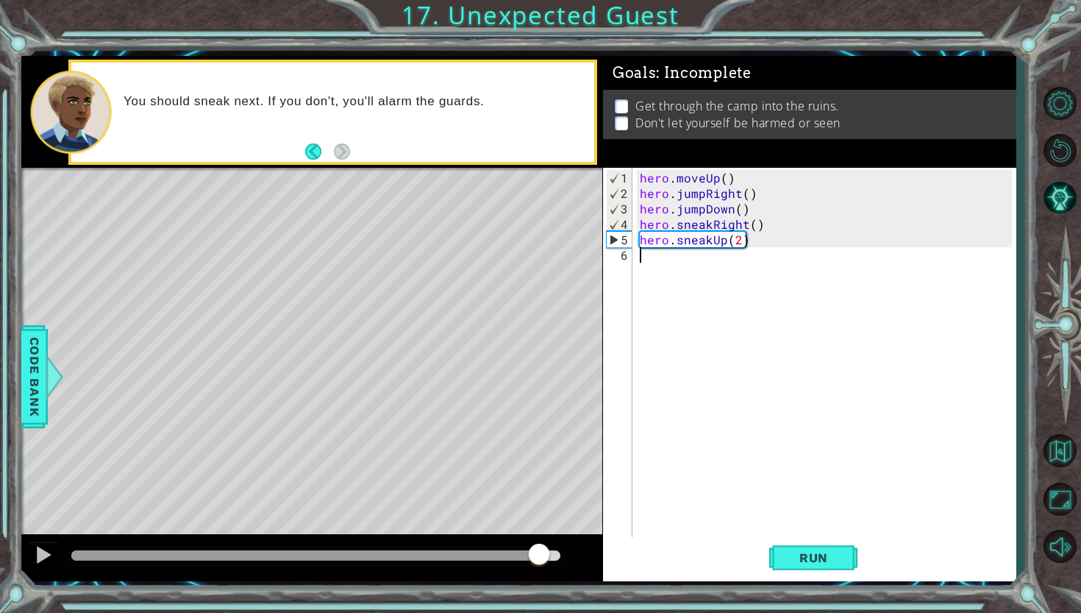
paste textarea "hero.sneakRight()"
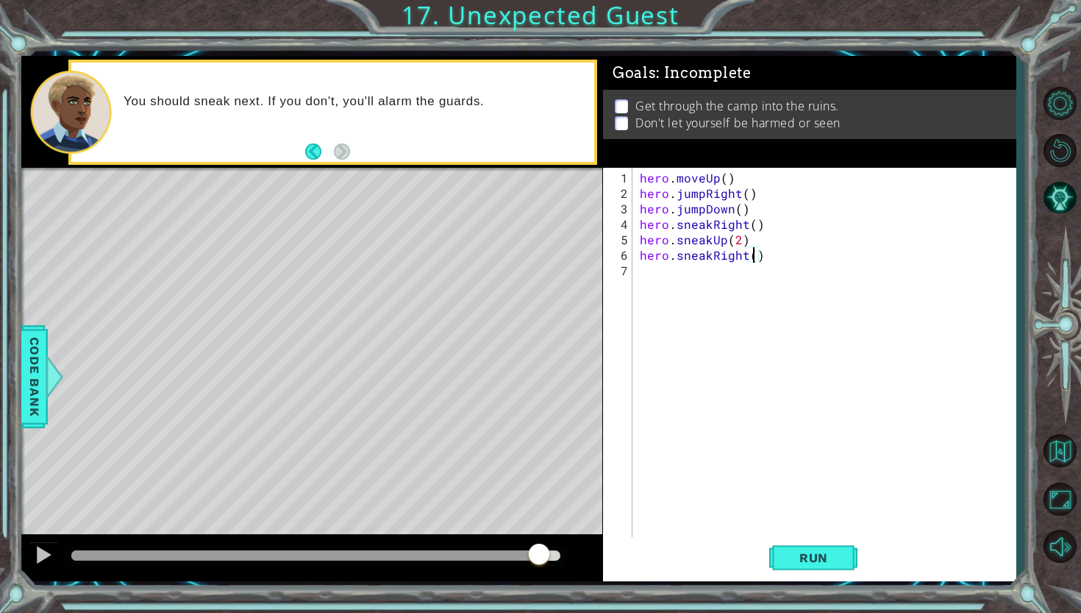
click at [755, 258] on div "hero . moveUp ( ) hero . jumpRight ( ) hero . jumpDown ( ) hero . sneakRight ( …" at bounding box center [828, 371] width 382 height 402
drag, startPoint x: 746, startPoint y: 241, endPoint x: 615, endPoint y: 242, distance: 130.9
click at [615, 242] on div "hero.sneakRight(2) 1 2 3 4 5 6 7 hero . moveUp ( ) hero . jumpRight ( ) hero . …" at bounding box center [807, 353] width 409 height 371
type textarea "hero.sneakUp(2)"
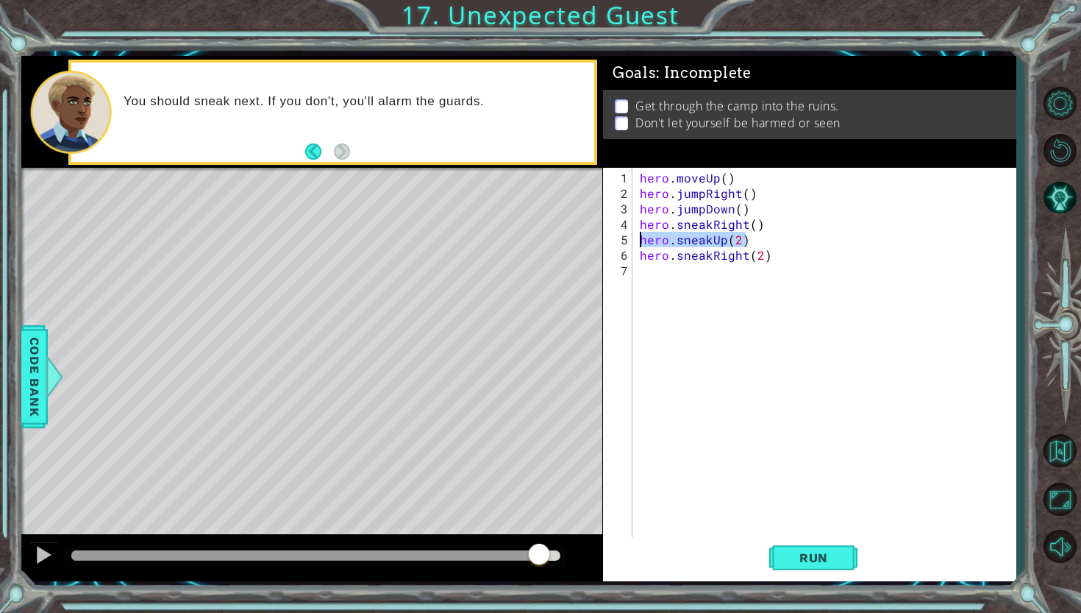
scroll to position [0, 6]
click at [651, 274] on div "hero . moveUp ( ) hero . jumpRight ( ) hero . jumpDown ( ) hero . sneakRight ( …" at bounding box center [828, 371] width 382 height 402
paste textarea "hero.sneakUp(2)"
click at [724, 274] on div "hero . moveUp ( ) hero . jumpRight ( ) hero . jumpDown ( ) hero . sneakRight ( …" at bounding box center [828, 371] width 382 height 402
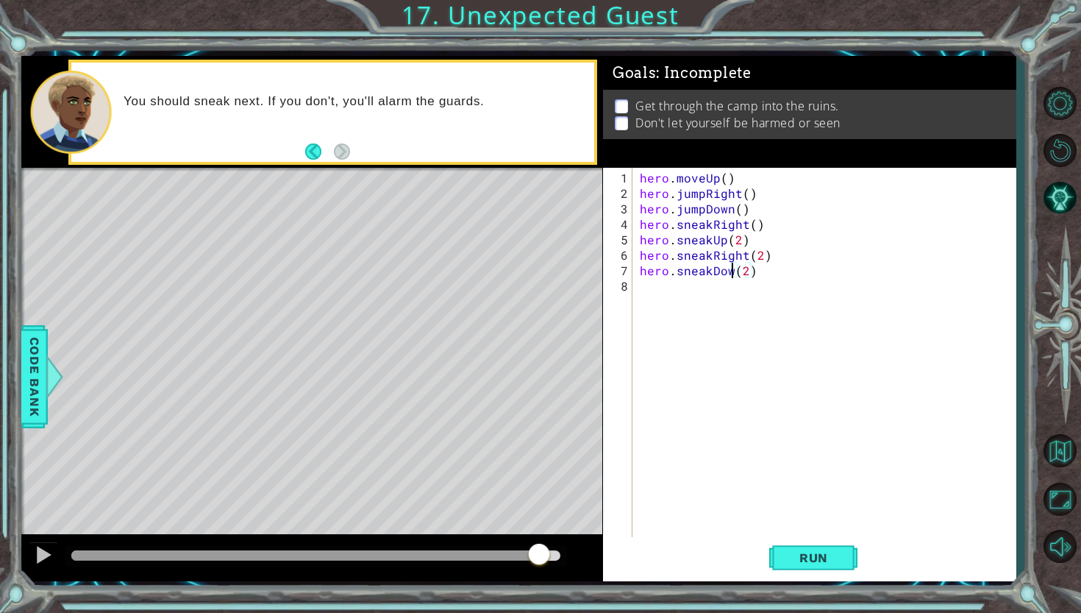
scroll to position [0, 6]
click at [755, 274] on div "hero . moveUp ( ) hero . jumpRight ( ) hero . jumpDown ( ) hero . sneakRight ( …" at bounding box center [828, 371] width 382 height 402
type textarea "hero.sneakDown(3)"
click at [802, 569] on button "Run" at bounding box center [813, 557] width 88 height 41
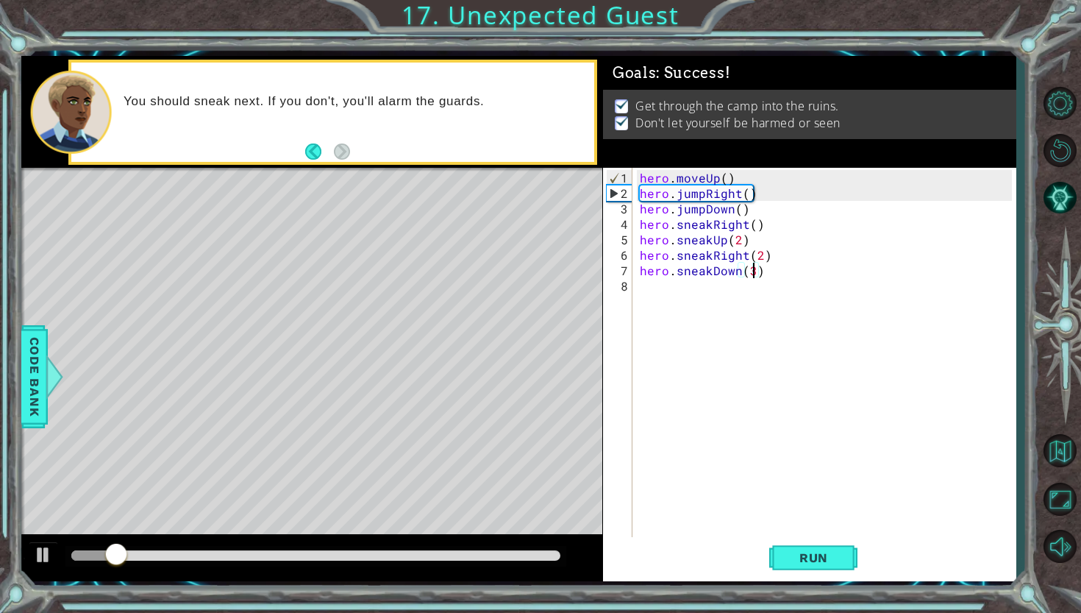
click at [531, 549] on div at bounding box center [315, 556] width 500 height 21
click at [532, 558] on div at bounding box center [315, 555] width 488 height 10
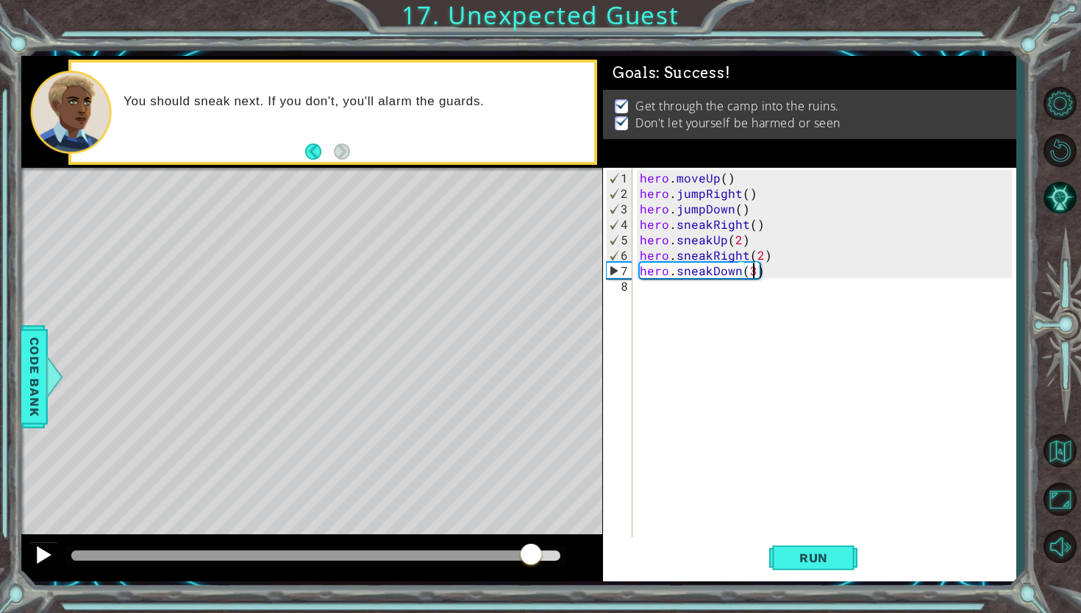
click at [36, 555] on div at bounding box center [43, 554] width 19 height 19
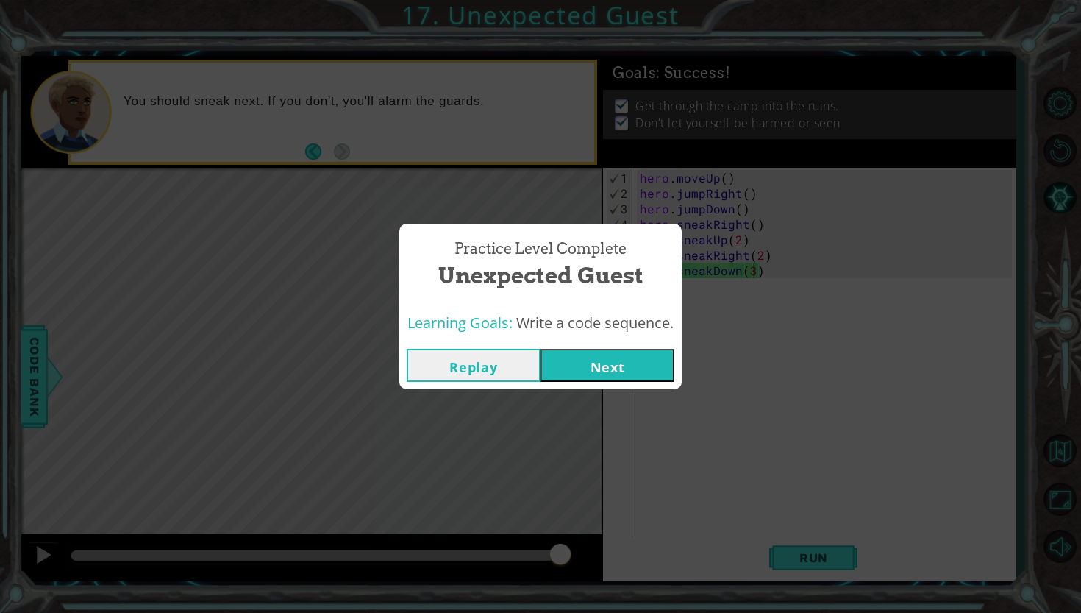
click at [635, 360] on button "Next" at bounding box center [608, 365] width 134 height 33
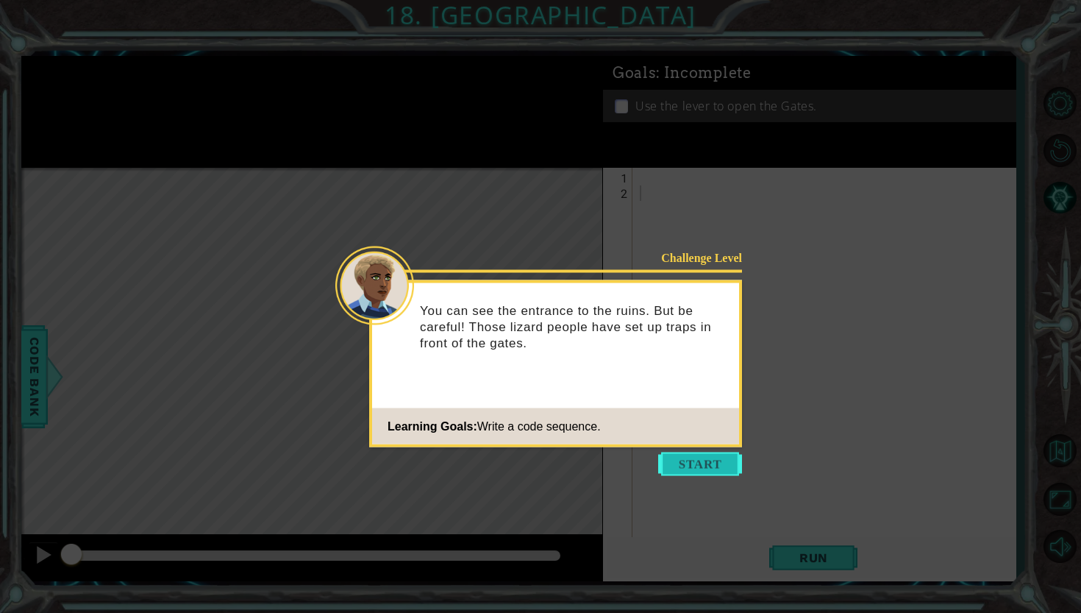
click at [694, 469] on button "Start" at bounding box center [700, 464] width 84 height 24
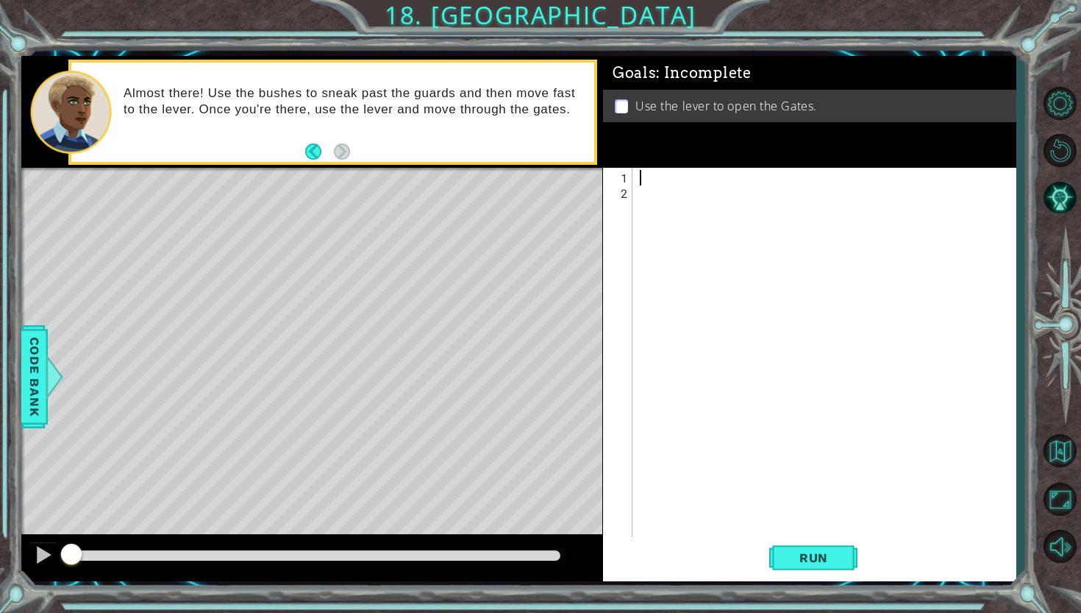
click at [650, 181] on div at bounding box center [828, 371] width 382 height 402
type textarea "m"
paste textarea "hero.sneakUp(2)"
click at [724, 179] on div "hero . sneakUp ( 2 )" at bounding box center [828, 371] width 382 height 402
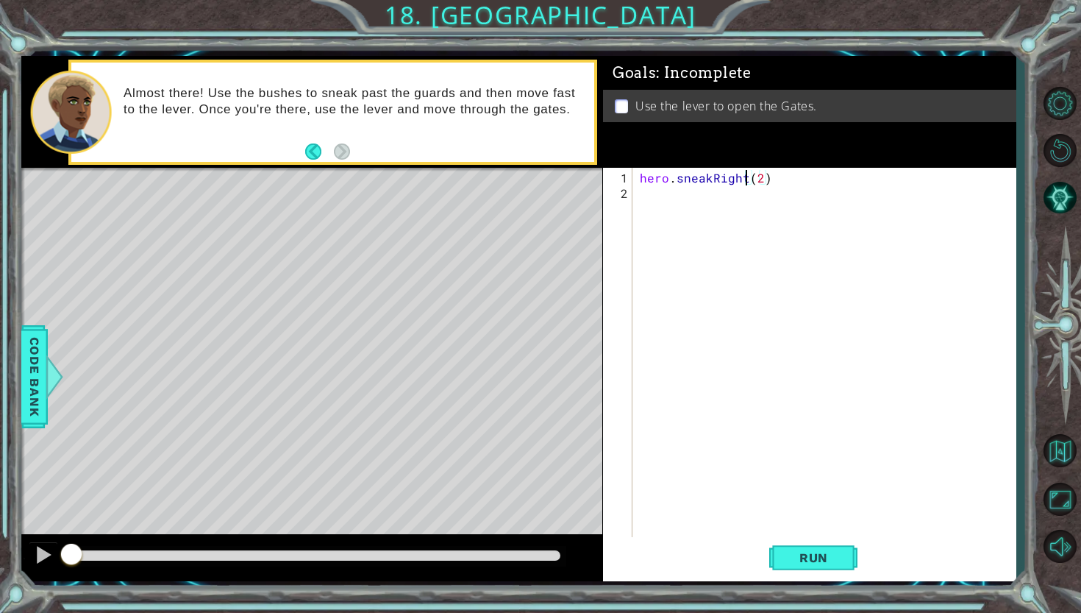
click at [756, 177] on div "hero . sneakRight ( 2 )" at bounding box center [828, 371] width 382 height 402
click at [761, 177] on div "hero . sneakRight ( 2 )" at bounding box center [828, 371] width 382 height 402
type textarea "hero.sneakRight()"
click at [813, 558] on span "Run" at bounding box center [814, 557] width 58 height 15
click at [652, 193] on div "hero . sneakRight ( )" at bounding box center [828, 371] width 382 height 402
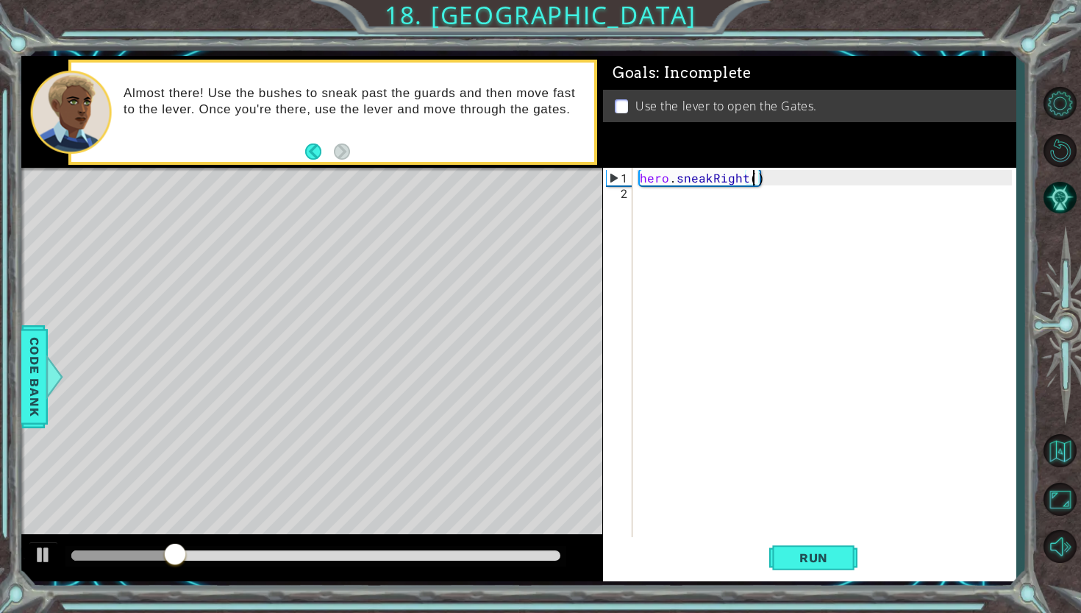
scroll to position [0, 0]
paste textarea "hero.sneakUp(2)"
click at [839, 552] on span "Run" at bounding box center [814, 557] width 58 height 15
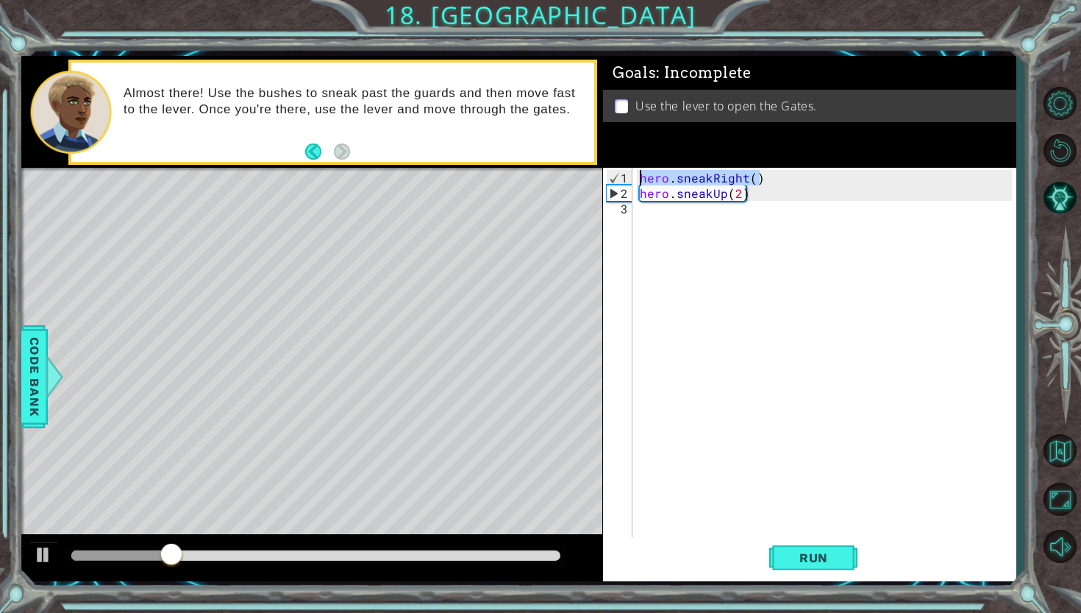
drag, startPoint x: 775, startPoint y: 177, endPoint x: 613, endPoint y: 175, distance: 161.8
click at [613, 175] on div "hero.sneakUp(2) 1 2 3 hero . sneakRight ( ) hero . sneakUp ( 2 ) הההההההההההההה…" at bounding box center [807, 353] width 409 height 371
type textarea "hero.sneakRight()"
click at [647, 206] on div "hero . sneakRight ( ) hero . sneakUp ( 2 )" at bounding box center [828, 371] width 382 height 402
paste textarea "hero.sneakRight()"
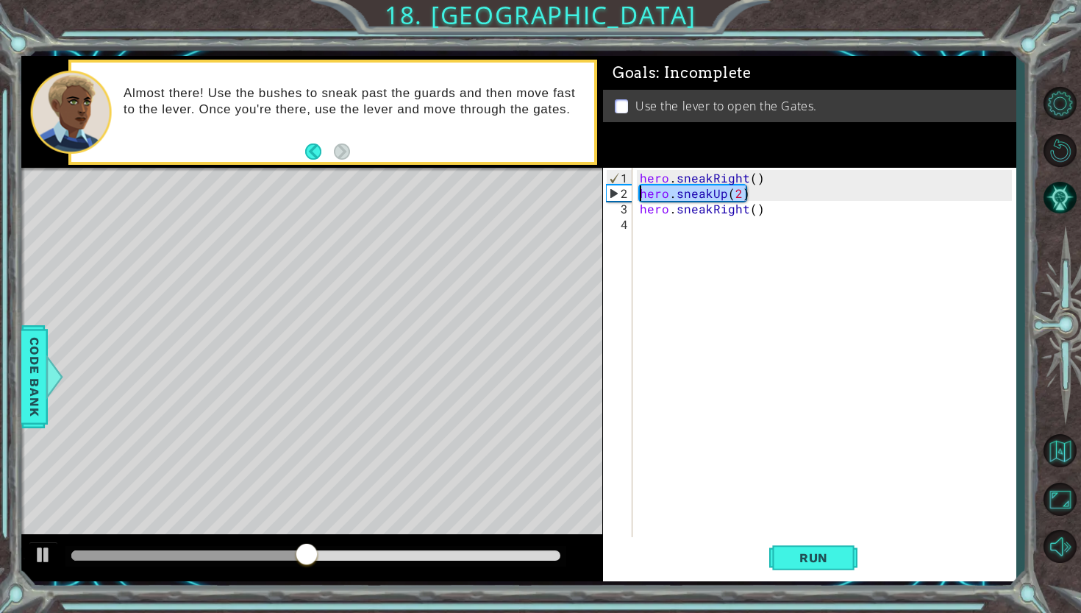
drag, startPoint x: 755, startPoint y: 195, endPoint x: 640, endPoint y: 196, distance: 115.5
click at [640, 196] on div "hero . sneakRight ( ) hero . sneakUp ( 2 ) hero . sneakRight ( )" at bounding box center [828, 371] width 382 height 402
type textarea "hero.sneakUp(2)"
click at [669, 217] on div "hero . sneakRight ( ) hero . sneakUp ( 2 ) hero . sneakRight ( )" at bounding box center [828, 371] width 382 height 402
paste textarea "hero.sneakUp(2)"
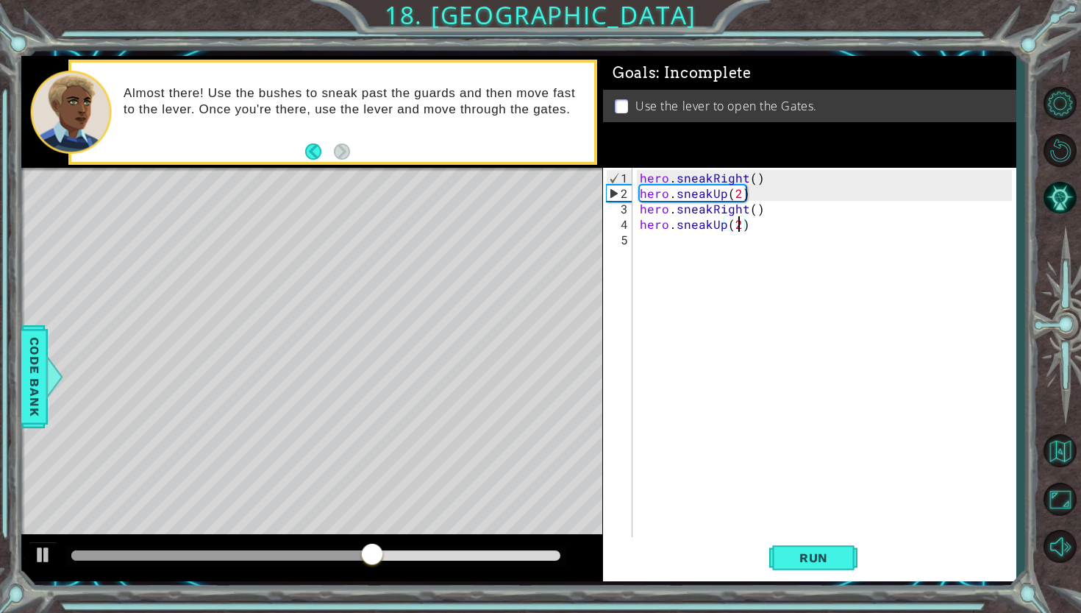
click at [740, 226] on div "hero . sneakRight ( ) hero . sneakUp ( 2 ) hero . sneakRight ( ) hero . sneakUp…" at bounding box center [828, 371] width 382 height 402
drag, startPoint x: 764, startPoint y: 210, endPoint x: 613, endPoint y: 204, distance: 151.6
click at [613, 204] on div "hero.sneakUp() 1 2 3 4 5 hero . sneakRight ( ) hero . sneakUp ( 2 ) hero . snea…" at bounding box center [807, 353] width 409 height 371
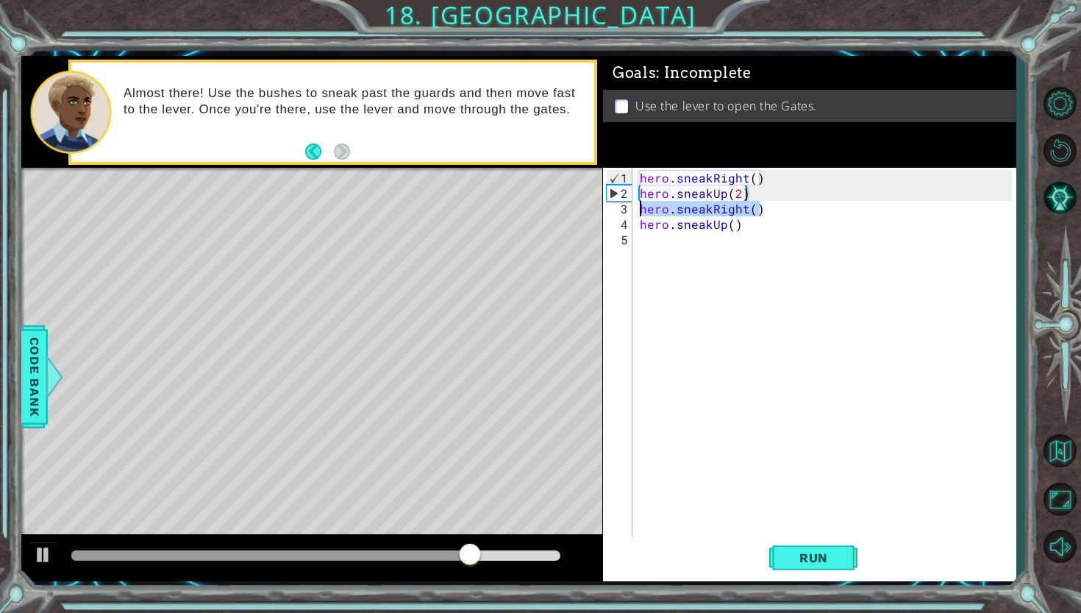
click at [613, 204] on div "3" at bounding box center [619, 208] width 26 height 15
type textarea "hero.sneakRight()"
click at [649, 241] on div "hero . sneakRight ( ) hero . sneakUp ( 2 ) hero . sneakRight ( ) hero . sneakUp…" at bounding box center [828, 371] width 382 height 402
paste textarea "hero.sneakRight()"
type textarea "hero.sneakRight()"
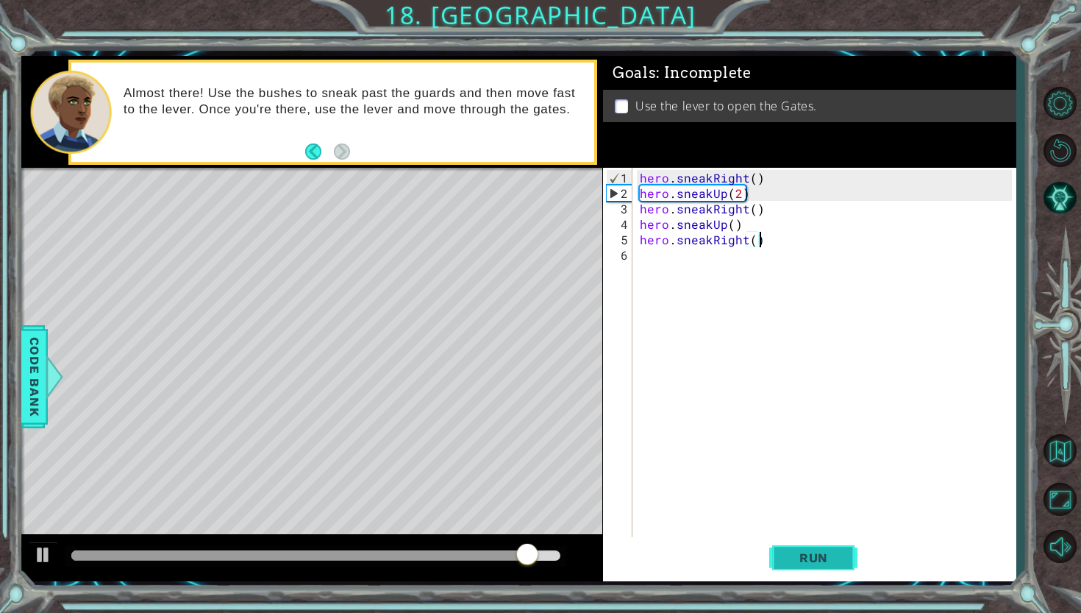
click at [830, 559] on span "Run" at bounding box center [814, 557] width 58 height 15
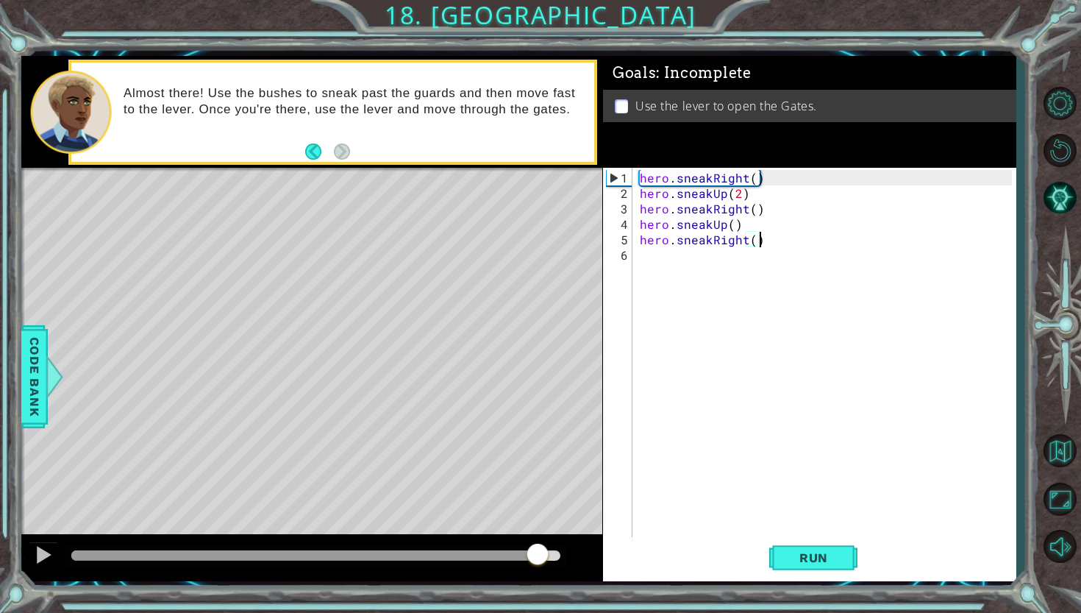
click at [536, 555] on div at bounding box center [315, 555] width 488 height 10
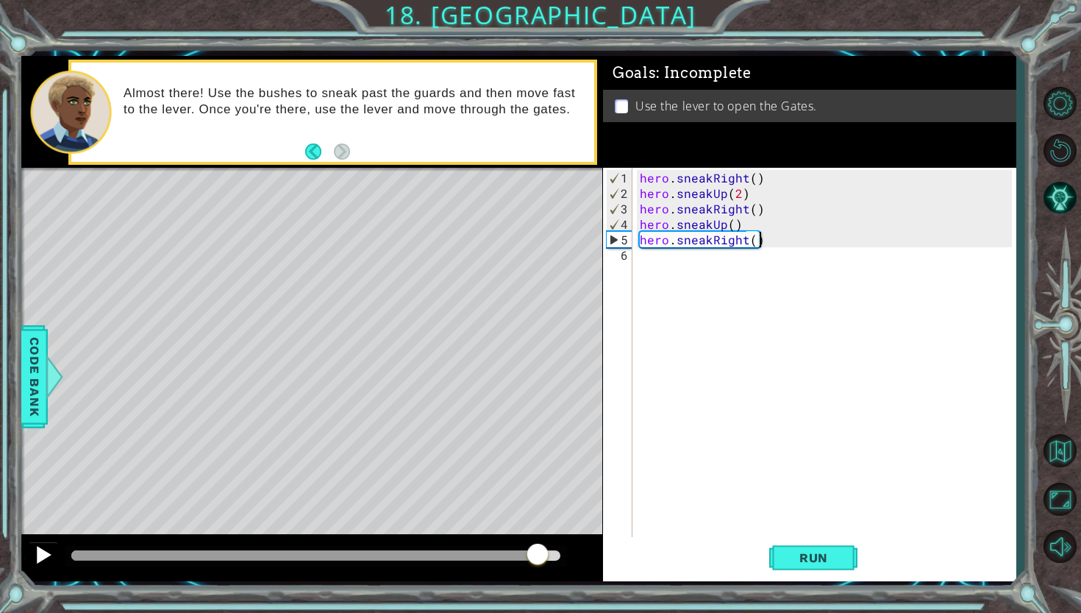
click at [51, 555] on div at bounding box center [43, 554] width 19 height 19
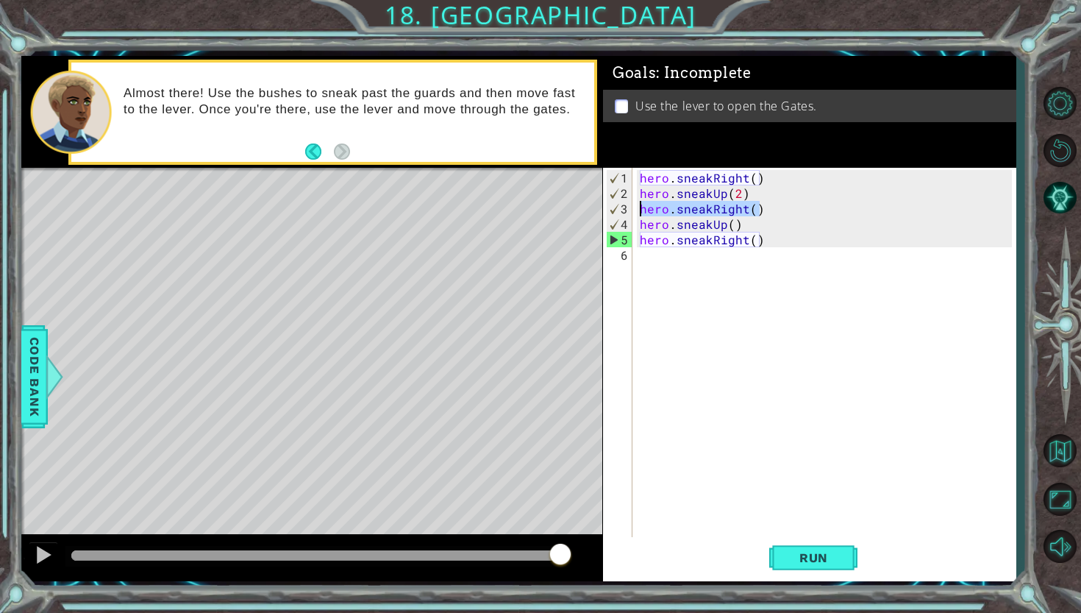
click at [592, 207] on div "1 ההההההההההההההההההההההההההההההההההההההההההההההההההההההההההההההההההההההההההההה…" at bounding box center [518, 318] width 994 height 525
click at [684, 256] on div "hero . sneakRight ( ) hero . sneakUp ( 2 ) hero . sneakRight ( ) hero . sneakUp…" at bounding box center [828, 371] width 382 height 402
paste textarea "hero.sneakRight()"
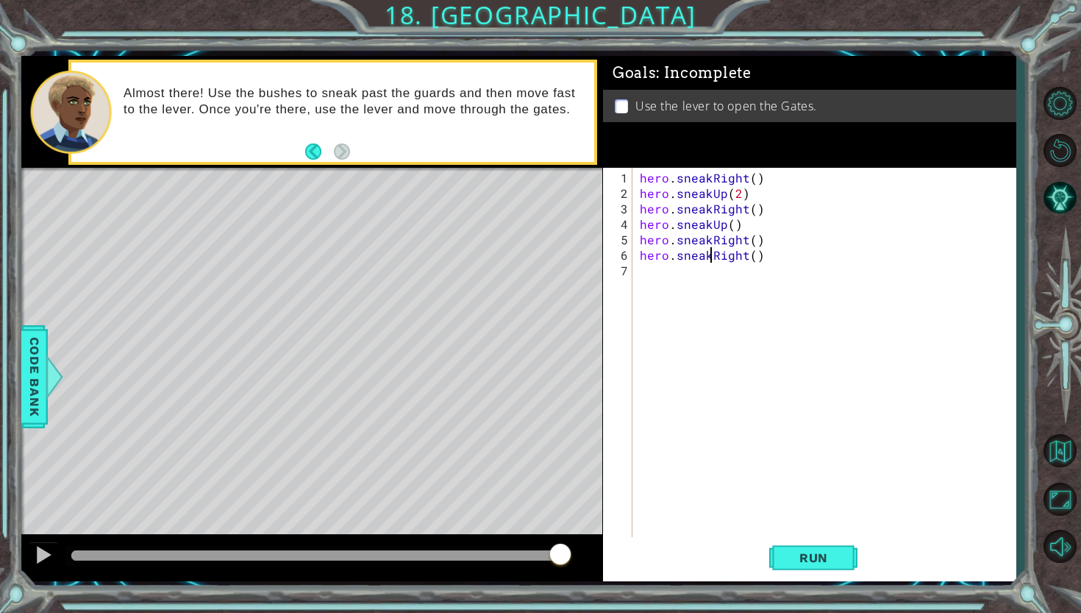
click at [713, 252] on div "hero . sneakRight ( ) hero . sneakUp ( 2 ) hero . sneakRight ( ) hero . sneakUp…" at bounding box center [828, 371] width 382 height 402
click at [749, 260] on div "hero . sneakRight ( ) hero . sneakUp ( 2 ) hero . sneakRight ( ) hero . sneakUp…" at bounding box center [828, 371] width 382 height 402
click at [748, 260] on div "hero . sneakRight ( ) hero . sneakUp ( 2 ) hero . sneakRight ( ) hero . sneakUp…" at bounding box center [828, 371] width 382 height 402
type textarea "hero.moveRight()"
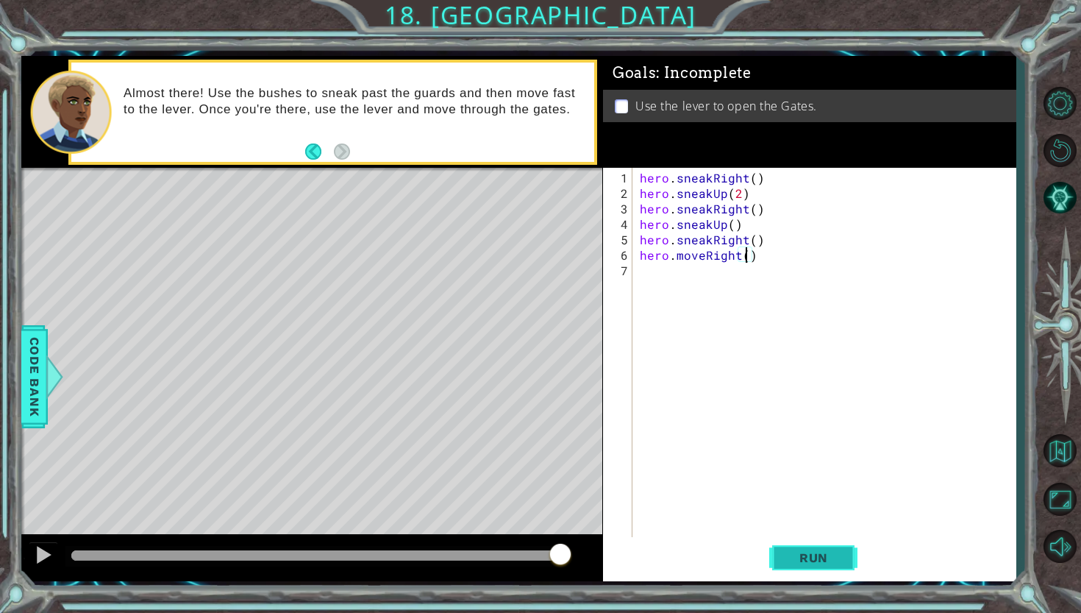
click at [798, 561] on span "Run" at bounding box center [814, 557] width 58 height 15
click at [530, 555] on div at bounding box center [315, 555] width 488 height 10
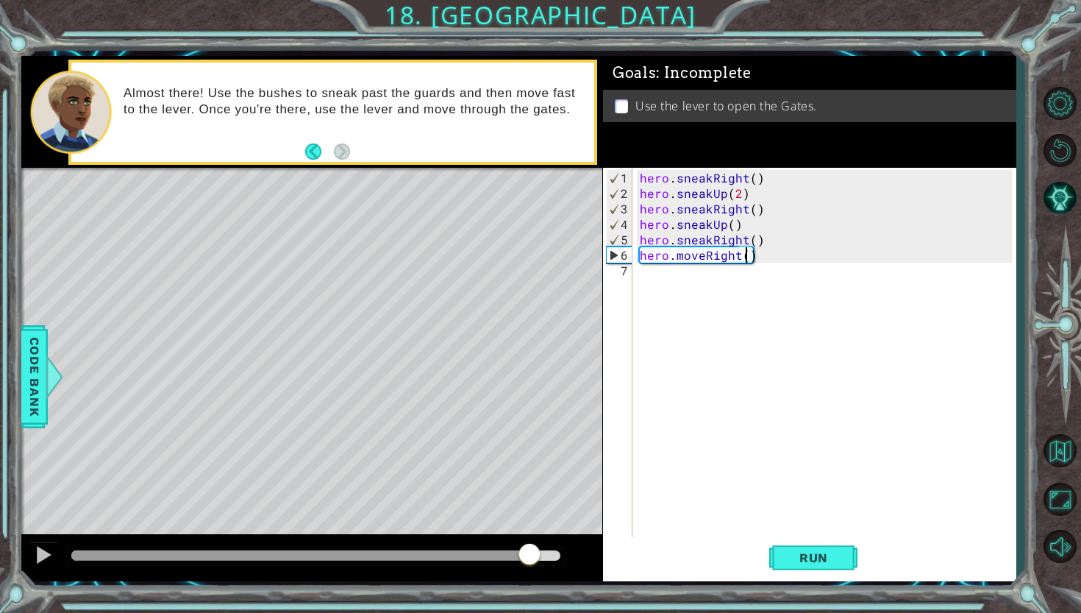
click at [711, 273] on div "hero . sneakRight ( ) hero . sneakUp ( 2 ) hero . sneakRight ( ) hero . sneakUp…" at bounding box center [828, 371] width 382 height 402
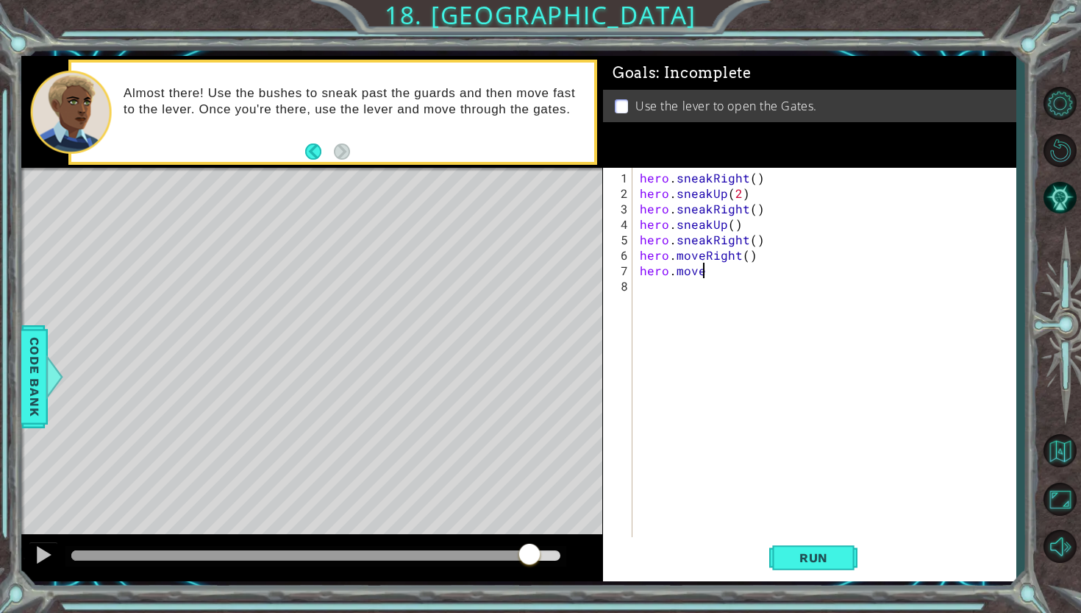
scroll to position [0, 3]
type textarea "hero.moveDown()"
click at [818, 569] on button "Run" at bounding box center [813, 557] width 88 height 41
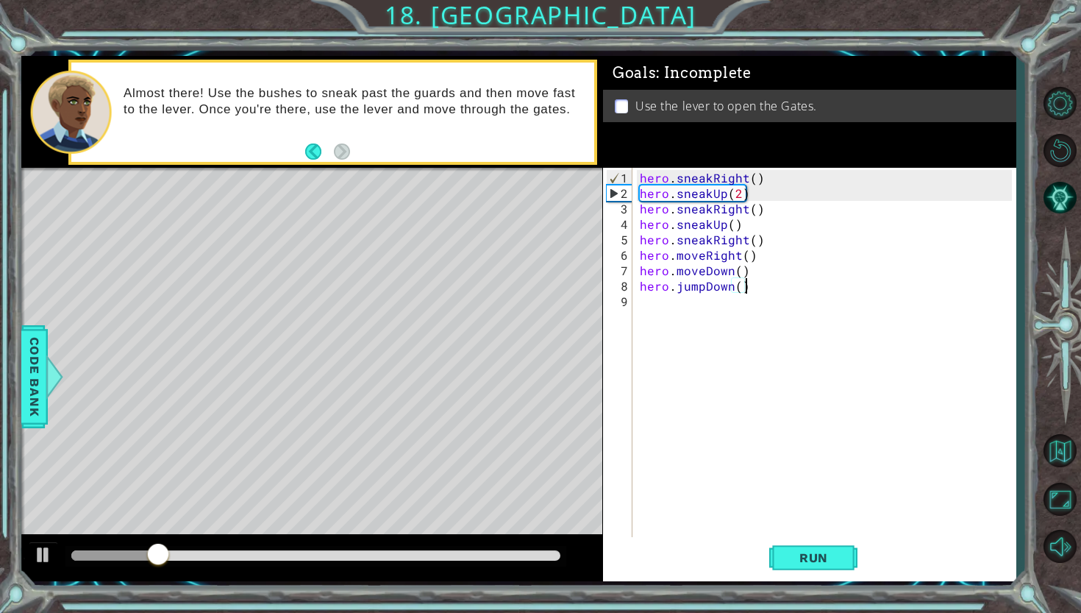
click at [541, 562] on div at bounding box center [315, 556] width 500 height 21
click at [532, 551] on div at bounding box center [315, 555] width 488 height 10
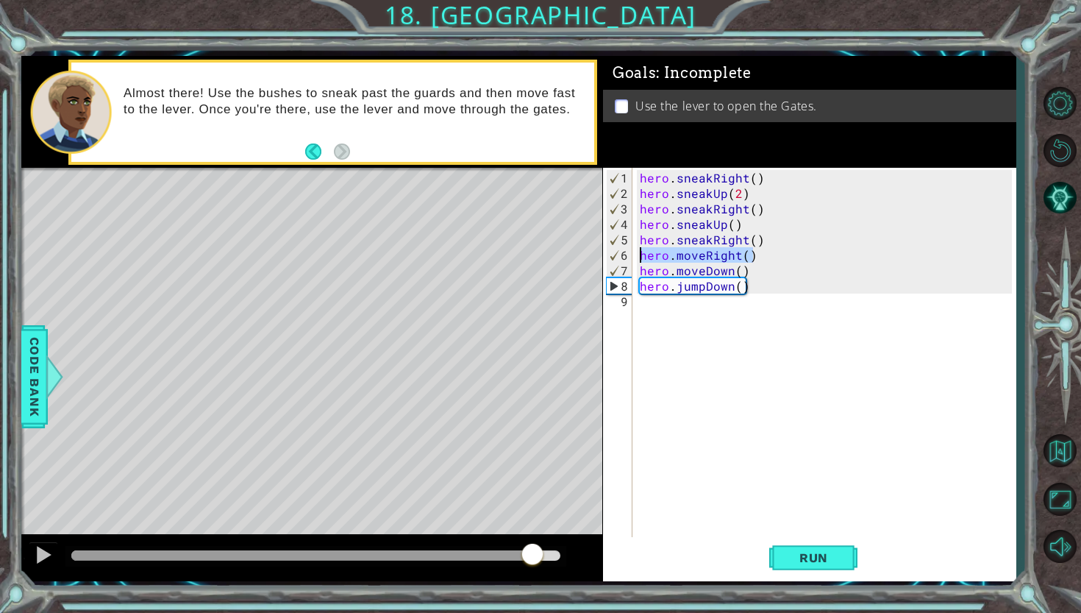
click at [602, 262] on div "1 ההההההההההההההההההההההההההההההההההההההההההההההההההההההההההההההההההההההההההההה…" at bounding box center [518, 318] width 994 height 525
type textarea "hero.moveRight() hero.moveDown()"
click at [665, 308] on div "hero . sneakRight ( ) hero . sneakUp ( 2 ) hero . sneakRight ( ) hero . sneakUp…" at bounding box center [828, 371] width 382 height 402
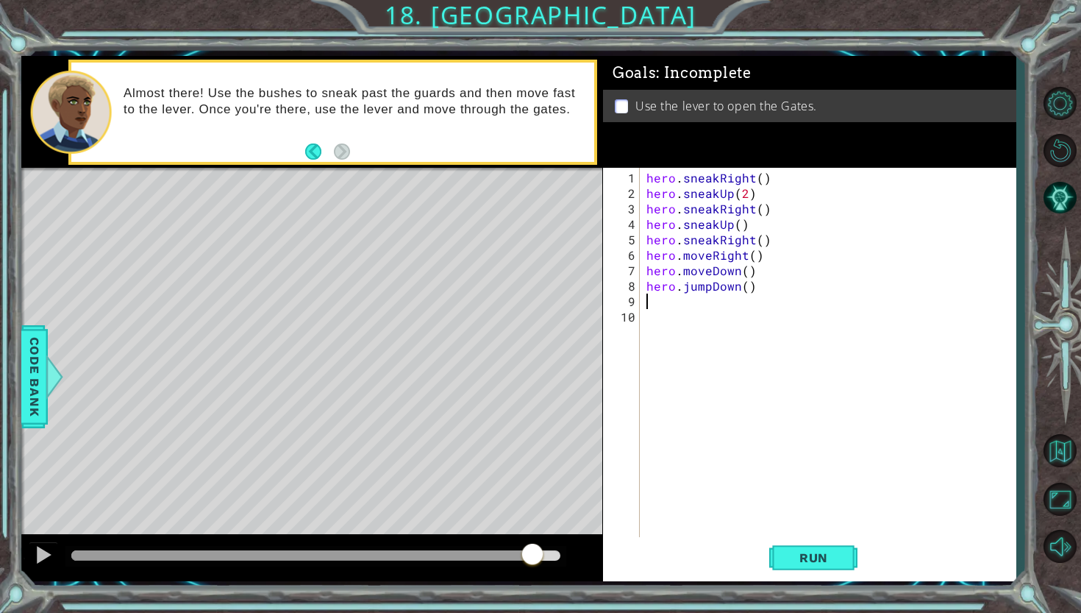
click at [647, 301] on div "hero . sneakRight ( ) hero . sneakUp ( 2 ) hero . sneakRight ( ) hero . sneakUp…" at bounding box center [832, 371] width 376 height 402
drag, startPoint x: 770, startPoint y: 257, endPoint x: 647, endPoint y: 253, distance: 123.6
click at [647, 253] on div "hero . sneakRight ( ) hero . sneakUp ( 2 ) hero . sneakRight ( ) hero . sneakUp…" at bounding box center [832, 371] width 376 height 402
type textarea "hero.moveRight()"
click at [648, 306] on div "hero . sneakRight ( ) hero . sneakUp ( 2 ) hero . sneakRight ( ) hero . sneakUp…" at bounding box center [832, 371] width 376 height 402
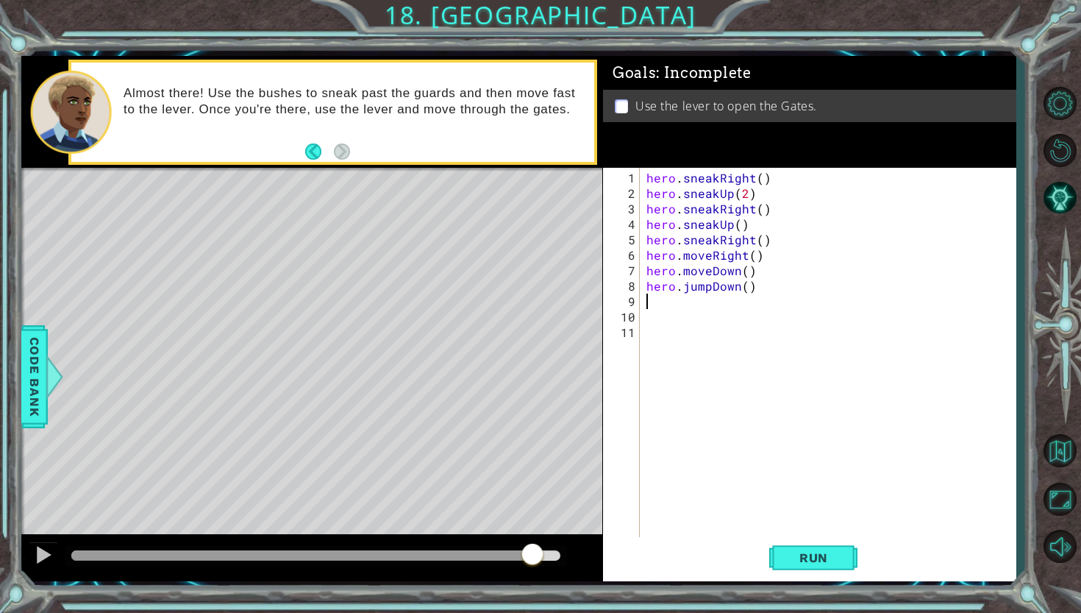
paste textarea "hero.moveRight()"
click at [756, 304] on div "hero . sneakRight ( ) hero . sneakUp ( 2 ) hero . sneakRight ( ) hero . sneakUp…" at bounding box center [832, 371] width 376 height 402
click at [755, 304] on div "hero . sneakRight ( ) hero . sneakUp ( 2 ) hero . sneakRight ( ) hero . sneakUp…" at bounding box center [832, 371] width 376 height 402
drag, startPoint x: 758, startPoint y: 288, endPoint x: 647, endPoint y: 285, distance: 111.1
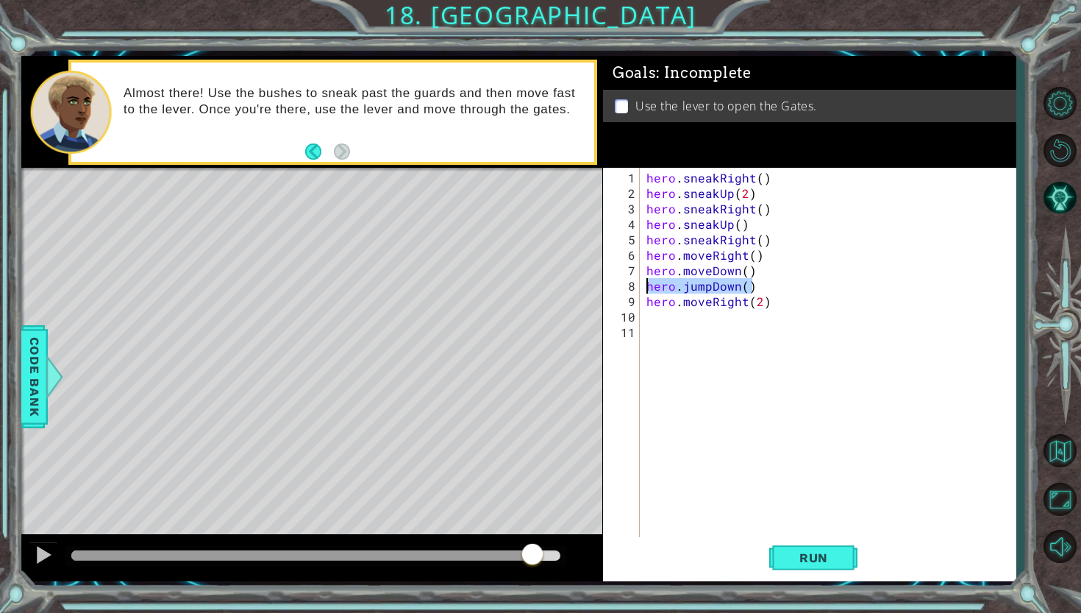
click at [647, 285] on div "hero . sneakRight ( ) hero . sneakUp ( 2 ) hero . sneakRight ( ) hero . sneakUp…" at bounding box center [832, 371] width 376 height 402
type textarea "hero.jumpDown()"
click at [674, 316] on div "hero . sneakRight ( ) hero . sneakUp ( 2 ) hero . sneakRight ( ) hero . sneakUp…" at bounding box center [832, 371] width 376 height 402
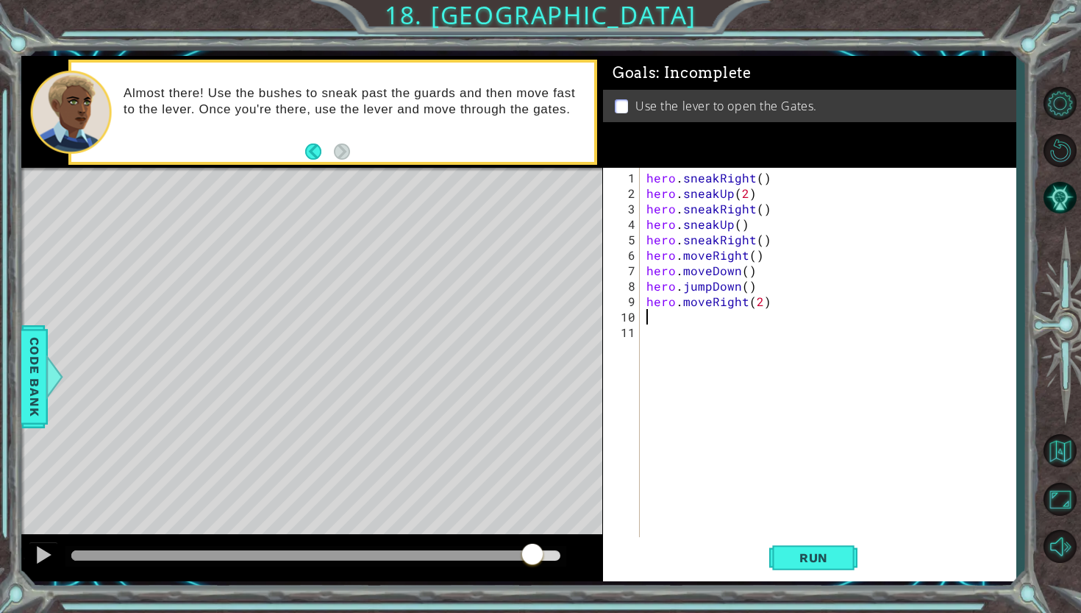
paste textarea "hero.jumpDown()"
click at [738, 319] on div "hero . sneakRight ( ) hero . sneakUp ( 2 ) hero . sneakRight ( ) hero . sneakUp…" at bounding box center [832, 371] width 376 height 402
type textarea "hero.jumpUp()"
click at [823, 556] on span "Run" at bounding box center [814, 557] width 58 height 15
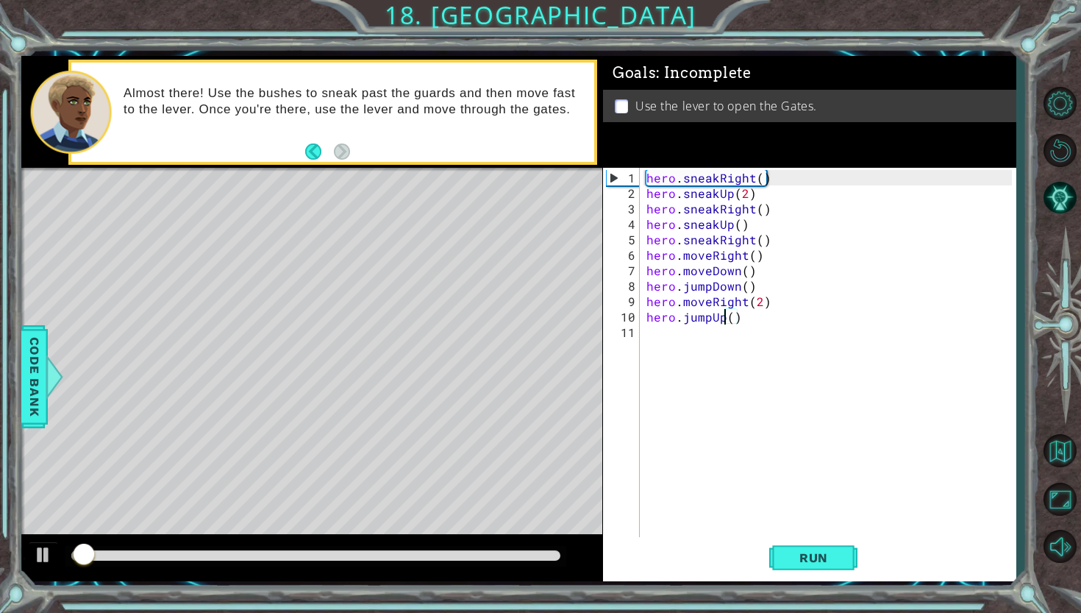
click at [530, 558] on div at bounding box center [315, 555] width 488 height 10
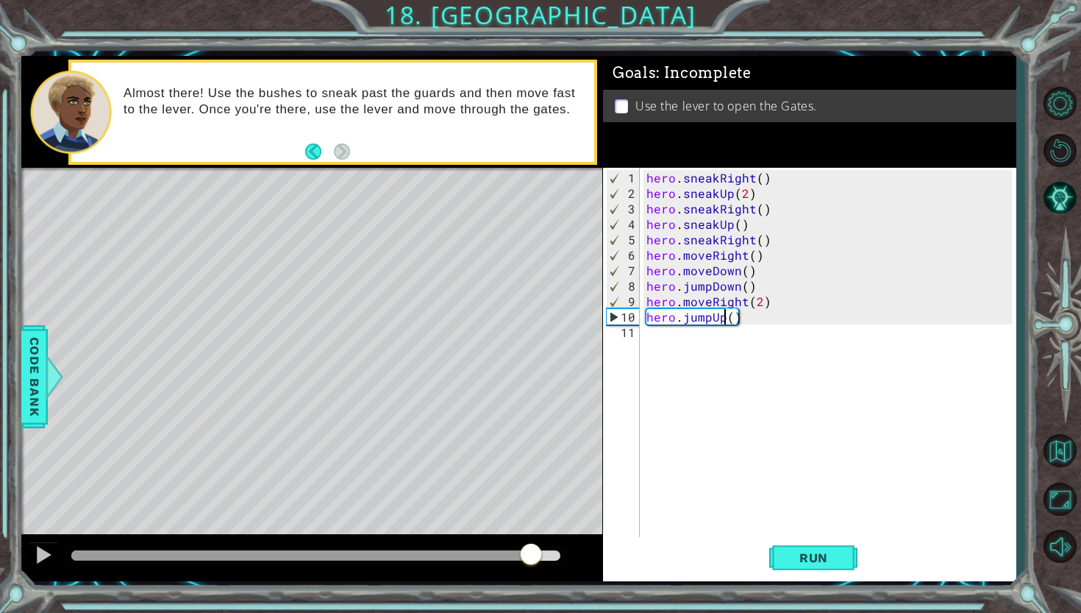
click at [670, 341] on div "hero . sneakRight ( ) hero . sneakUp ( 2 ) hero . sneakRight ( ) hero . sneakUp…" at bounding box center [832, 371] width 376 height 402
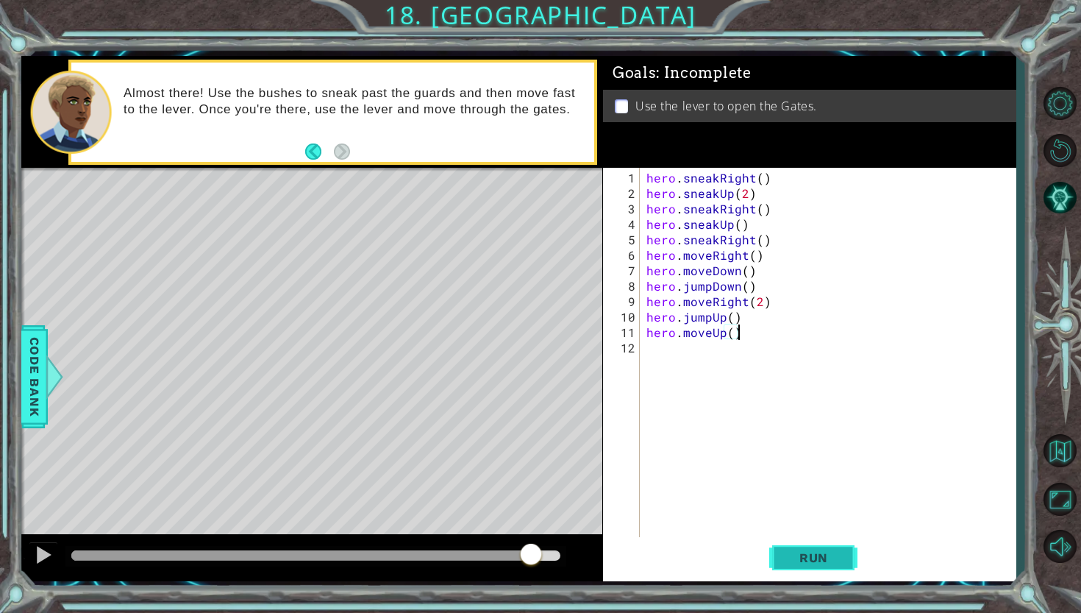
type textarea "hero.moveUp()"
click at [837, 563] on span "Run" at bounding box center [814, 557] width 58 height 15
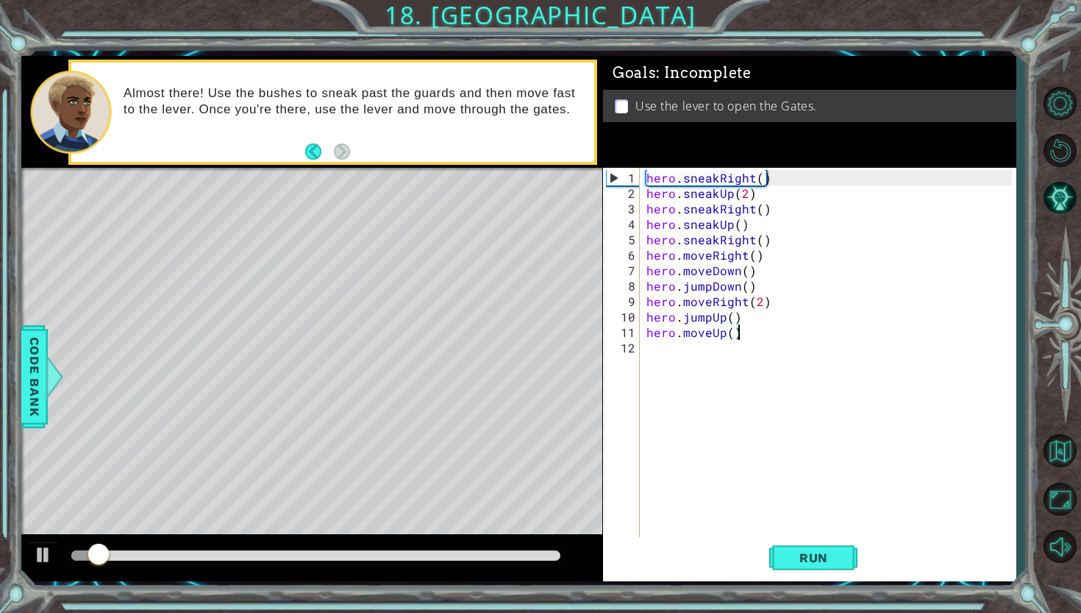
click at [658, 353] on div "hero . sneakRight ( ) hero . sneakUp ( 2 ) hero . sneakRight ( ) hero . sneakUp…" at bounding box center [832, 371] width 376 height 402
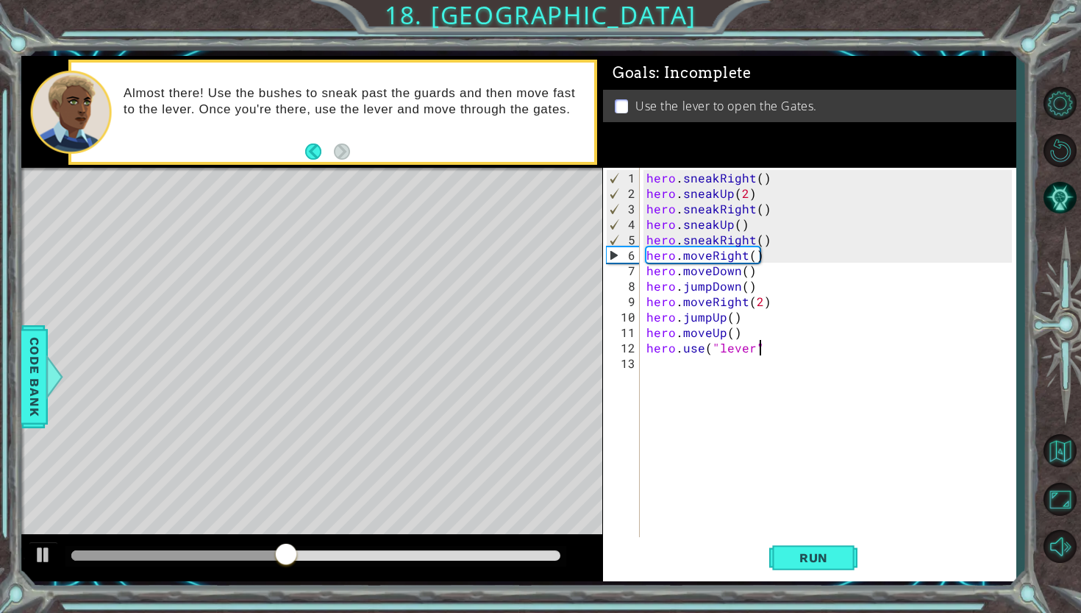
scroll to position [0, 7]
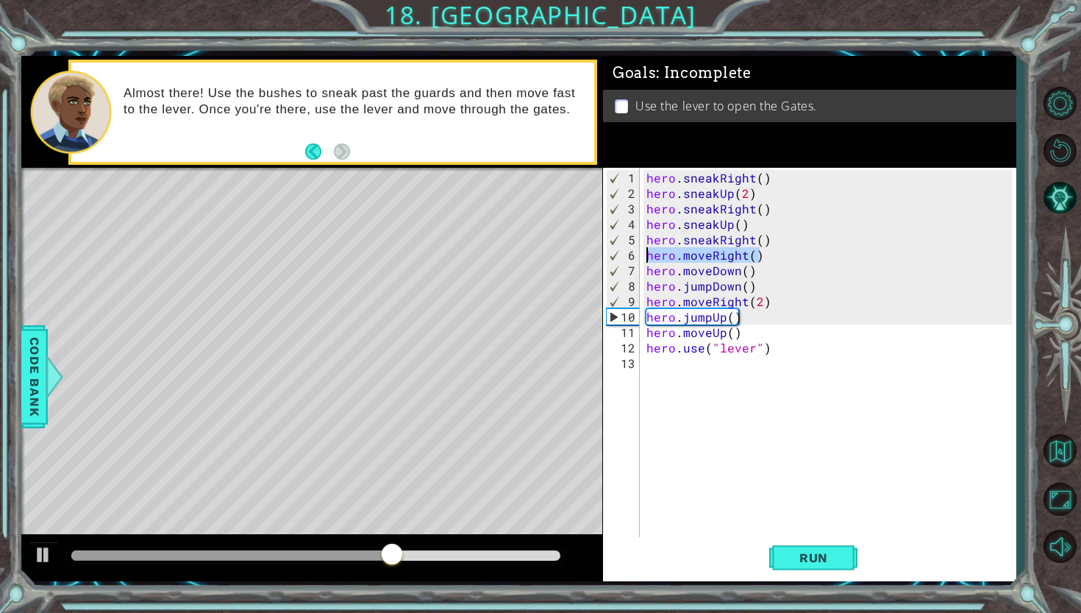
drag, startPoint x: 769, startPoint y: 251, endPoint x: 630, endPoint y: 259, distance: 139.2
click at [630, 259] on div "hero.use("lever") 1 2 3 4 5 6 7 8 9 10 11 12 13 hero . sneakRight ( ) hero . sn…" at bounding box center [807, 353] width 409 height 371
type textarea "hero.moveRight()"
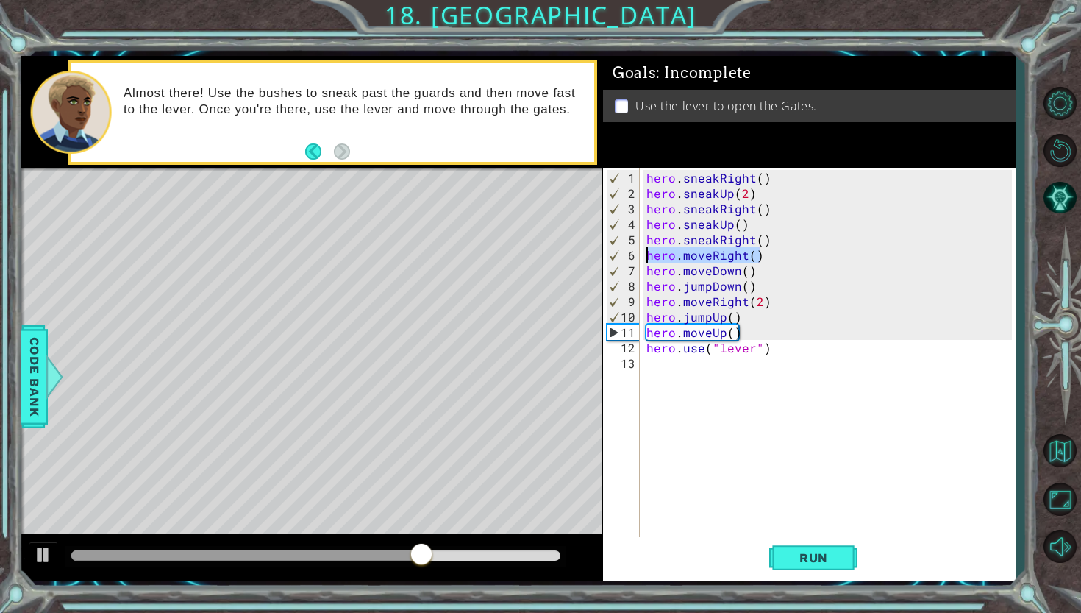
click at [664, 369] on div "hero . sneakRight ( ) hero . sneakUp ( 2 ) hero . sneakRight ( ) hero . sneakUp…" at bounding box center [832, 371] width 376 height 402
paste textarea "hero.moveRight()"
type textarea "hero.moveRight()"
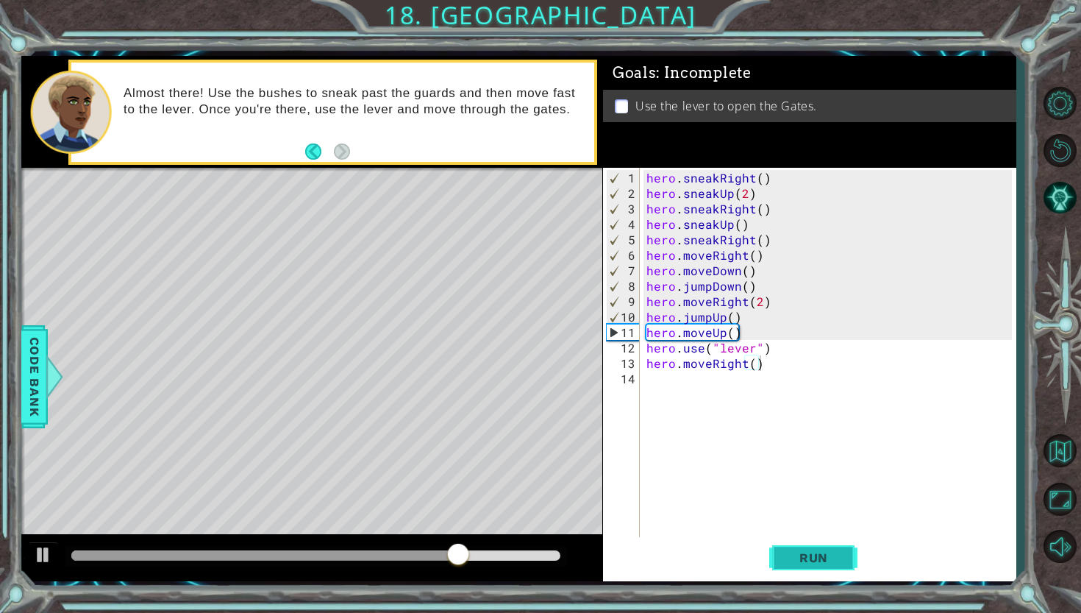
click at [799, 547] on button "Run" at bounding box center [813, 557] width 88 height 41
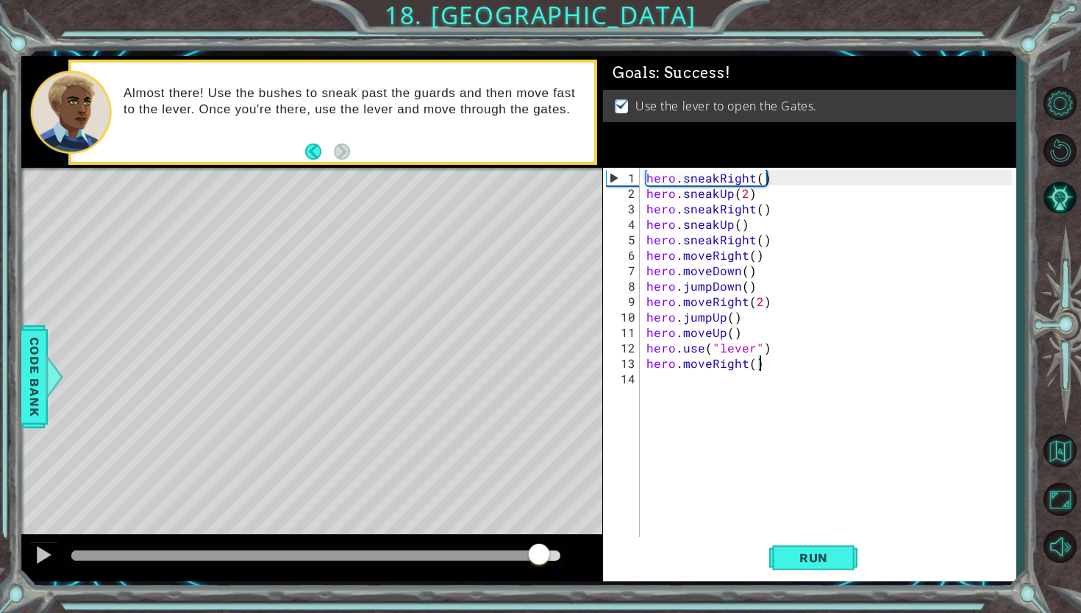
click at [538, 552] on div at bounding box center [315, 555] width 488 height 10
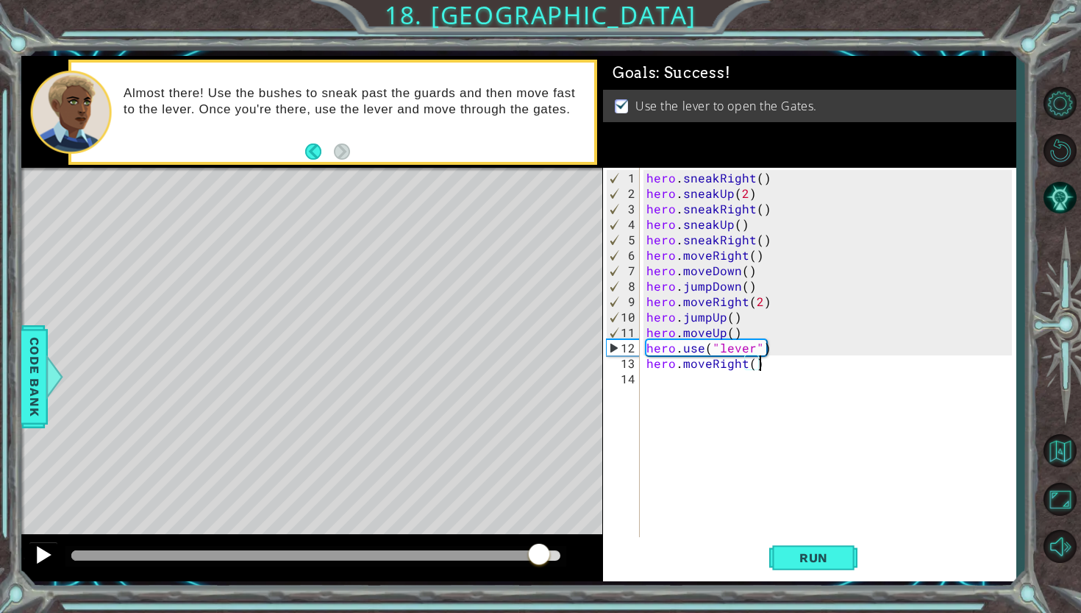
click at [45, 558] on div at bounding box center [43, 554] width 19 height 19
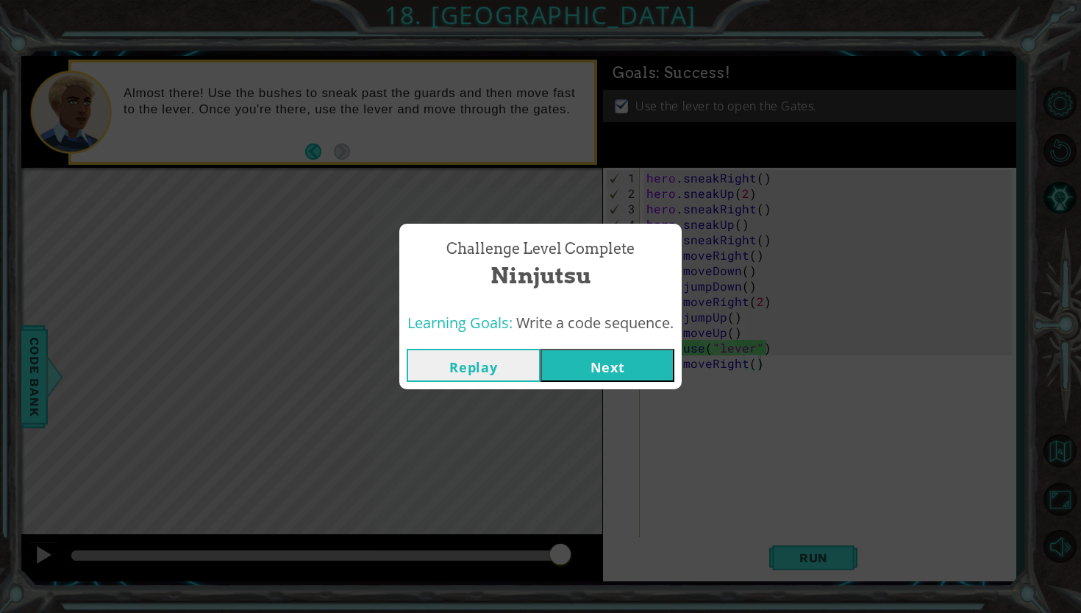
click at [594, 362] on button "Next" at bounding box center [608, 365] width 134 height 33
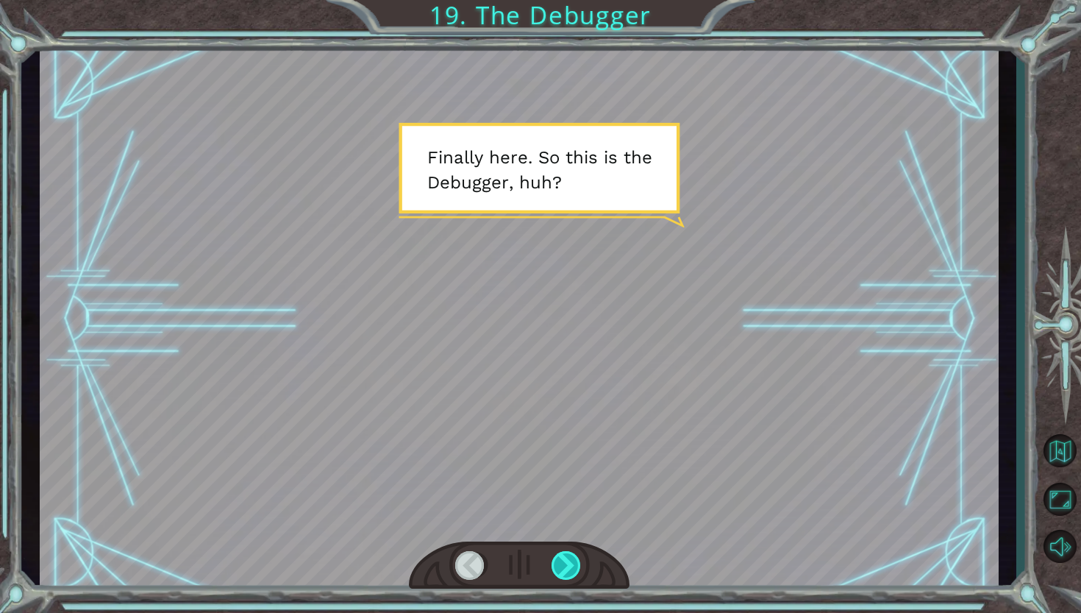
click at [572, 558] on div at bounding box center [567, 565] width 31 height 29
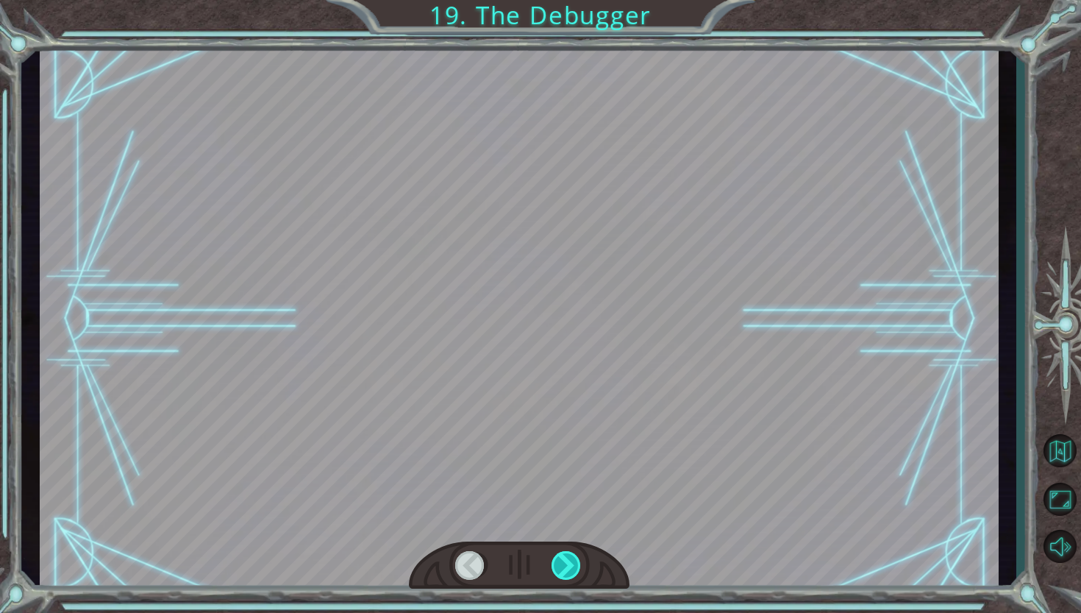
click at [572, 558] on div at bounding box center [567, 565] width 31 height 29
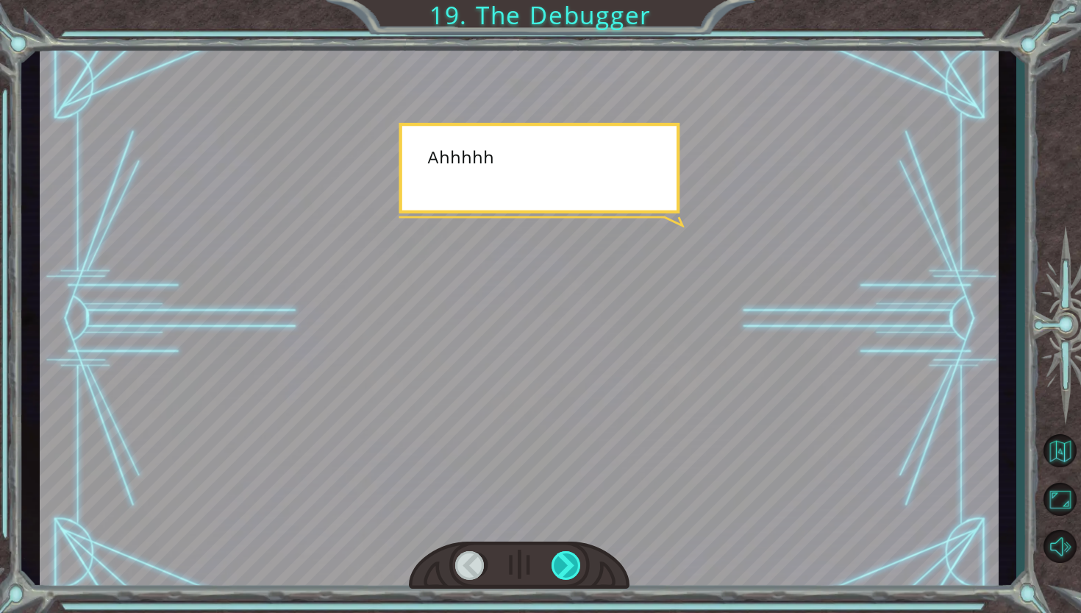
click at [572, 558] on div at bounding box center [567, 565] width 31 height 29
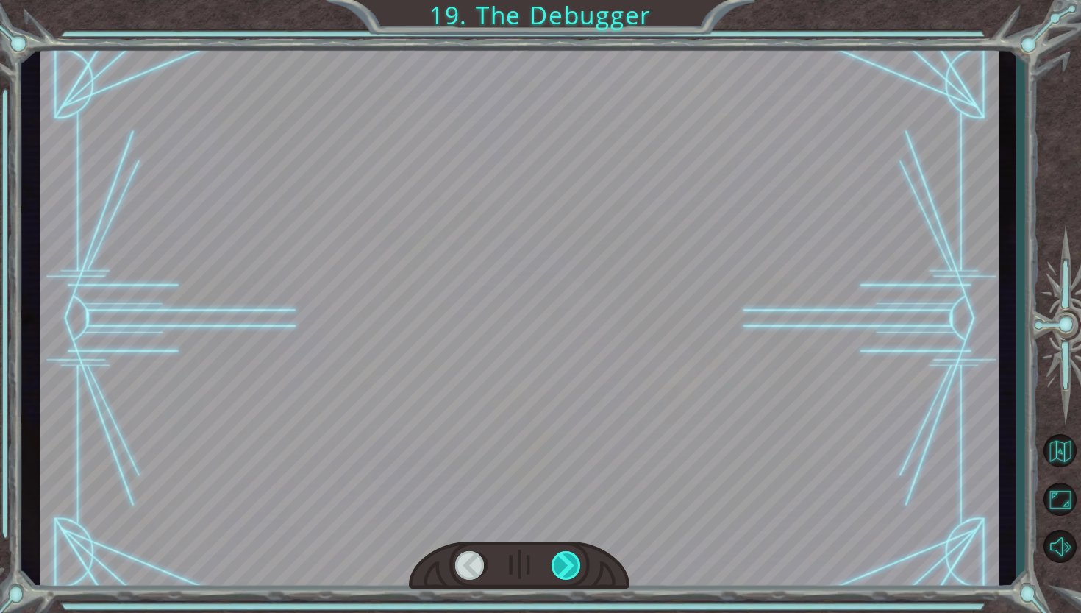
click at [572, 558] on div at bounding box center [567, 565] width 31 height 29
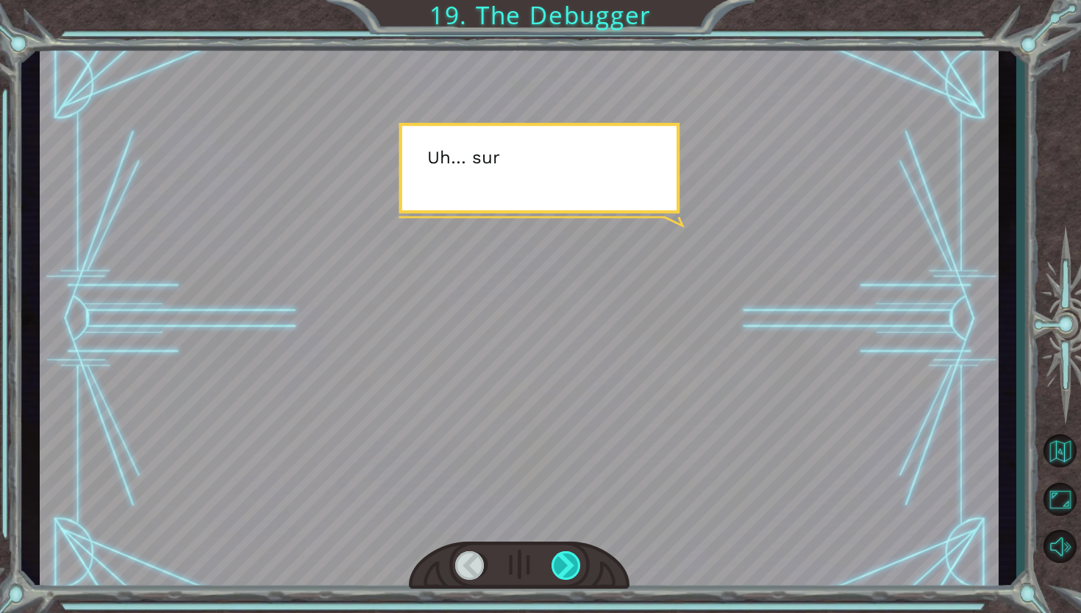
click at [572, 558] on div at bounding box center [567, 565] width 31 height 29
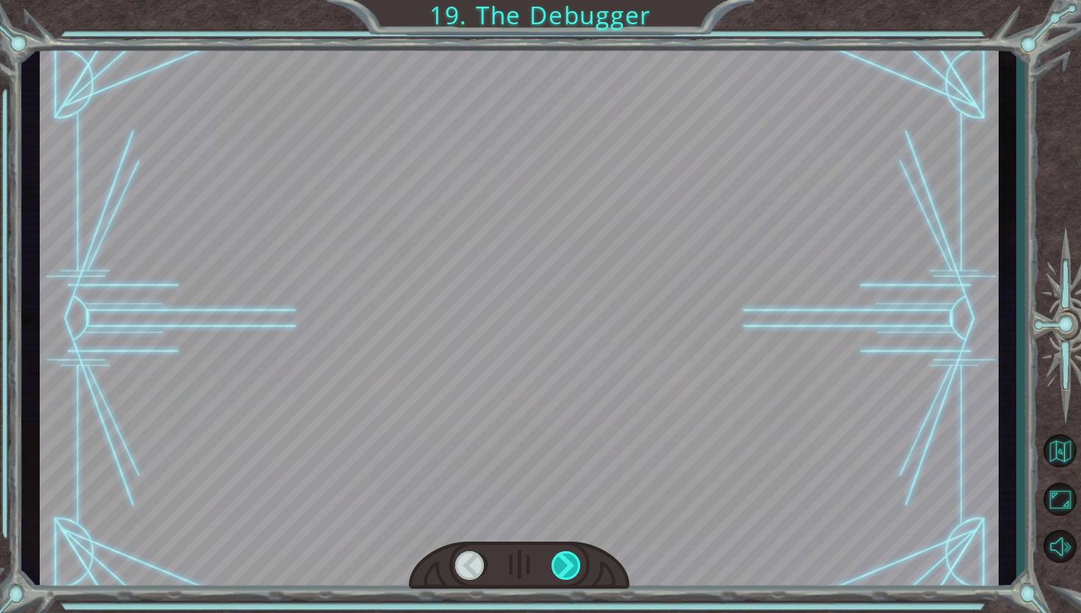
click at [572, 558] on div at bounding box center [567, 565] width 31 height 29
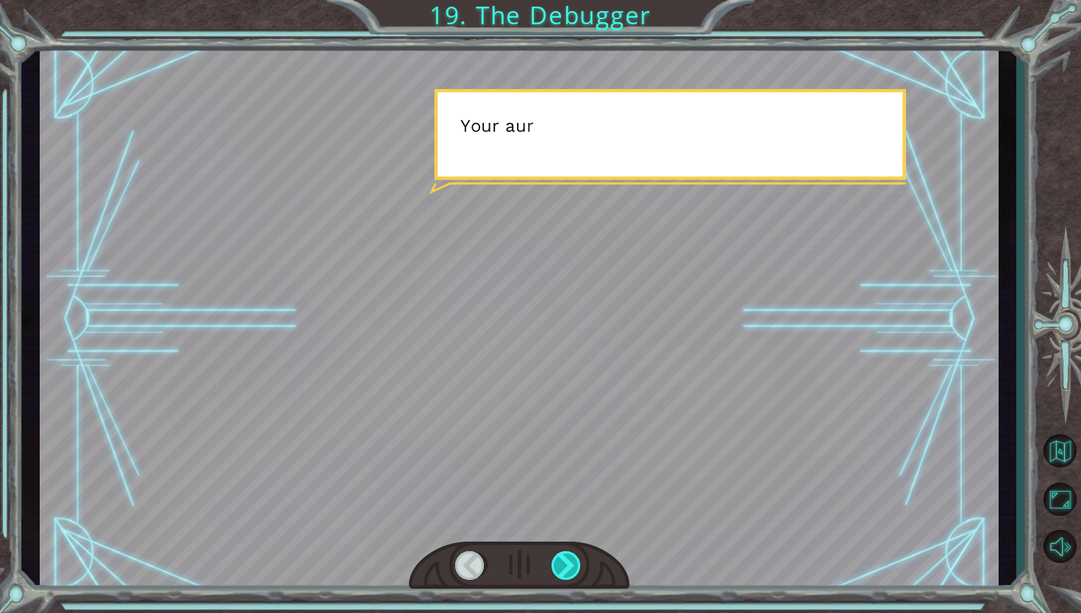
click at [572, 558] on div at bounding box center [567, 565] width 31 height 29
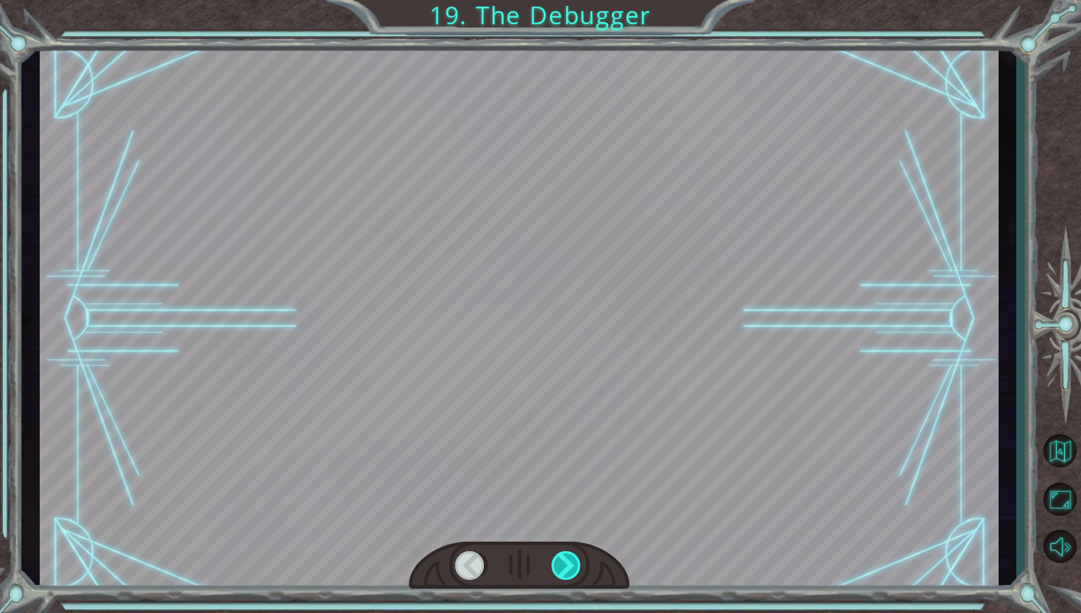
click at [572, 558] on div at bounding box center [567, 565] width 31 height 29
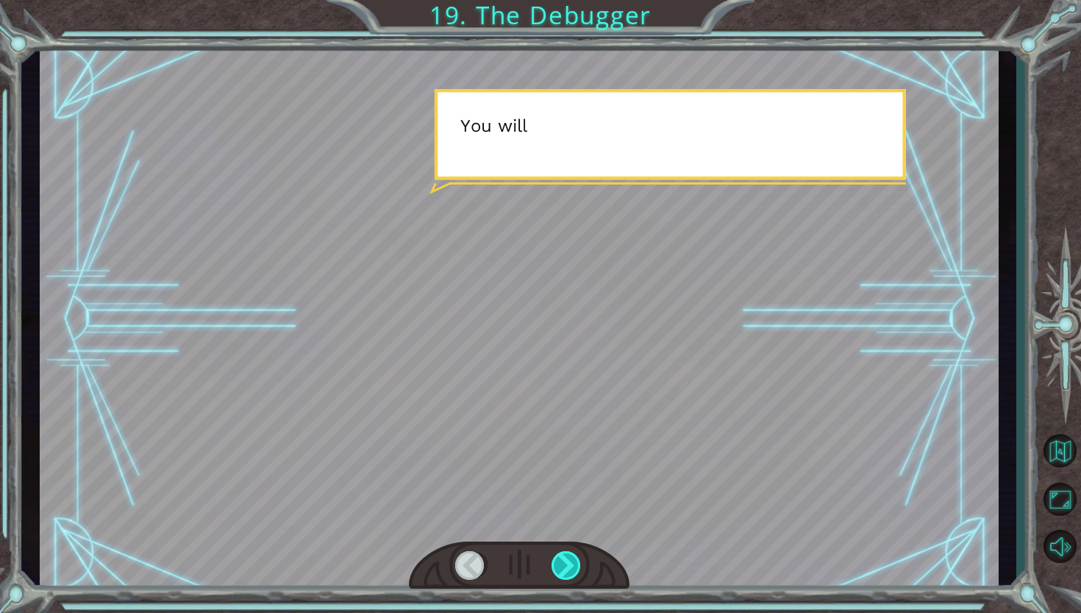
click at [572, 558] on div at bounding box center [567, 565] width 31 height 29
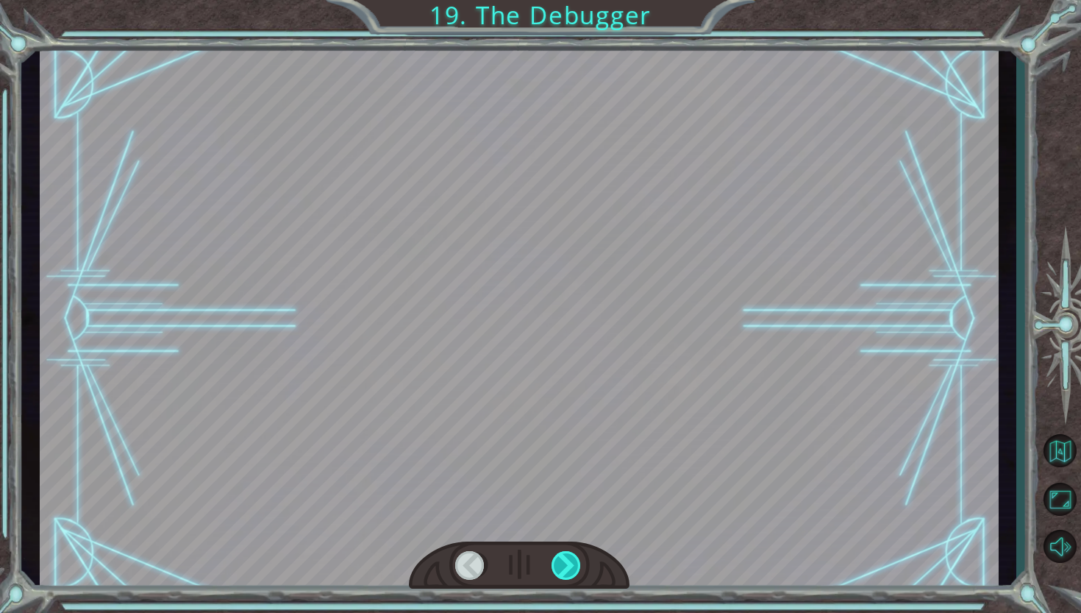
click at [572, 558] on div at bounding box center [567, 565] width 31 height 29
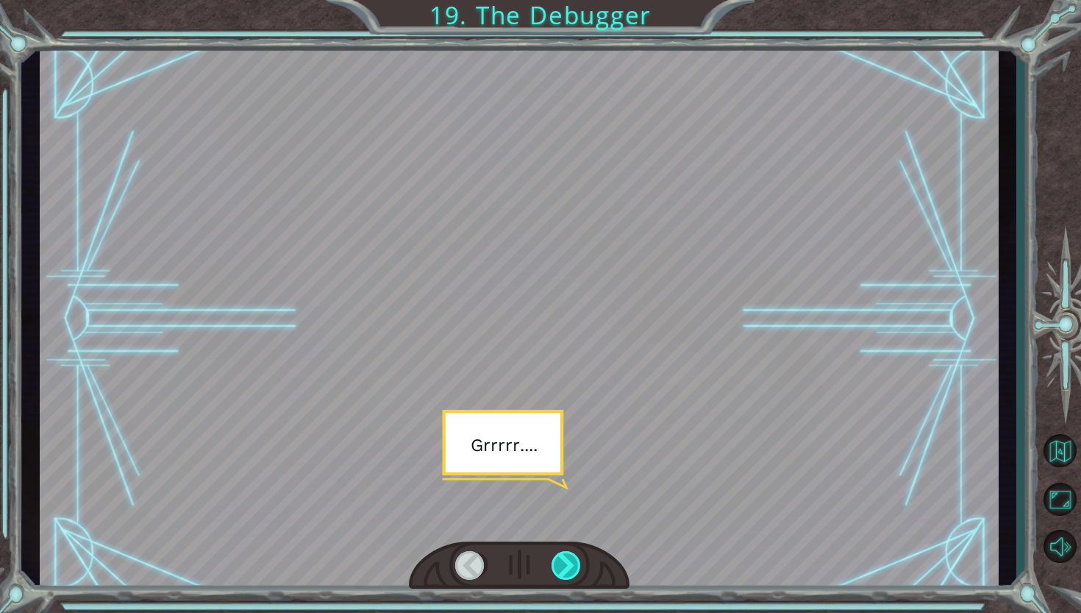
click at [572, 558] on div at bounding box center [567, 565] width 31 height 29
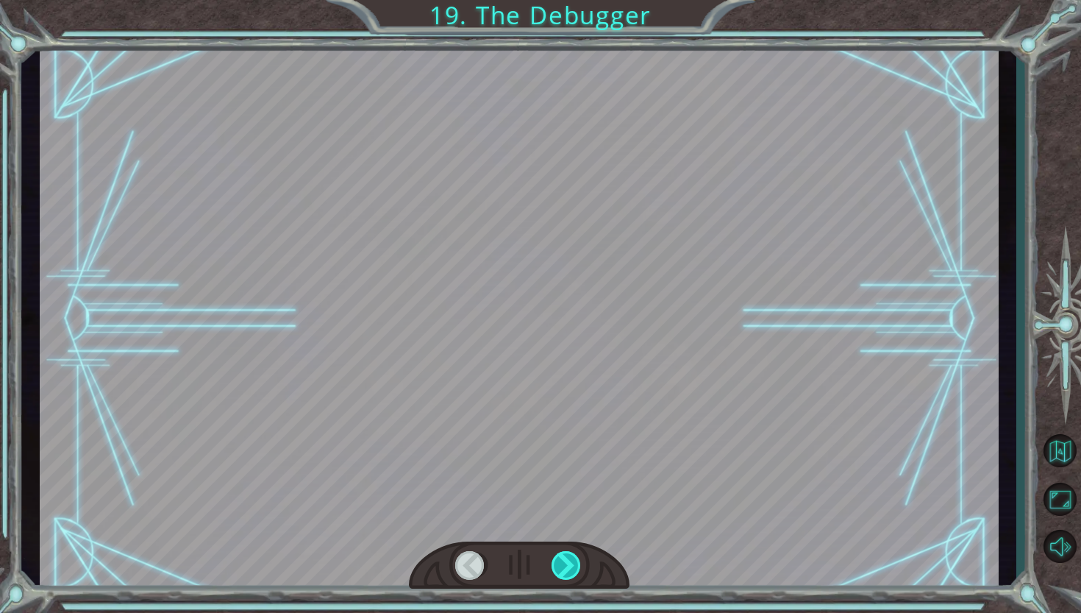
click at [572, 558] on div at bounding box center [567, 565] width 31 height 29
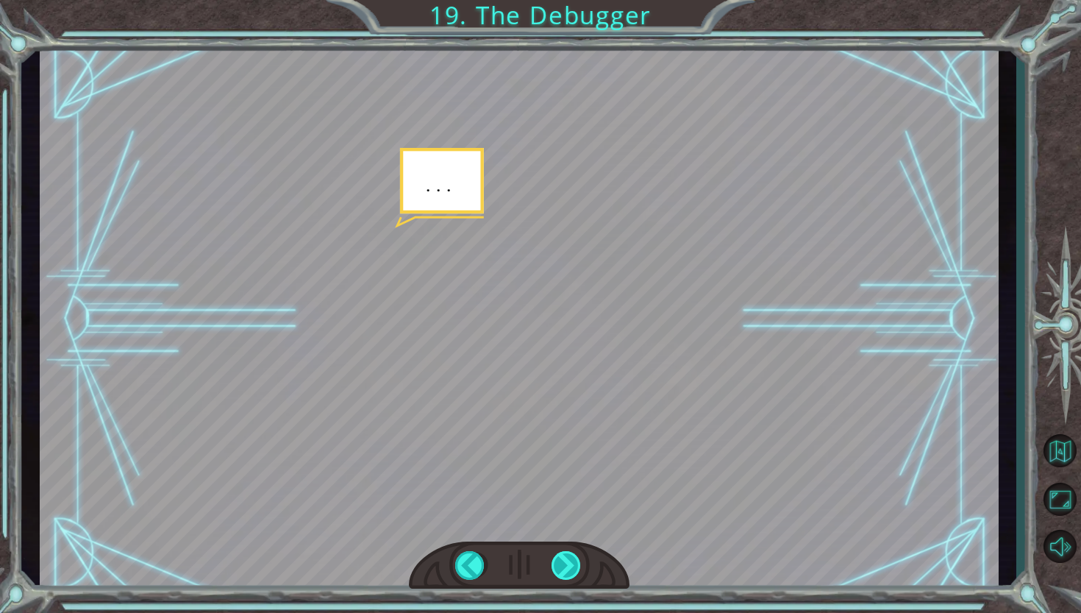
click at [572, 558] on div at bounding box center [567, 565] width 31 height 29
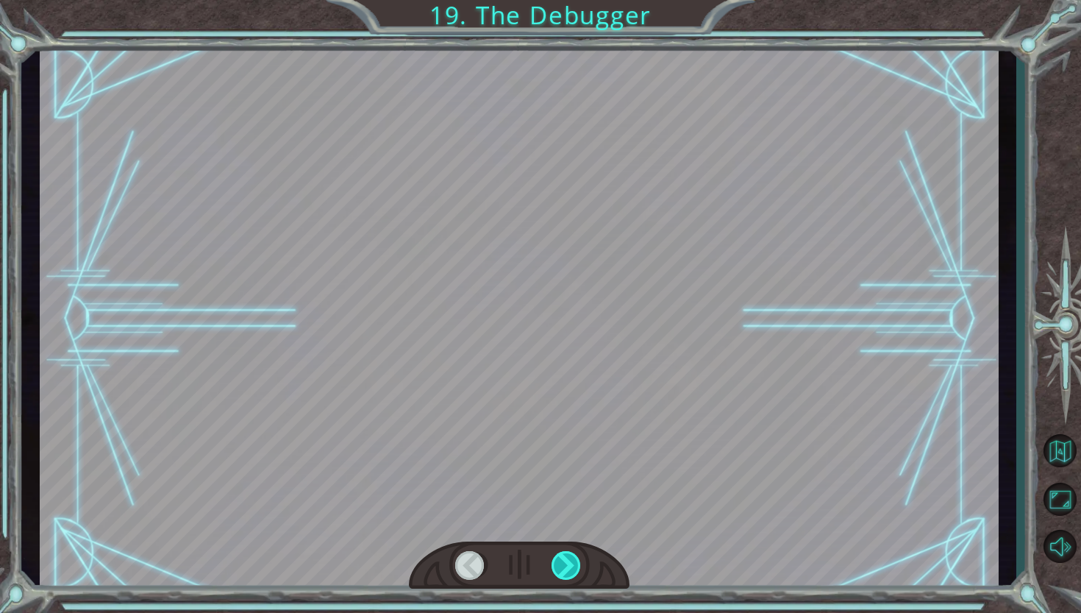
click at [572, 558] on div at bounding box center [567, 565] width 31 height 29
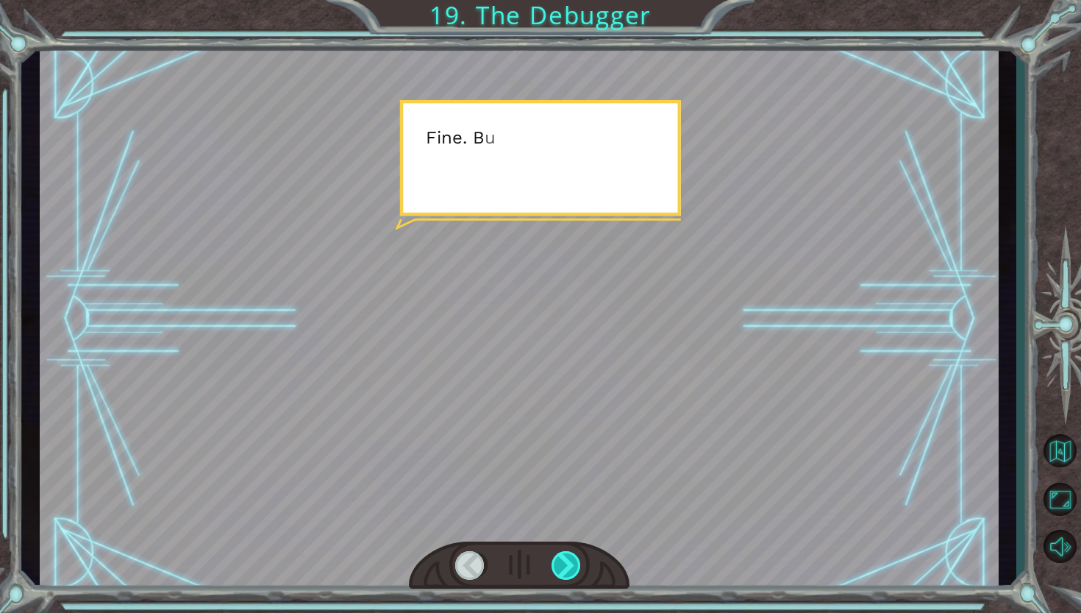
click at [572, 558] on div at bounding box center [567, 565] width 31 height 29
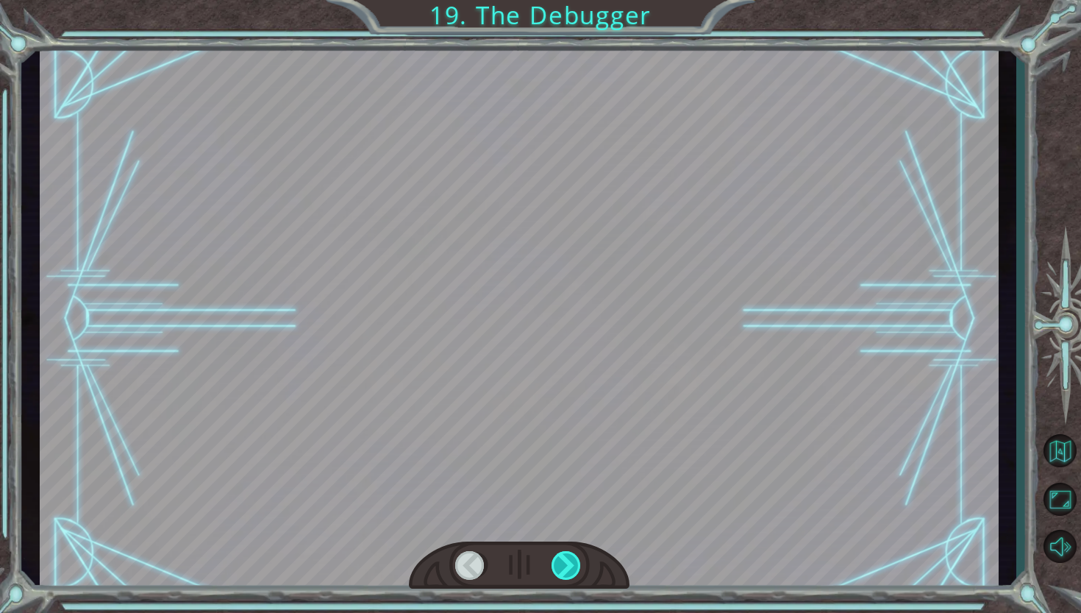
click at [572, 561] on div at bounding box center [567, 565] width 31 height 29
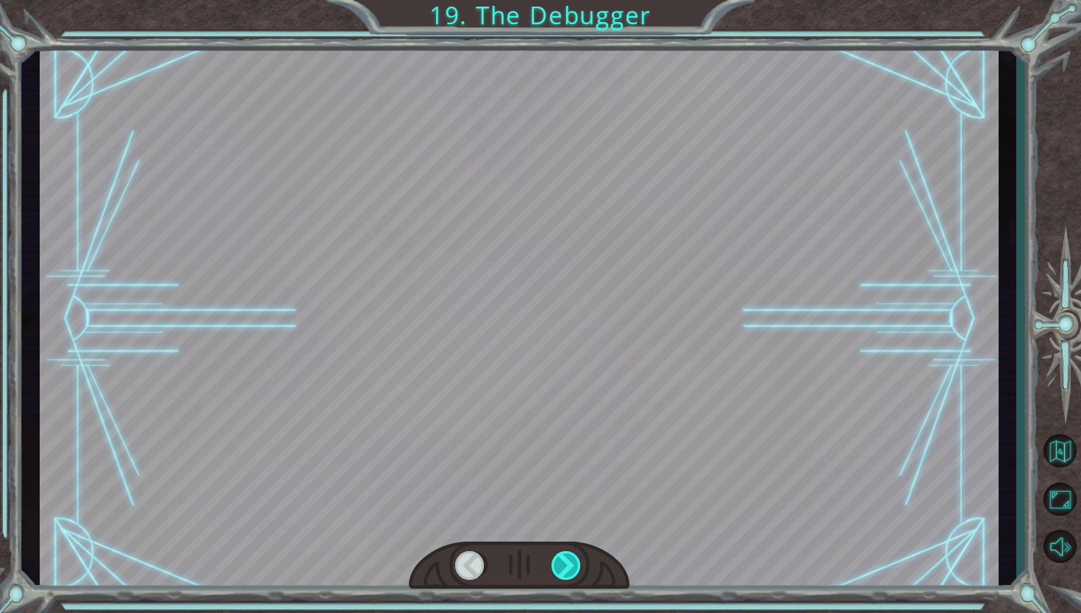
click at [572, 561] on div at bounding box center [567, 565] width 31 height 29
click at [572, 0] on div "Temporary Text F i n a l l y h e r e . S o t h i s i s t h e D e b u g g e r , …" at bounding box center [540, 0] width 1081 height 0
